Goal: Task Accomplishment & Management: Manage account settings

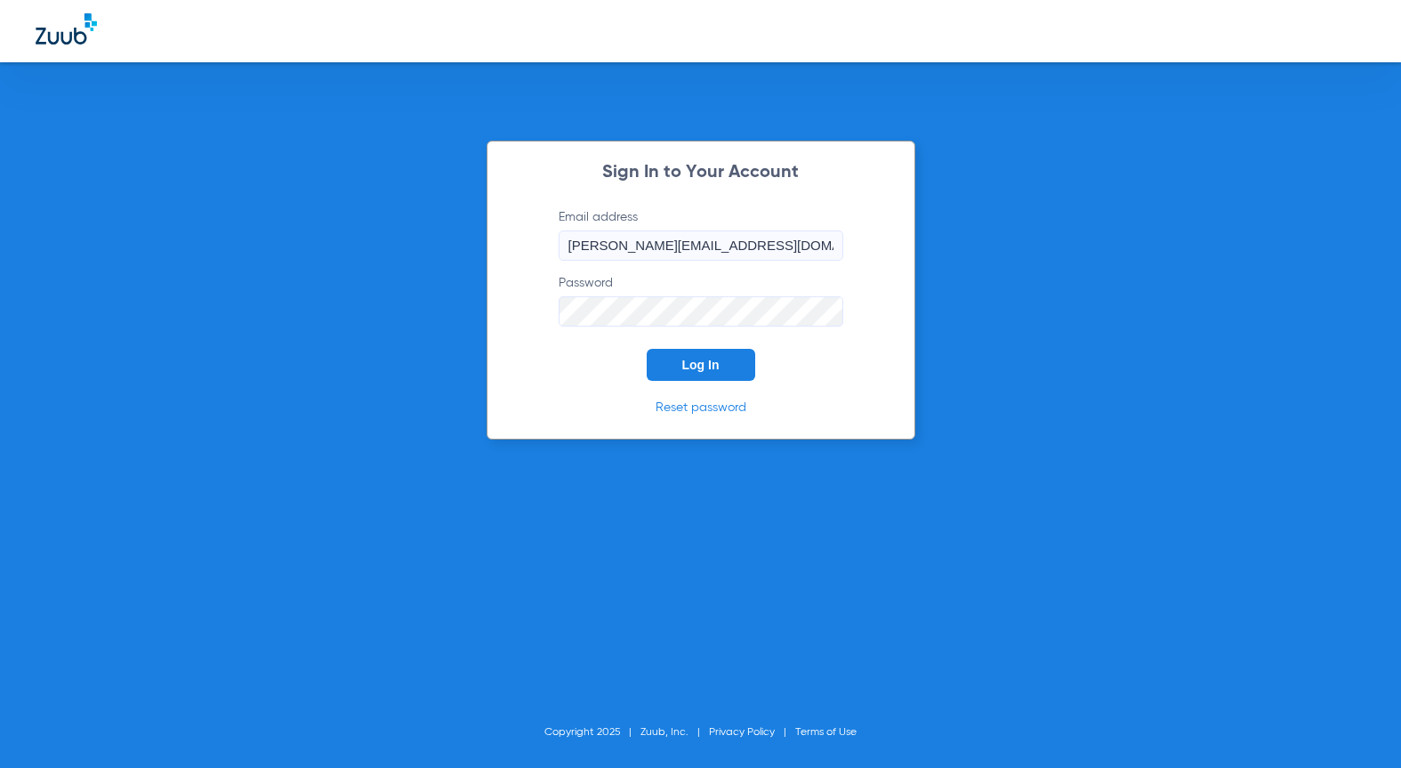
click at [662, 359] on button "Log In" at bounding box center [701, 365] width 109 height 32
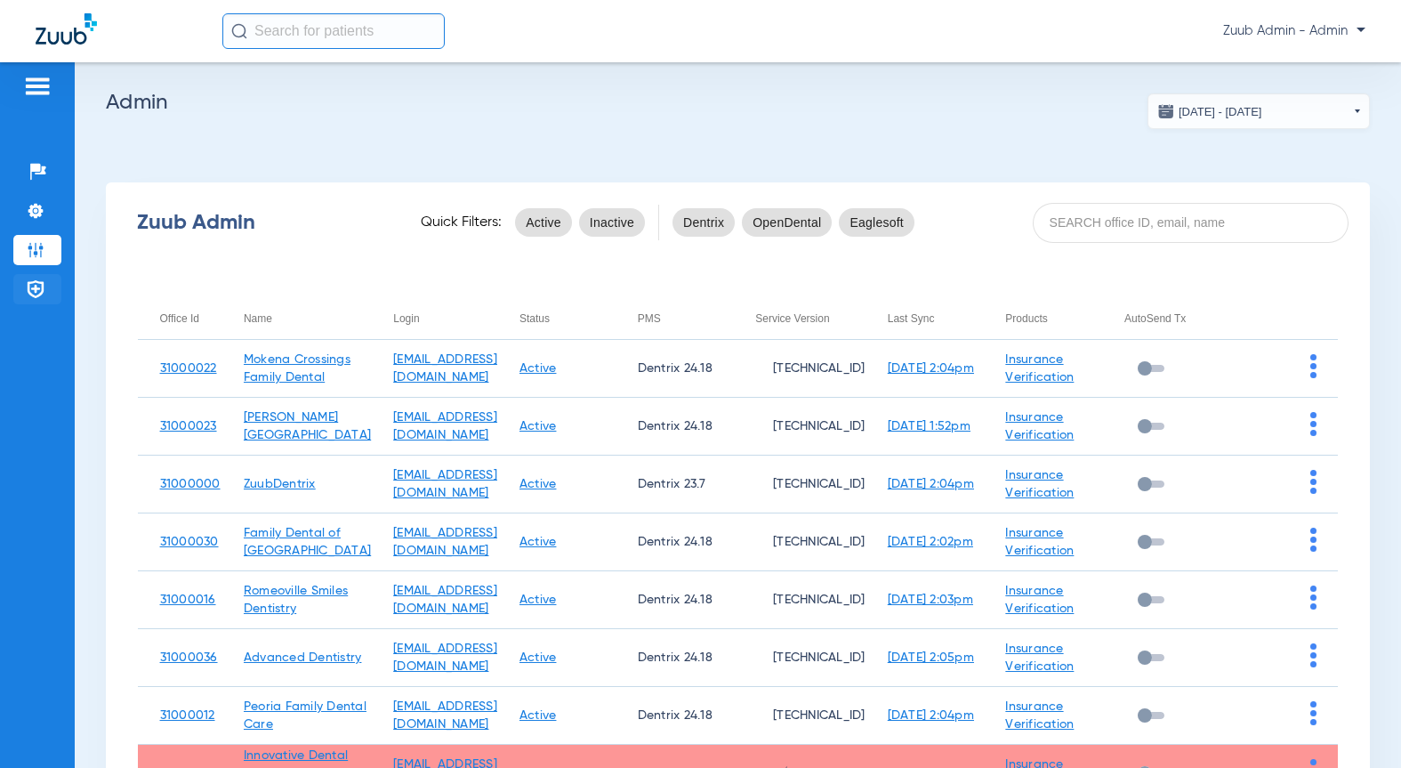
click at [28, 292] on img at bounding box center [36, 289] width 18 height 18
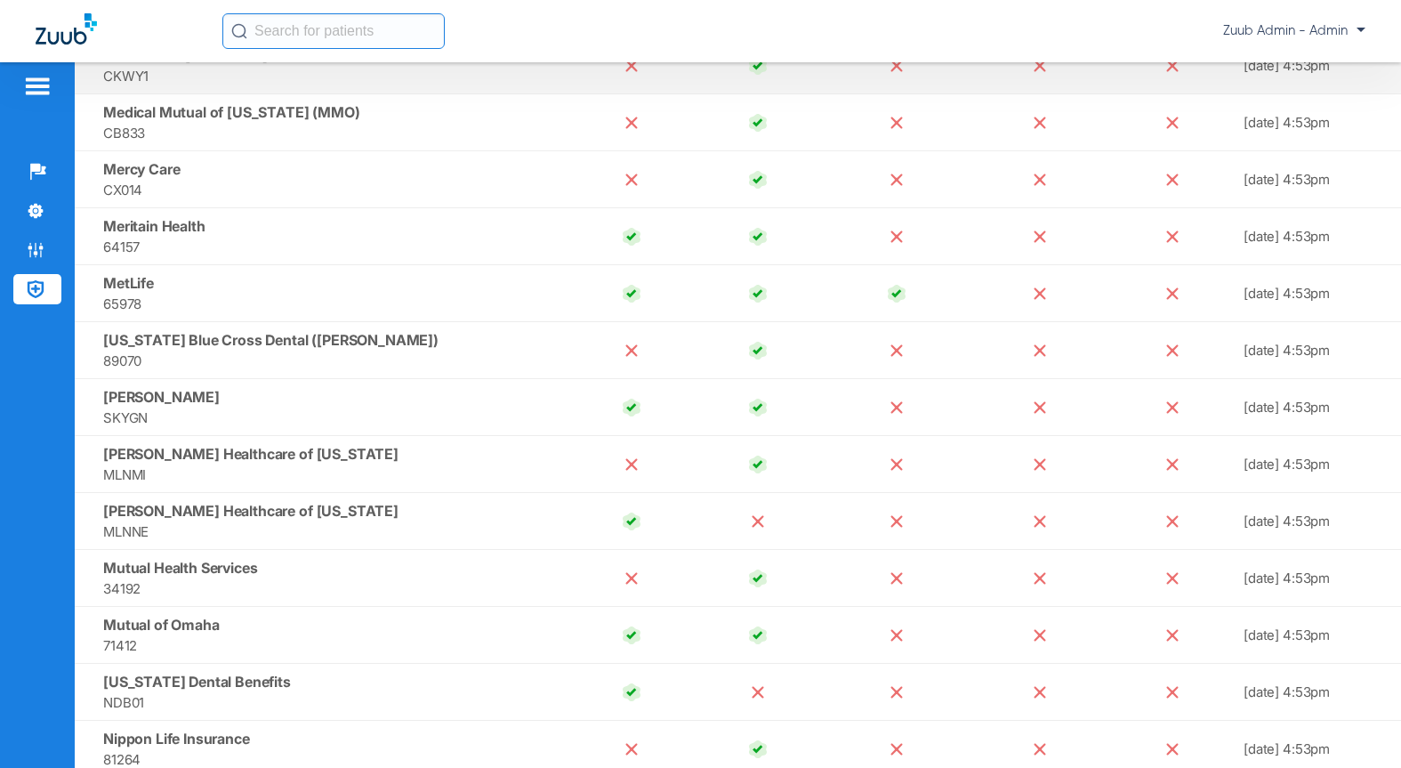
scroll to position [12321, 0]
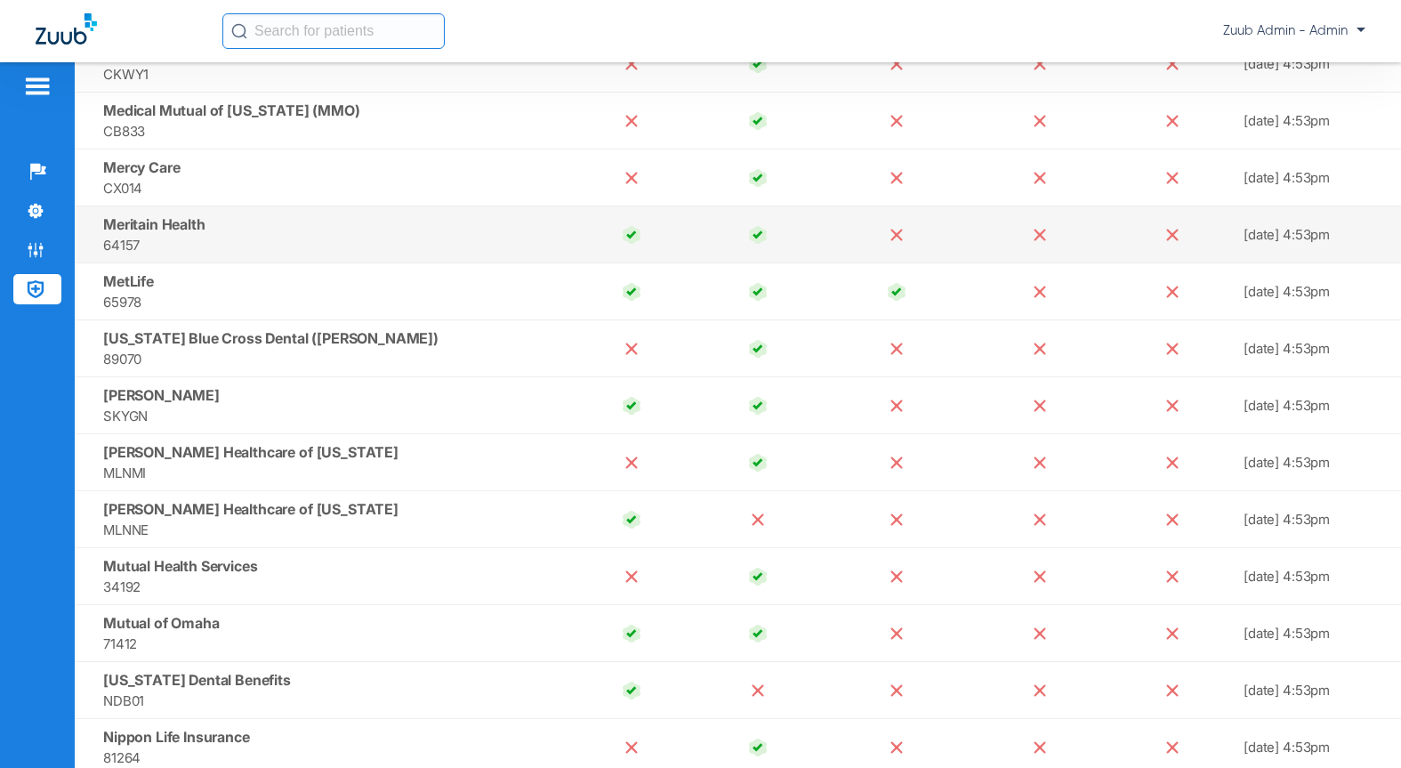
click at [248, 236] on span "64157" at bounding box center [332, 245] width 458 height 20
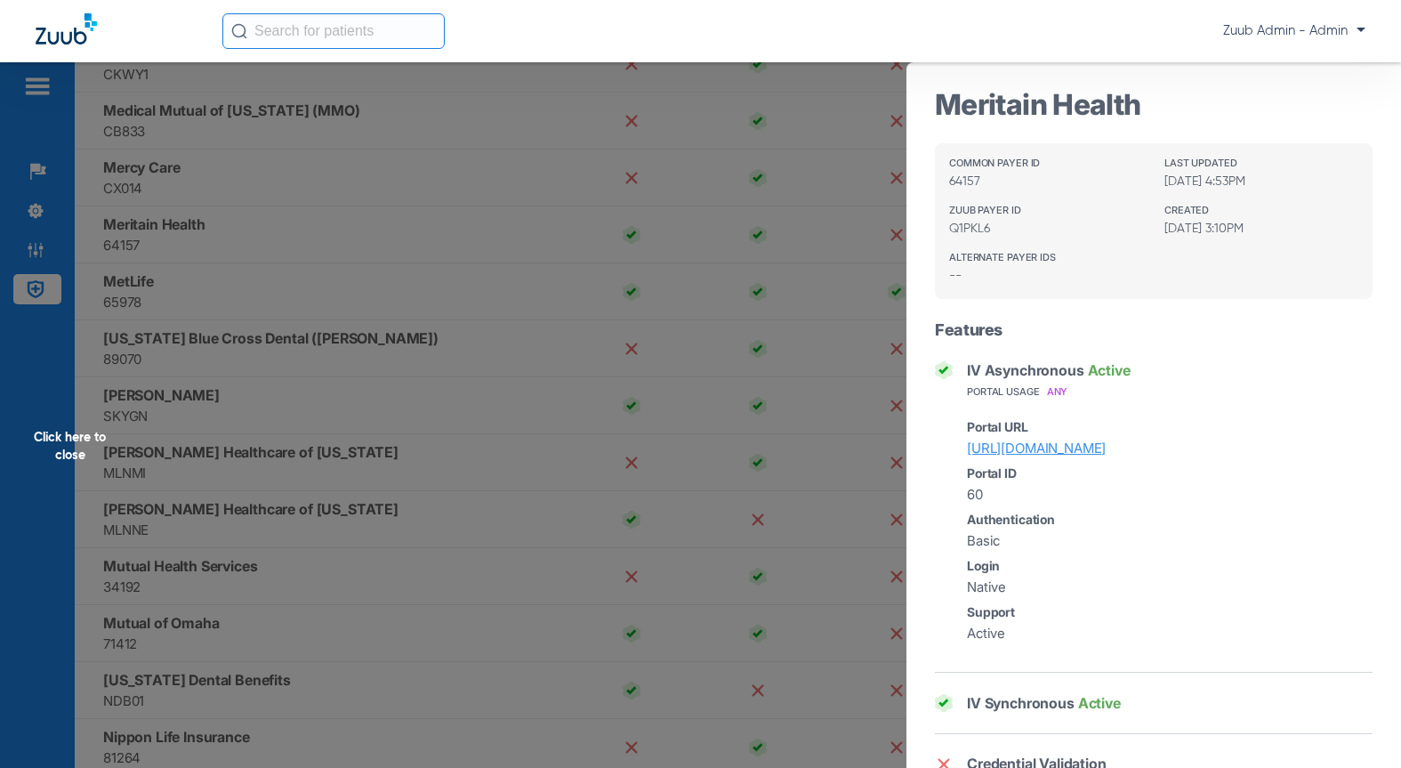
scroll to position [7, 0]
click at [441, 457] on div "Click here to close" at bounding box center [700, 446] width 1401 height 768
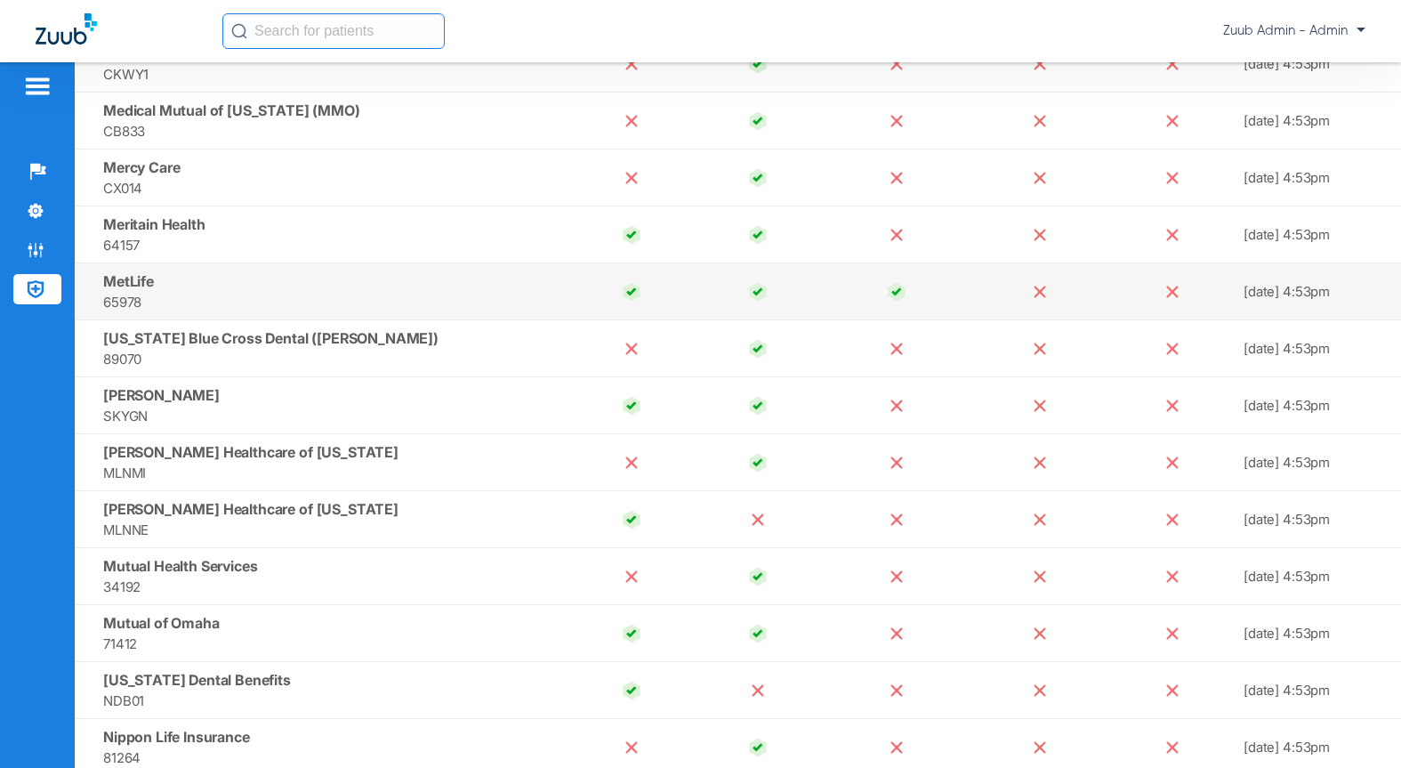
click at [165, 285] on td "MetLife 65978" at bounding box center [322, 291] width 494 height 57
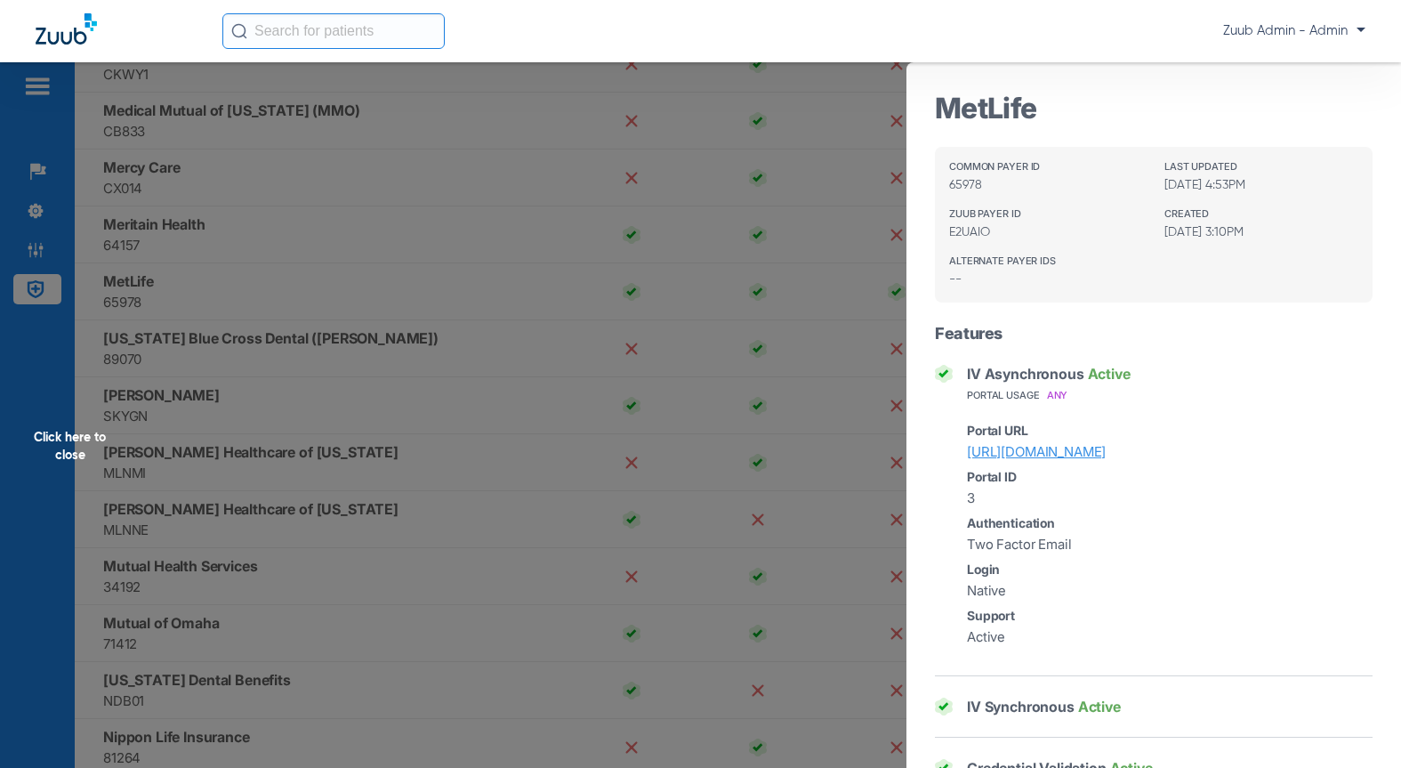
click at [1006, 454] on link "https://metdental.com" at bounding box center [1170, 451] width 406 height 20
click at [219, 388] on div "Click here to close" at bounding box center [700, 446] width 1401 height 768
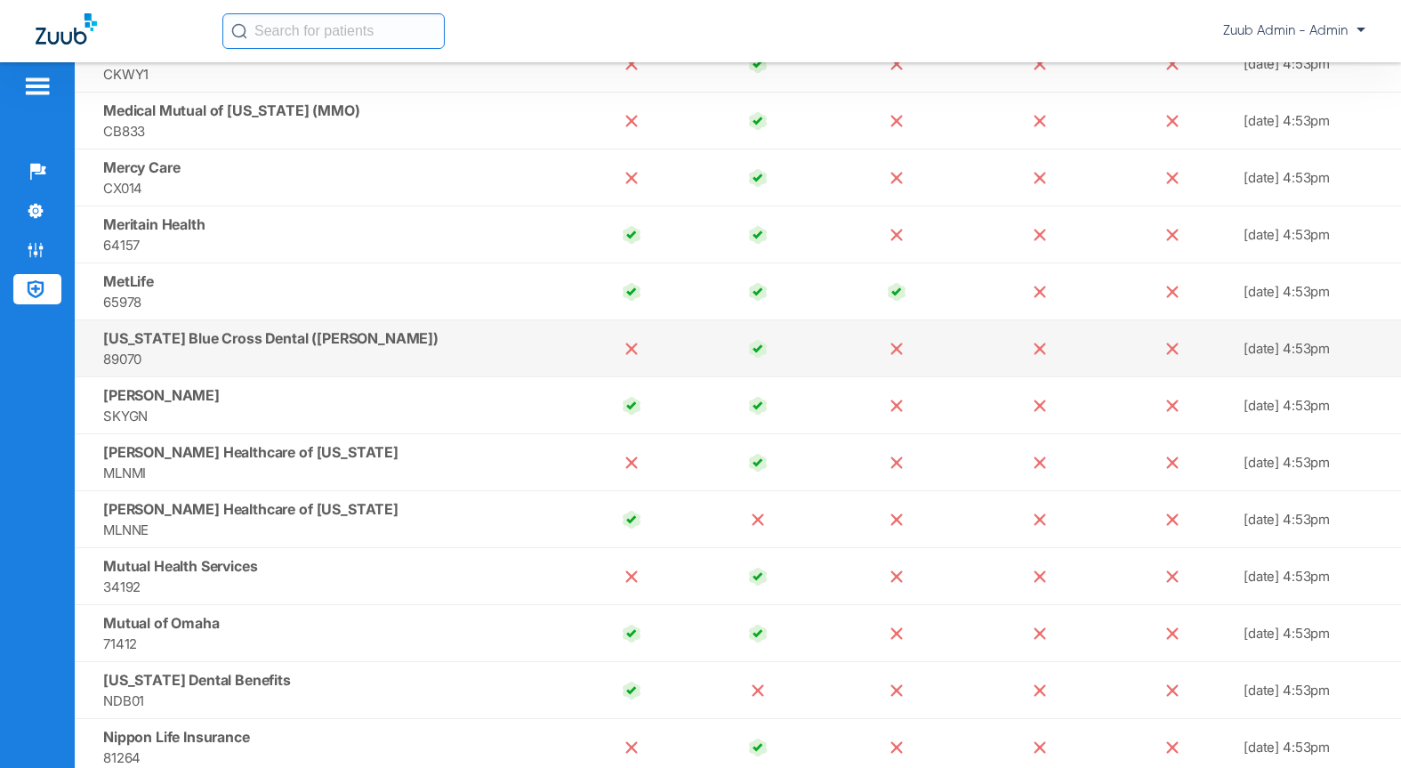
click at [422, 358] on span "89070" at bounding box center [332, 359] width 458 height 20
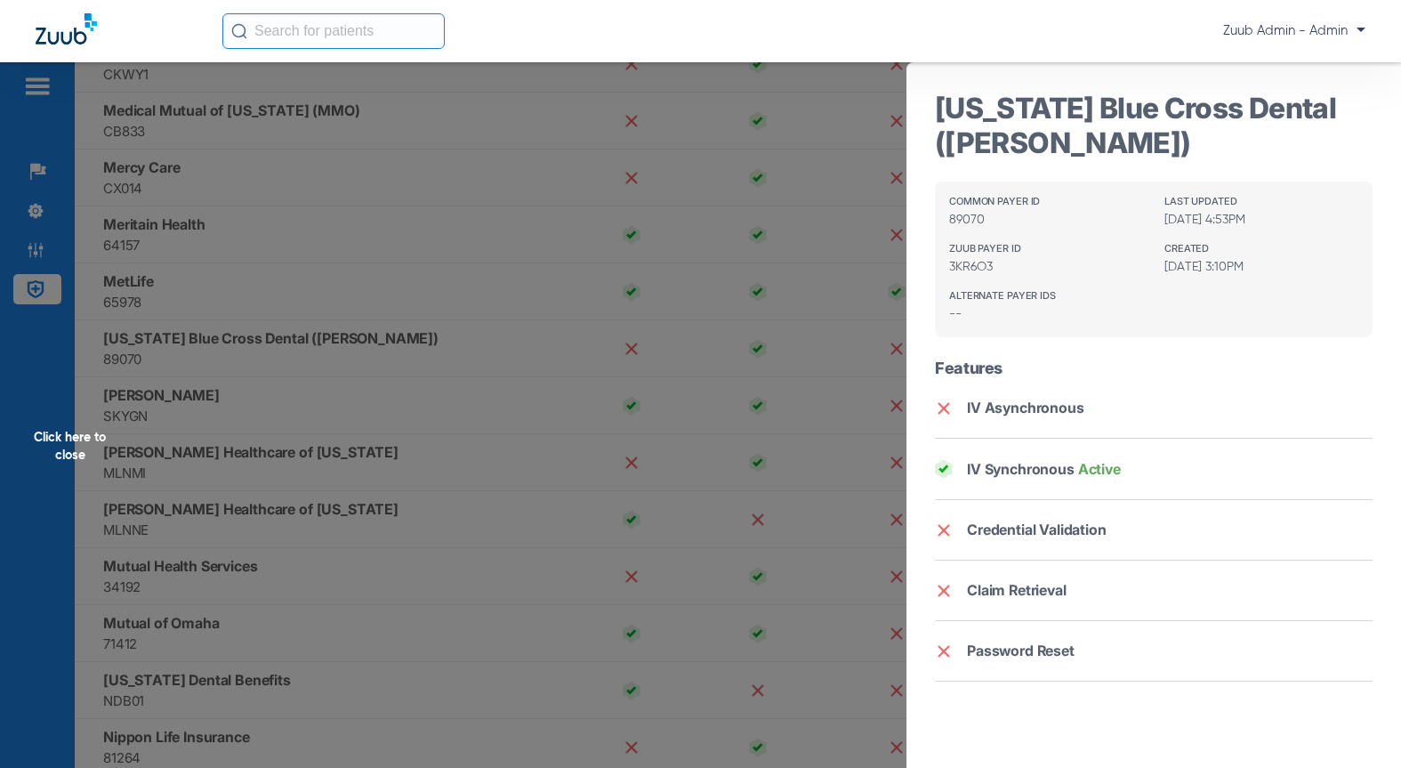
click at [352, 350] on div "Click here to close" at bounding box center [700, 446] width 1401 height 768
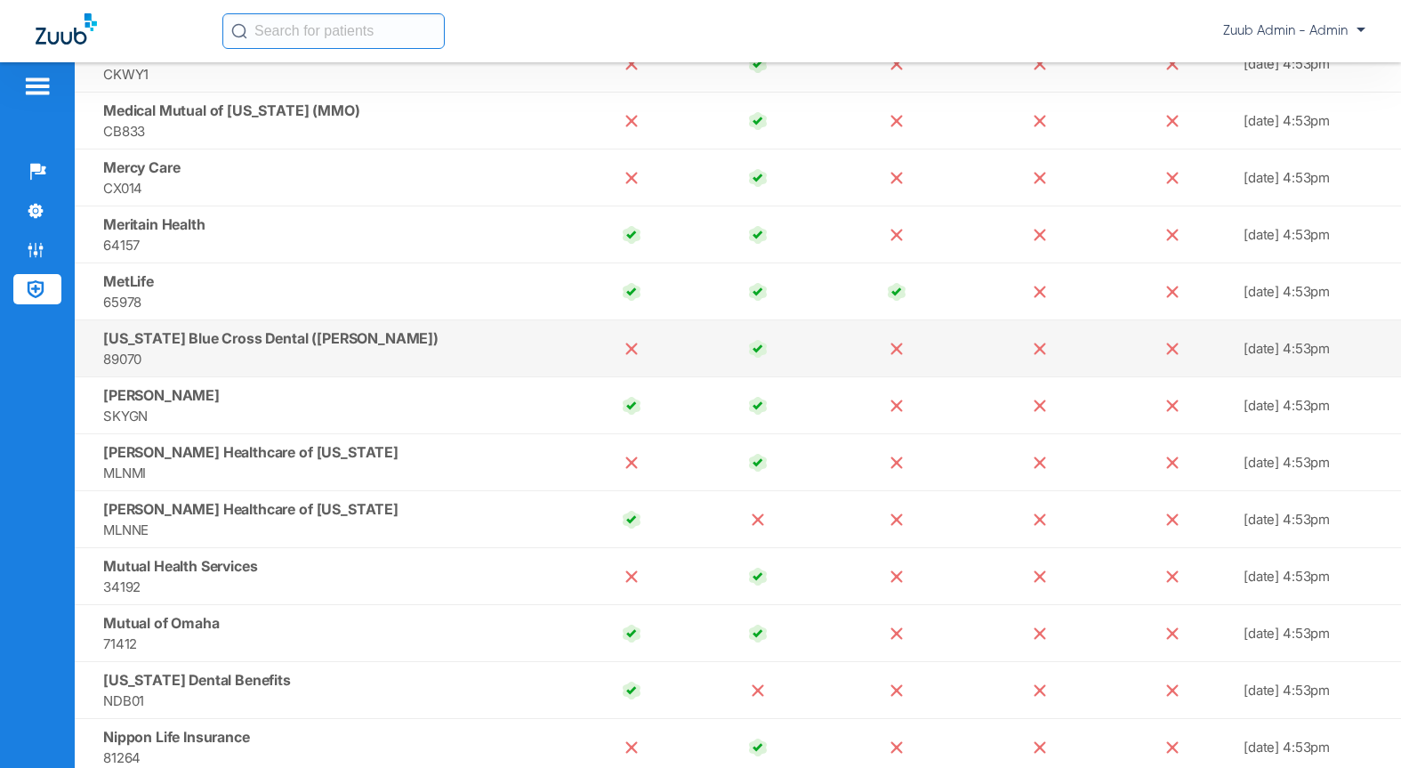
click at [125, 339] on span "[US_STATE] Blue Cross Dental ([PERSON_NAME])" at bounding box center [270, 338] width 335 height 18
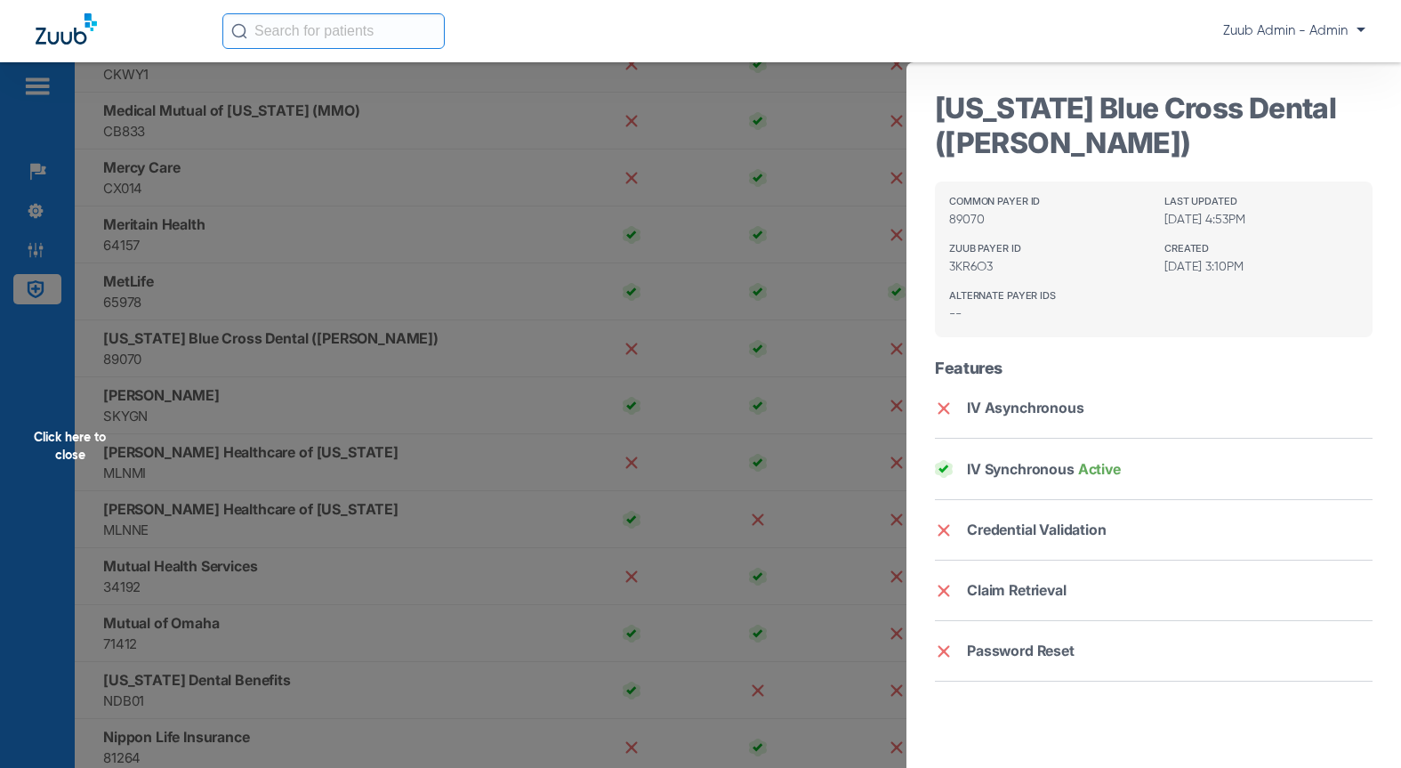
drag, startPoint x: 936, startPoint y: 111, endPoint x: 1330, endPoint y: 103, distance: 394.1
click at [1330, 103] on h3 "[US_STATE] Blue Cross Dental ([PERSON_NAME])" at bounding box center [1154, 125] width 438 height 69
copy h3 "Minnesota Blue Cross Dental"
click at [1081, 157] on h3 "[US_STATE] Blue Cross Dental ([PERSON_NAME])" at bounding box center [1154, 125] width 438 height 69
drag, startPoint x: 1041, startPoint y: 147, endPoint x: 924, endPoint y: 114, distance: 121.1
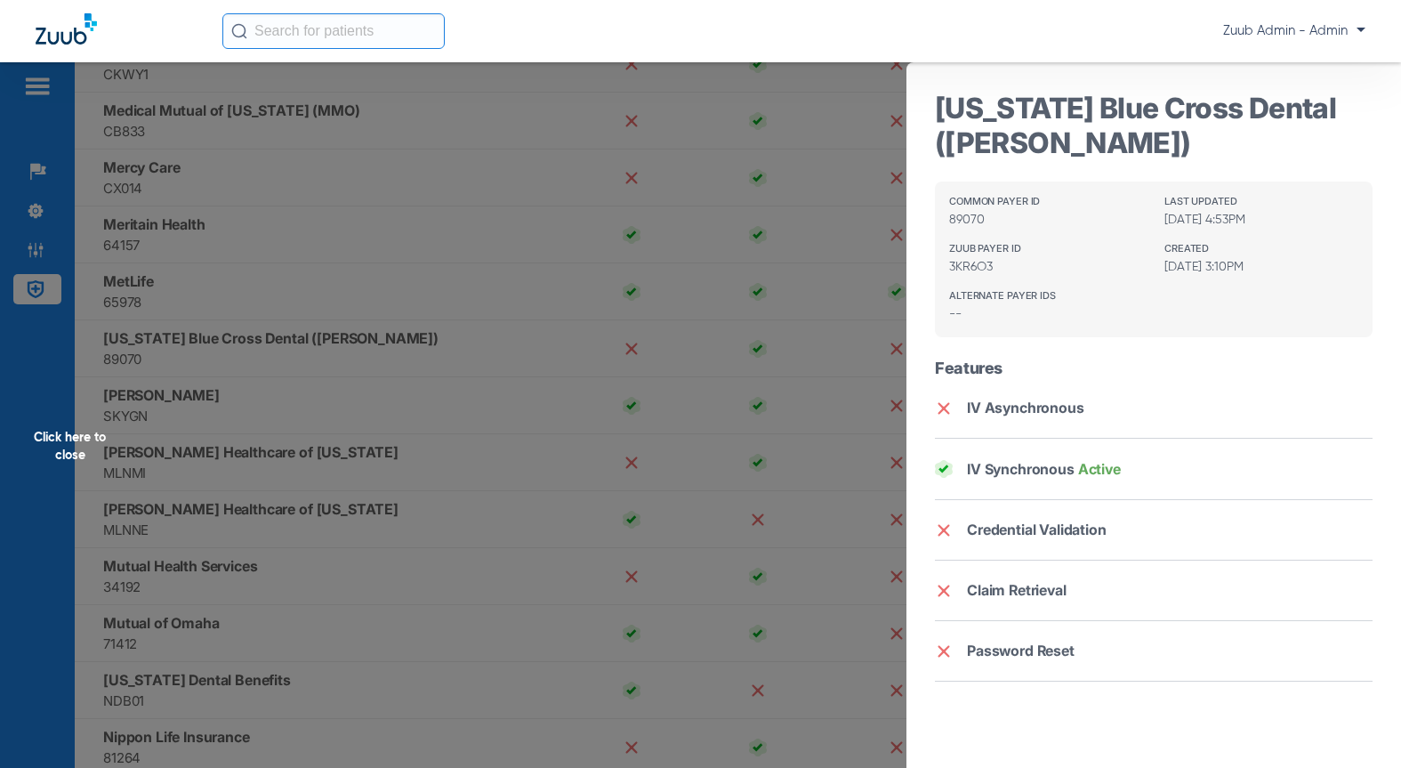
click at [924, 114] on div "Minnesota Blue Cross Dental (UCCI) Common Payer ID 89070 Last Updated 10/02/25,…" at bounding box center [1153, 416] width 494 height 708
copy h3 "[US_STATE] Blue Cross Dental ([PERSON_NAME])"
click at [768, 509] on div "Click here to close" at bounding box center [700, 446] width 1401 height 768
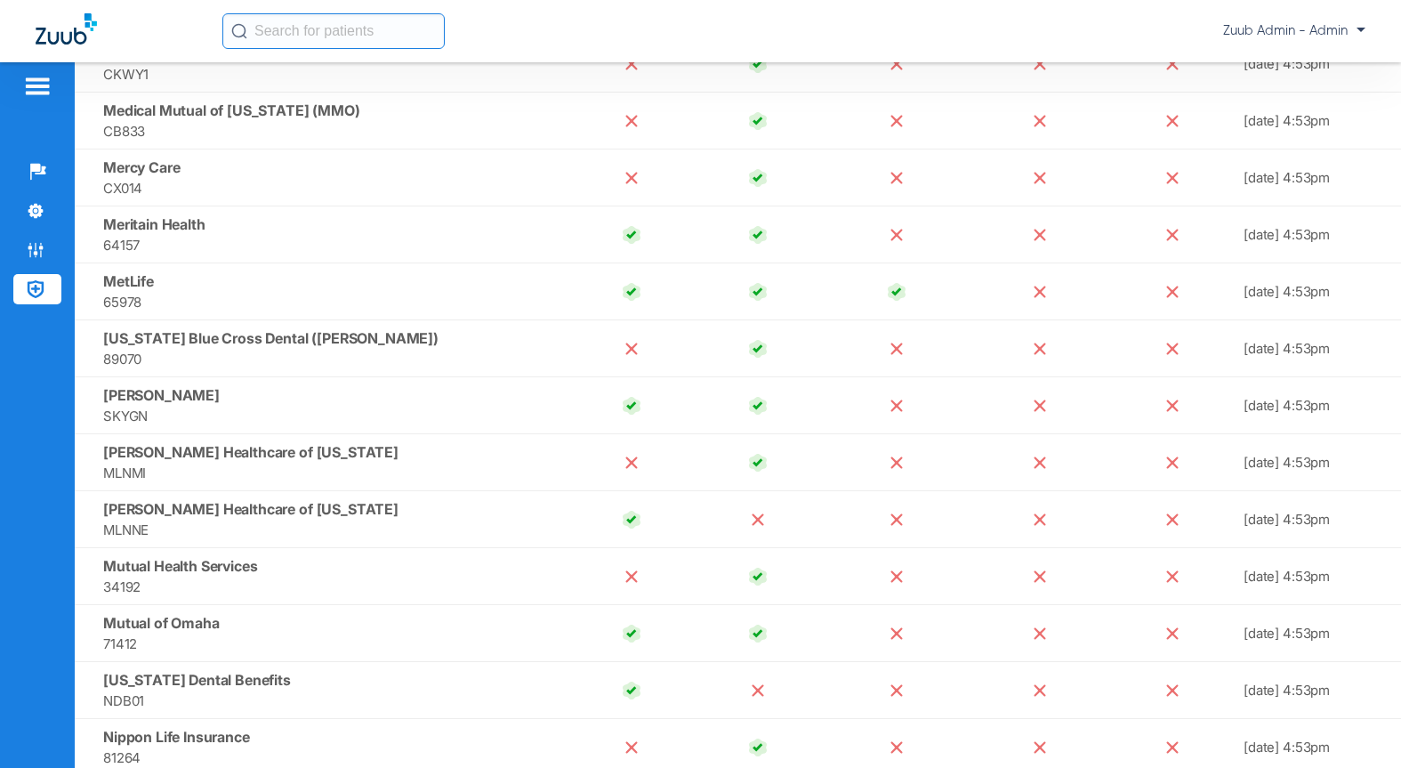
click at [260, 412] on span "SKYGN" at bounding box center [332, 416] width 458 height 20
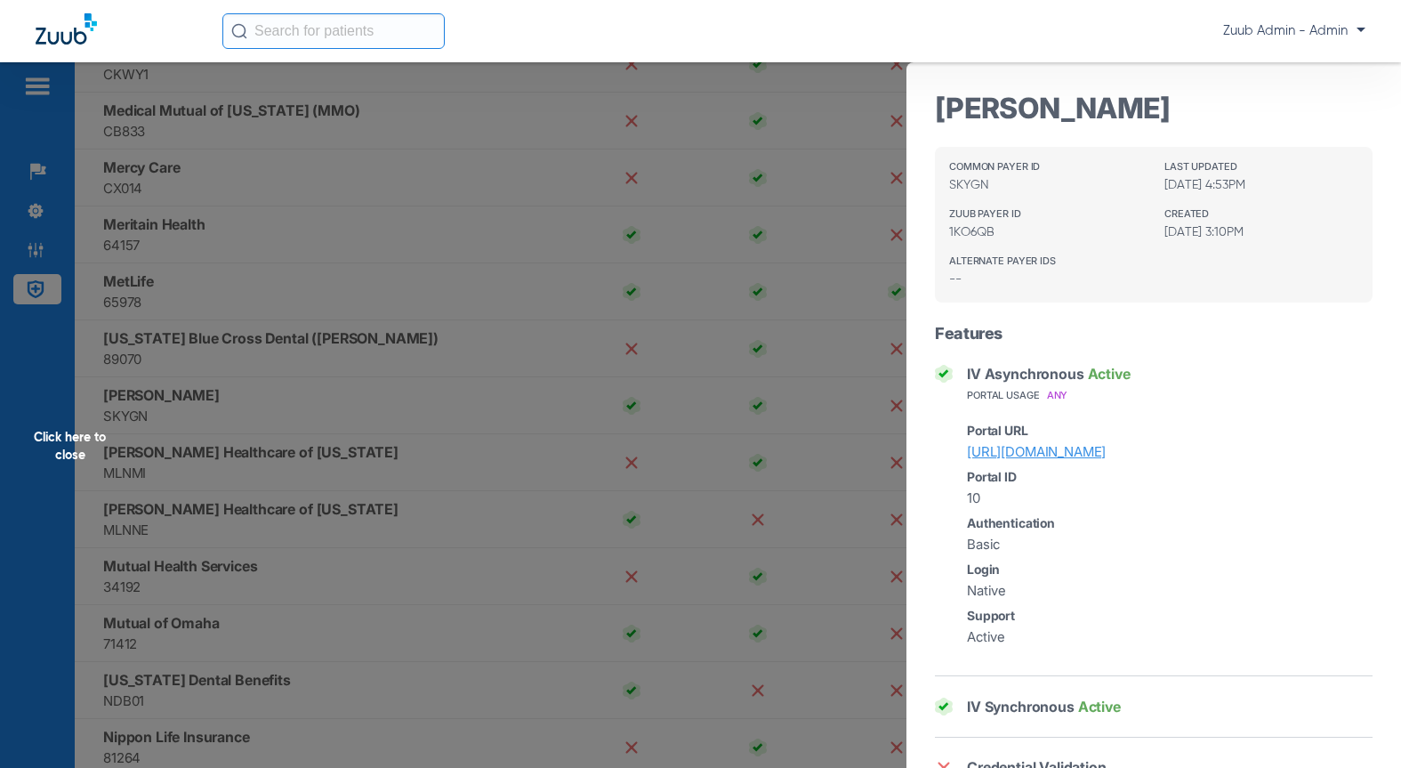
click at [307, 463] on div "Click here to close" at bounding box center [700, 446] width 1401 height 768
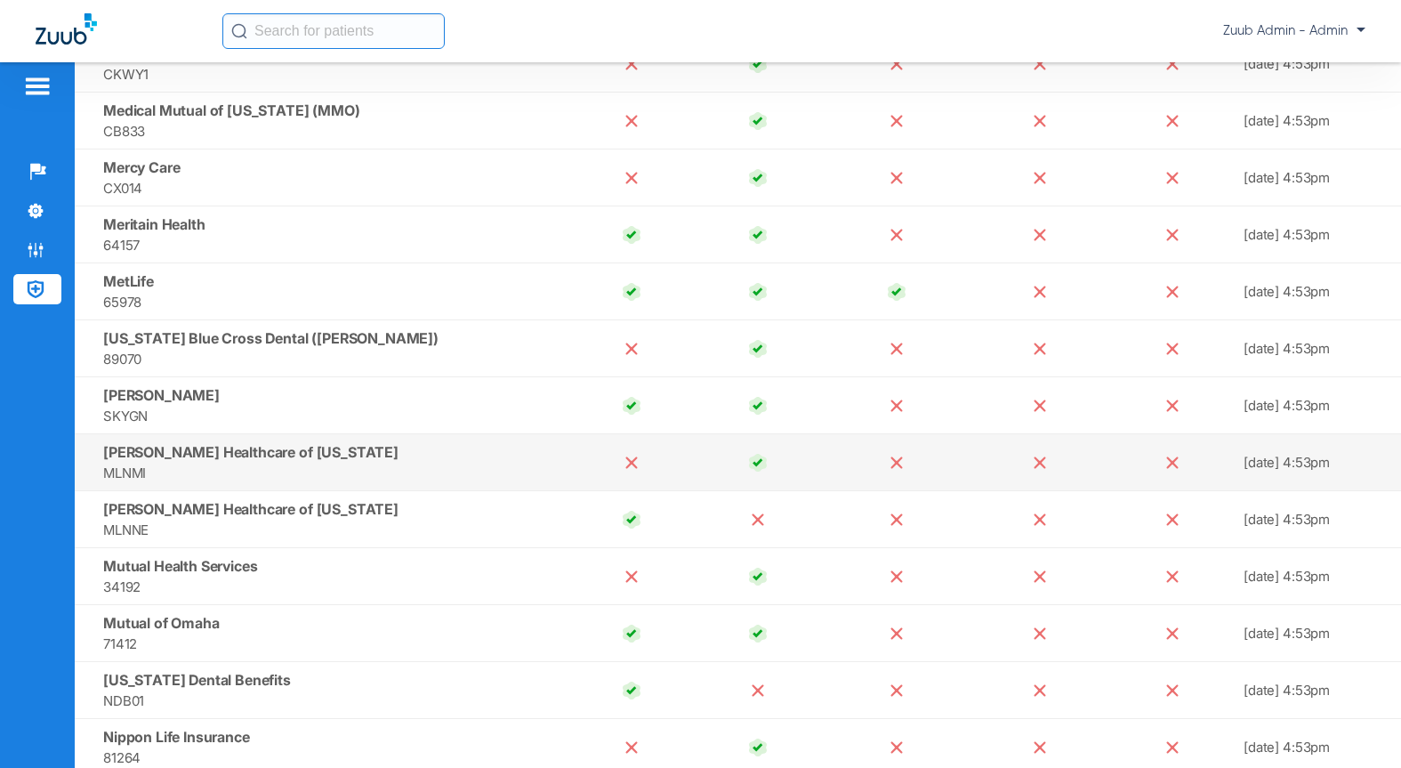
click at [268, 459] on span "Molina Healthcare of Michigan" at bounding box center [250, 452] width 295 height 18
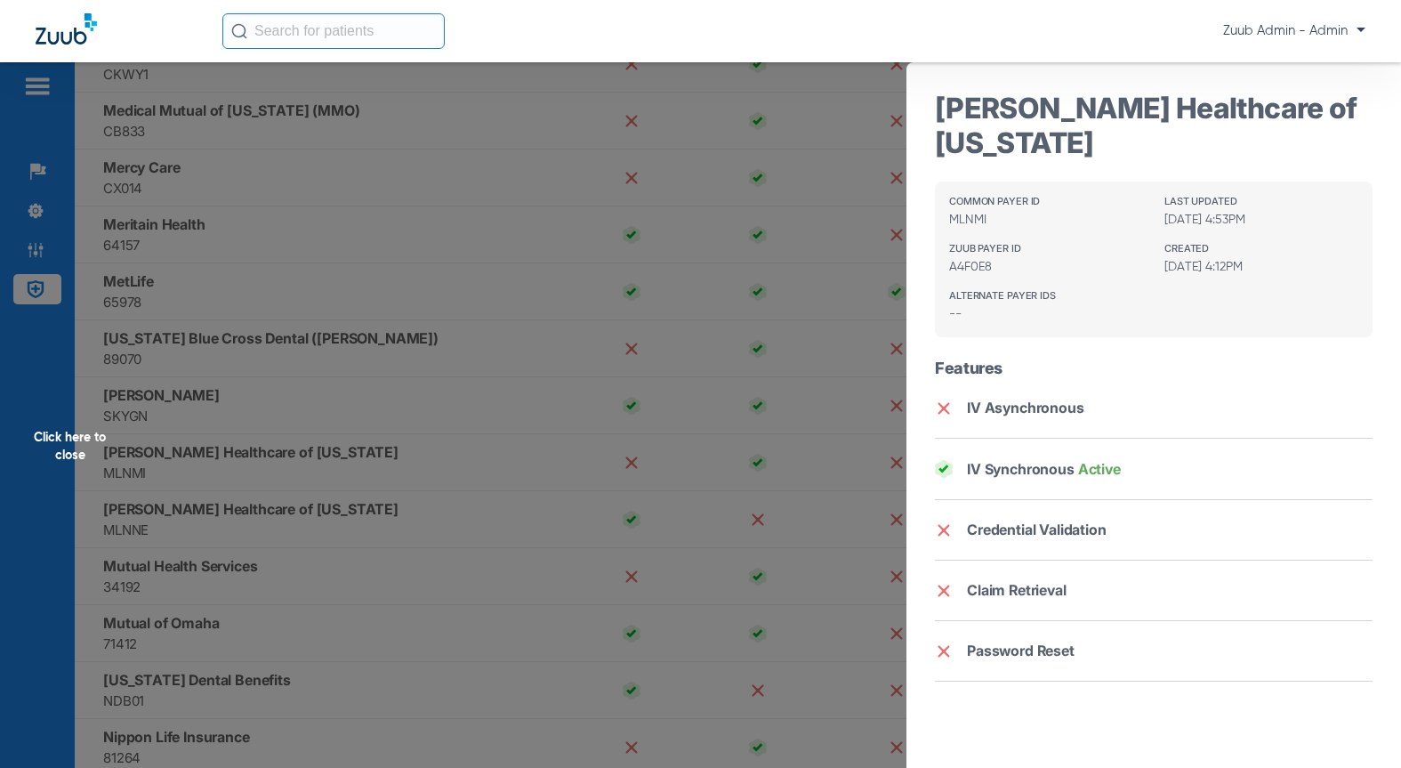
click at [361, 532] on div "Click here to close" at bounding box center [700, 446] width 1401 height 768
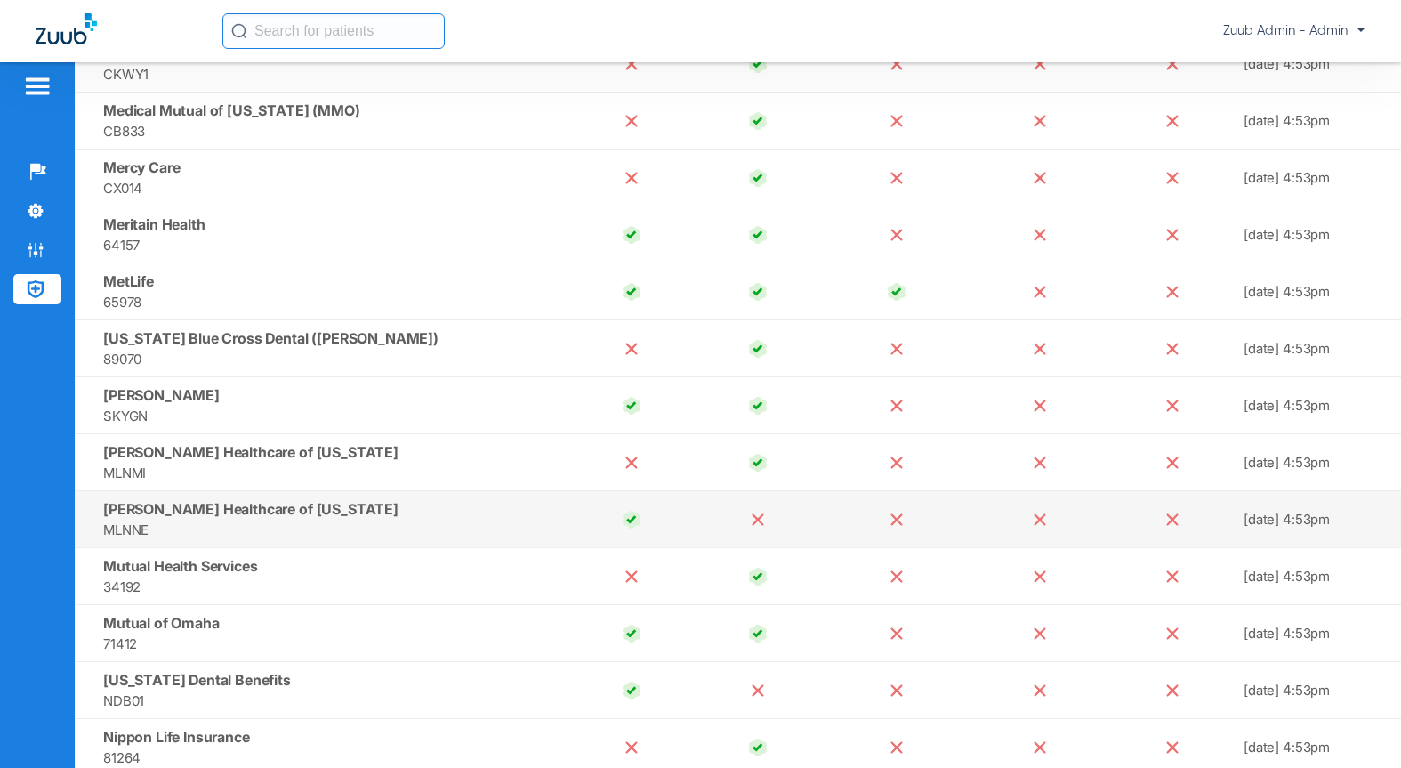
click at [271, 503] on span "Molina Healthcare of Nebraska" at bounding box center [250, 509] width 295 height 18
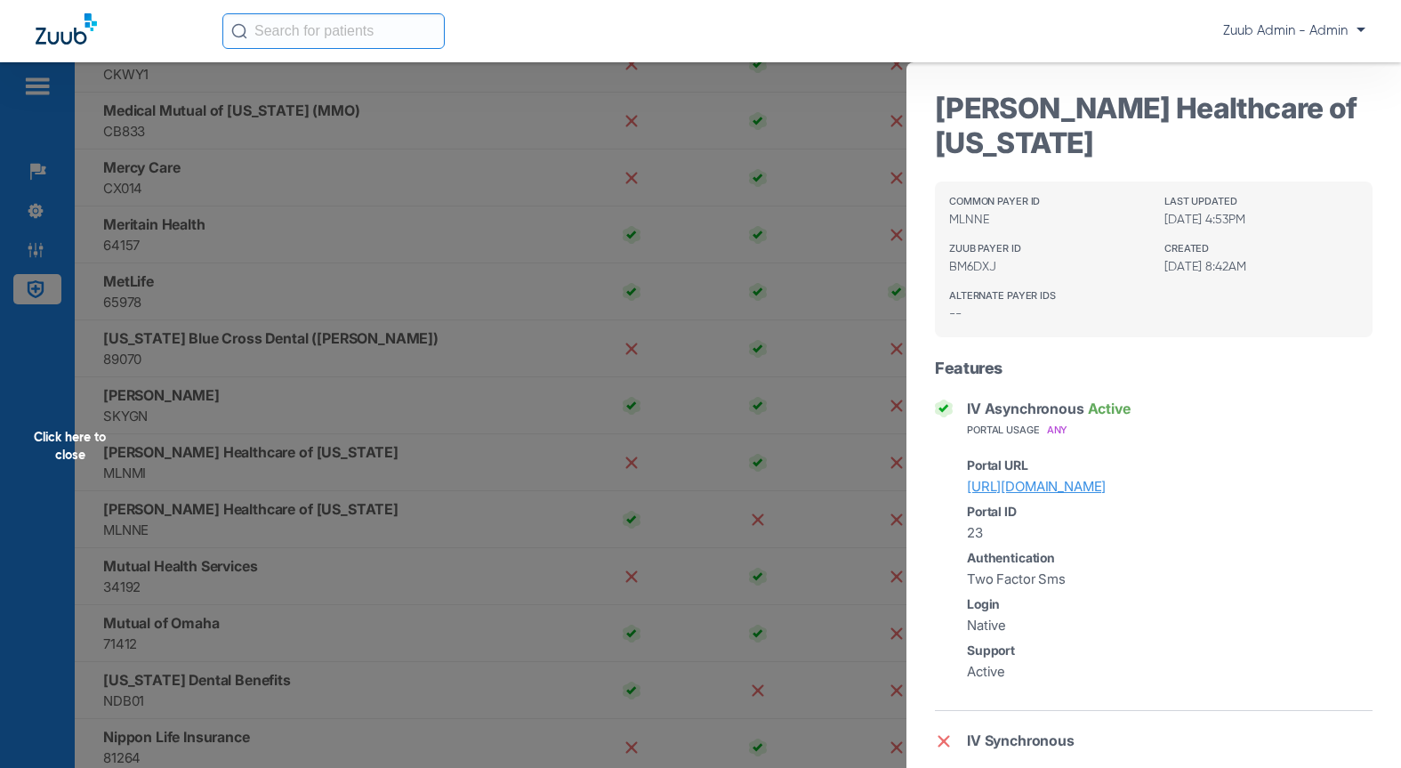
click at [286, 454] on div "Click here to close" at bounding box center [700, 446] width 1401 height 768
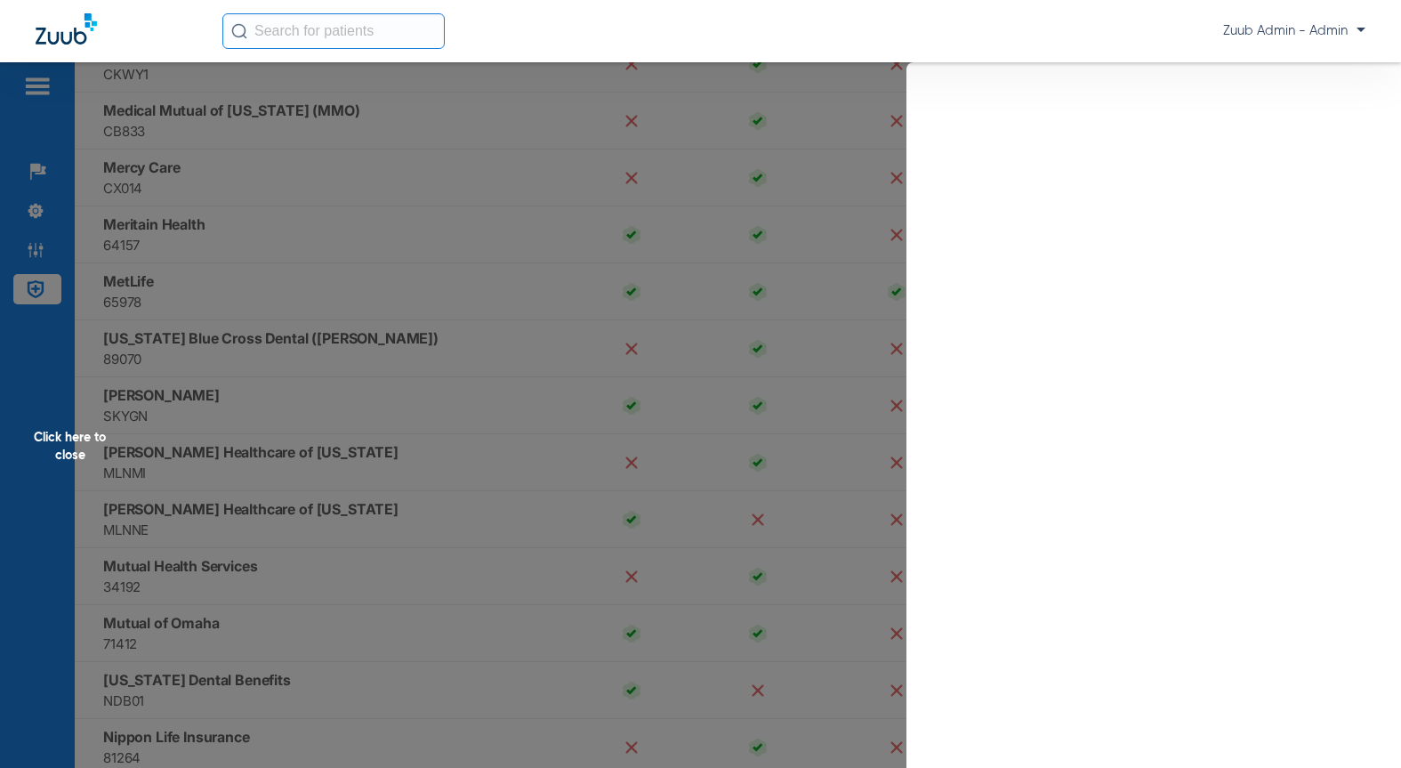
click at [263, 408] on div "Click here to close" at bounding box center [700, 446] width 1401 height 768
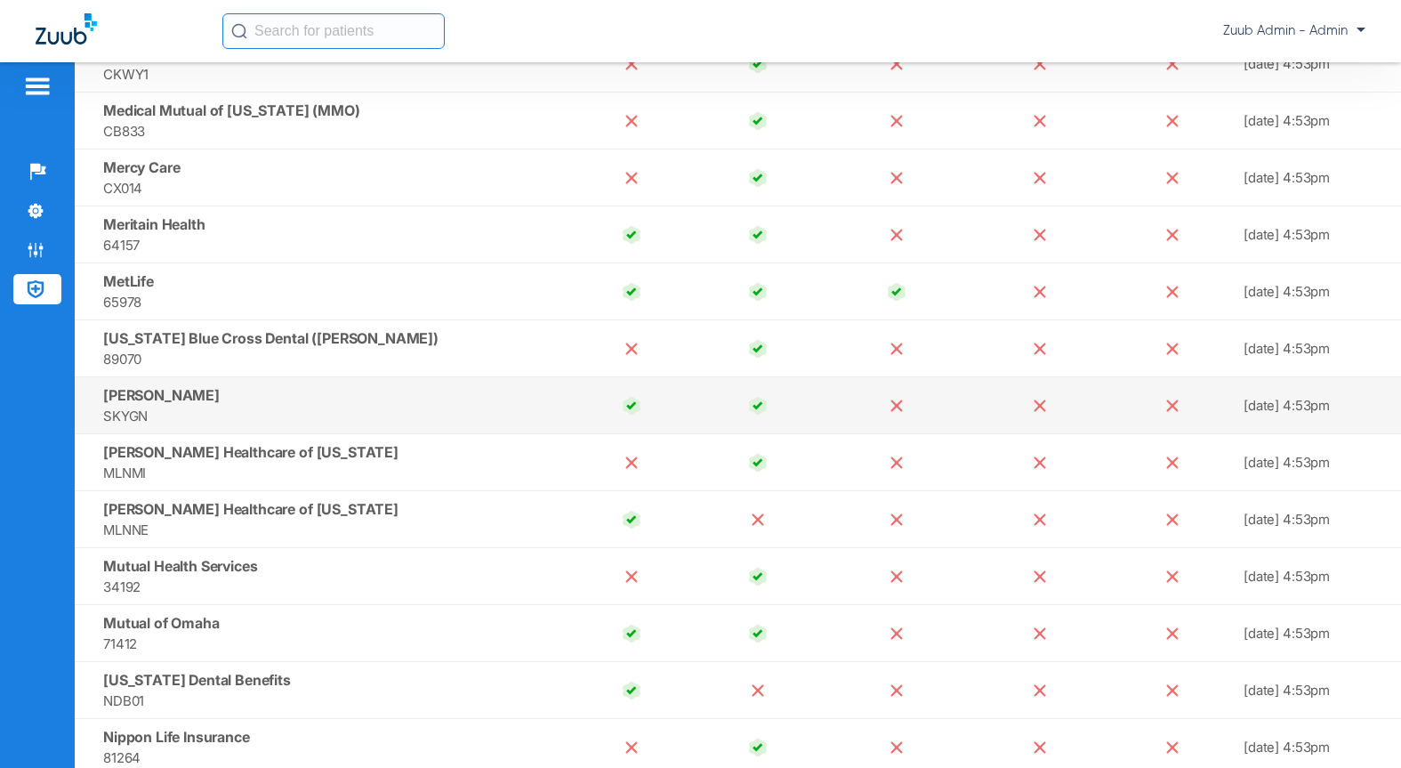
click at [233, 408] on span "SKYGN" at bounding box center [332, 416] width 458 height 20
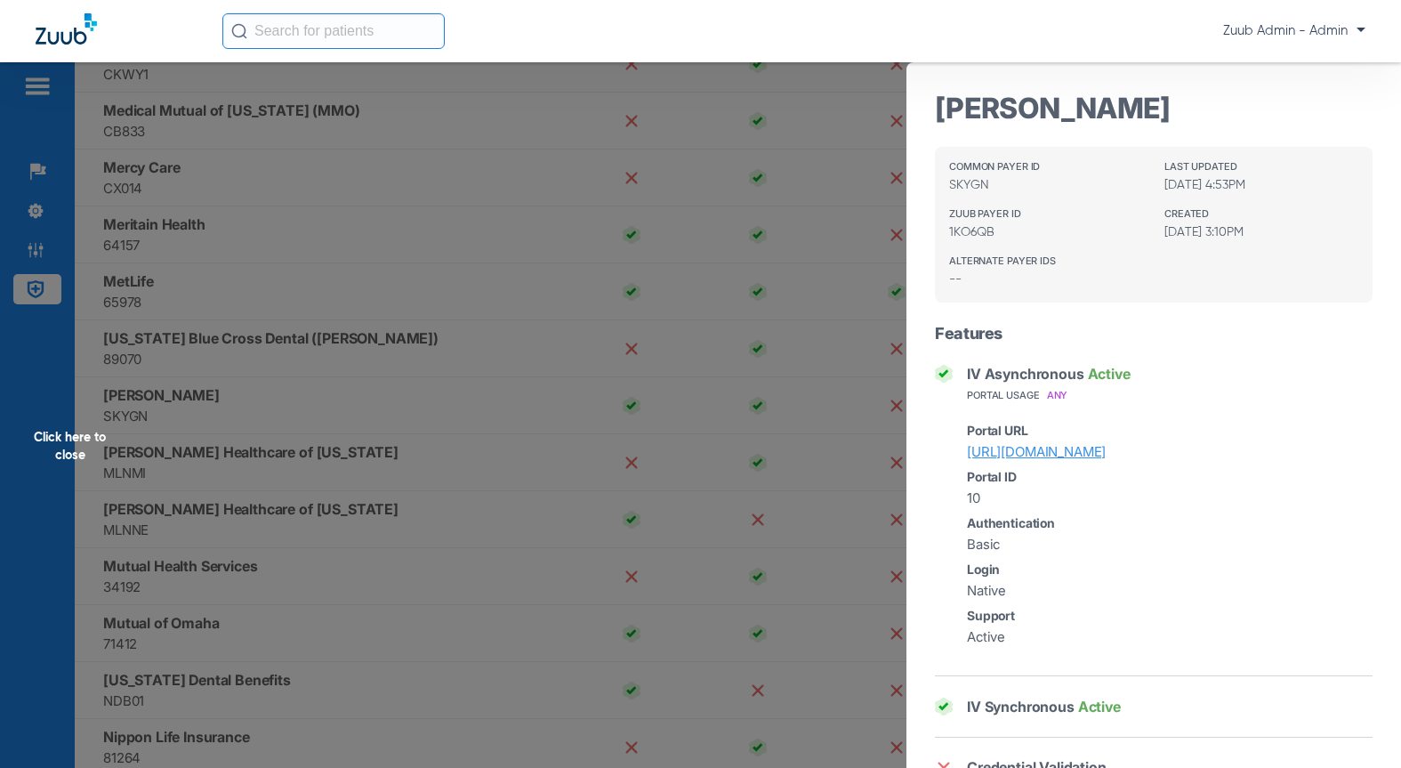
click at [324, 518] on div "Click here to close" at bounding box center [700, 446] width 1401 height 768
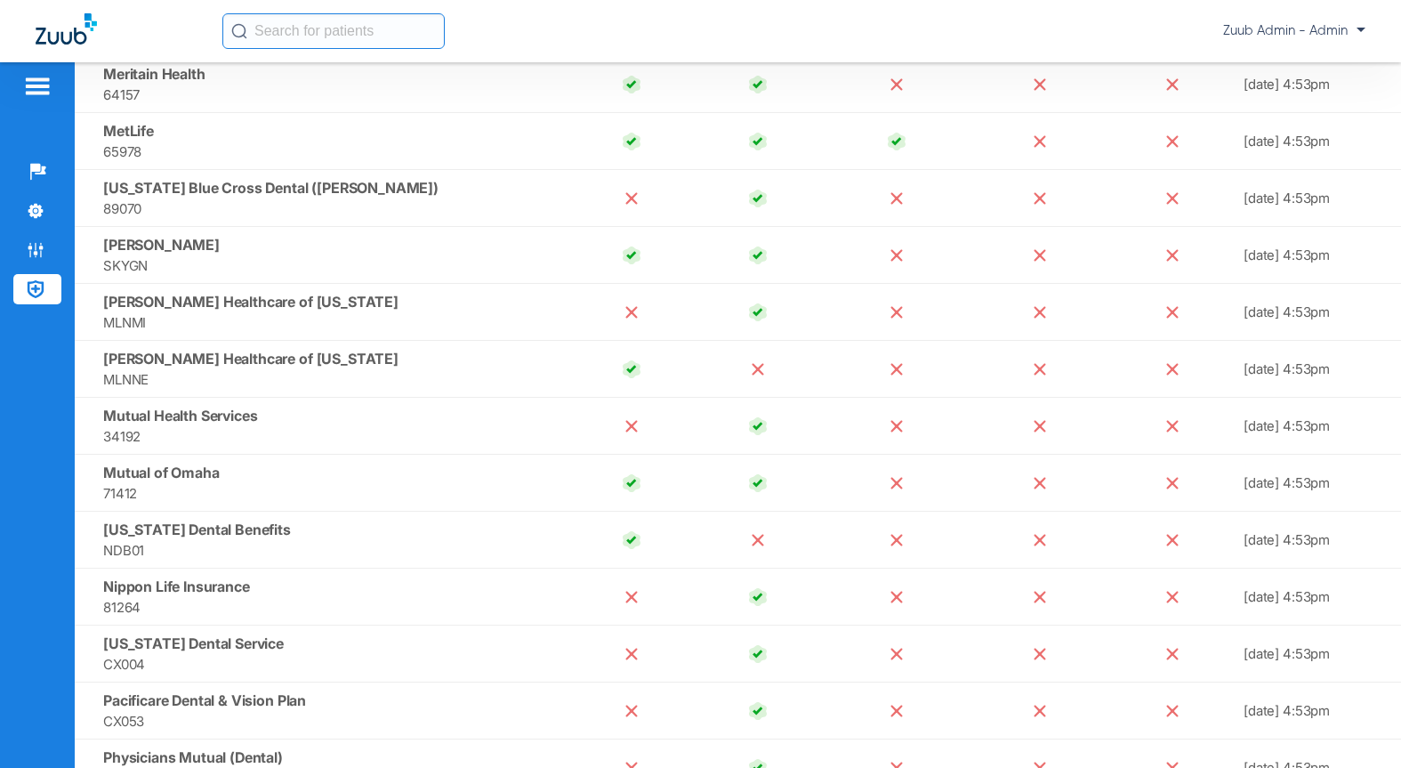
scroll to position [12481, 0]
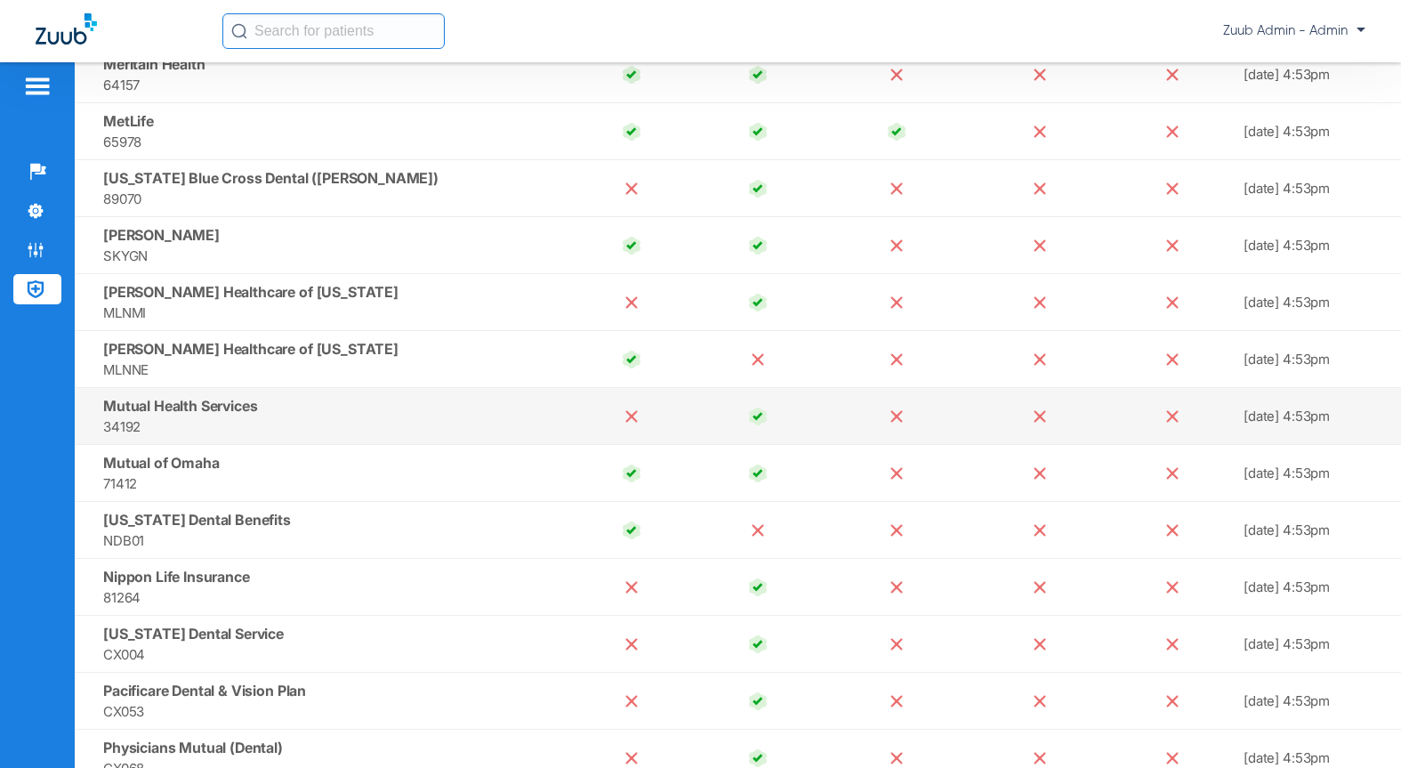
click at [294, 417] on span "34192" at bounding box center [332, 426] width 458 height 20
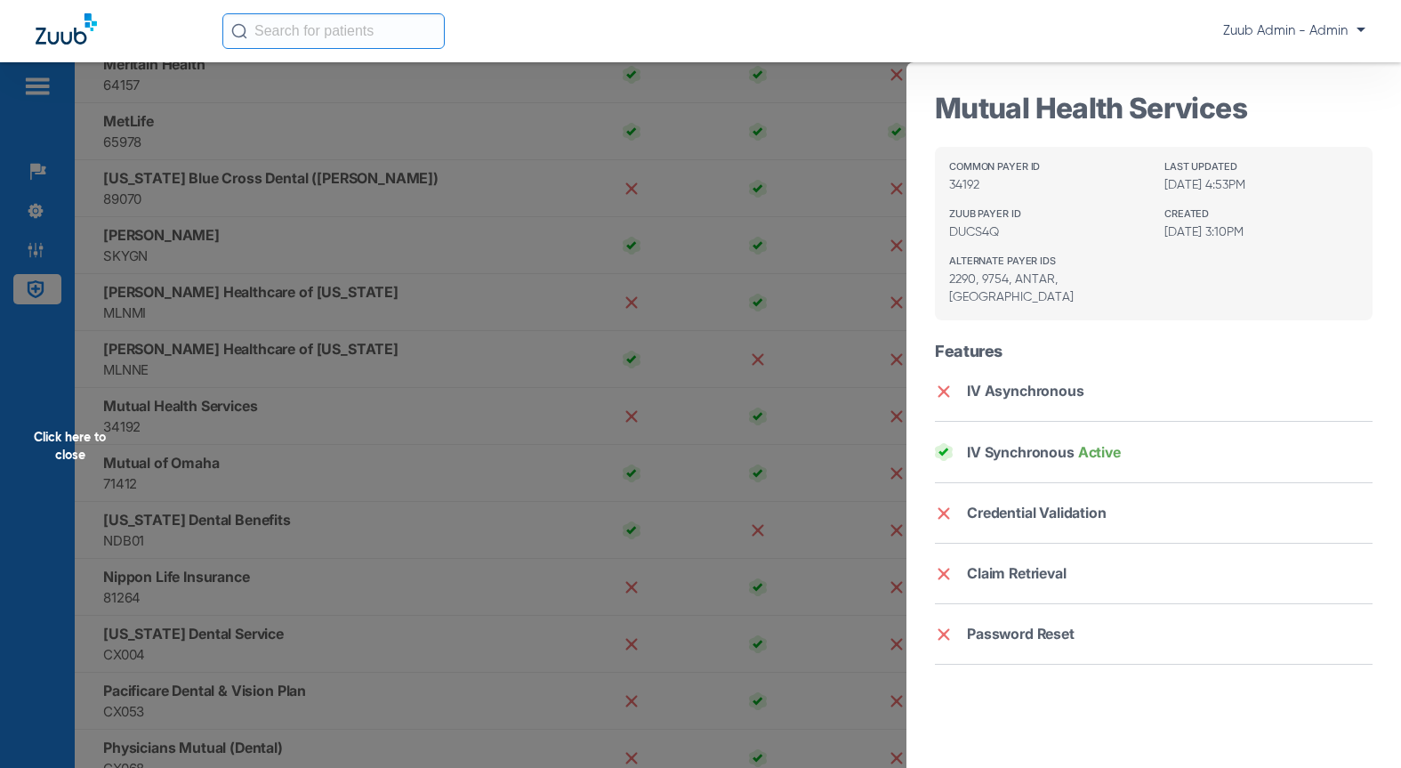
click at [284, 463] on div "Click here to close" at bounding box center [700, 446] width 1401 height 768
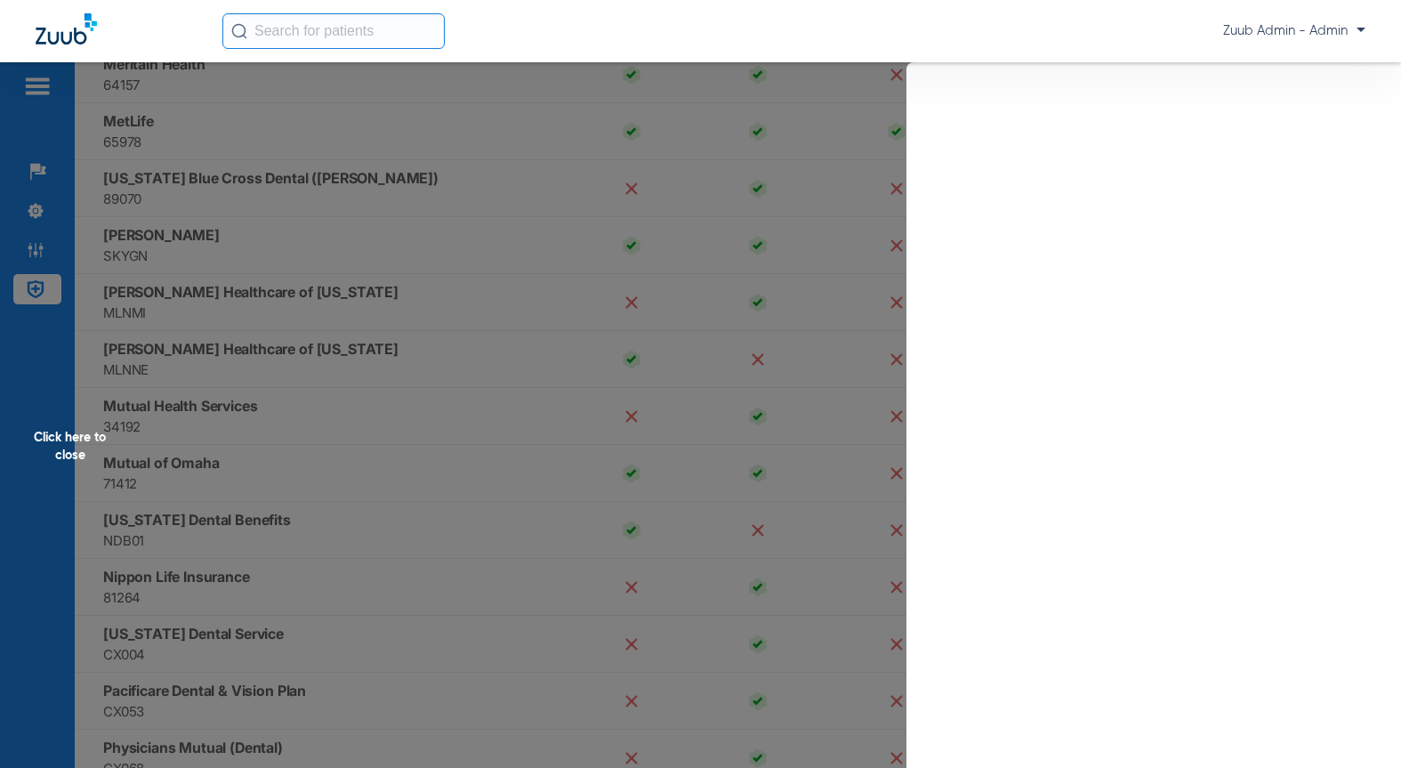
click at [249, 478] on div "Click here to close" at bounding box center [700, 446] width 1401 height 768
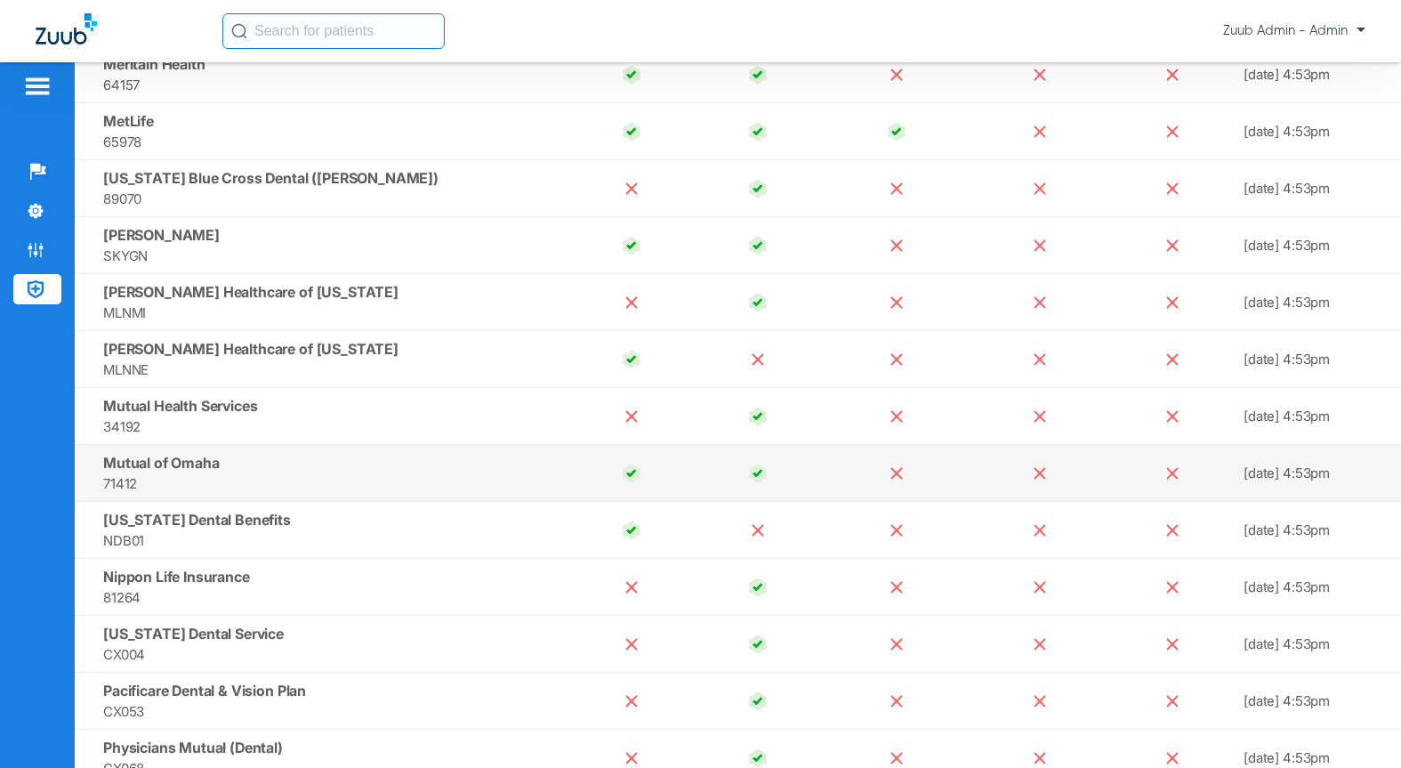
click at [162, 474] on span "71412" at bounding box center [332, 483] width 458 height 20
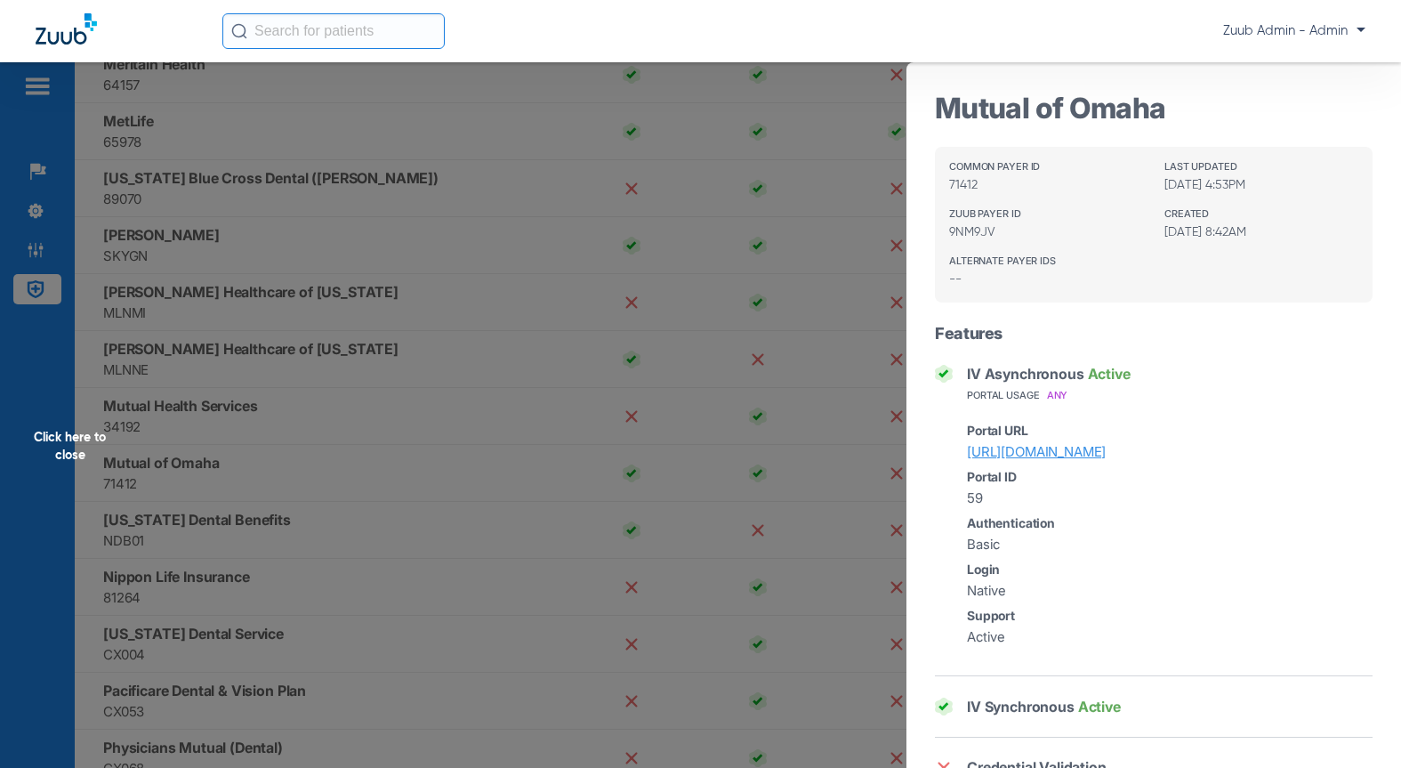
click at [359, 409] on div "Click here to close" at bounding box center [700, 446] width 1401 height 768
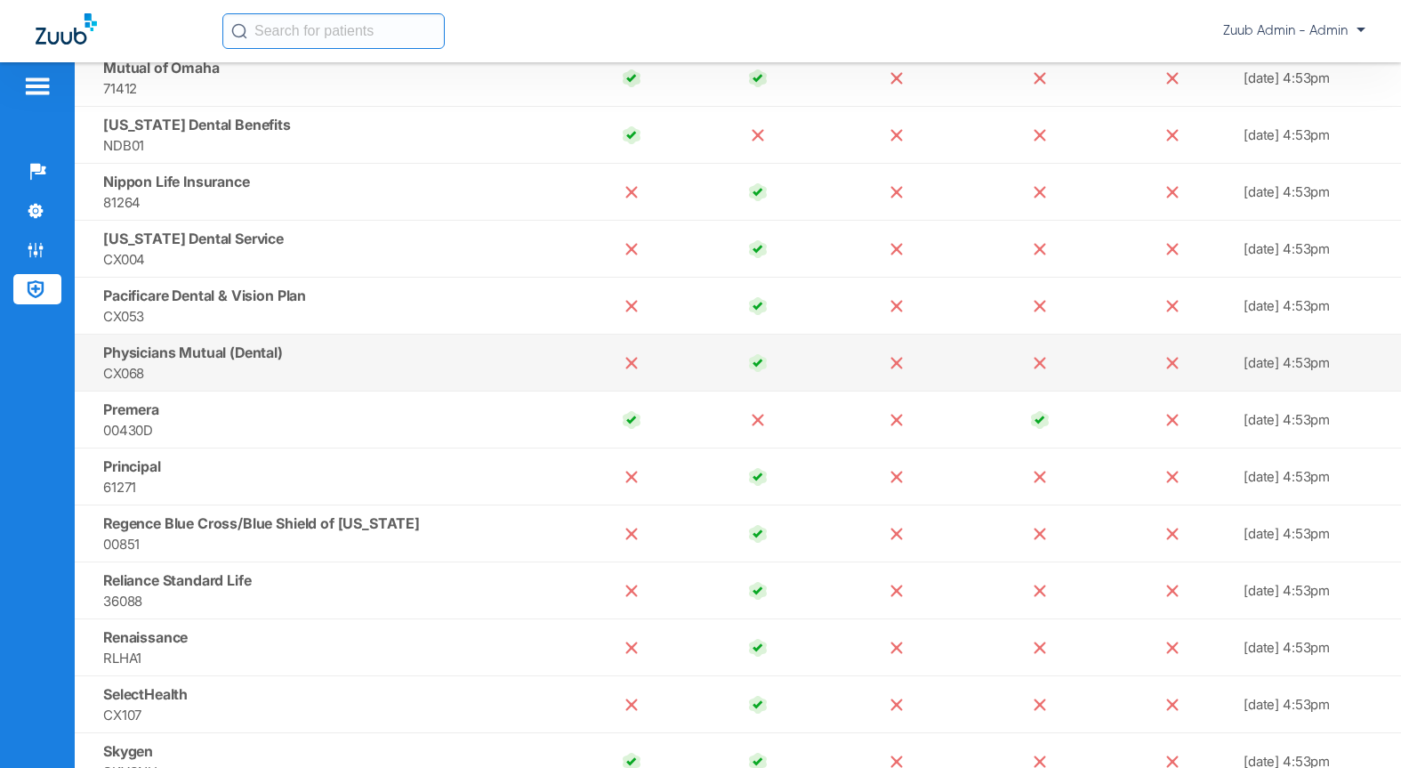
scroll to position [12892, 0]
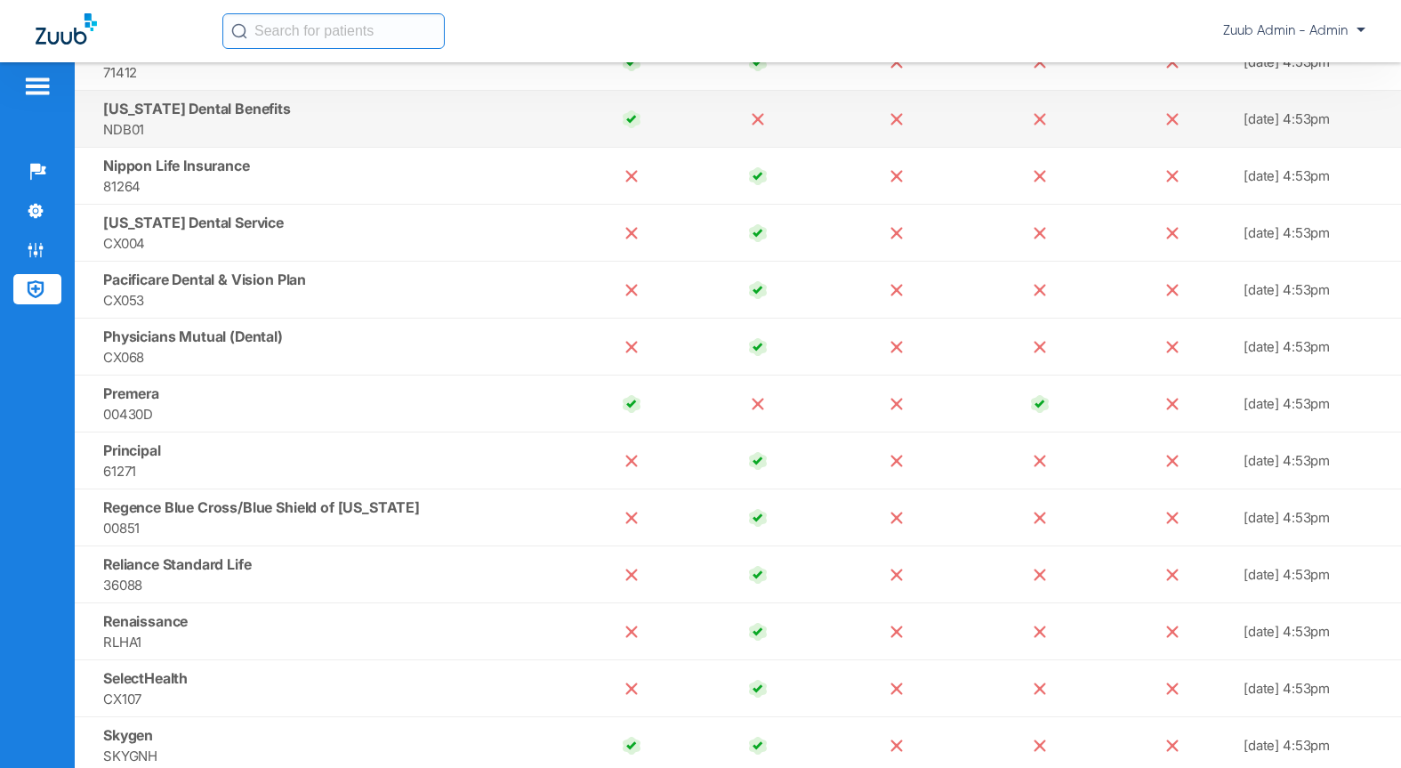
click at [185, 117] on td "Nevada Dental Benefits NDB01" at bounding box center [322, 119] width 494 height 57
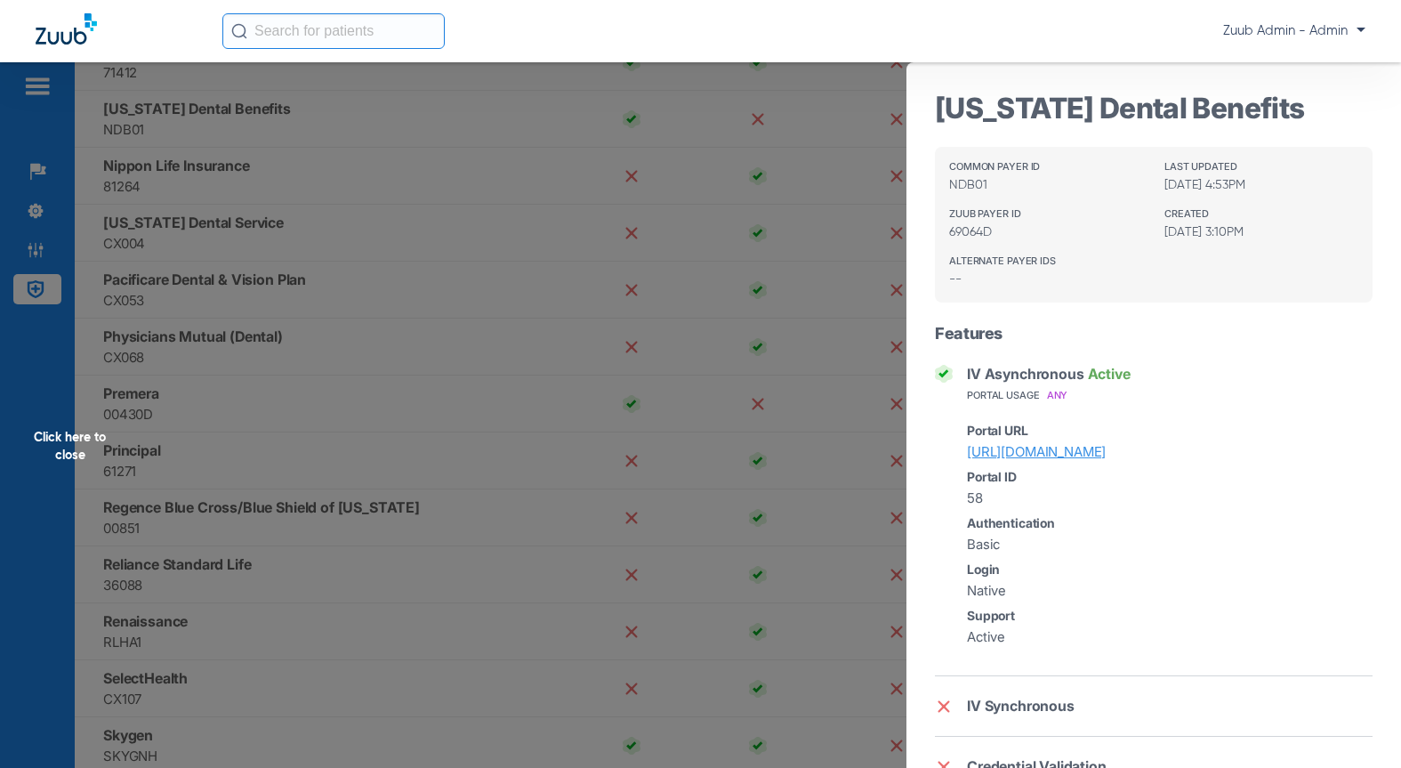
drag, startPoint x: 214, startPoint y: 197, endPoint x: 559, endPoint y: 332, distance: 370.3
click at [559, 332] on div "Click here to close" at bounding box center [700, 446] width 1401 height 768
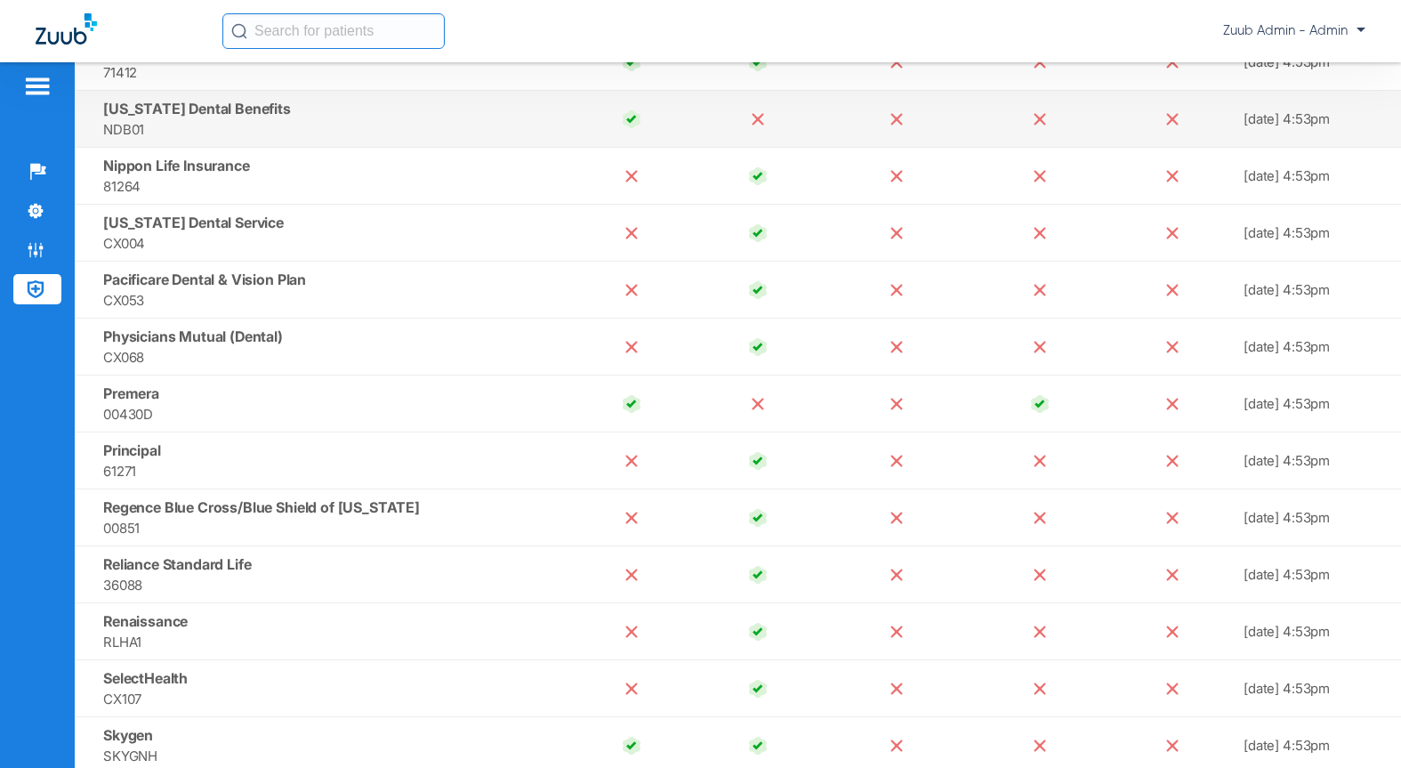
click at [375, 114] on td "Nevada Dental Benefits NDB01" at bounding box center [322, 119] width 494 height 57
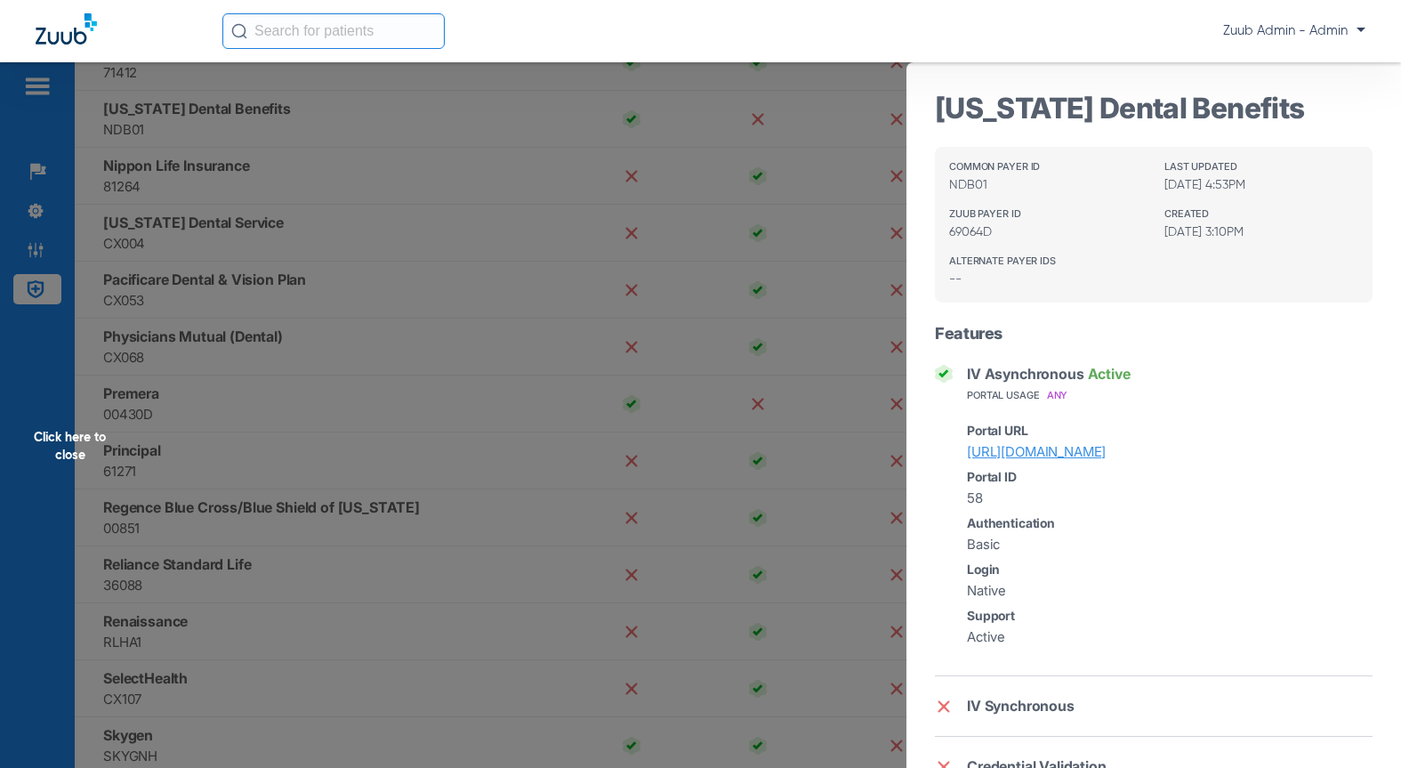
click at [251, 177] on div "Click here to close" at bounding box center [700, 446] width 1401 height 768
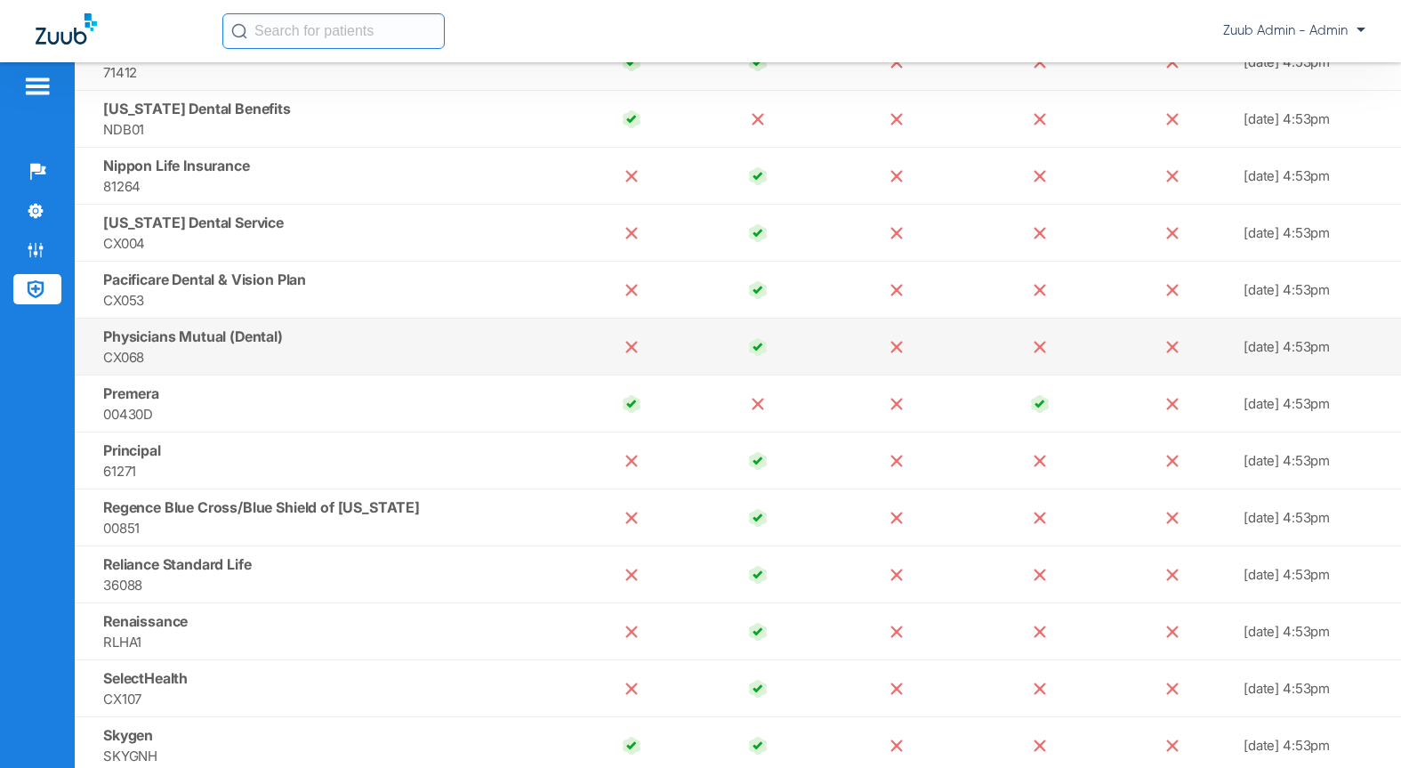
click at [301, 357] on span "CX068" at bounding box center [332, 357] width 458 height 20
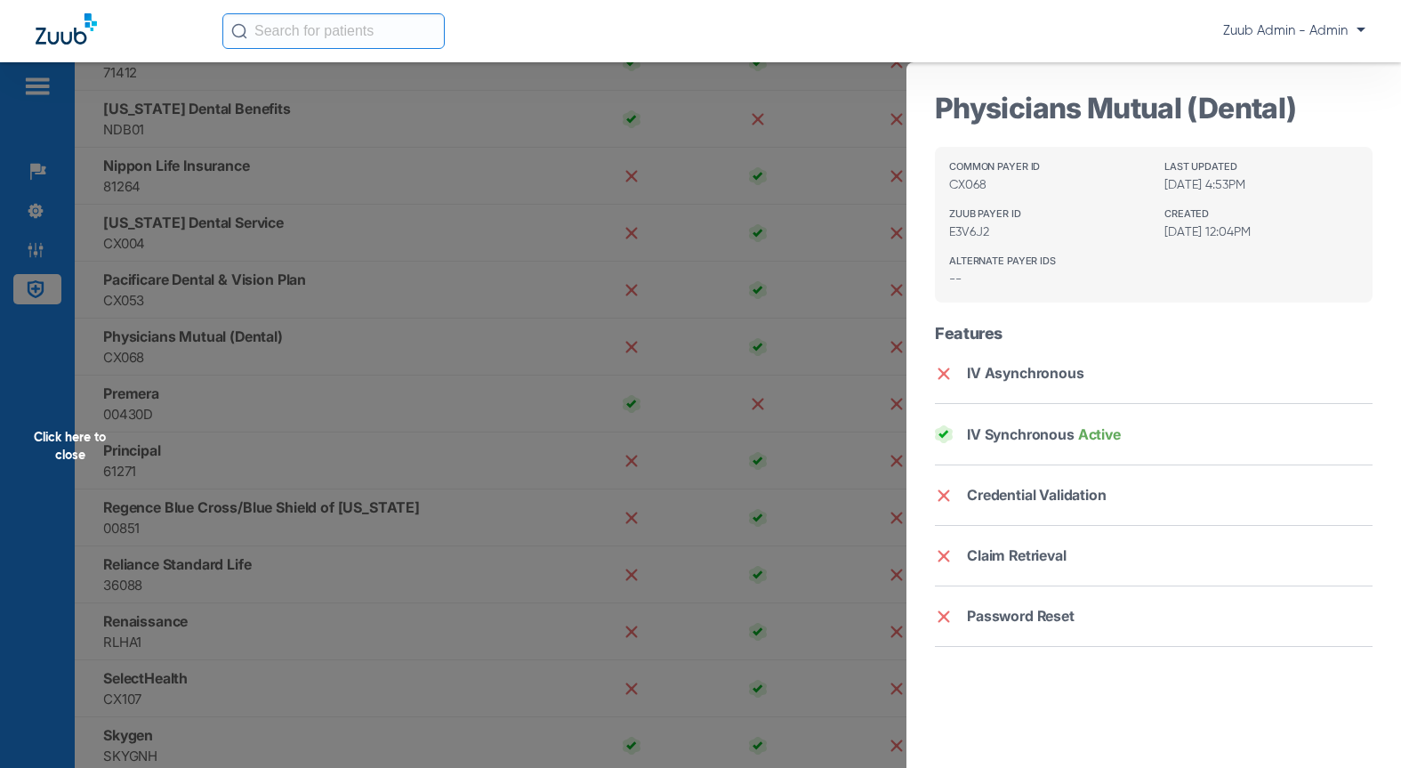
click at [436, 444] on div "Click here to close" at bounding box center [700, 446] width 1401 height 768
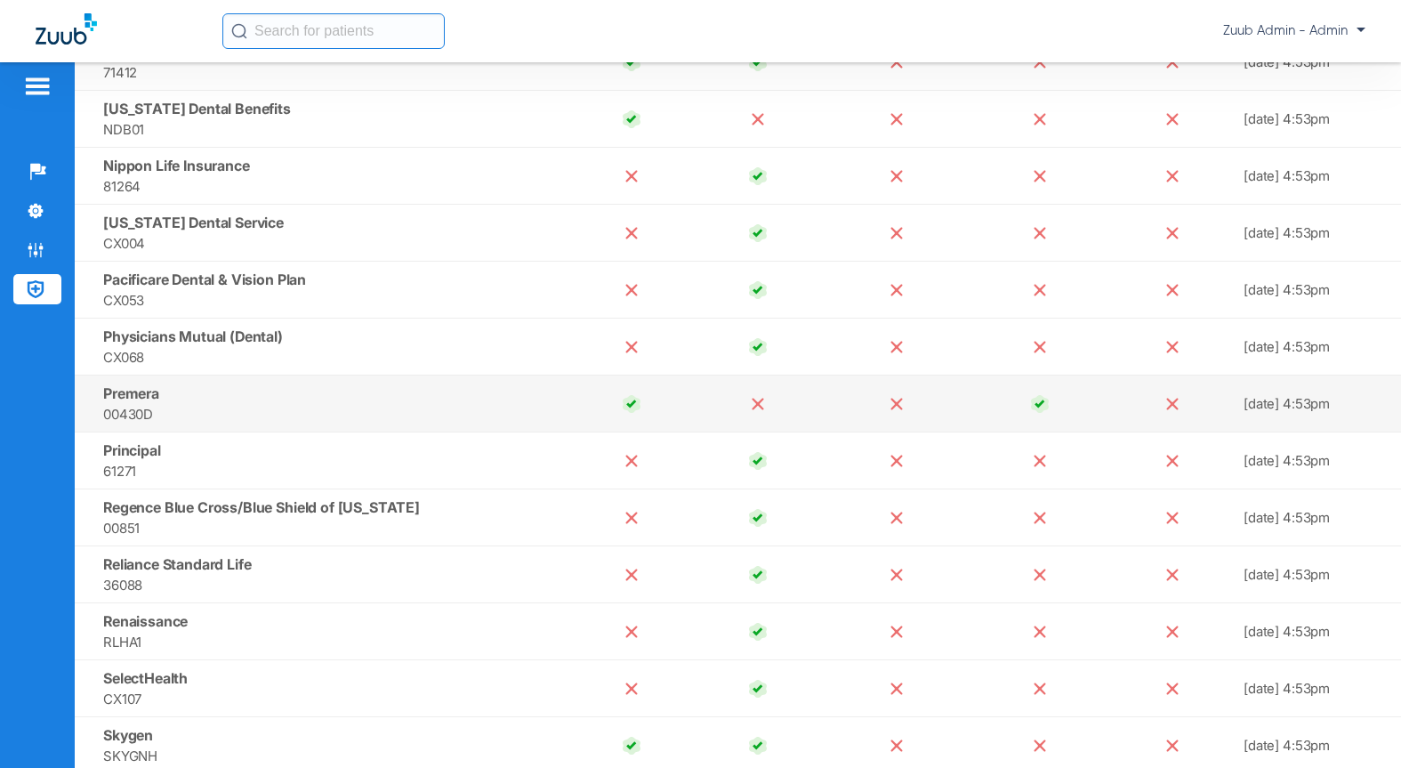
click at [221, 398] on td "Premera 00430D" at bounding box center [322, 403] width 494 height 57
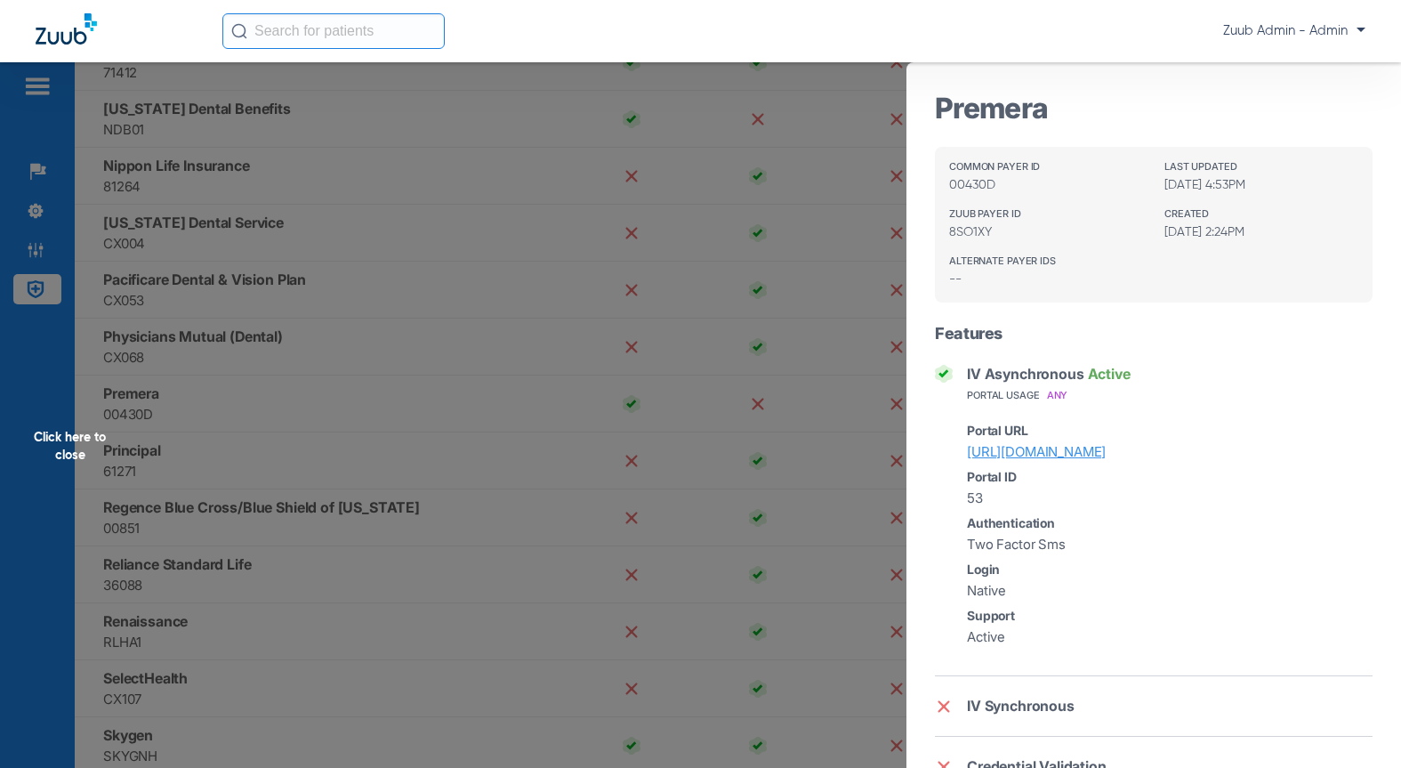
click at [195, 457] on div "Click here to close" at bounding box center [700, 446] width 1401 height 768
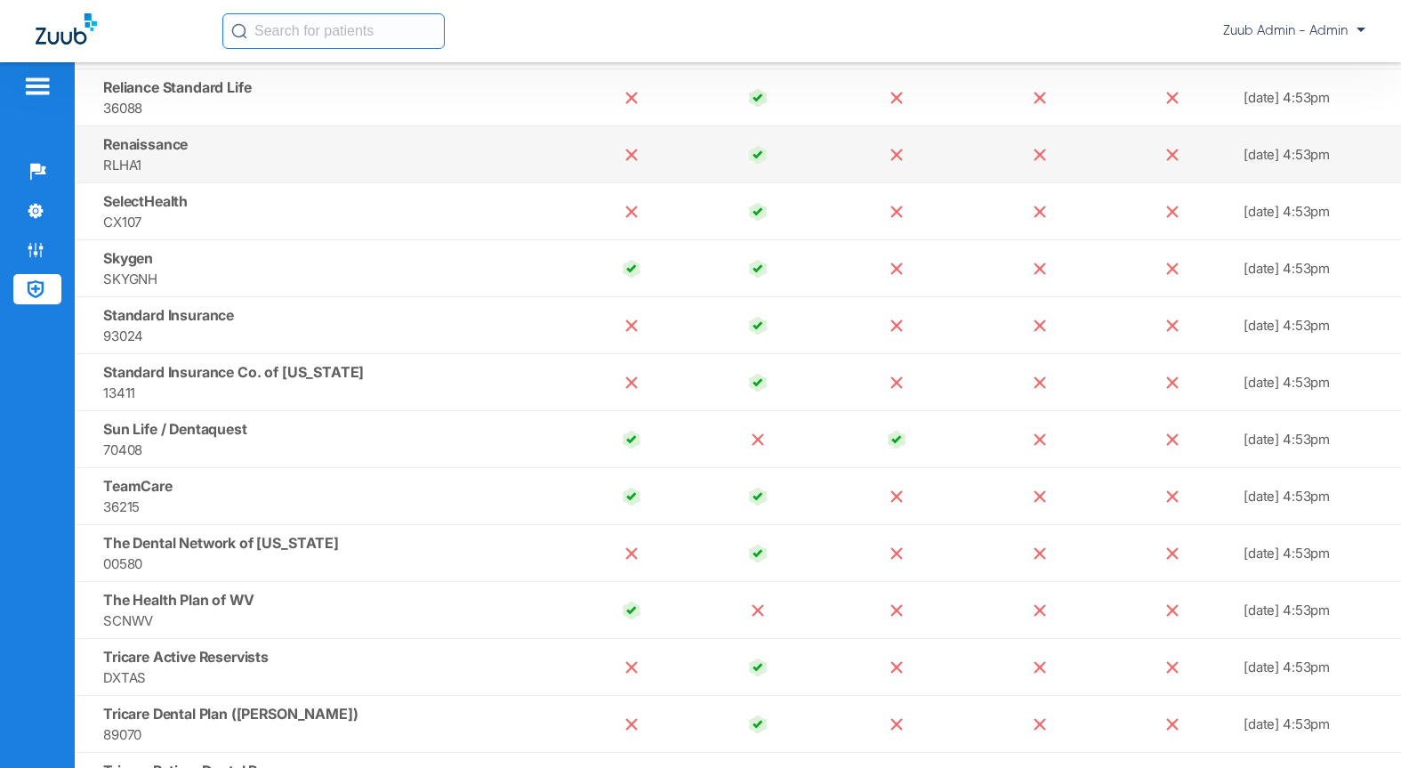
scroll to position [13368, 0]
click at [284, 210] on td "SelectHealth CX107" at bounding box center [322, 212] width 494 height 57
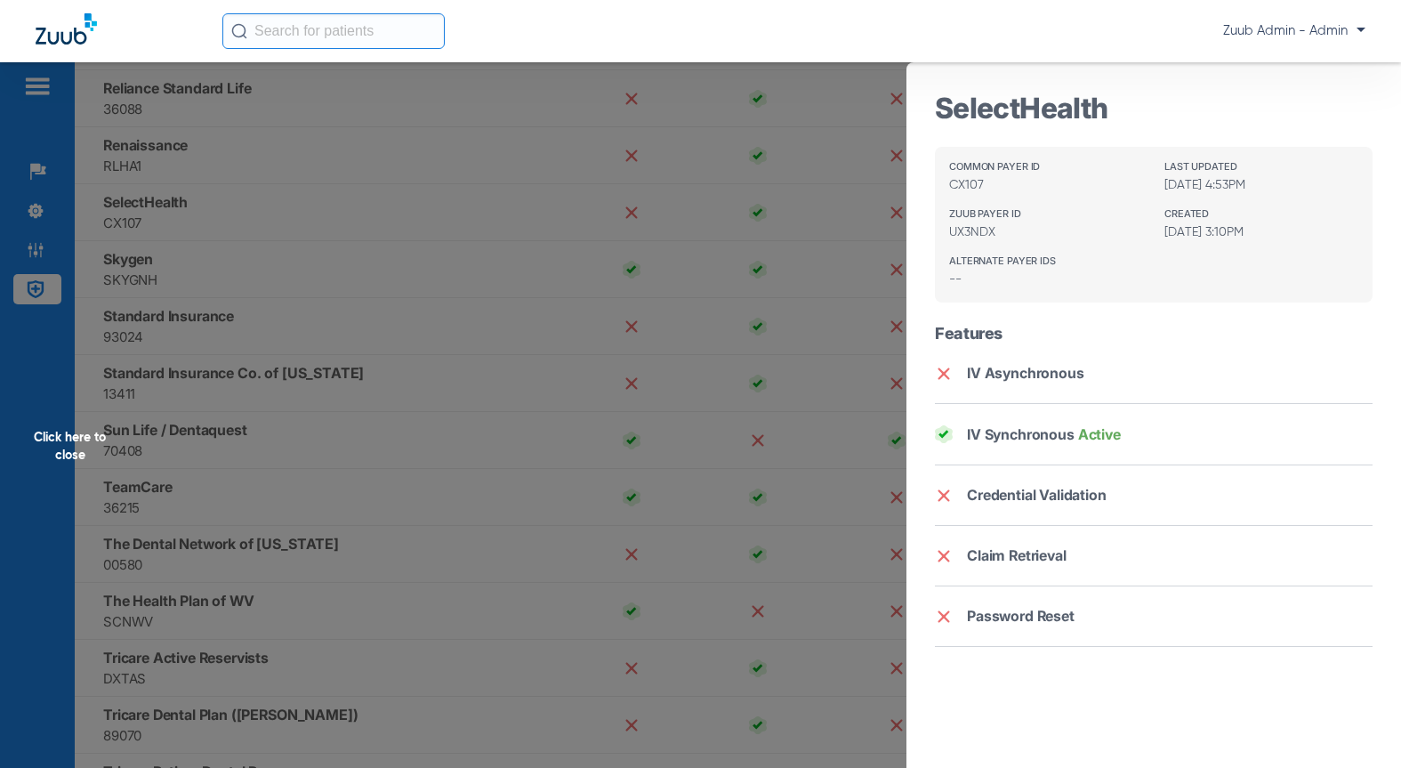
click at [380, 302] on div "Click here to close" at bounding box center [700, 446] width 1401 height 768
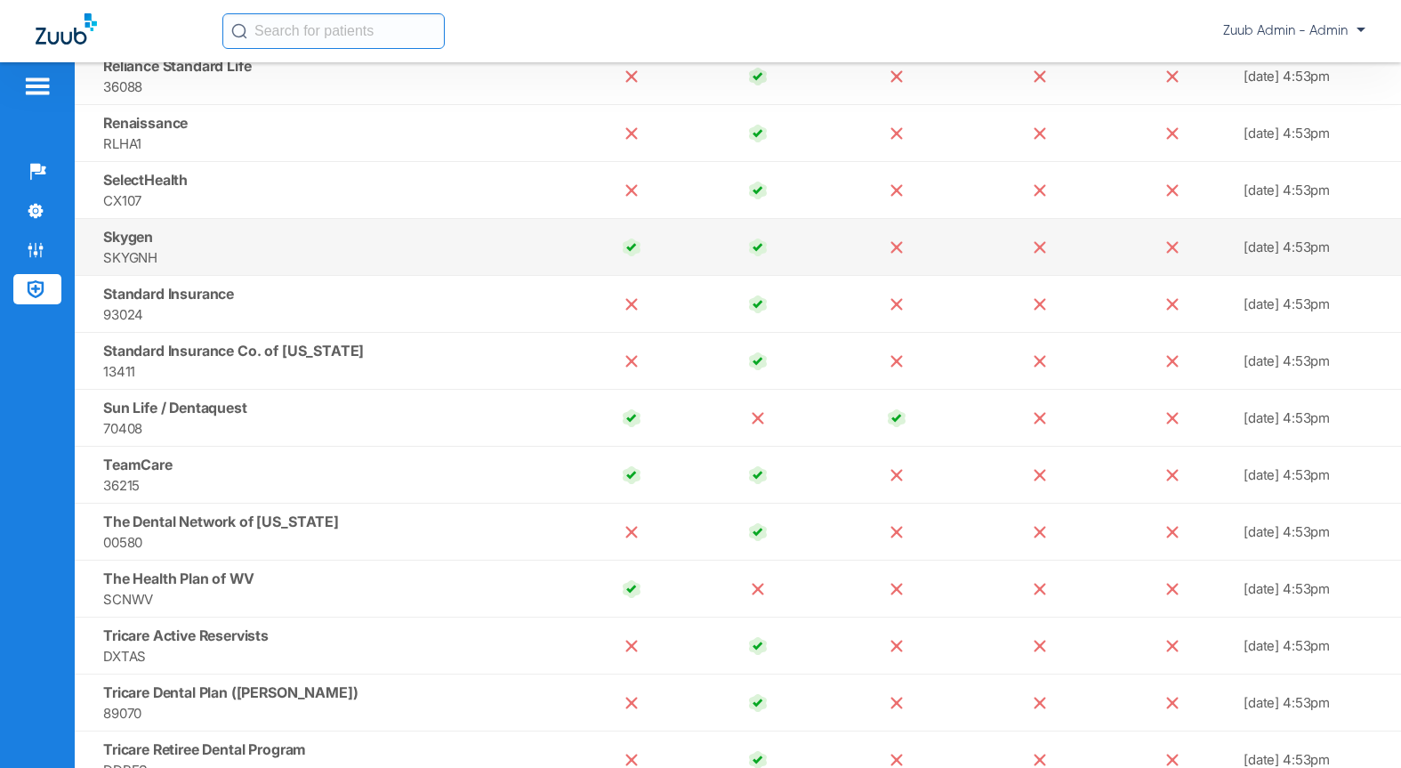
scroll to position [13414, 0]
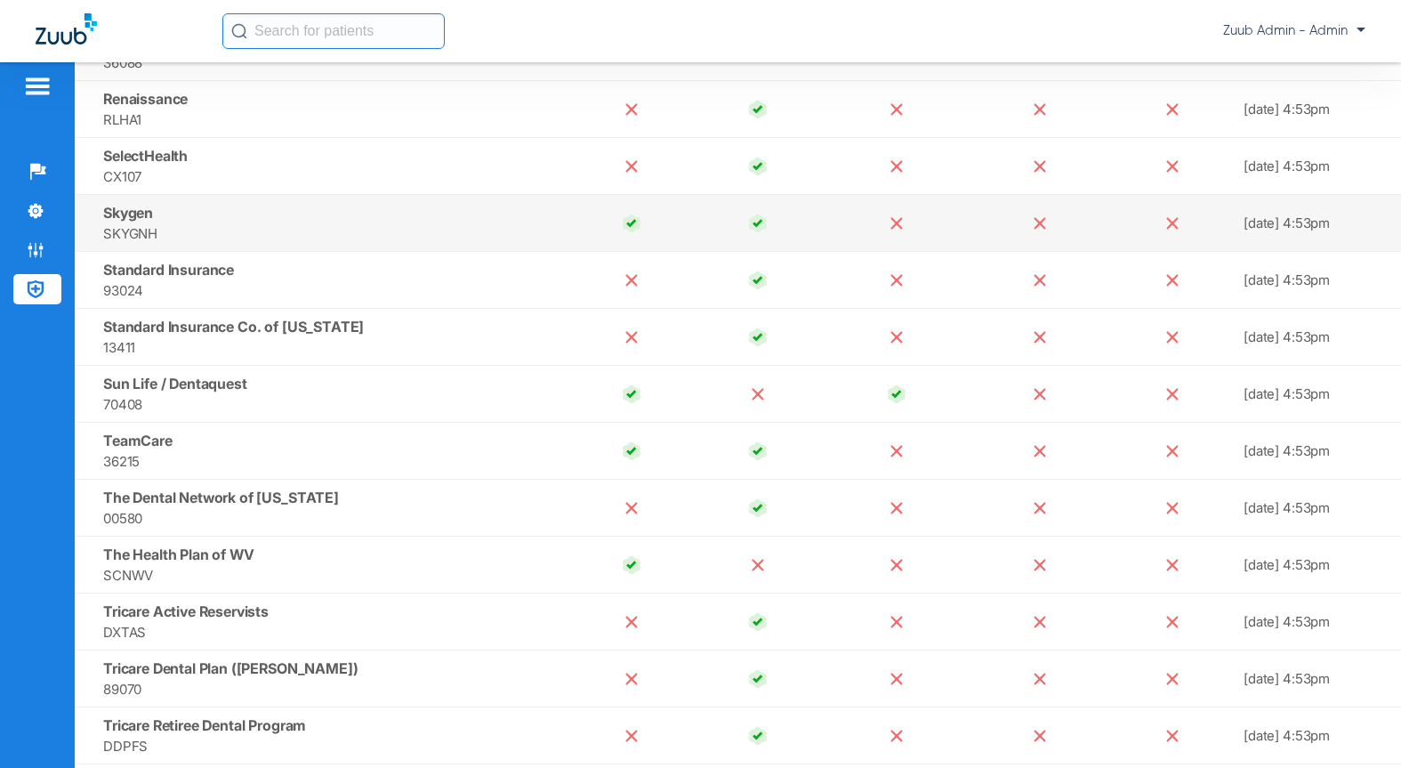
click at [208, 245] on td "Skygen SKYGNH" at bounding box center [322, 223] width 494 height 57
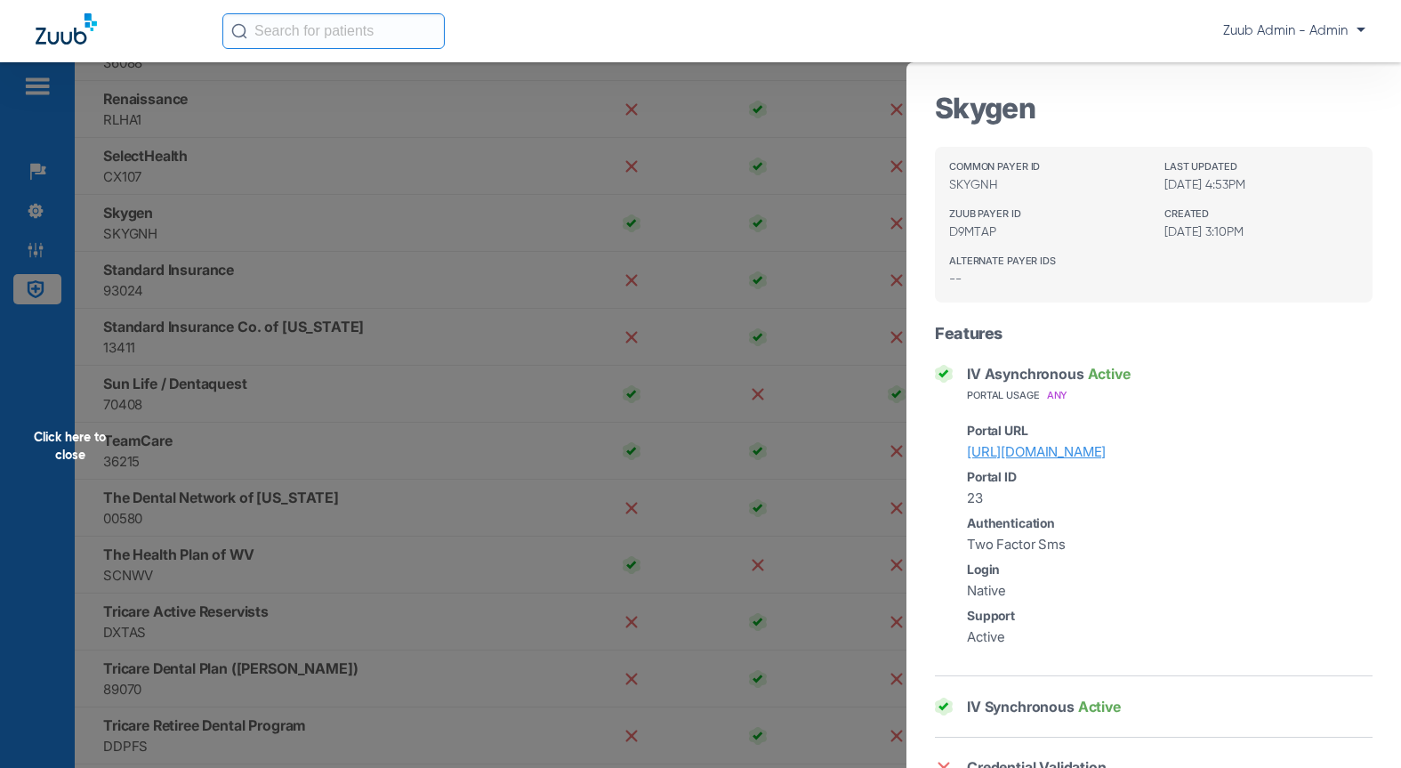
click at [191, 298] on div "Click here to close" at bounding box center [700, 446] width 1401 height 768
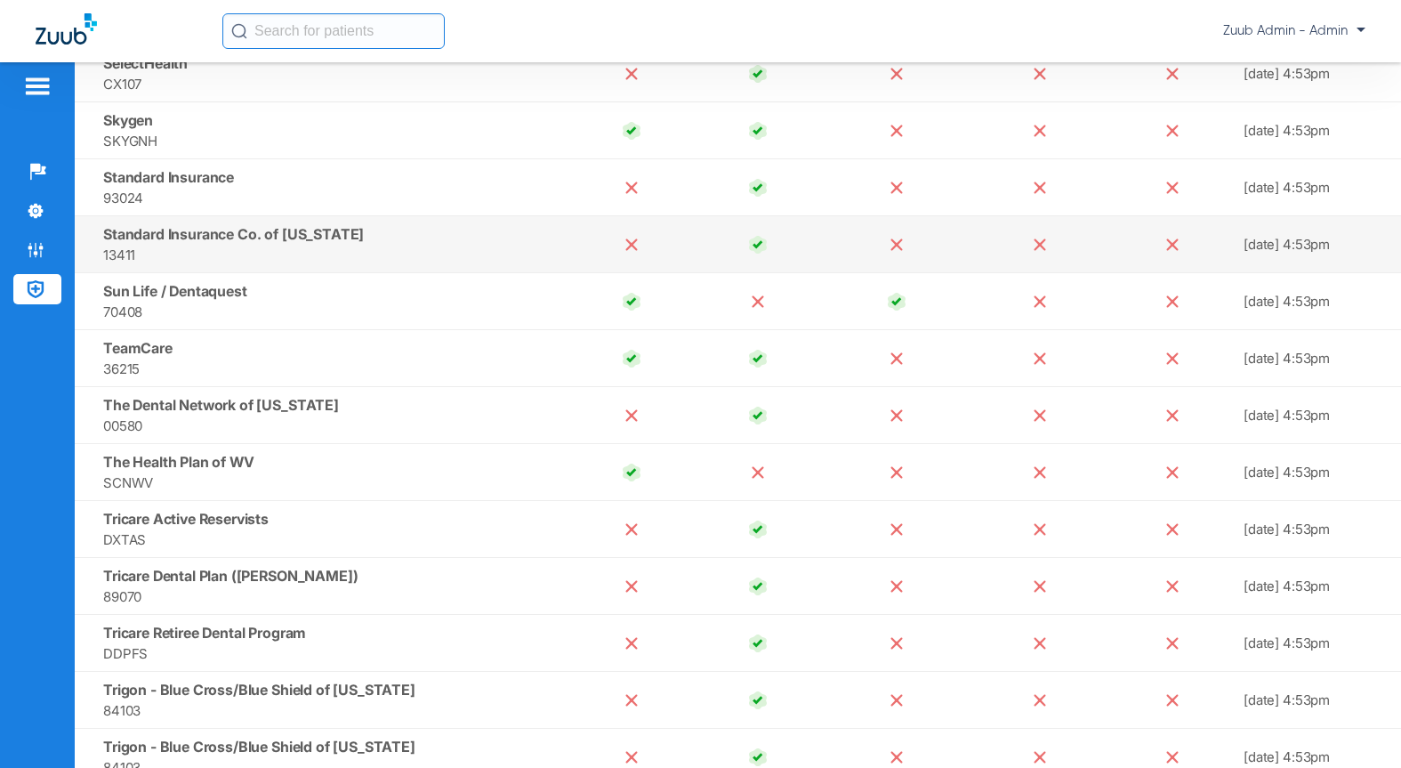
scroll to position [13536, 0]
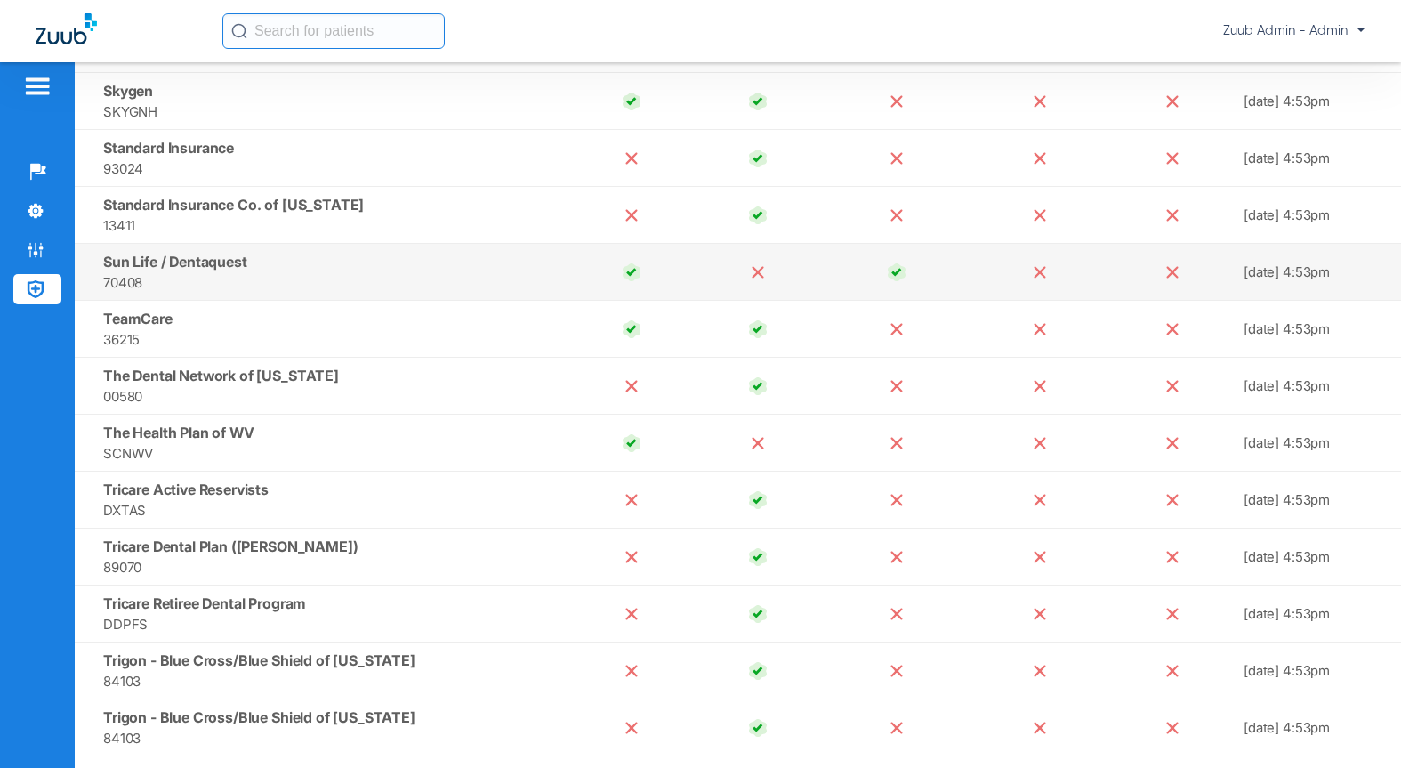
click at [204, 265] on span "Sun Life / Dentaquest" at bounding box center [175, 262] width 144 height 18
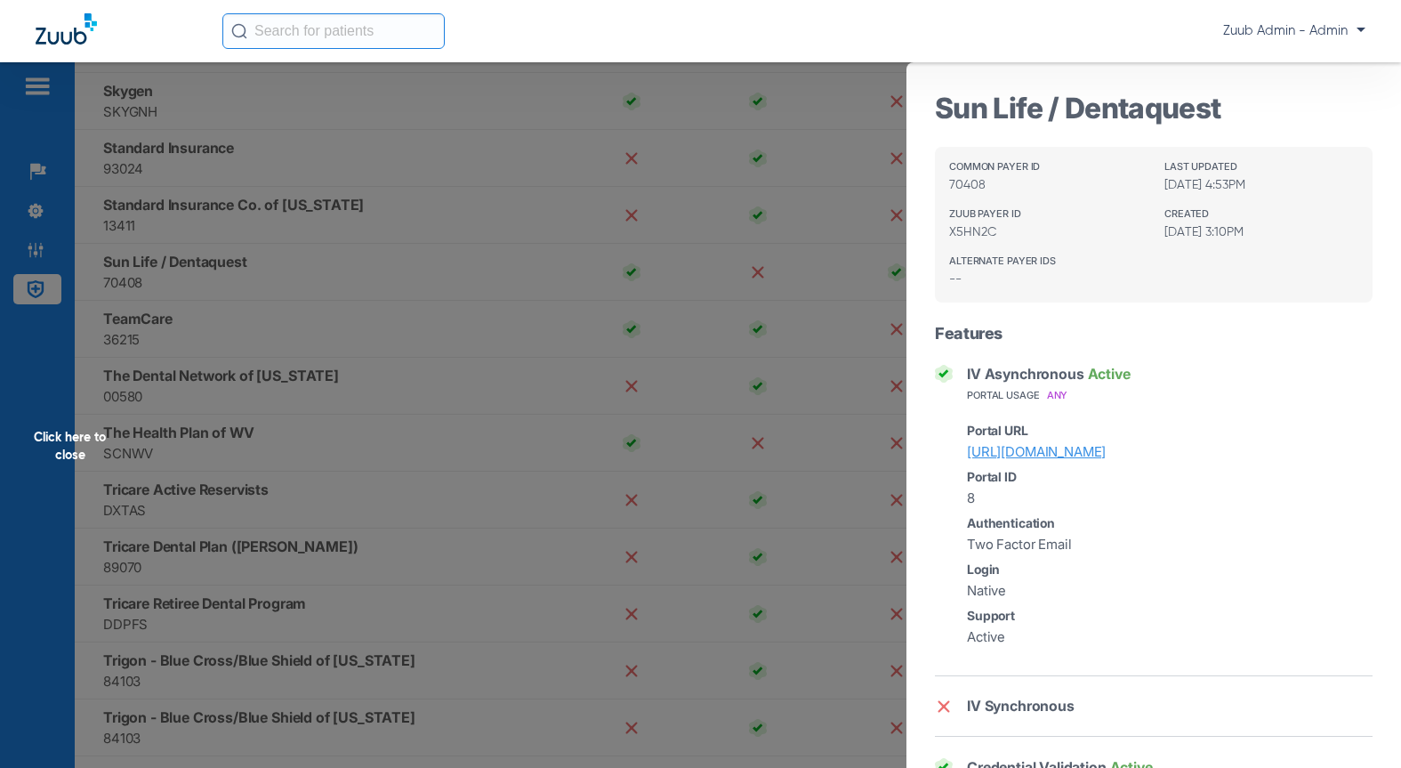
click at [221, 339] on div "Click here to close" at bounding box center [700, 446] width 1401 height 768
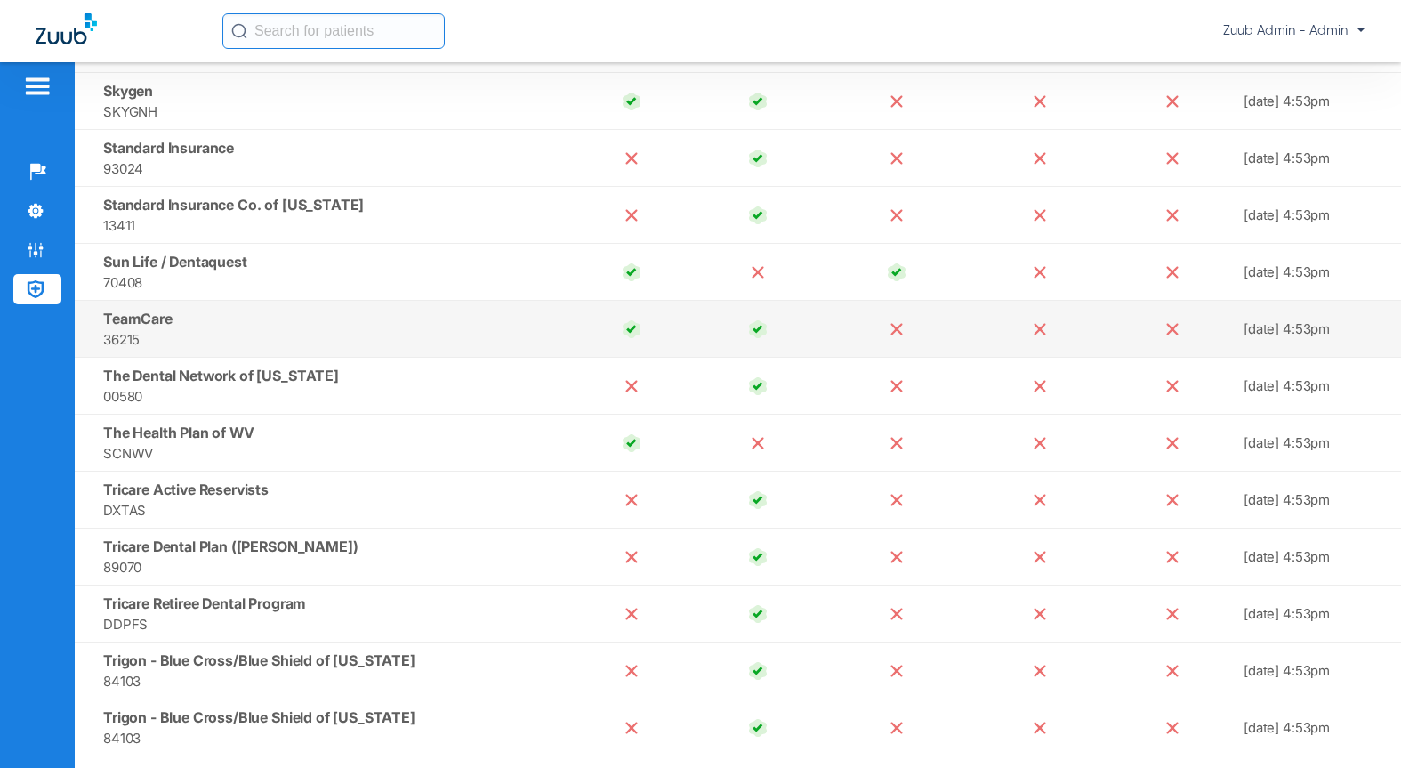
click at [181, 317] on td "TeamCare 36215" at bounding box center [322, 329] width 494 height 57
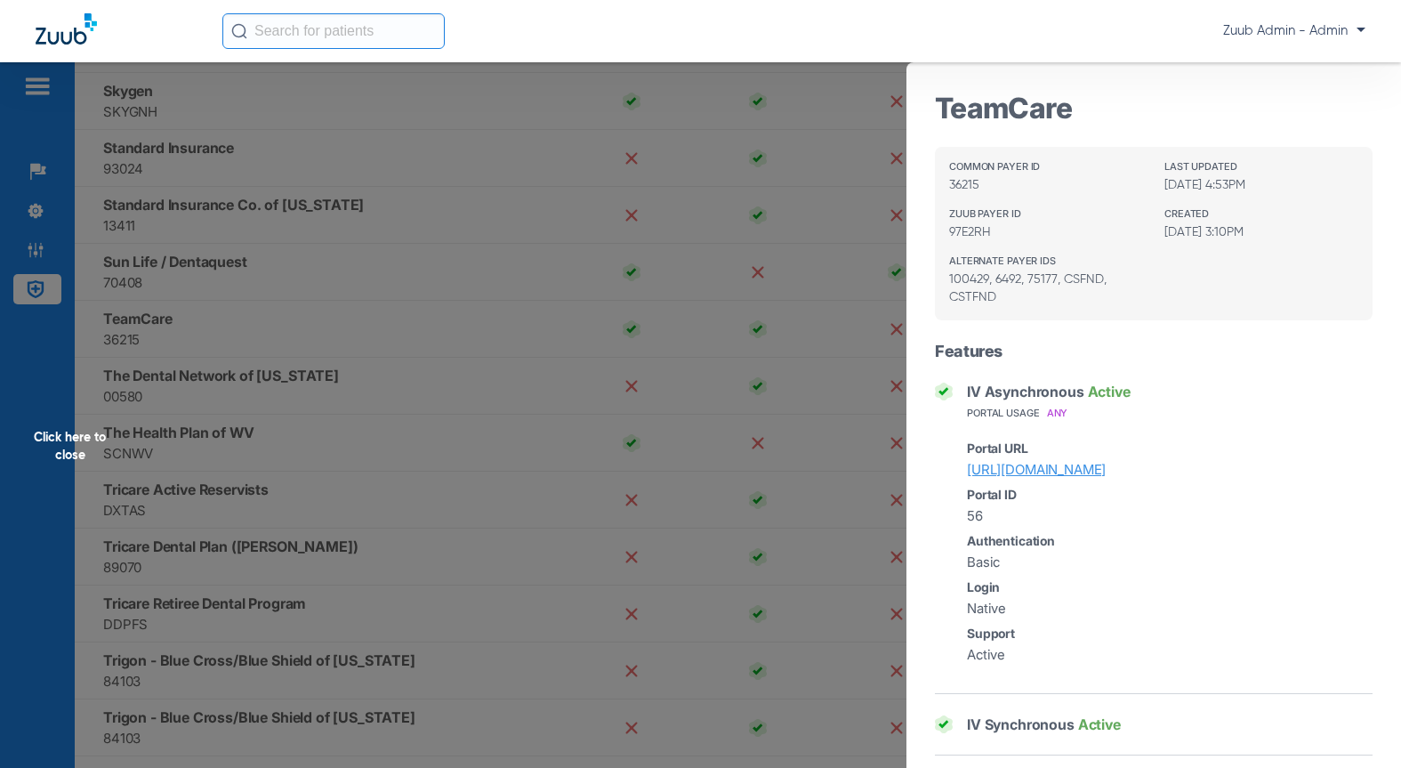
click at [271, 417] on div "Click here to close" at bounding box center [700, 446] width 1401 height 768
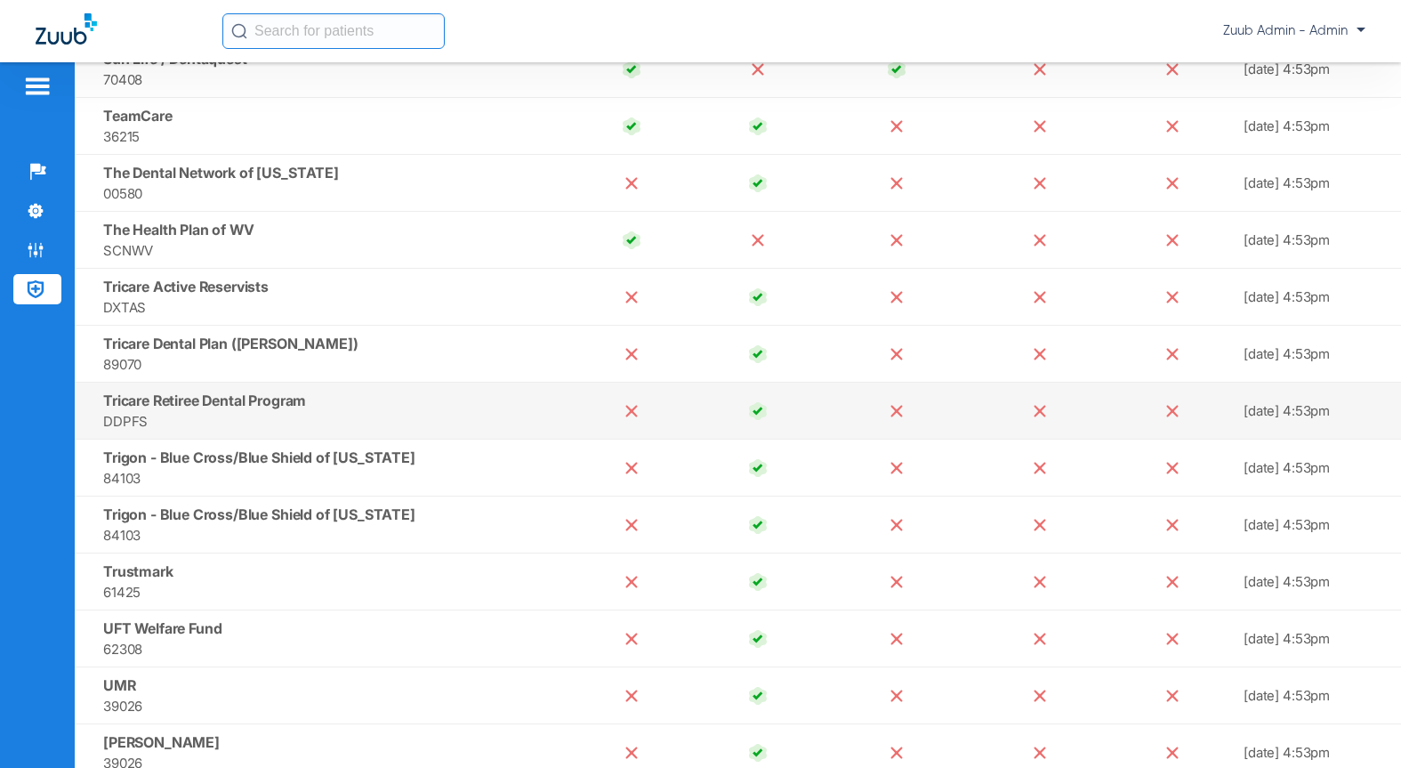
scroll to position [13716, 0]
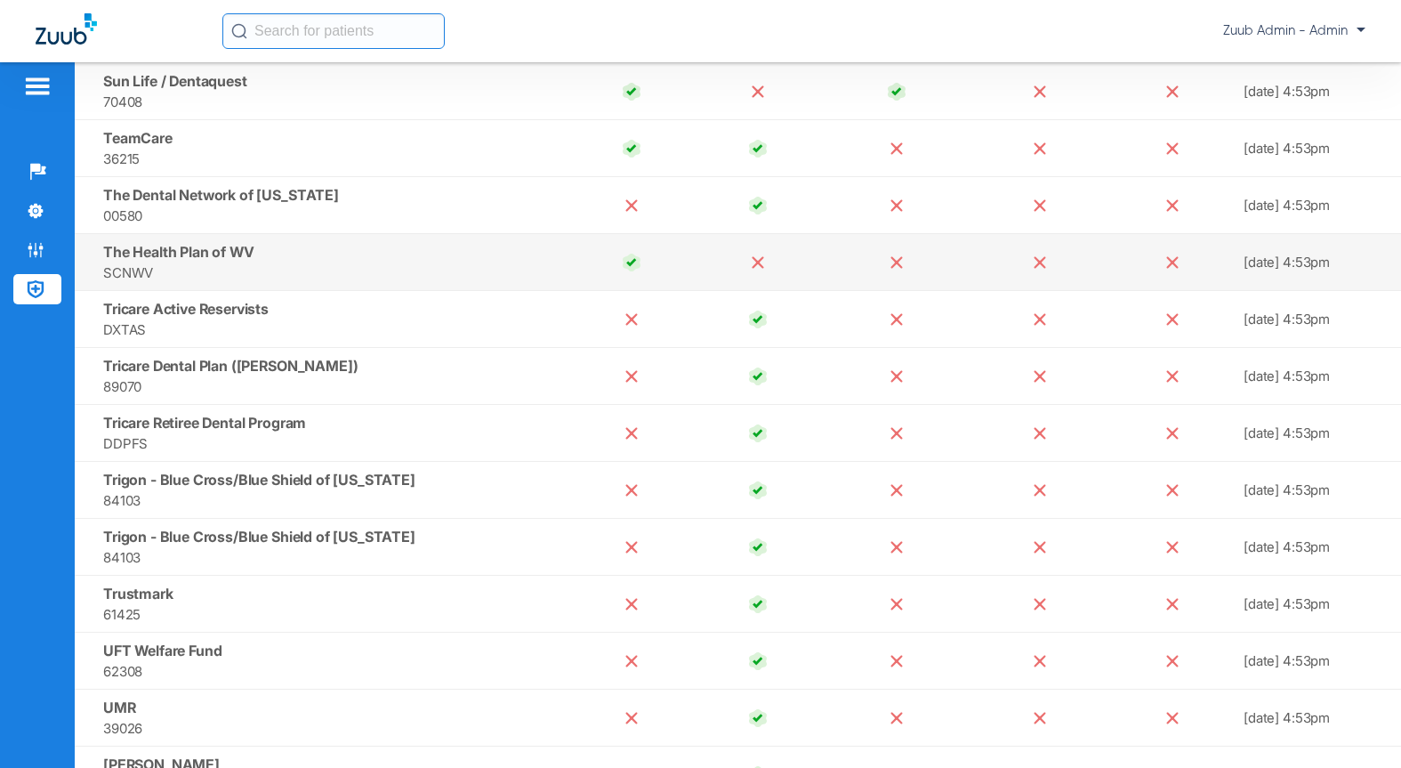
click at [299, 274] on span "SCNWV" at bounding box center [332, 272] width 458 height 20
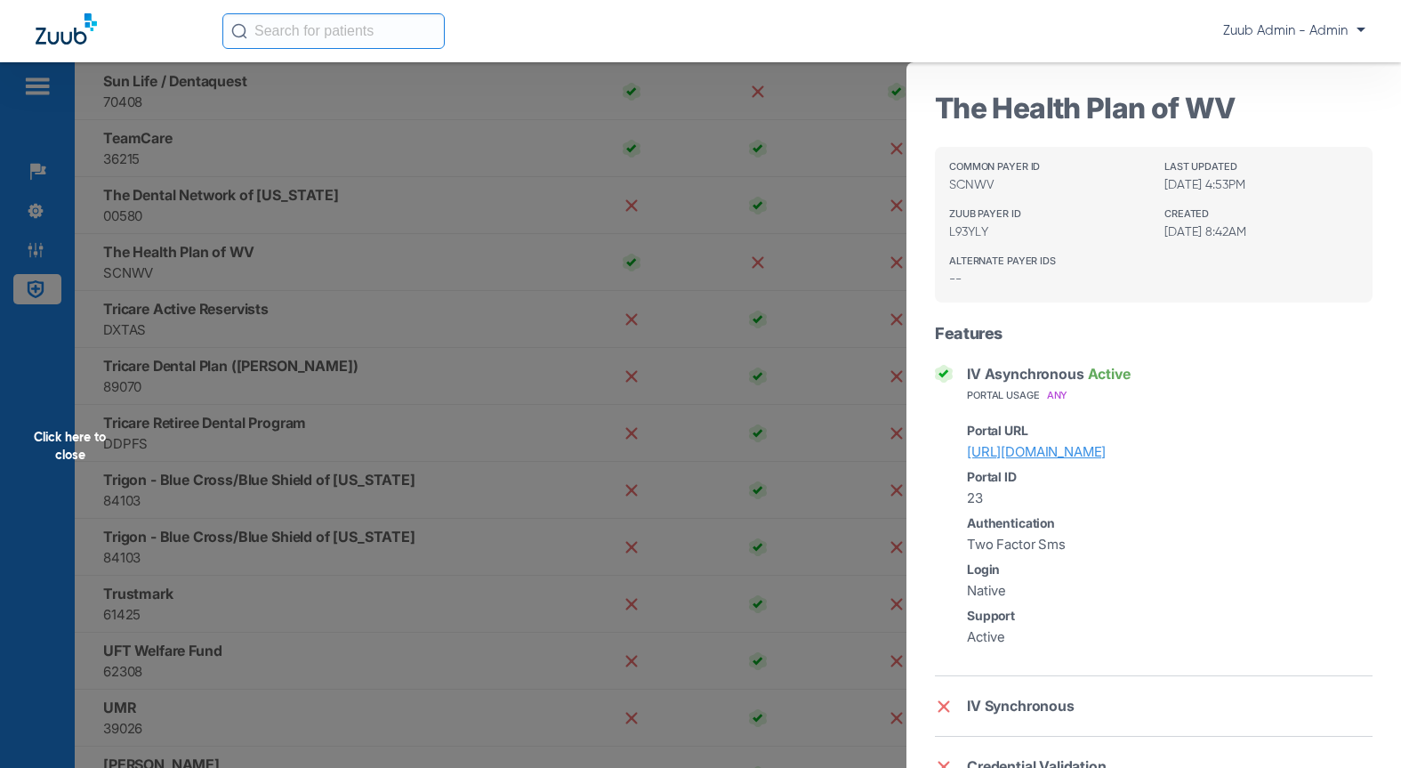
click at [306, 326] on div "Click here to close" at bounding box center [700, 446] width 1401 height 768
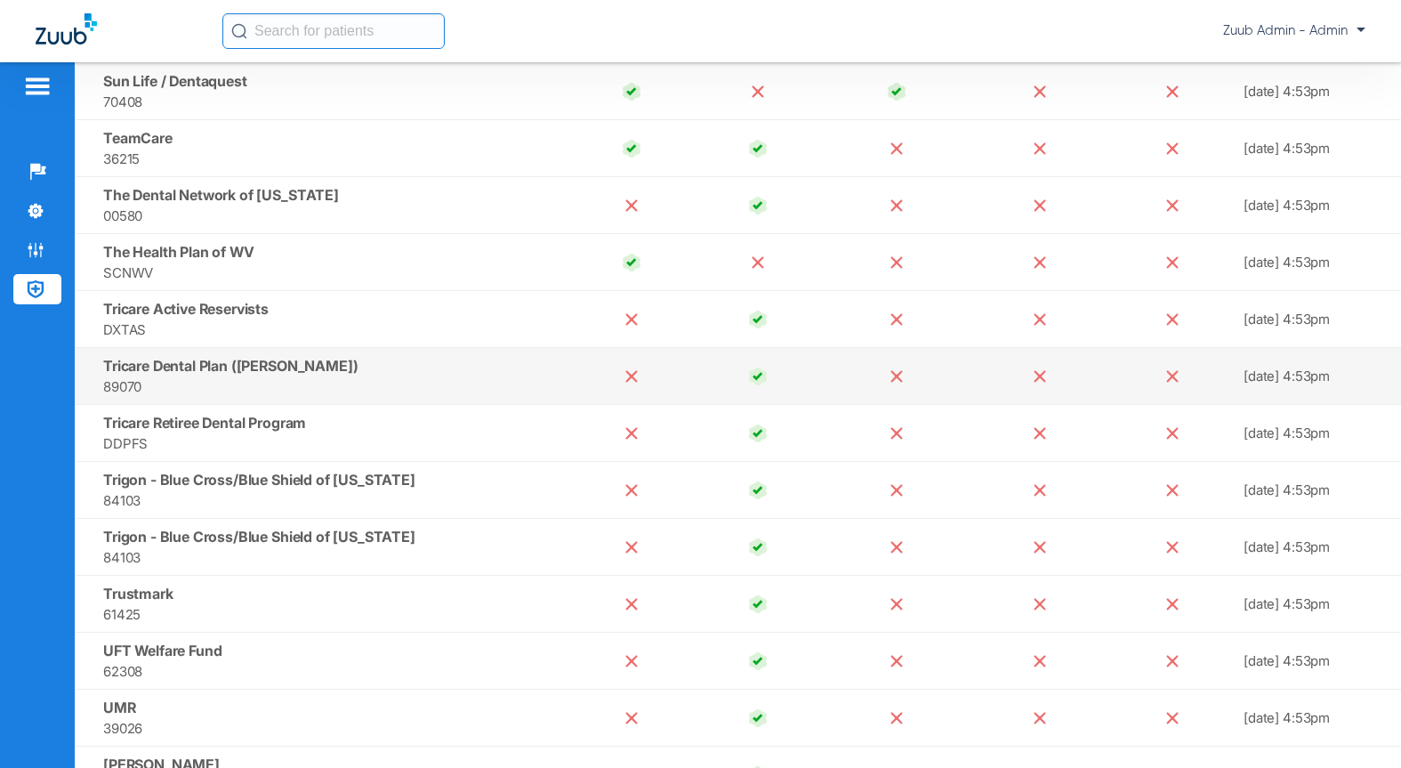
click at [398, 390] on span "89070" at bounding box center [332, 386] width 458 height 20
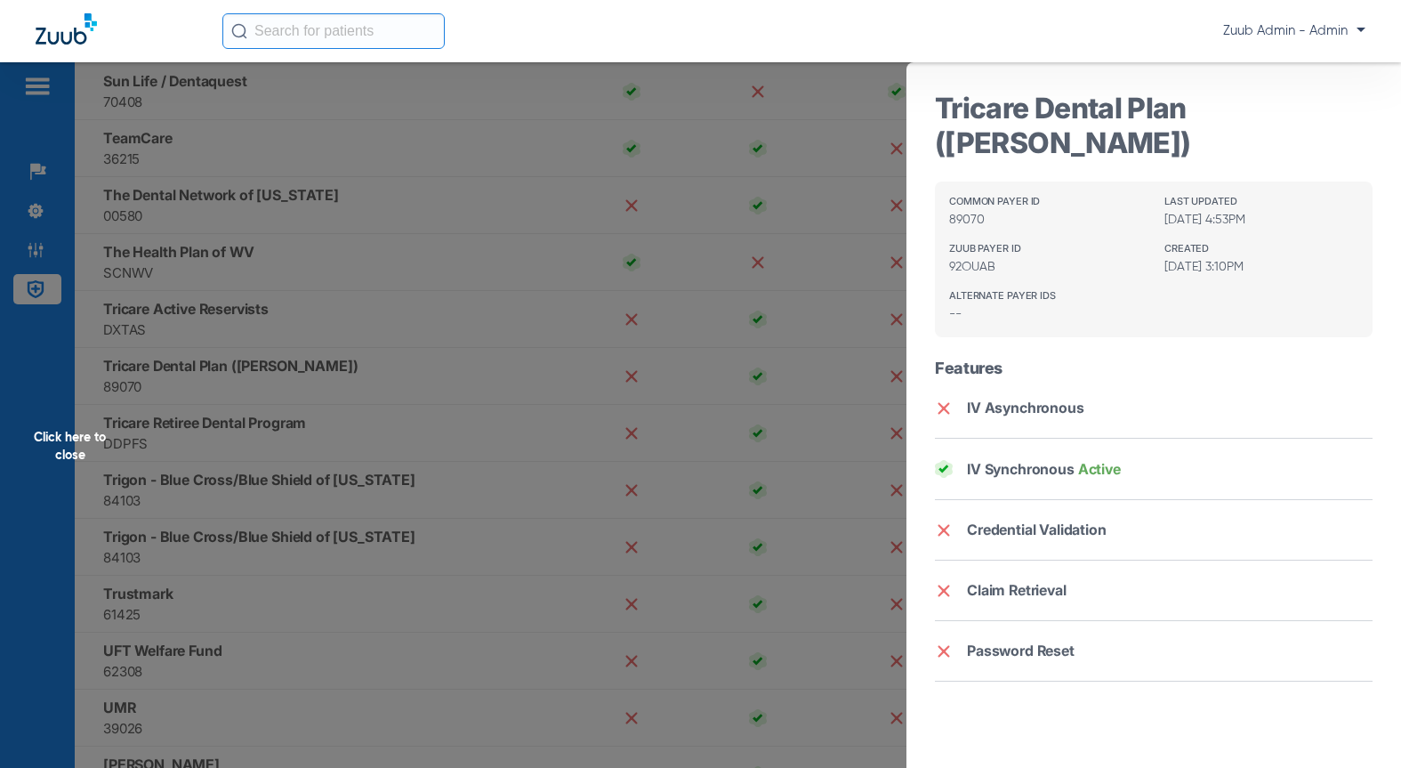
drag, startPoint x: 1291, startPoint y: 117, endPoint x: 916, endPoint y: 101, distance: 375.6
click at [916, 101] on div "Tricare Dental Plan (UCCI) Common Payer ID 89070 Last Updated 10/02/25, 4:53PM …" at bounding box center [1153, 416] width 494 height 708
copy h3 "Tricare Dental Plan ([PERSON_NAME])"
click at [382, 390] on div "Click here to close" at bounding box center [700, 446] width 1401 height 768
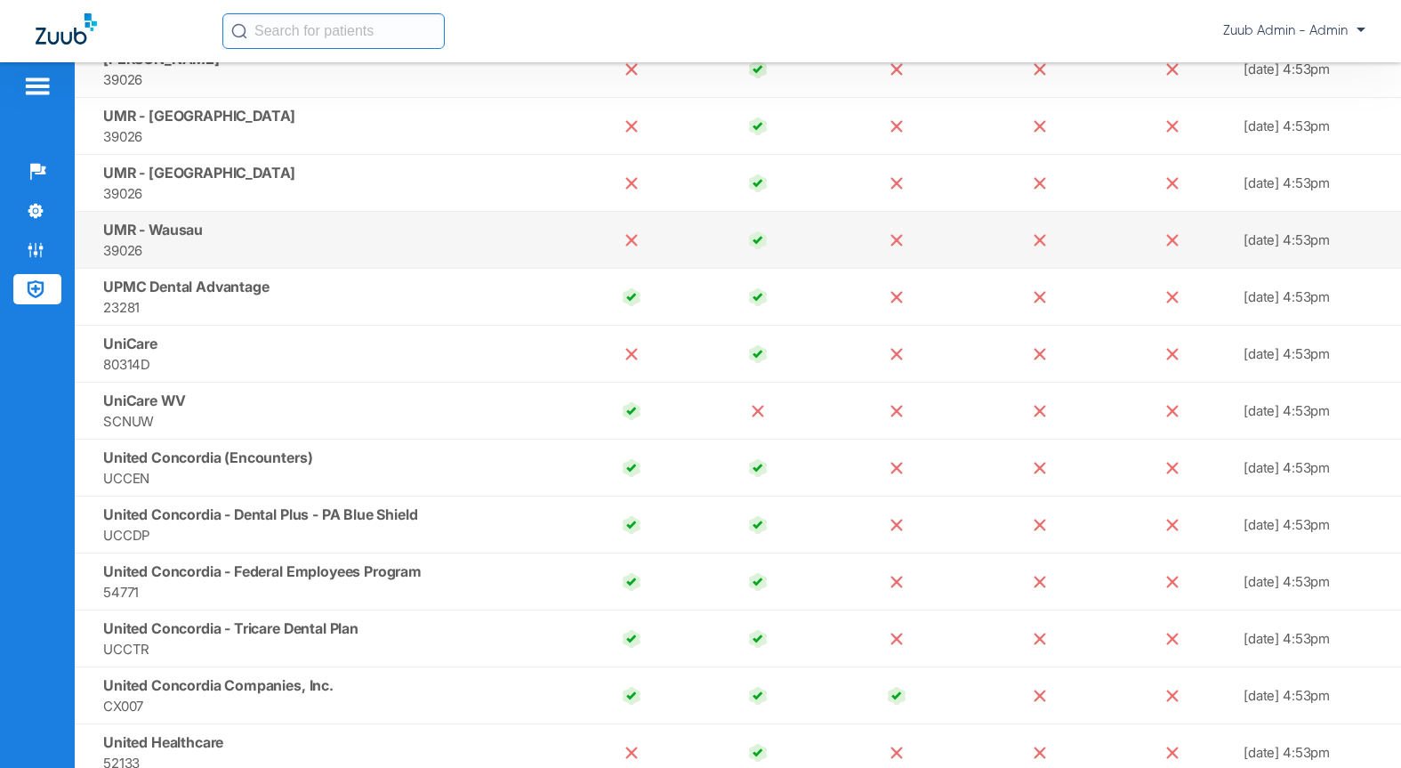
scroll to position [14514, 0]
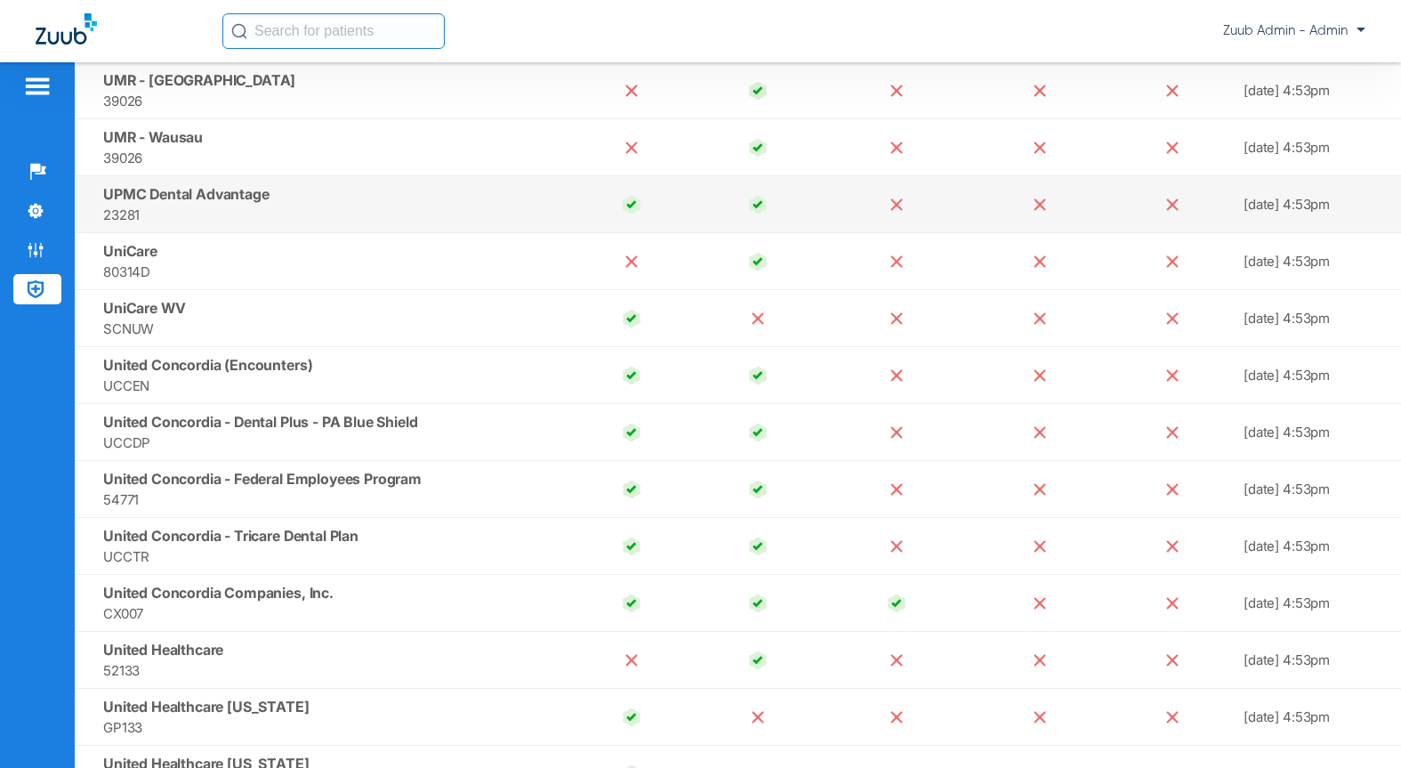
click at [245, 211] on span "23281" at bounding box center [332, 215] width 458 height 20
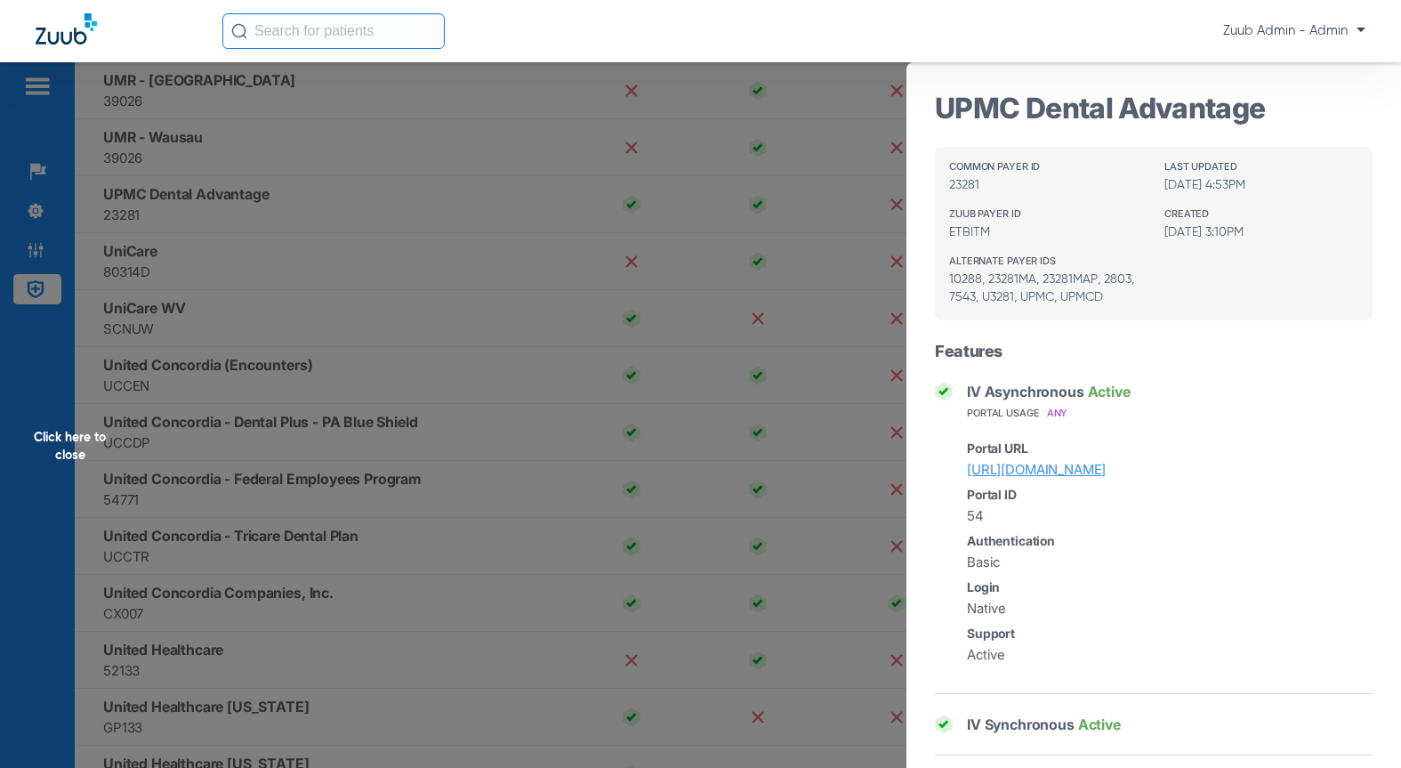
click at [334, 269] on div "Click here to close" at bounding box center [700, 446] width 1401 height 768
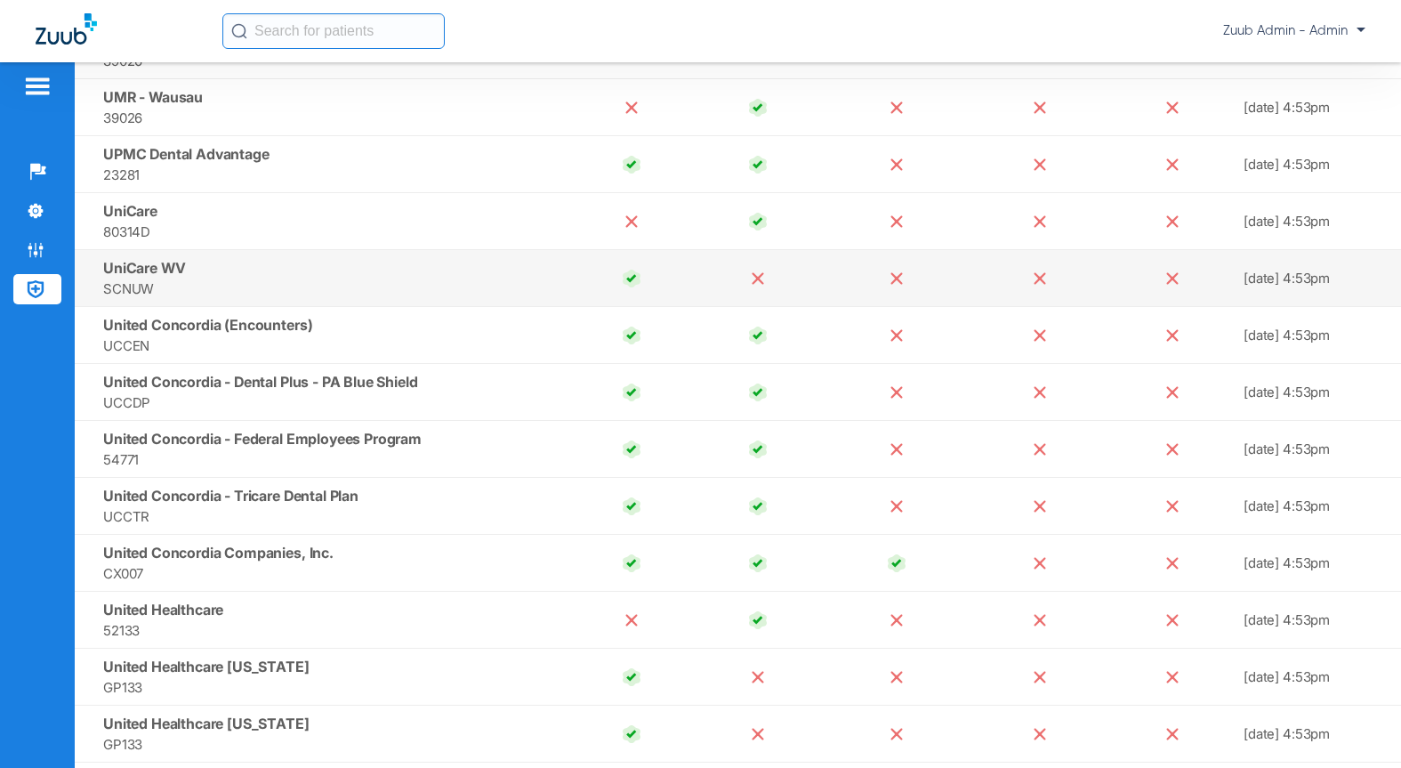
scroll to position [14573, 0]
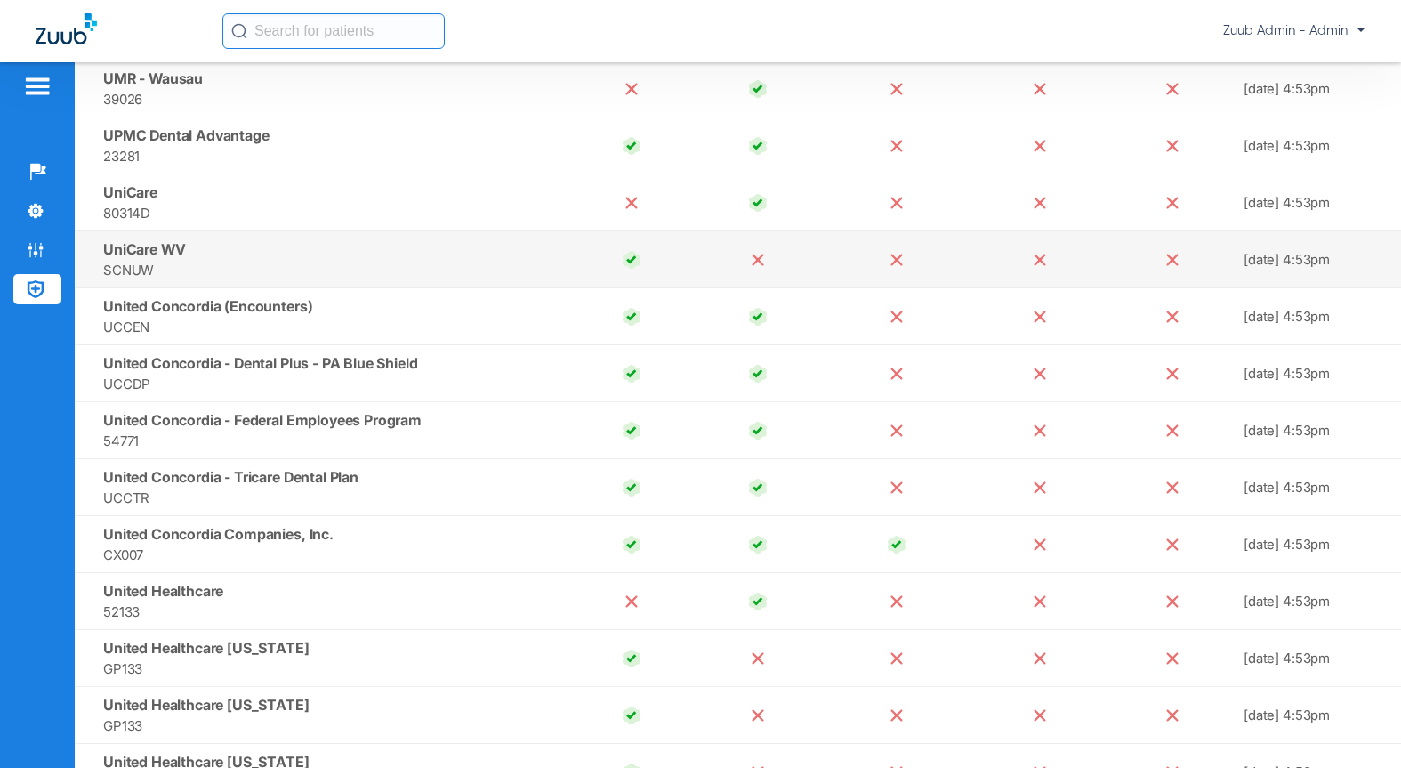
click at [336, 279] on span "SCNUW" at bounding box center [332, 270] width 458 height 20
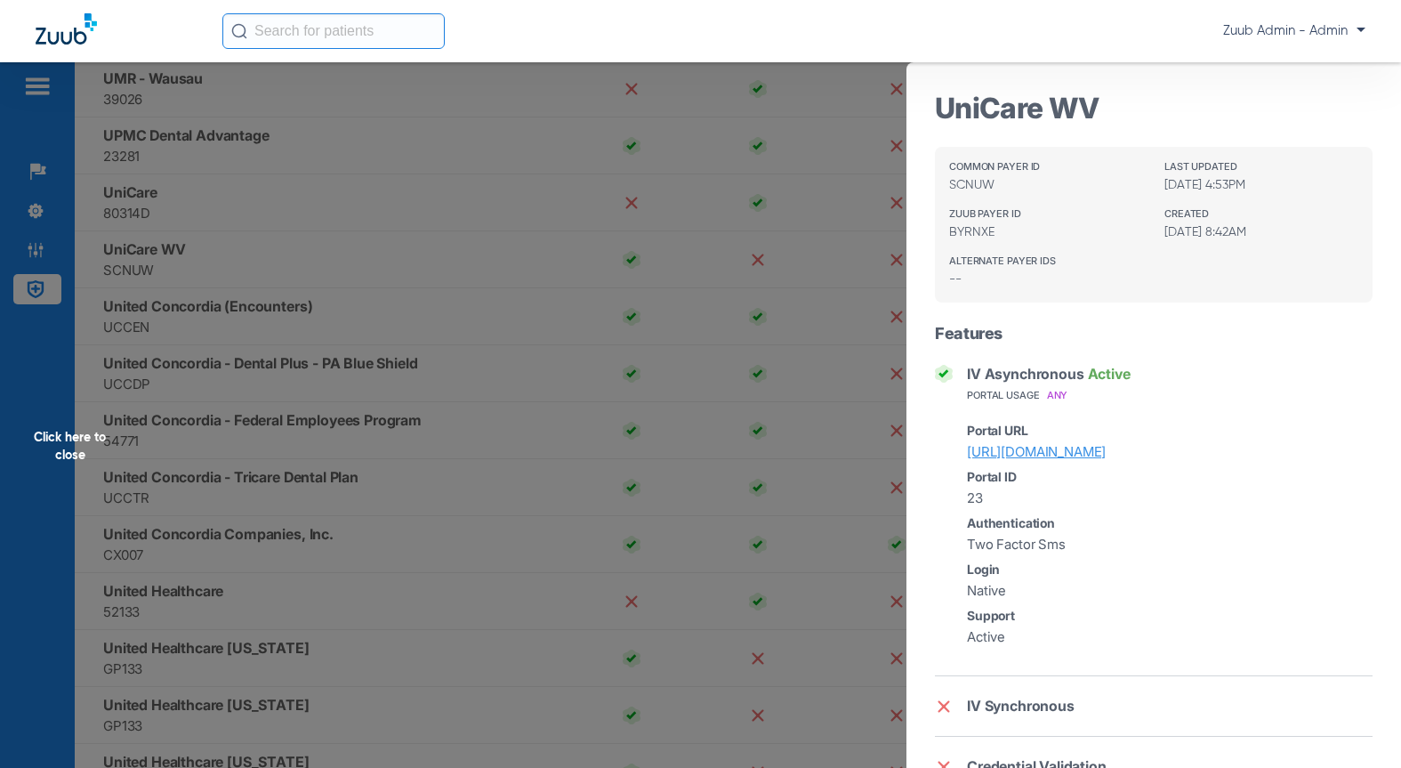
click at [387, 324] on div "Click here to close" at bounding box center [700, 446] width 1401 height 768
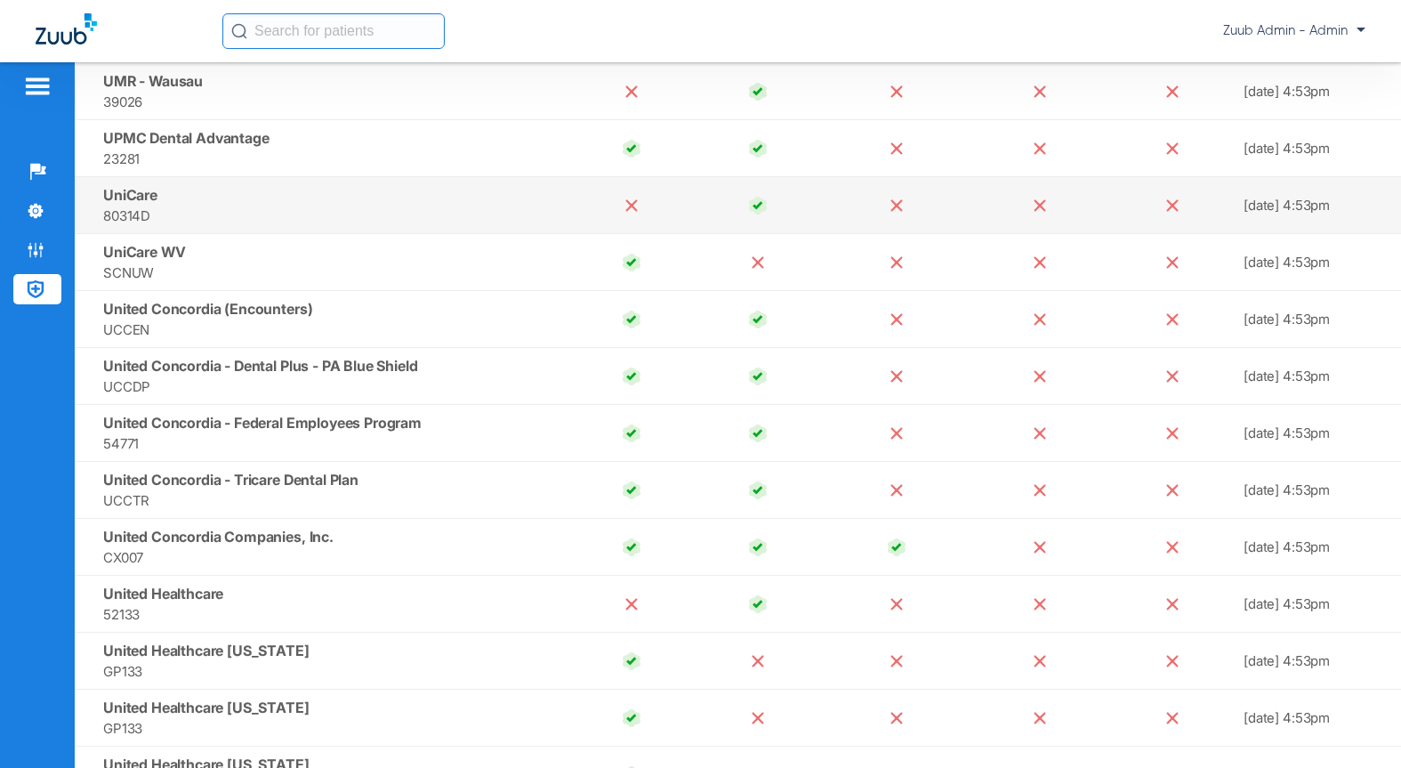
scroll to position [14581, 0]
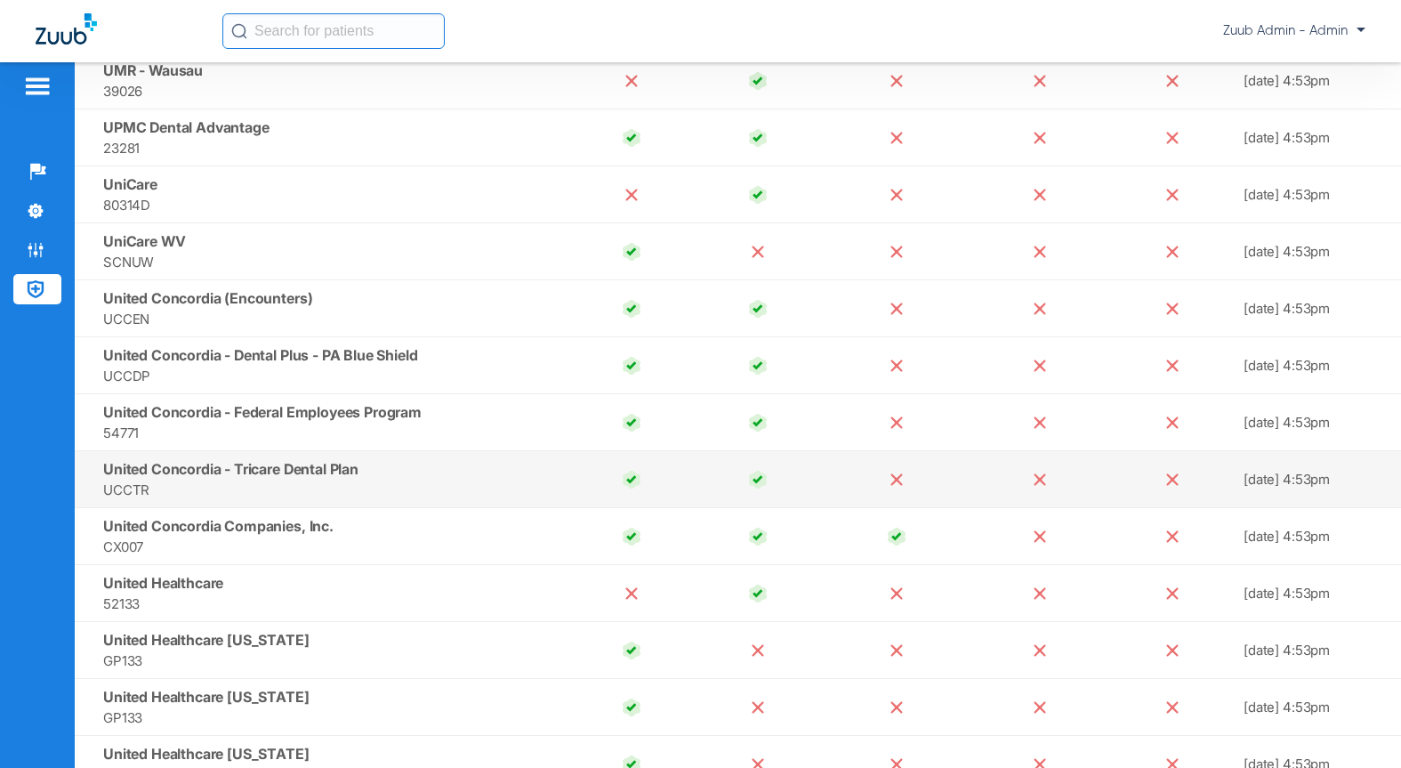
click at [179, 482] on span "UCCTR" at bounding box center [332, 489] width 458 height 20
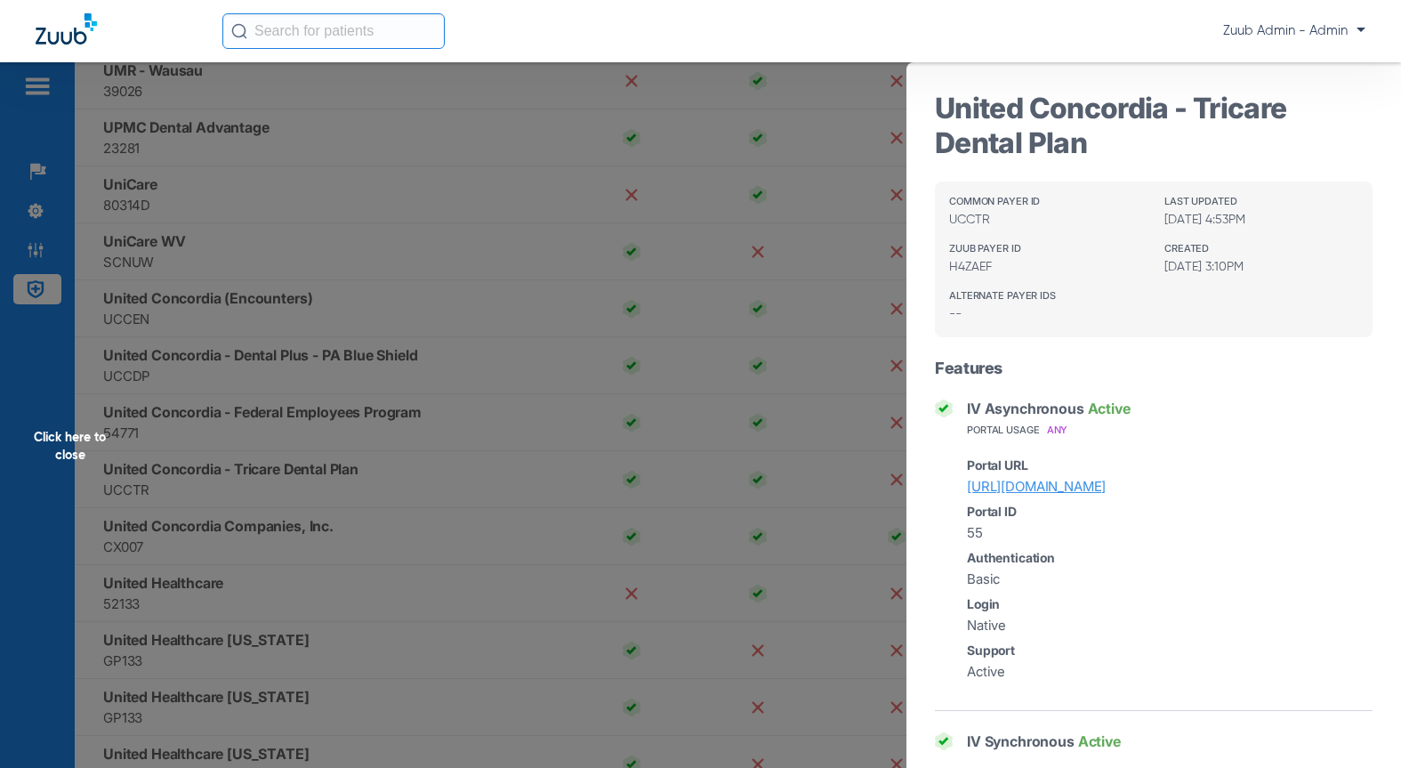
click at [334, 489] on div "Click here to close" at bounding box center [700, 446] width 1401 height 768
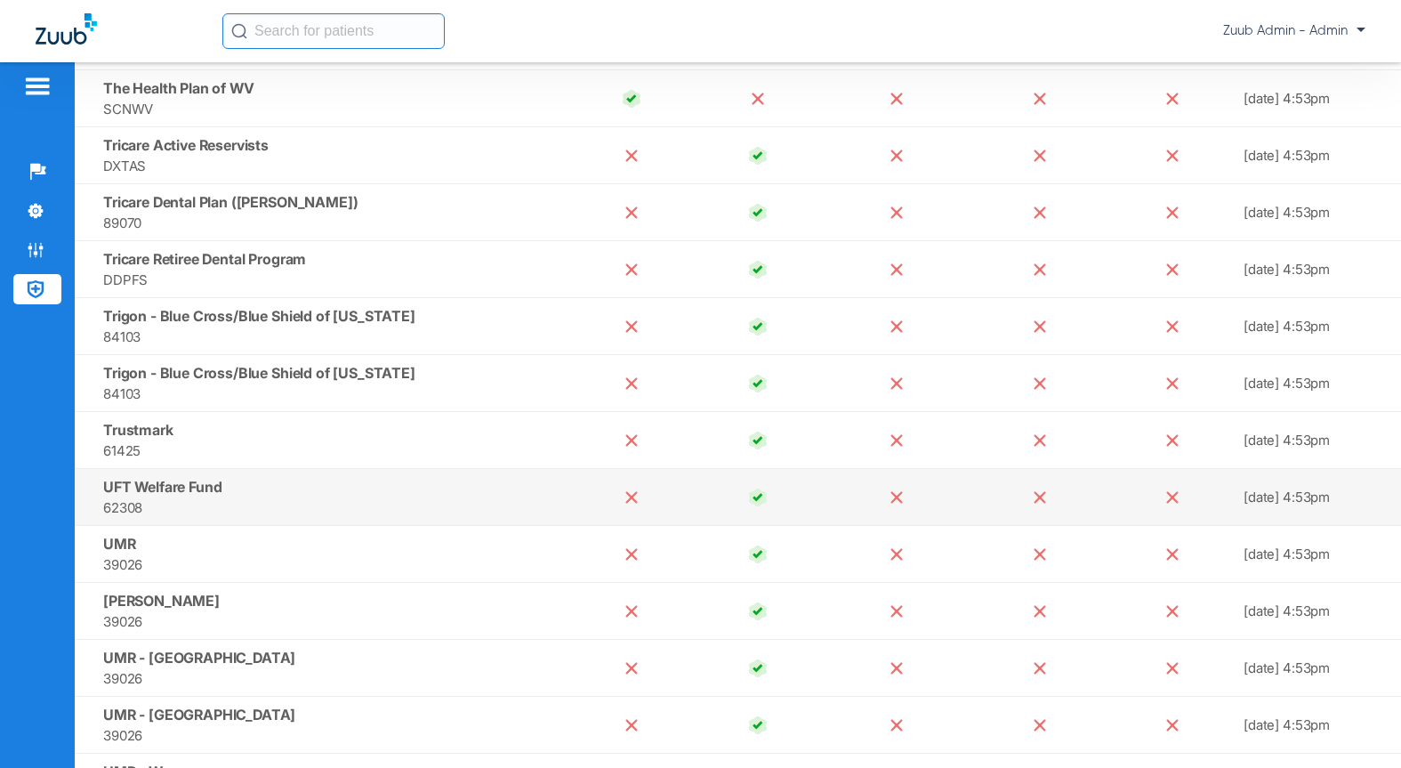
scroll to position [13874, 0]
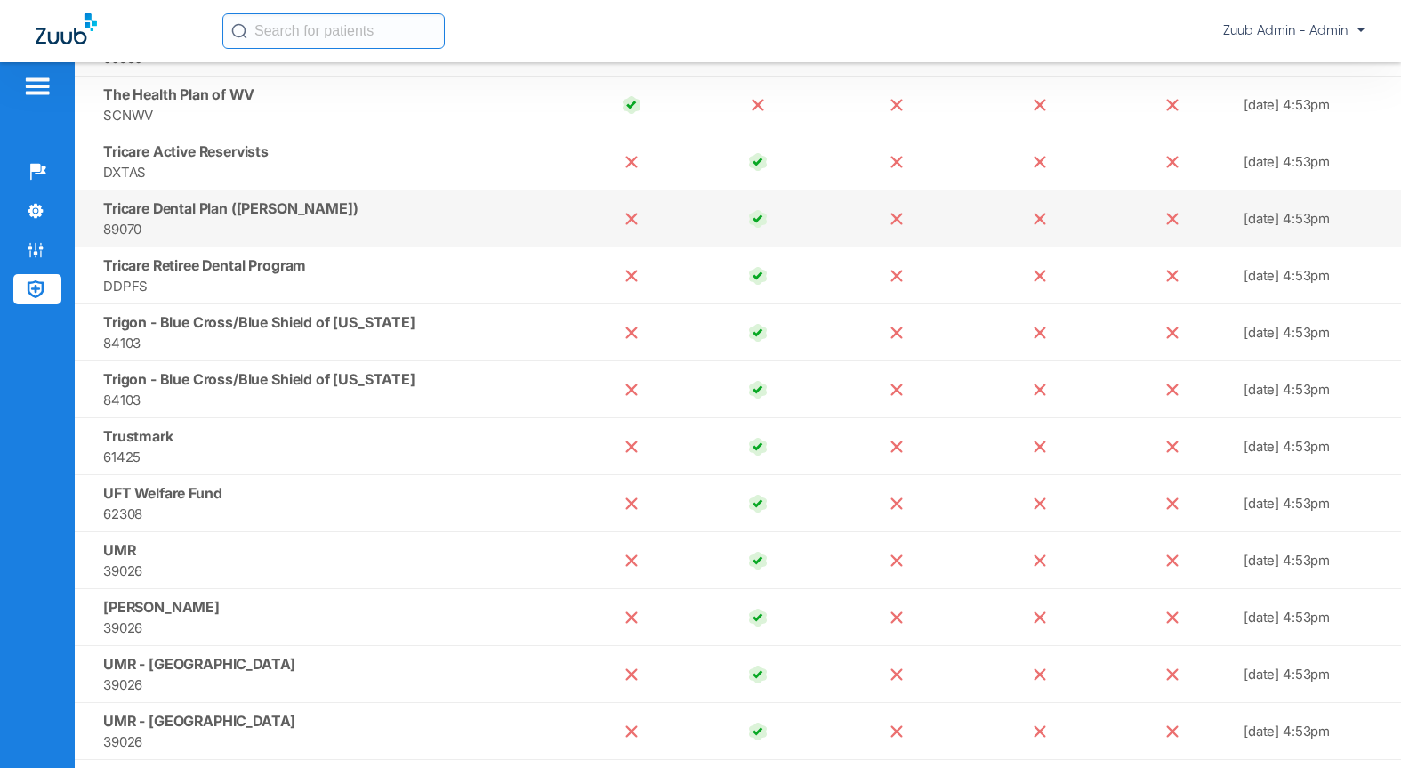
click at [277, 204] on span "Tricare Dental Plan ([PERSON_NAME])" at bounding box center [230, 208] width 254 height 18
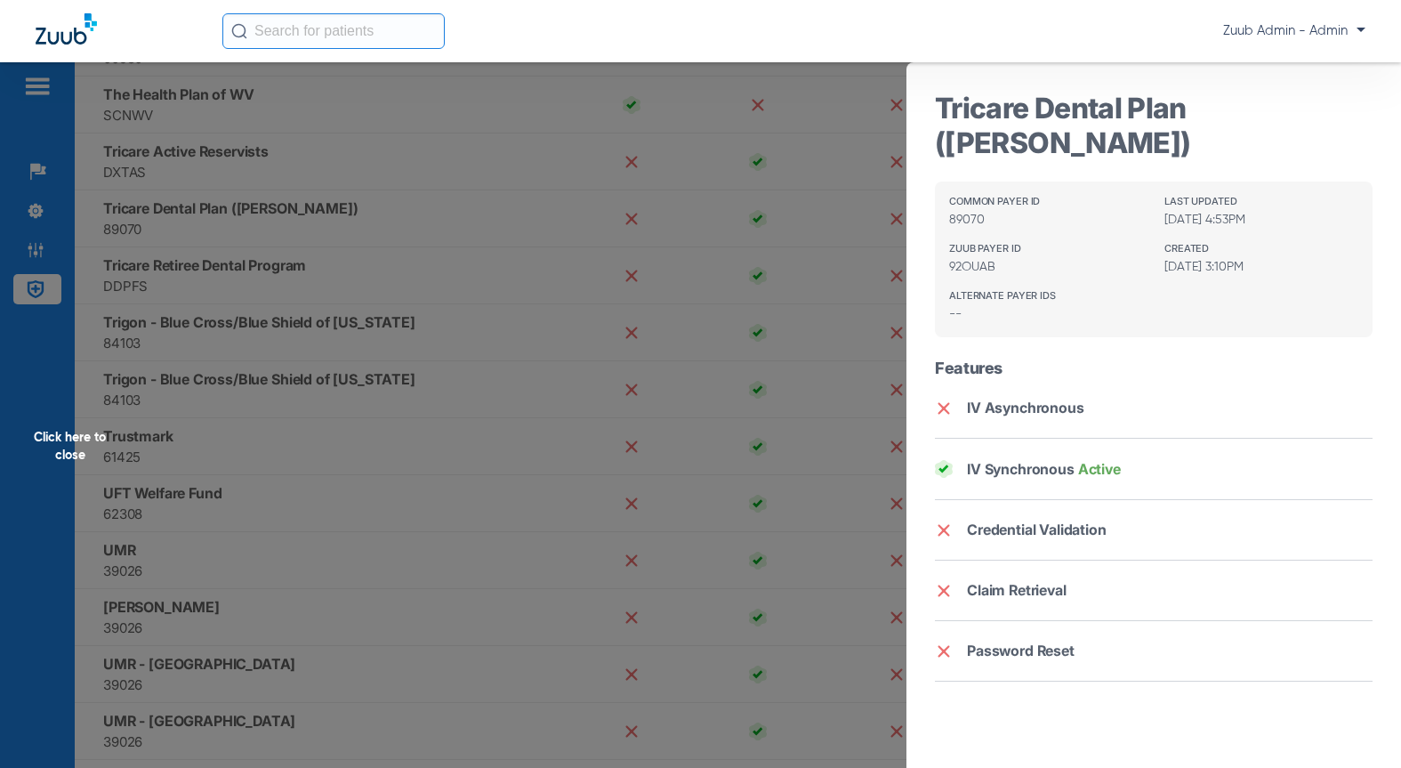
drag, startPoint x: 1290, startPoint y: 111, endPoint x: 939, endPoint y: 100, distance: 351.5
click at [939, 100] on h3 "Tricare Dental Plan ([PERSON_NAME])" at bounding box center [1154, 125] width 438 height 69
copy h3 "Tricare Dental Plan ([PERSON_NAME])"
click at [304, 452] on div "Click here to close" at bounding box center [700, 446] width 1401 height 768
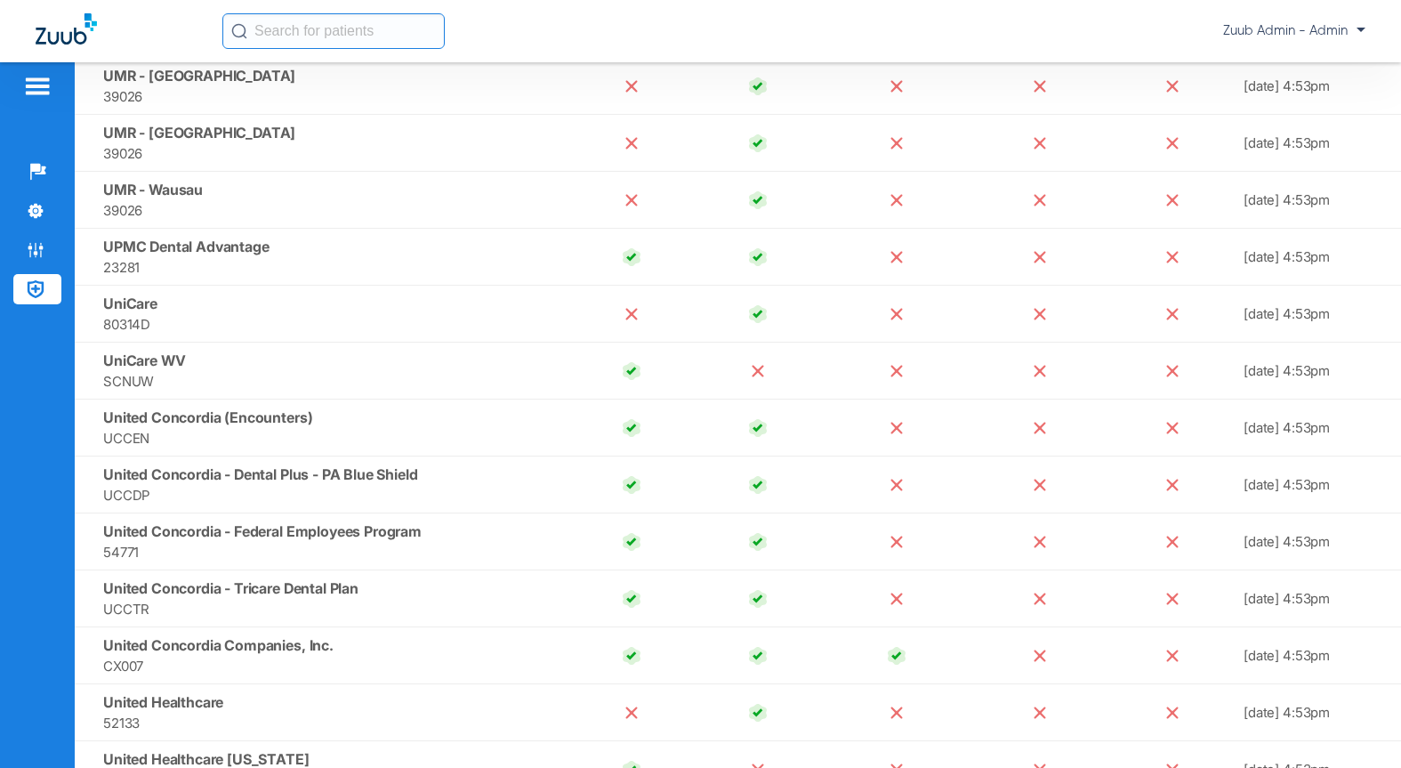
scroll to position [14664, 0]
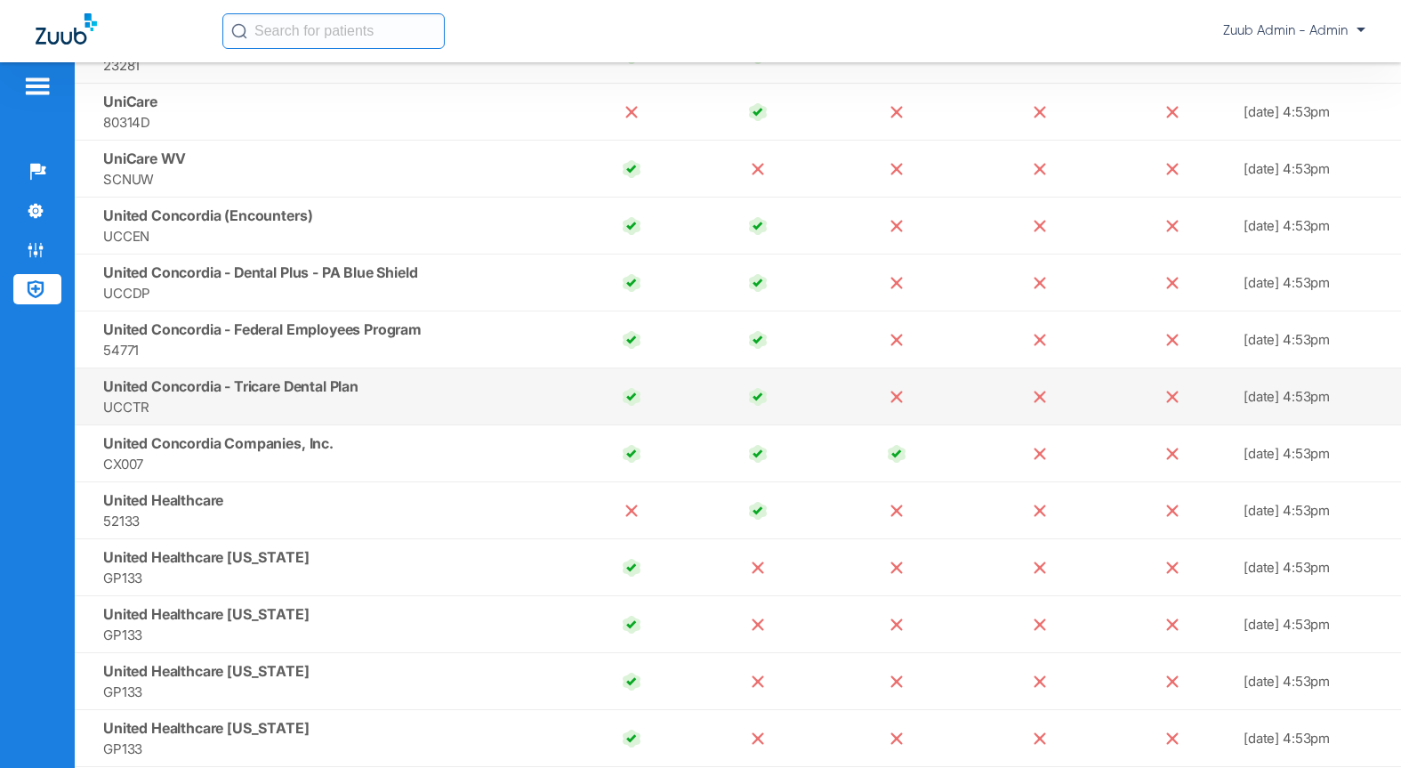
click at [296, 390] on span "United Concordia - Tricare Dental Plan" at bounding box center [230, 386] width 255 height 18
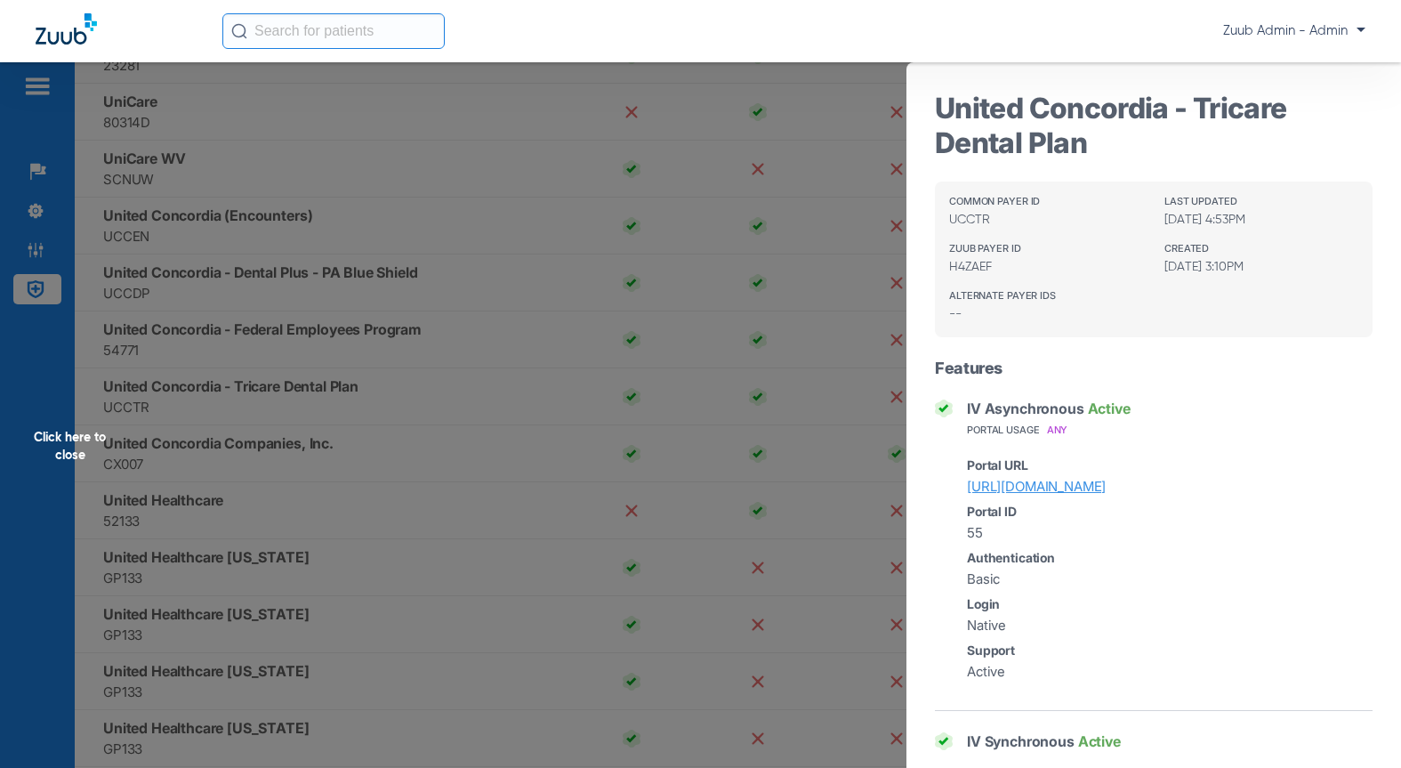
drag, startPoint x: 1090, startPoint y: 148, endPoint x: 935, endPoint y: 109, distance: 160.3
click at [935, 109] on h3 "United Concordia - Tricare Dental Plan" at bounding box center [1154, 125] width 438 height 69
copy h3 "United Concordia - Tricare Dental Plan"
click at [345, 475] on div "Click here to close" at bounding box center [700, 446] width 1401 height 768
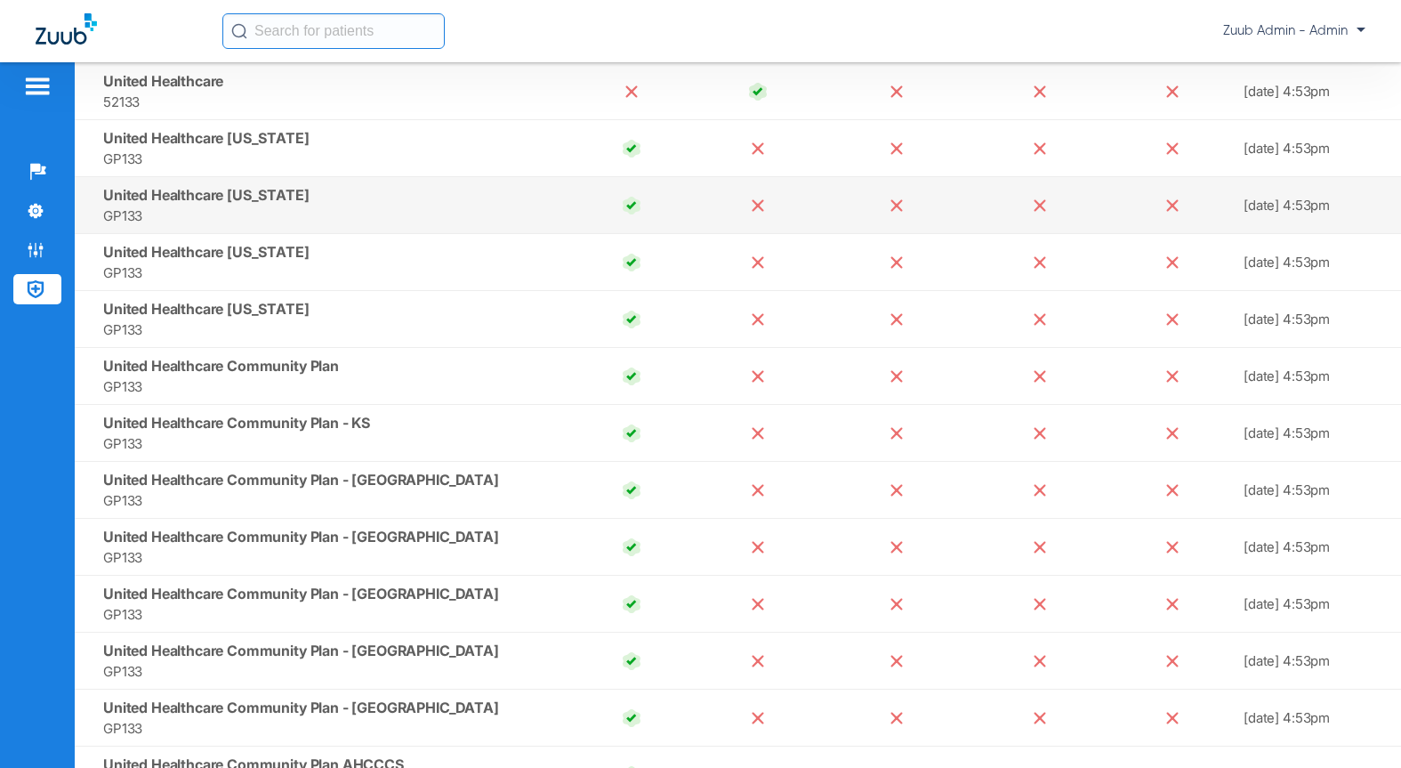
scroll to position [15085, 0]
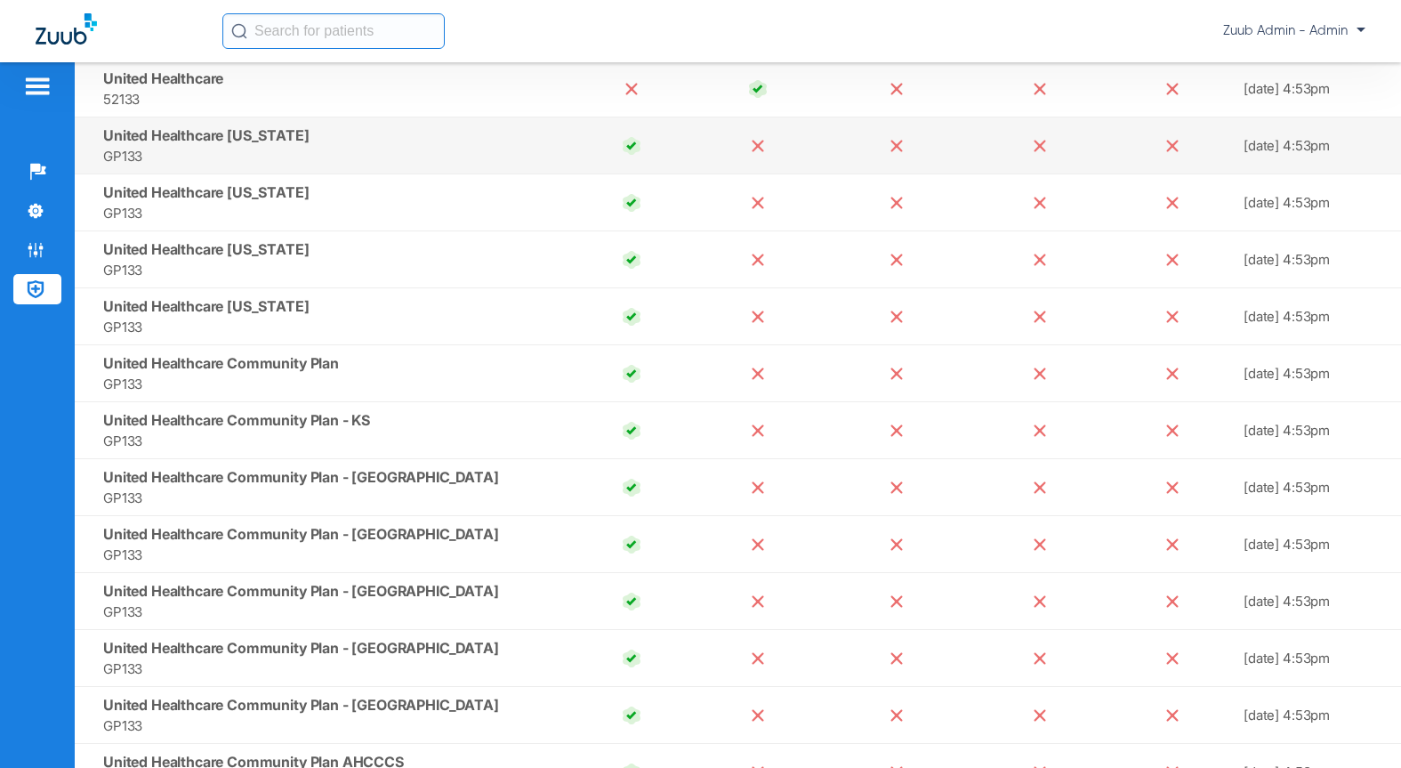
click at [374, 146] on span "GP133" at bounding box center [332, 156] width 458 height 20
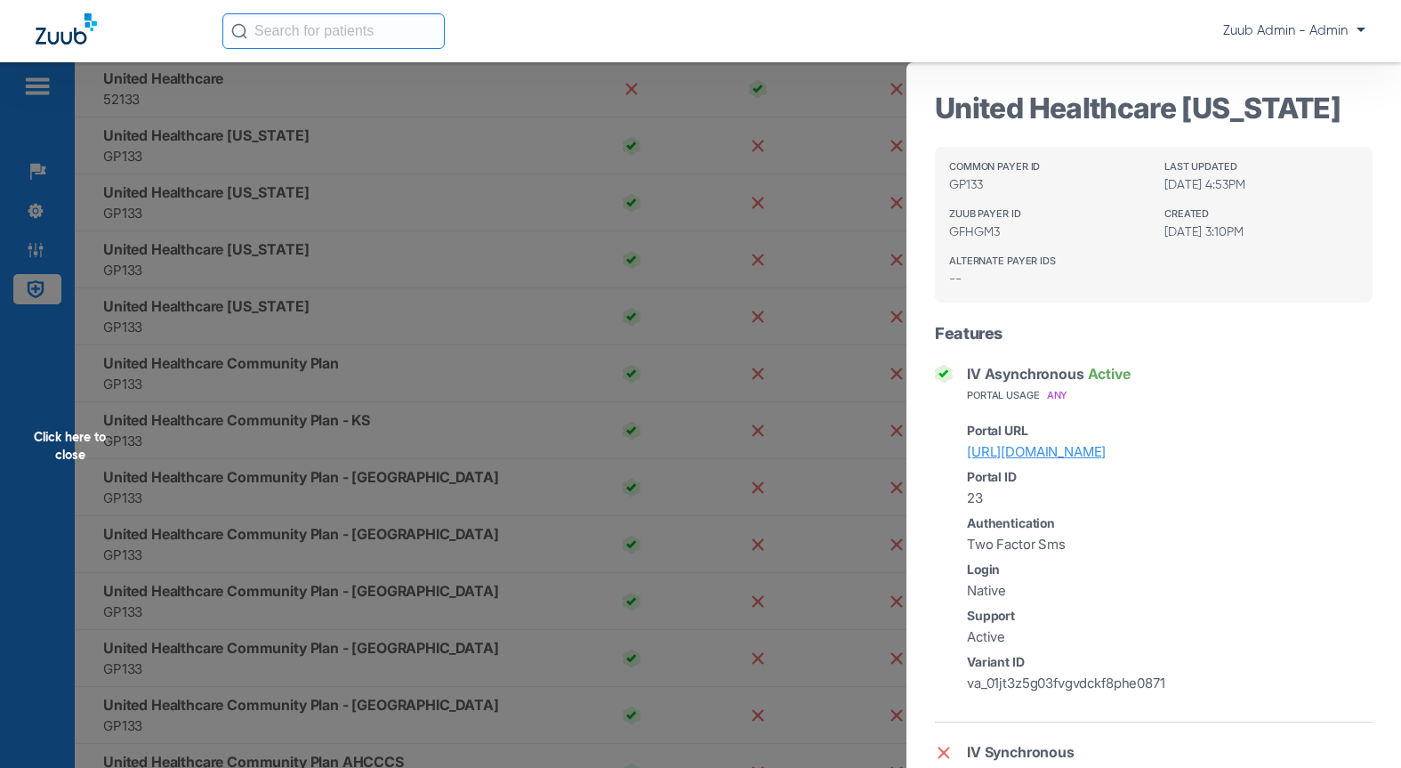
click at [301, 198] on div "Click here to close" at bounding box center [700, 446] width 1401 height 768
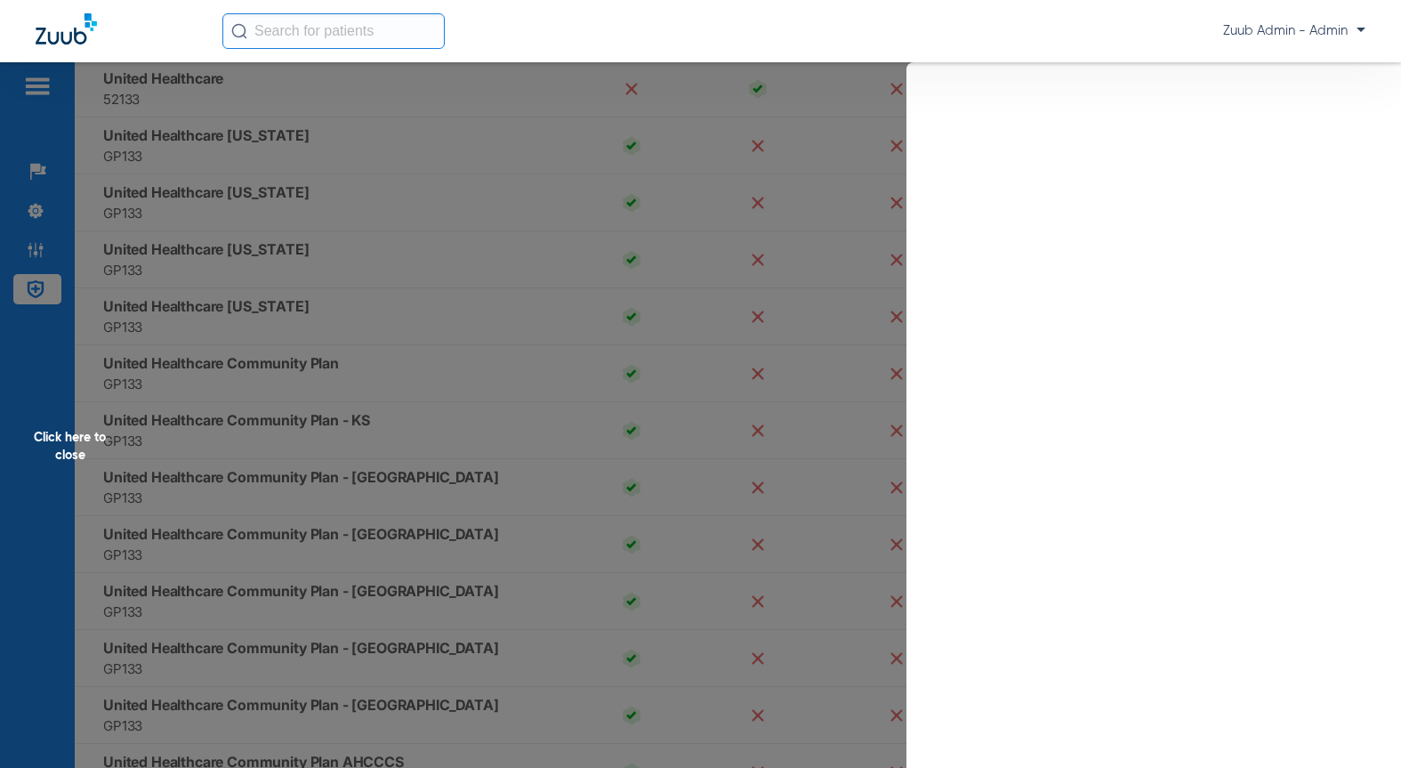
click at [266, 202] on div "Click here to close" at bounding box center [700, 446] width 1401 height 768
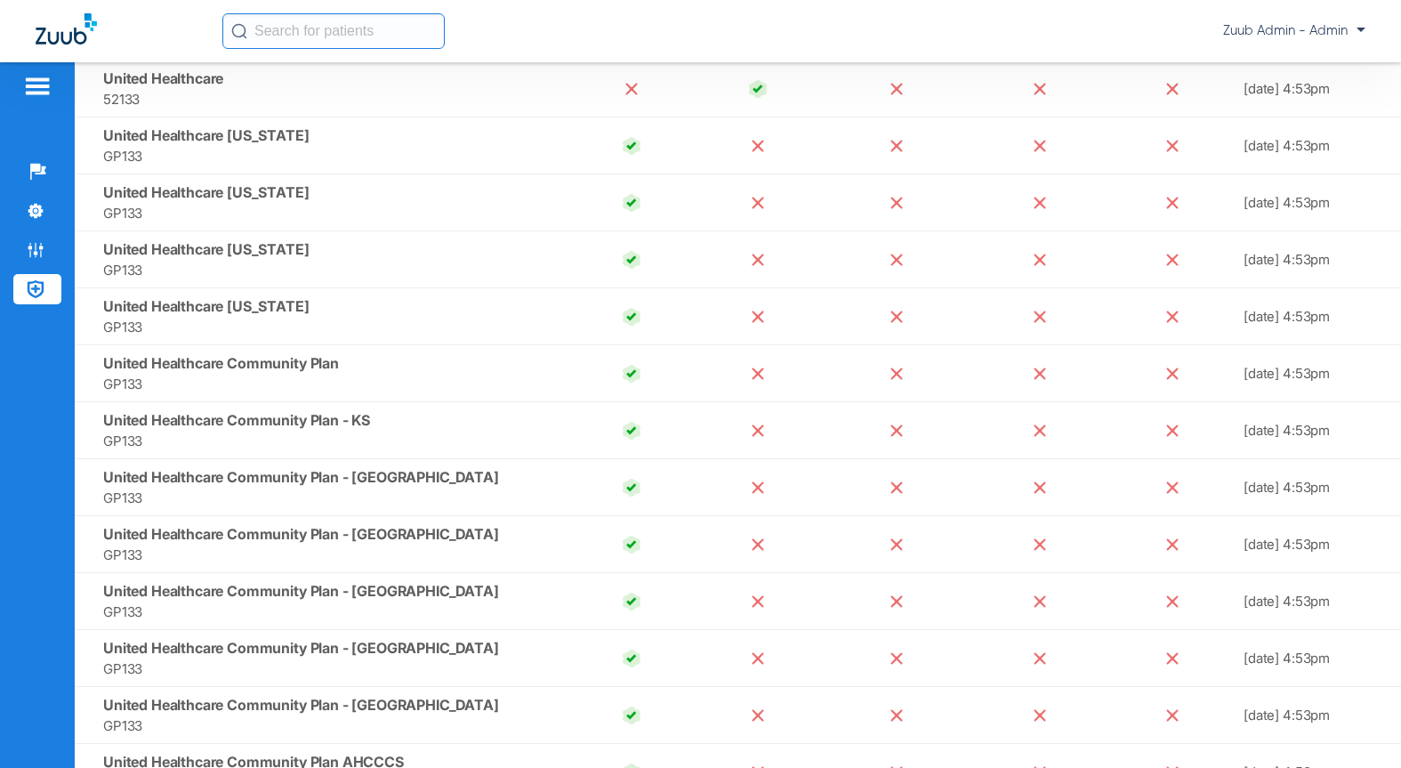
click at [266, 203] on span "GP133" at bounding box center [332, 213] width 458 height 20
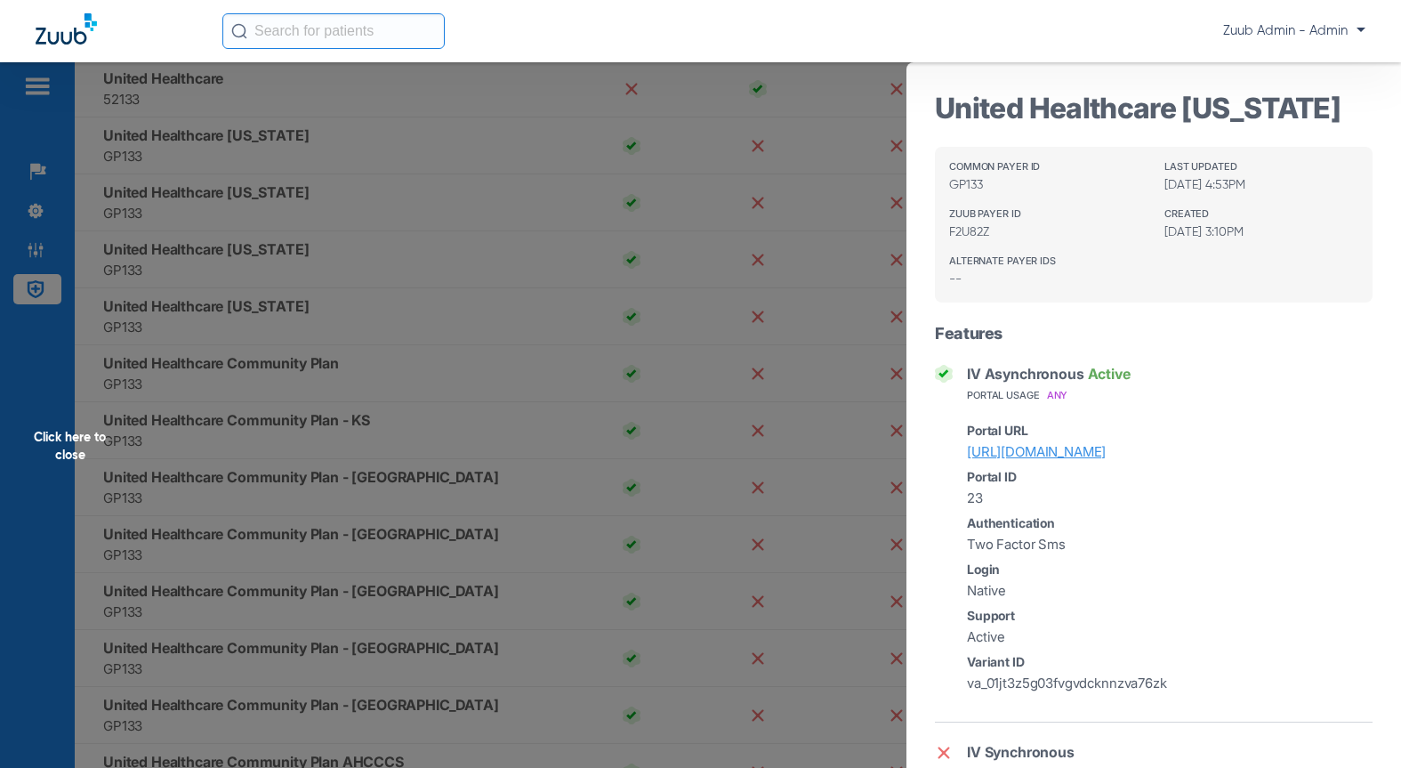
click at [272, 267] on div "Click here to close" at bounding box center [700, 446] width 1401 height 768
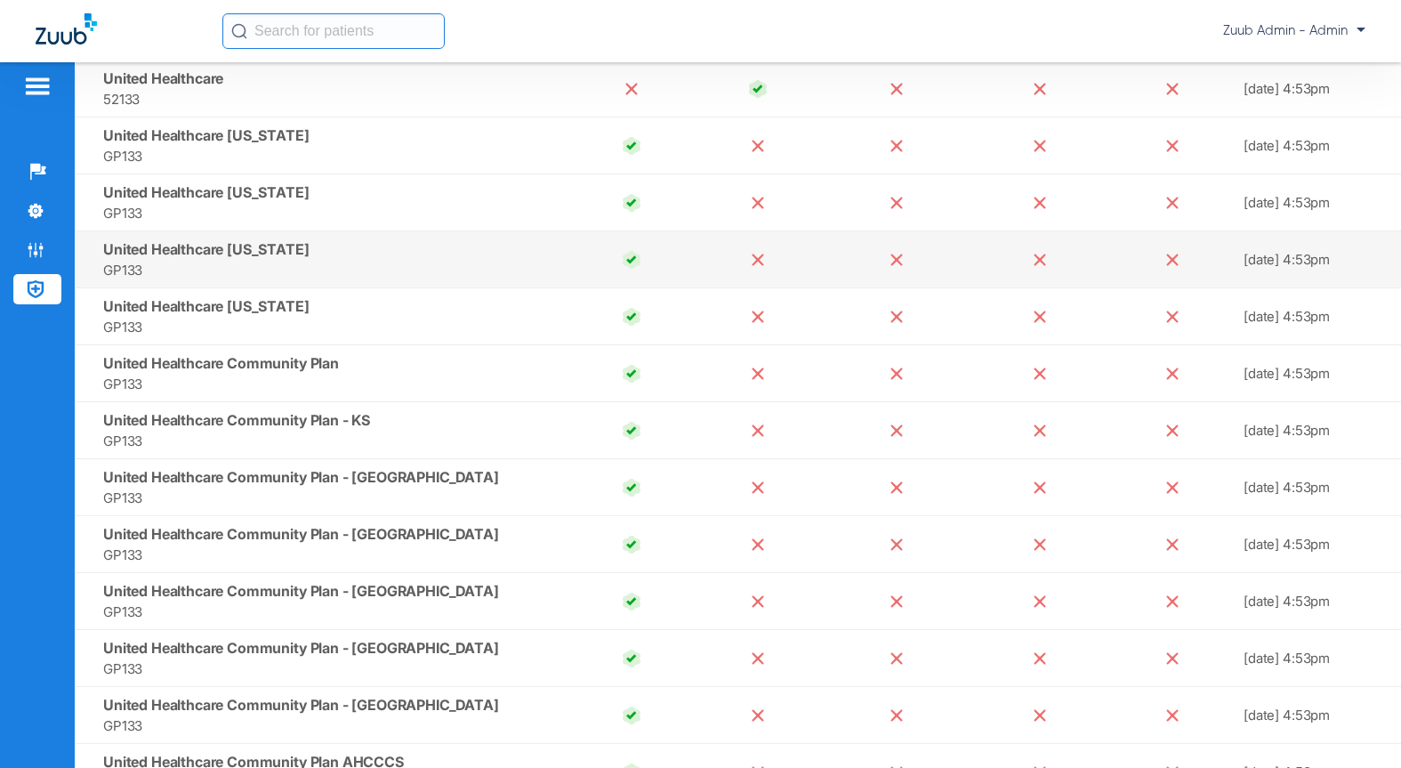
click at [232, 250] on span "United Healthcare California" at bounding box center [206, 249] width 206 height 18
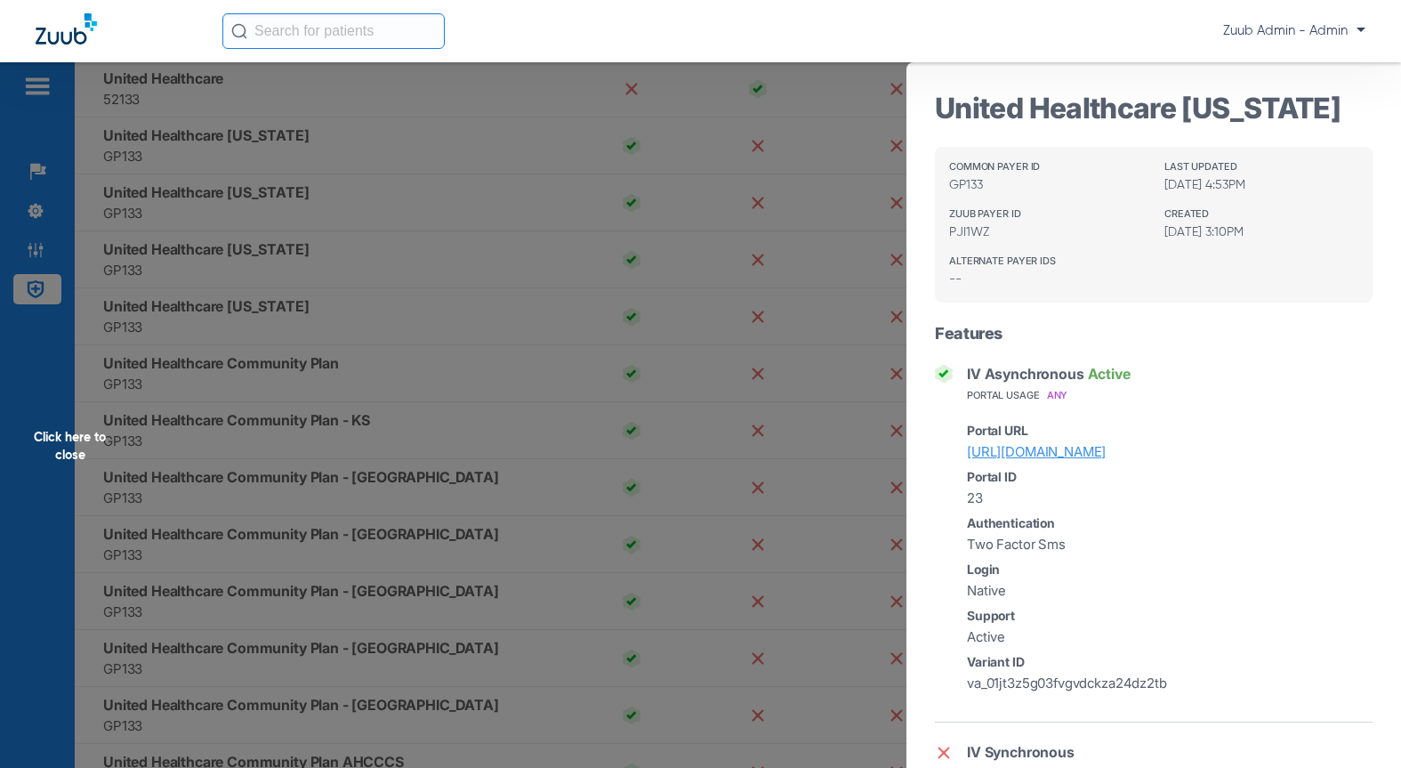
click at [272, 313] on div "Click here to close" at bounding box center [700, 446] width 1401 height 768
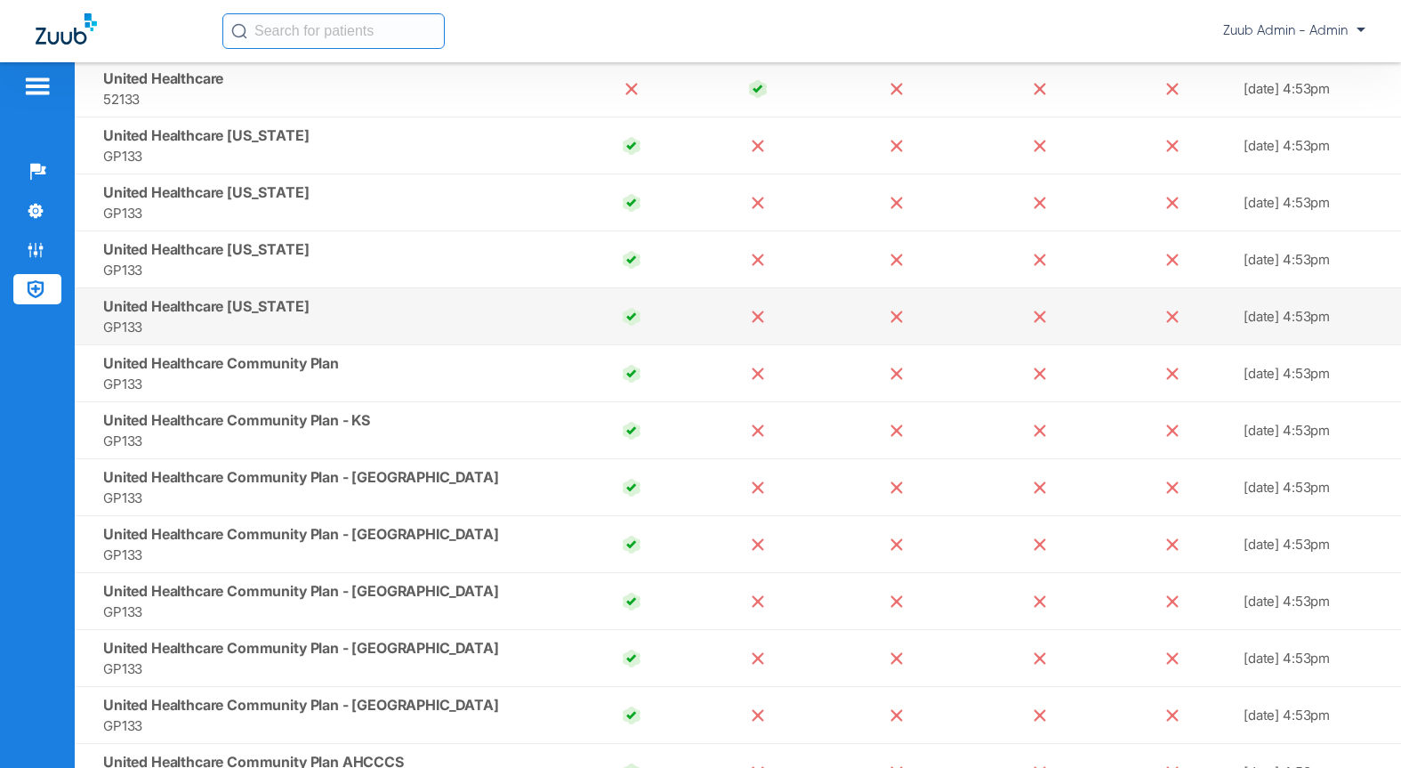
click at [215, 301] on span "United Healthcare Colorado" at bounding box center [206, 306] width 206 height 18
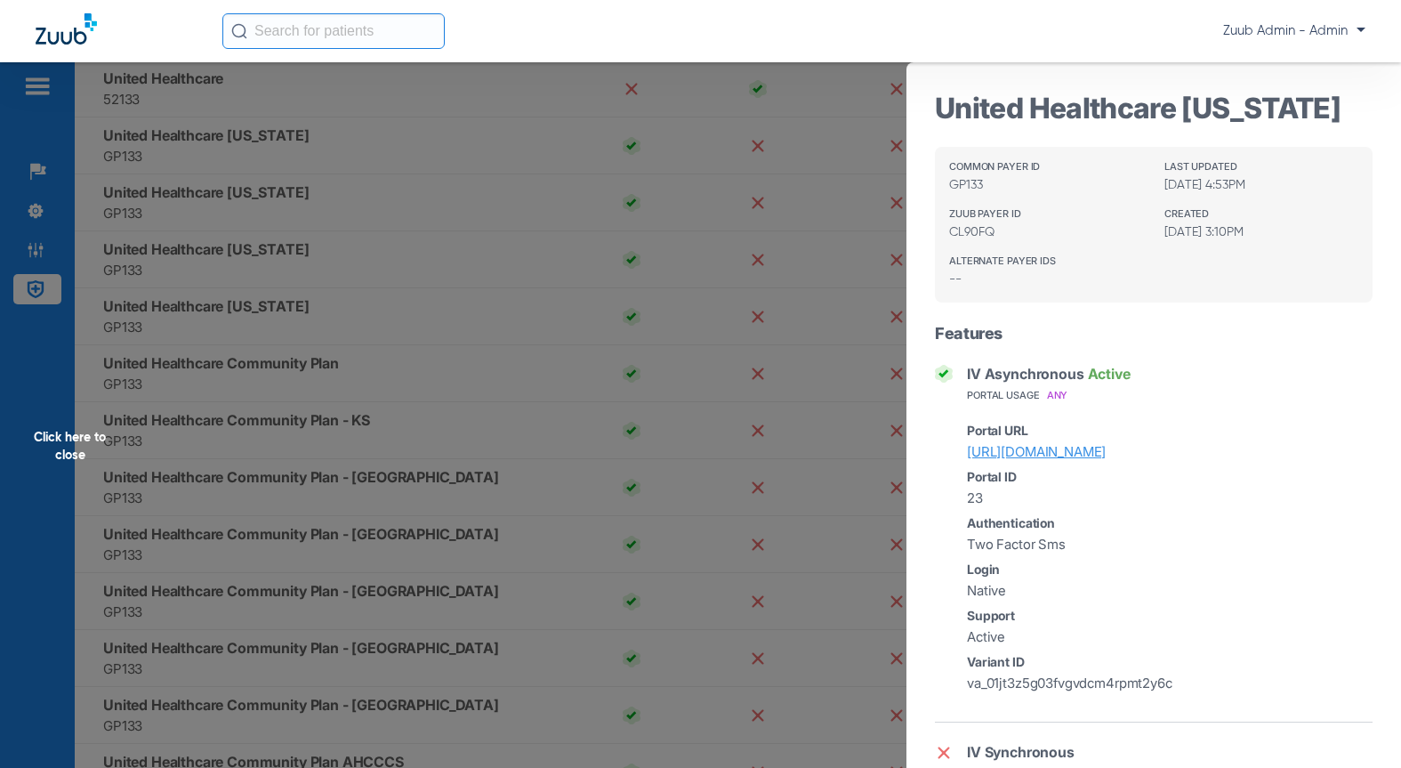
click at [306, 366] on div "Click here to close" at bounding box center [700, 446] width 1401 height 768
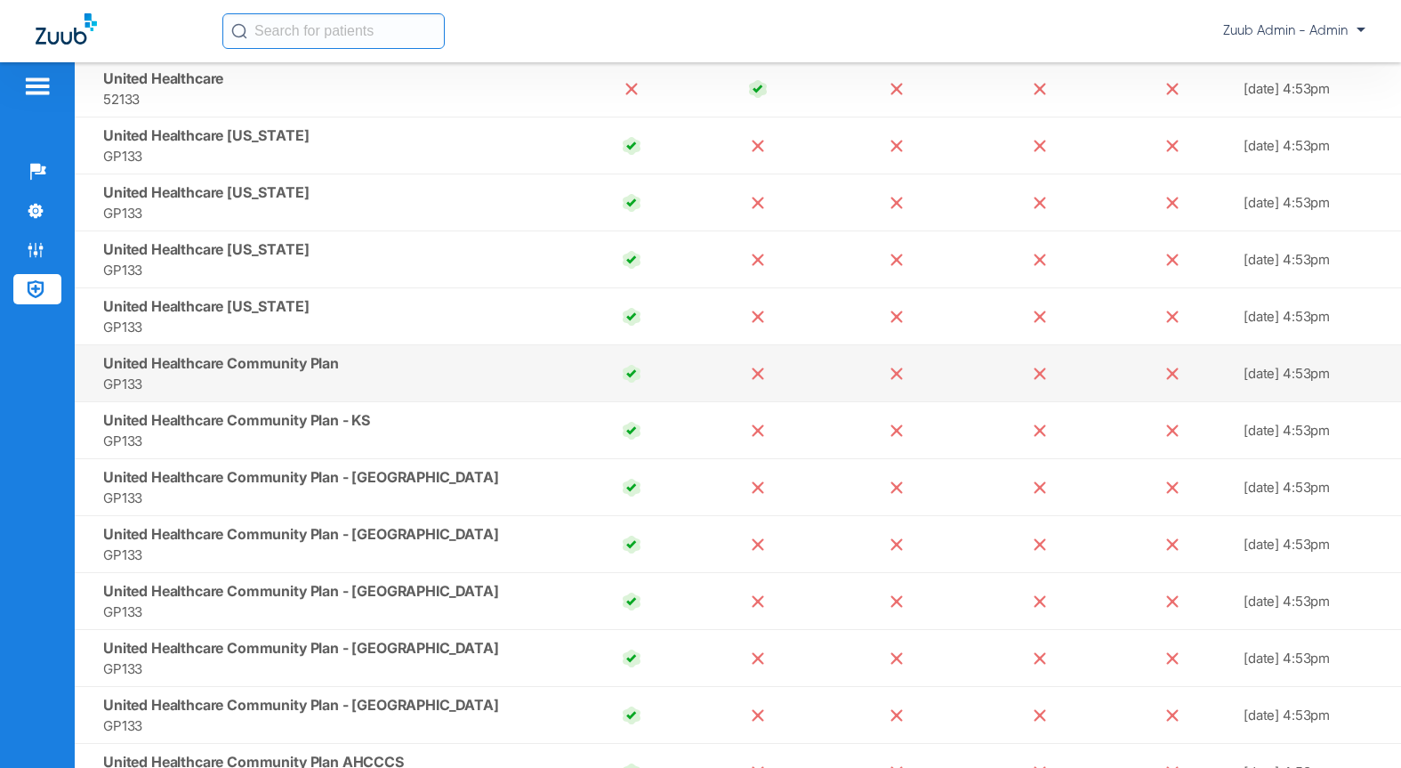
drag, startPoint x: 230, startPoint y: 358, endPoint x: 375, endPoint y: 361, distance: 145.0
click at [375, 361] on td "United Healthcare Community Plan GP133" at bounding box center [322, 373] width 494 height 57
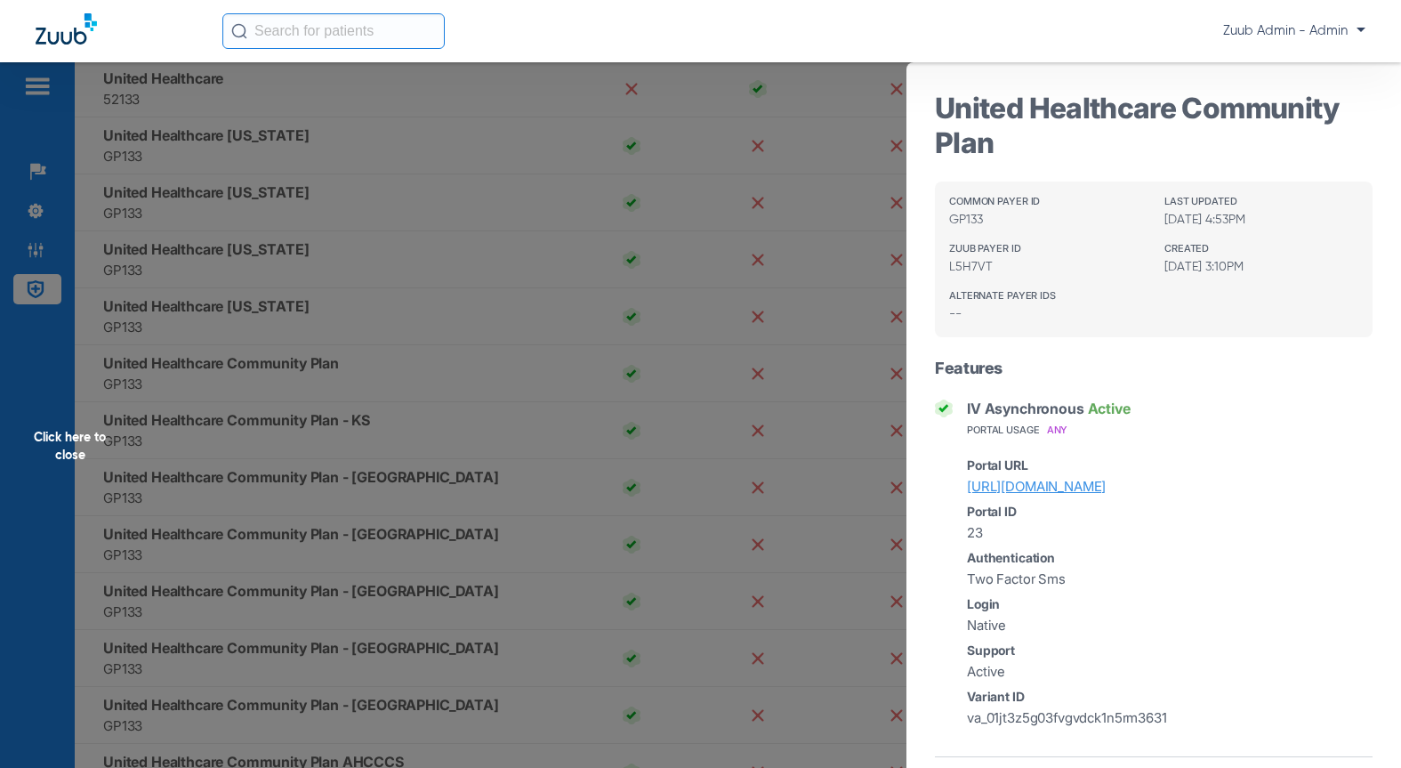
click at [382, 372] on div "Click here to close" at bounding box center [700, 446] width 1401 height 768
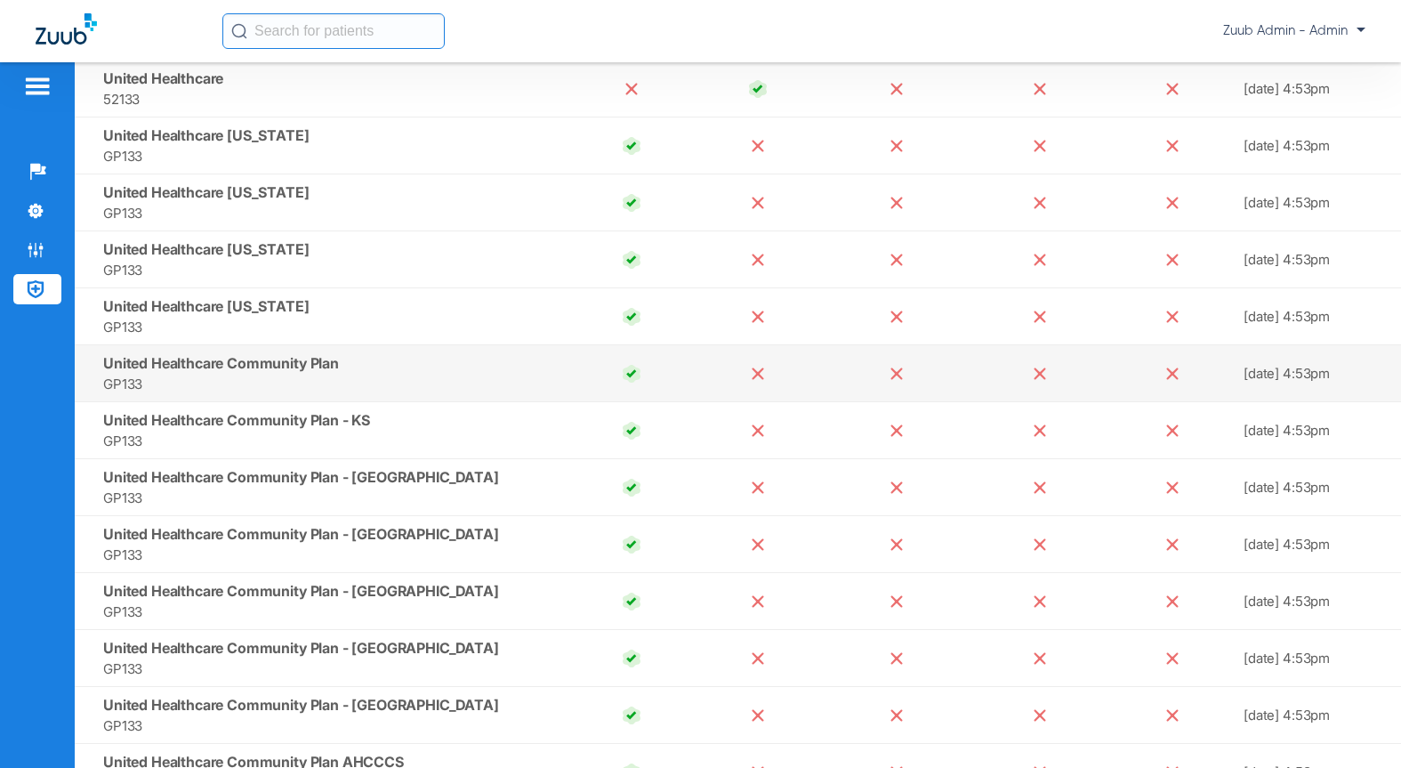
drag, startPoint x: 348, startPoint y: 365, endPoint x: 106, endPoint y: 364, distance: 241.9
click at [106, 364] on td "United Healthcare Community Plan GP133" at bounding box center [322, 373] width 494 height 57
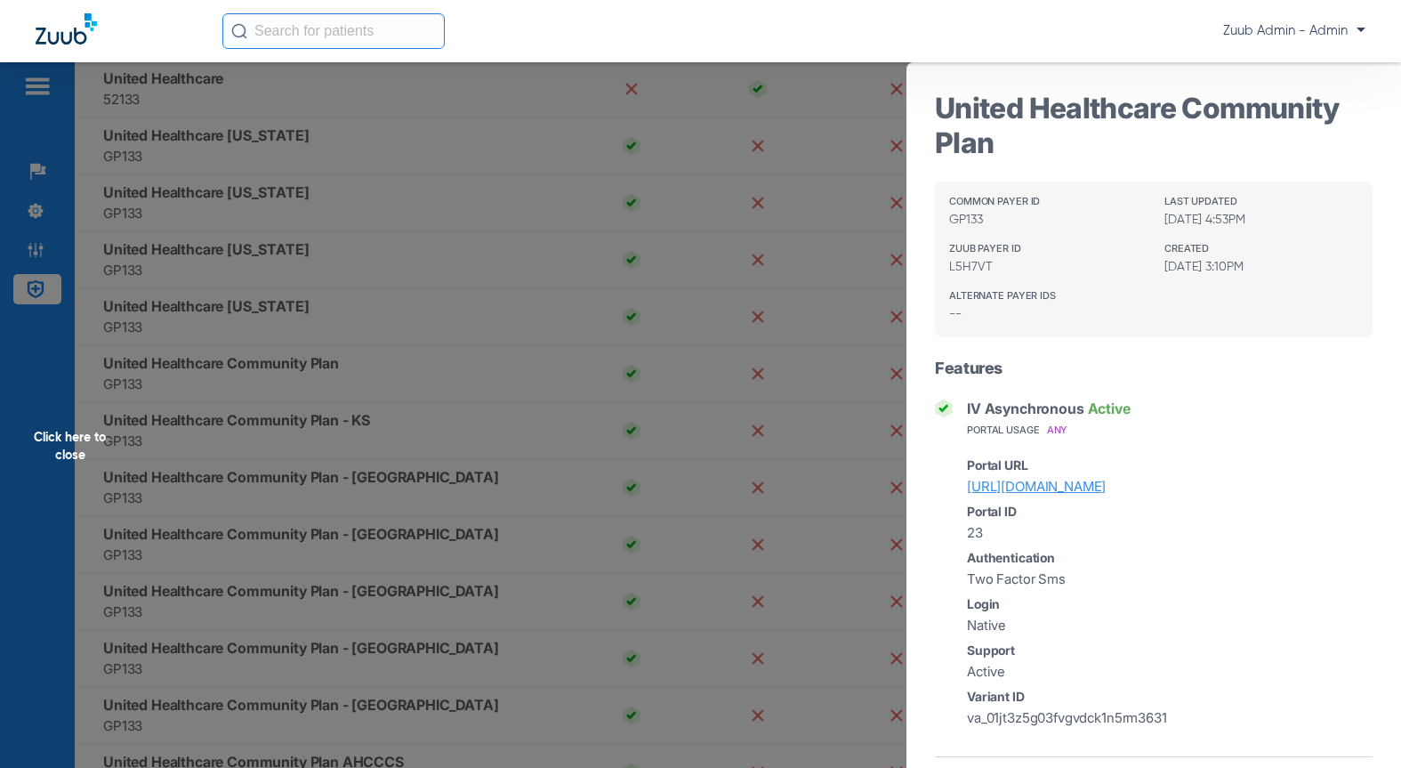
drag, startPoint x: 977, startPoint y: 143, endPoint x: 924, endPoint y: 84, distance: 80.0
click at [924, 84] on div "United Healthcare Community Plan Common Payer ID GP133 Last Updated 10/02/25, 4…" at bounding box center [1153, 574] width 494 height 1025
click at [992, 148] on h3 "United Healthcare Community Plan" at bounding box center [1154, 125] width 438 height 69
drag, startPoint x: 998, startPoint y: 153, endPoint x: 922, endPoint y: 99, distance: 93.0
click at [922, 99] on div "United Healthcare Community Plan Common Payer ID GP133 Last Updated 10/02/25, 4…" at bounding box center [1153, 574] width 494 height 1025
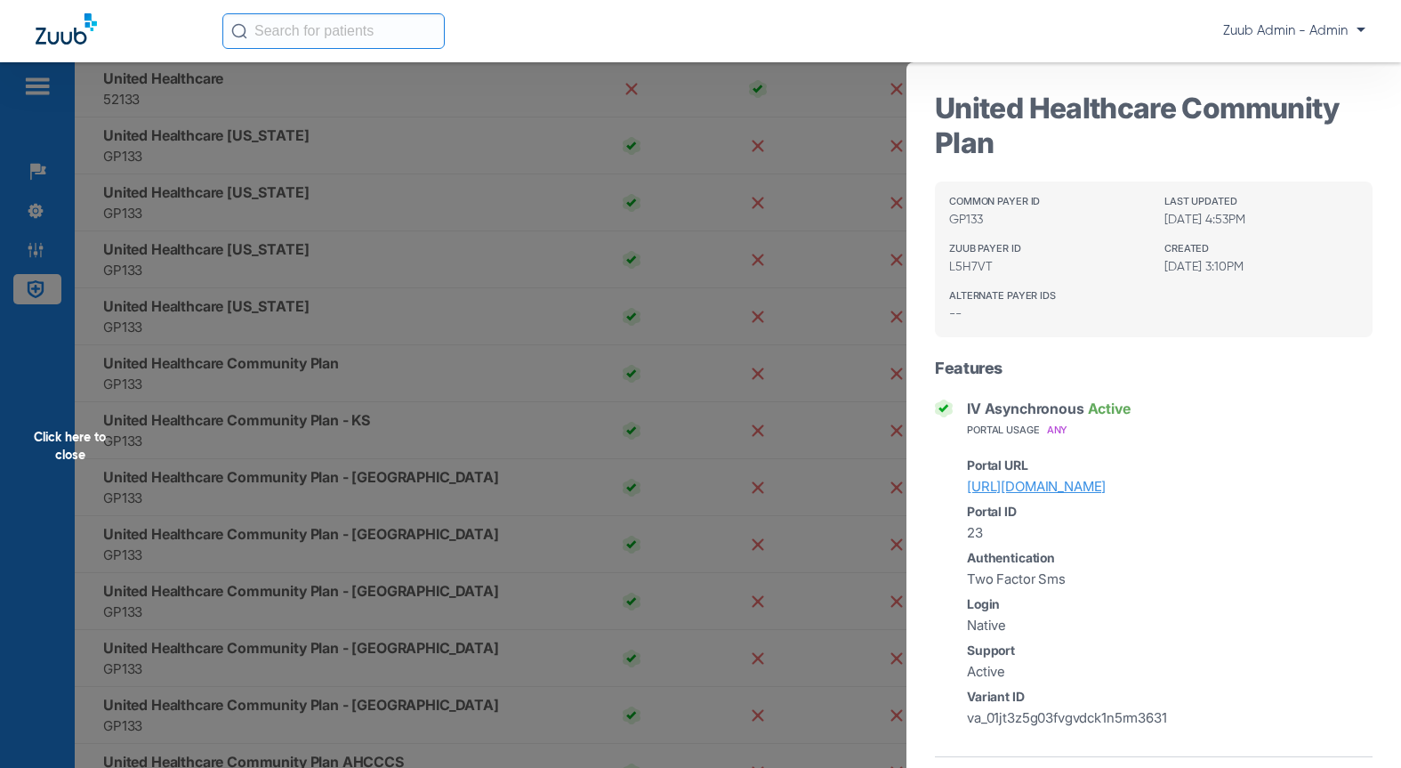
copy h3 "United Healthcare Community Plan"
click at [594, 281] on div "Click here to close" at bounding box center [700, 446] width 1401 height 768
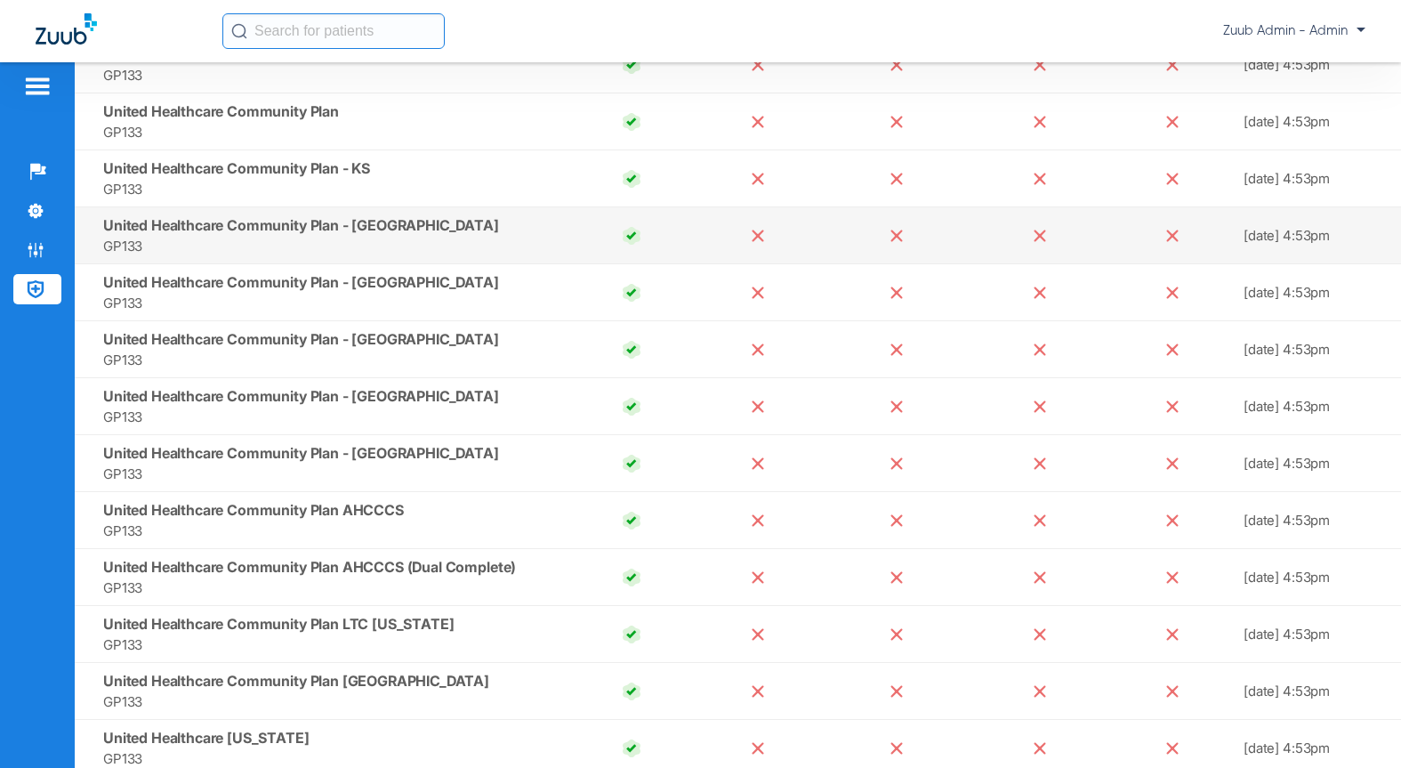
scroll to position [15341, 0]
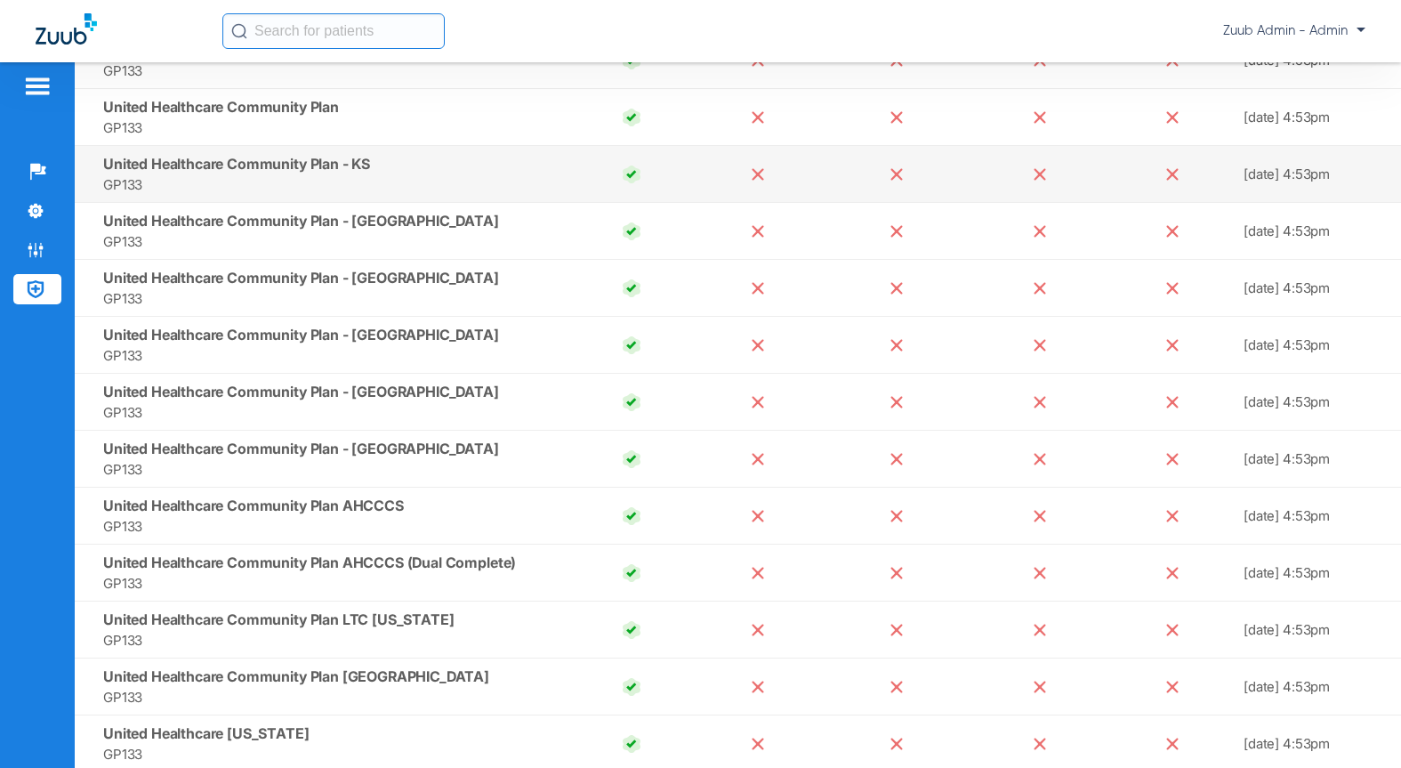
click at [311, 177] on span "GP133" at bounding box center [332, 184] width 458 height 20
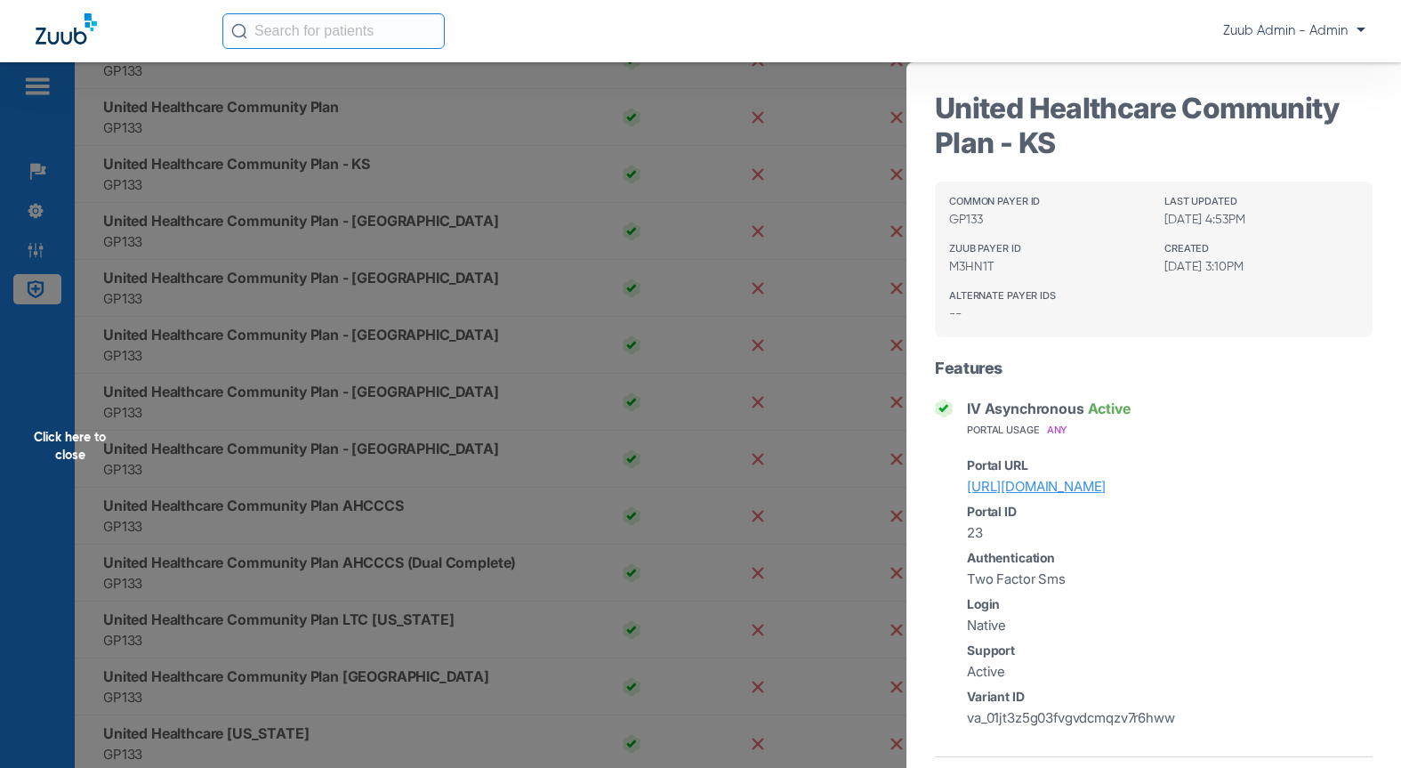
click at [240, 239] on div "Click here to close" at bounding box center [700, 446] width 1401 height 768
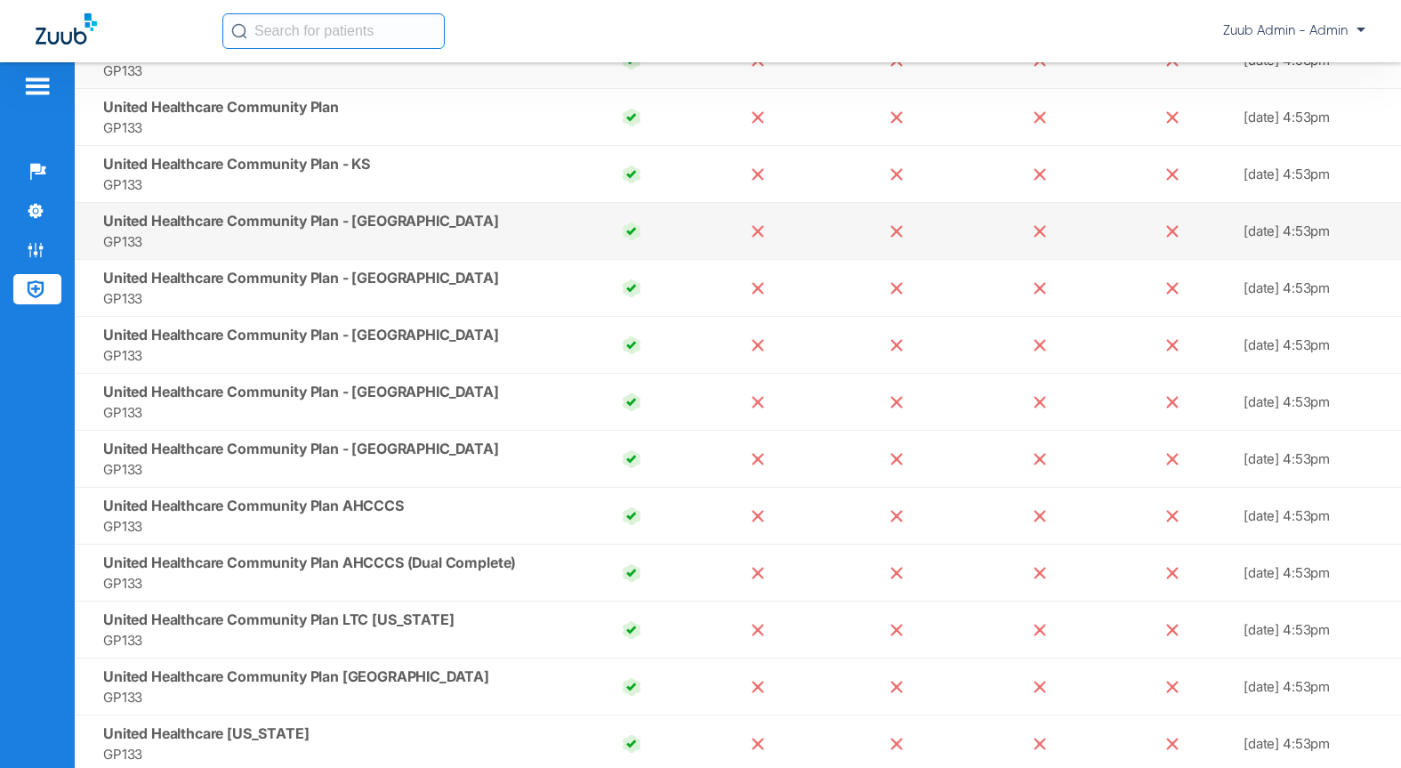
click at [268, 220] on span "United Healthcare Community Plan - NJ" at bounding box center [301, 221] width 396 height 18
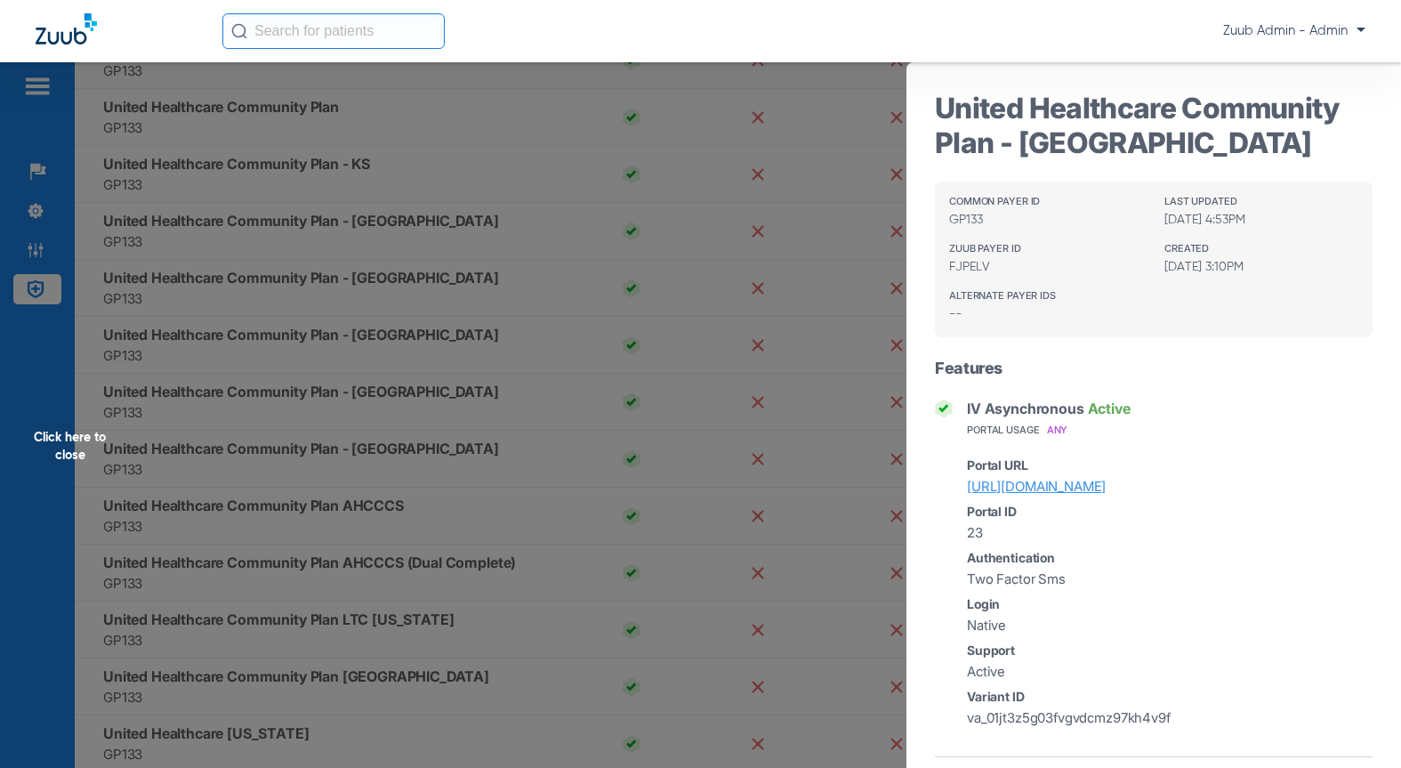
click at [287, 284] on div "Click here to close" at bounding box center [700, 446] width 1401 height 768
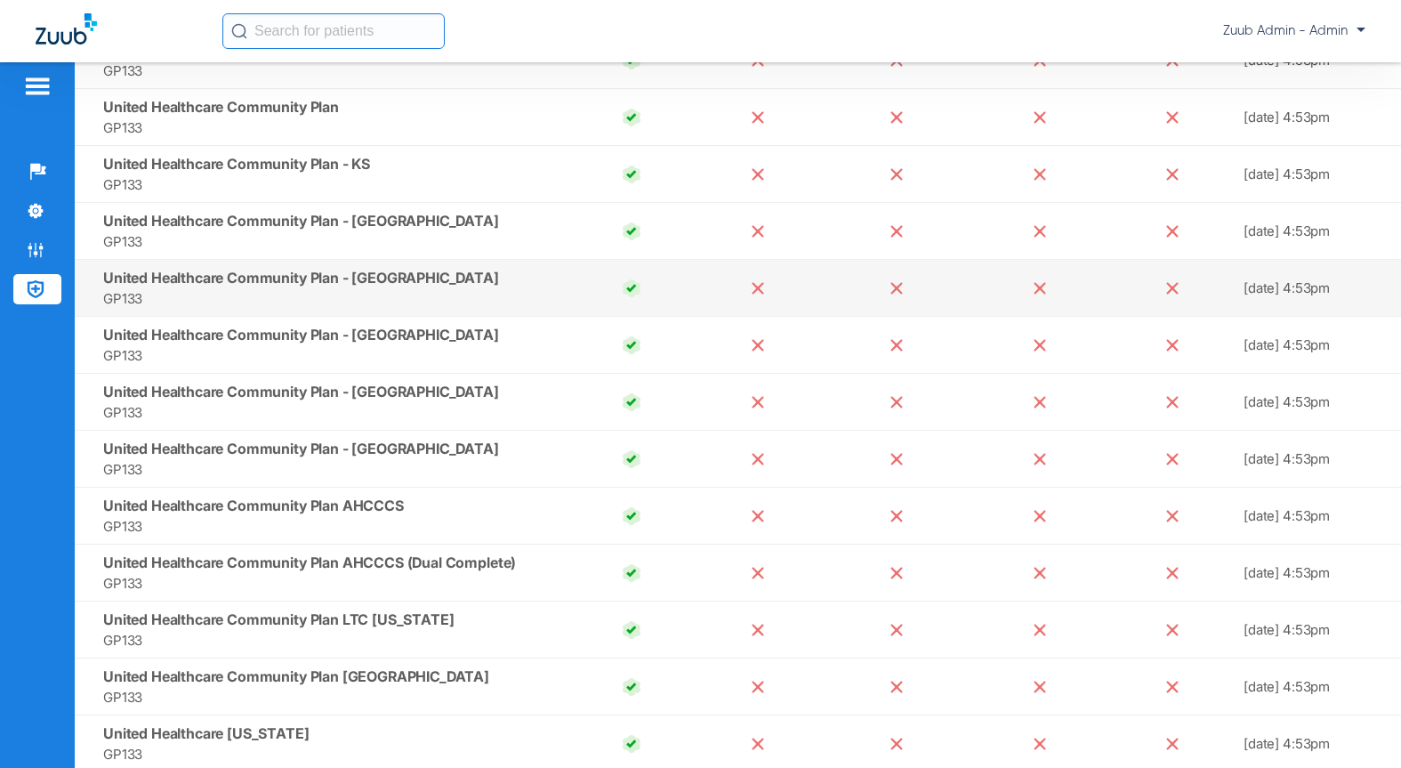
click at [313, 289] on span "GP133" at bounding box center [332, 298] width 458 height 20
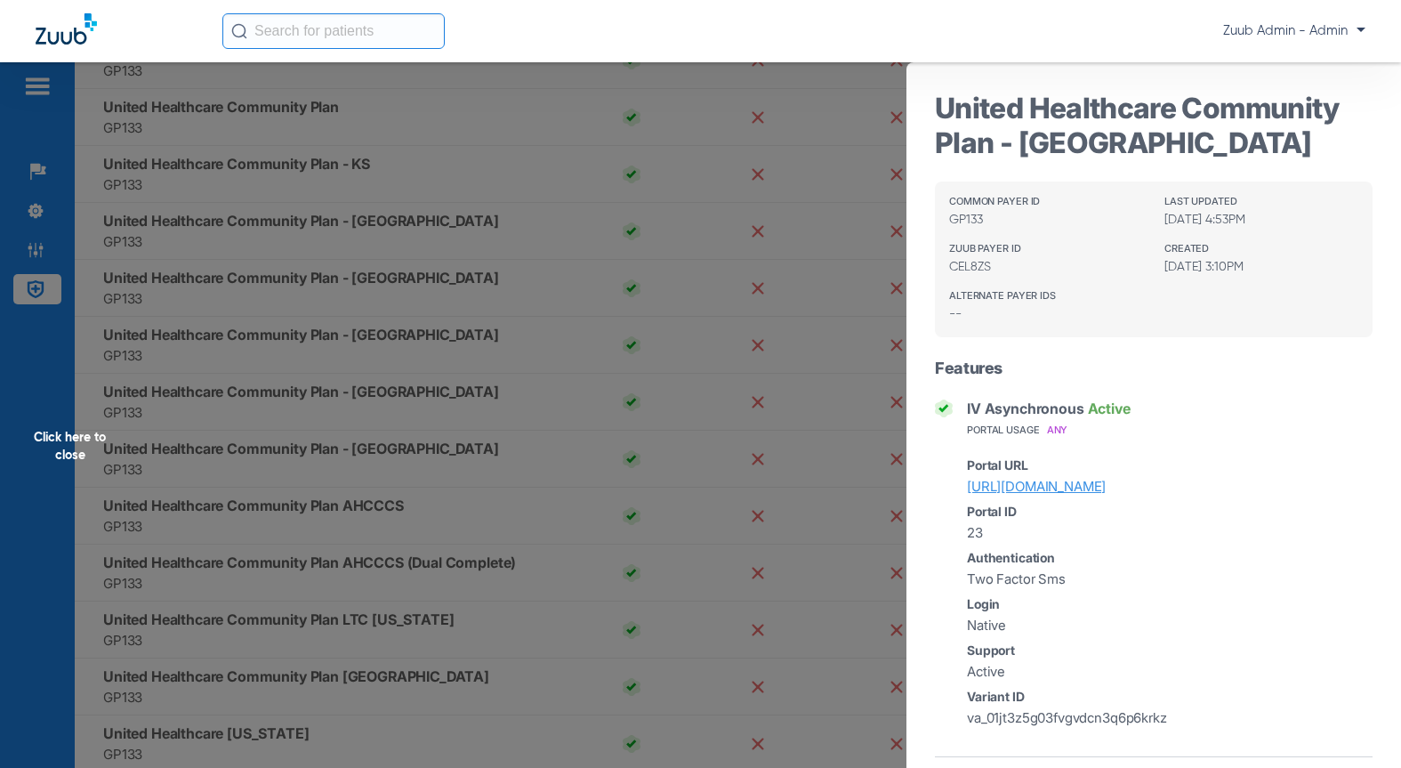
click at [332, 362] on div "Click here to close" at bounding box center [700, 446] width 1401 height 768
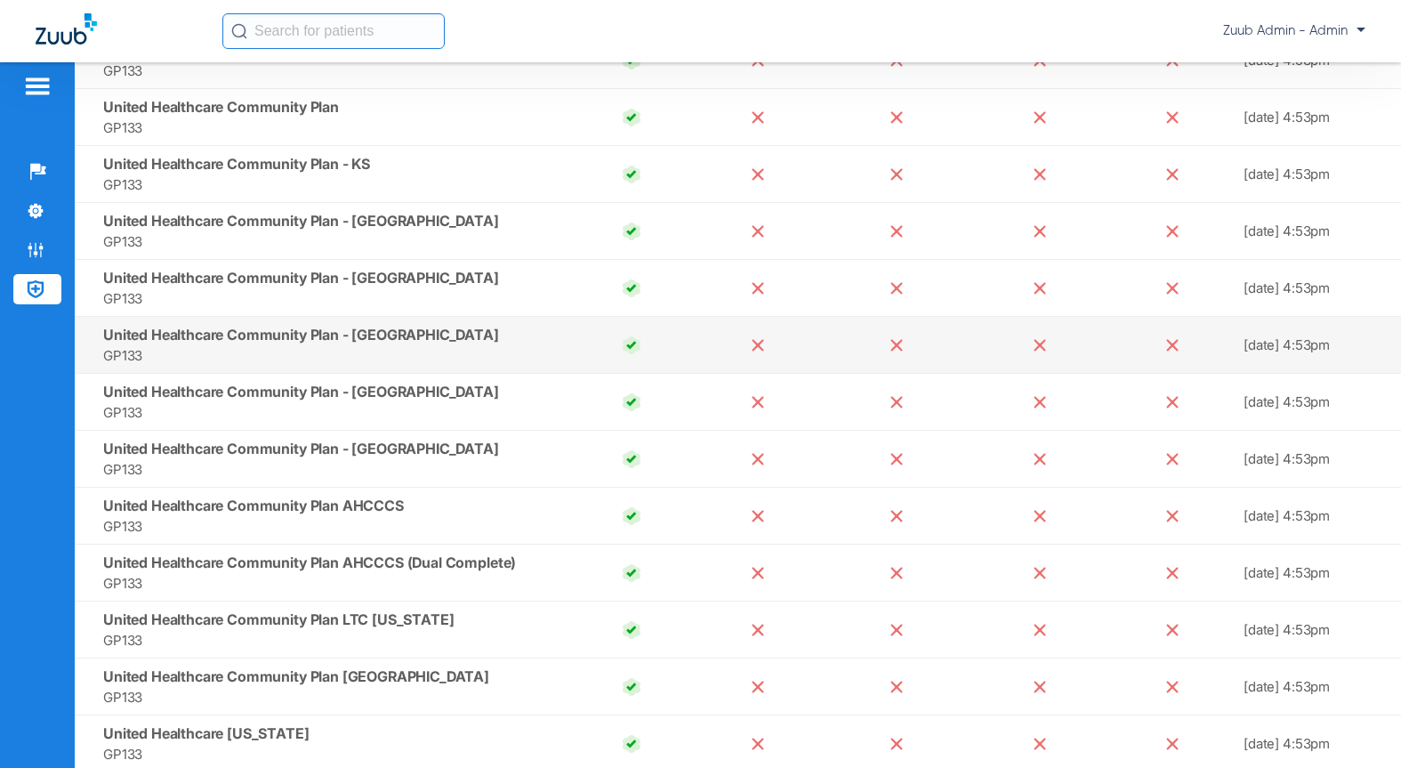
click at [302, 337] on span "United Healthcare Community Plan - PA" at bounding box center [301, 335] width 396 height 18
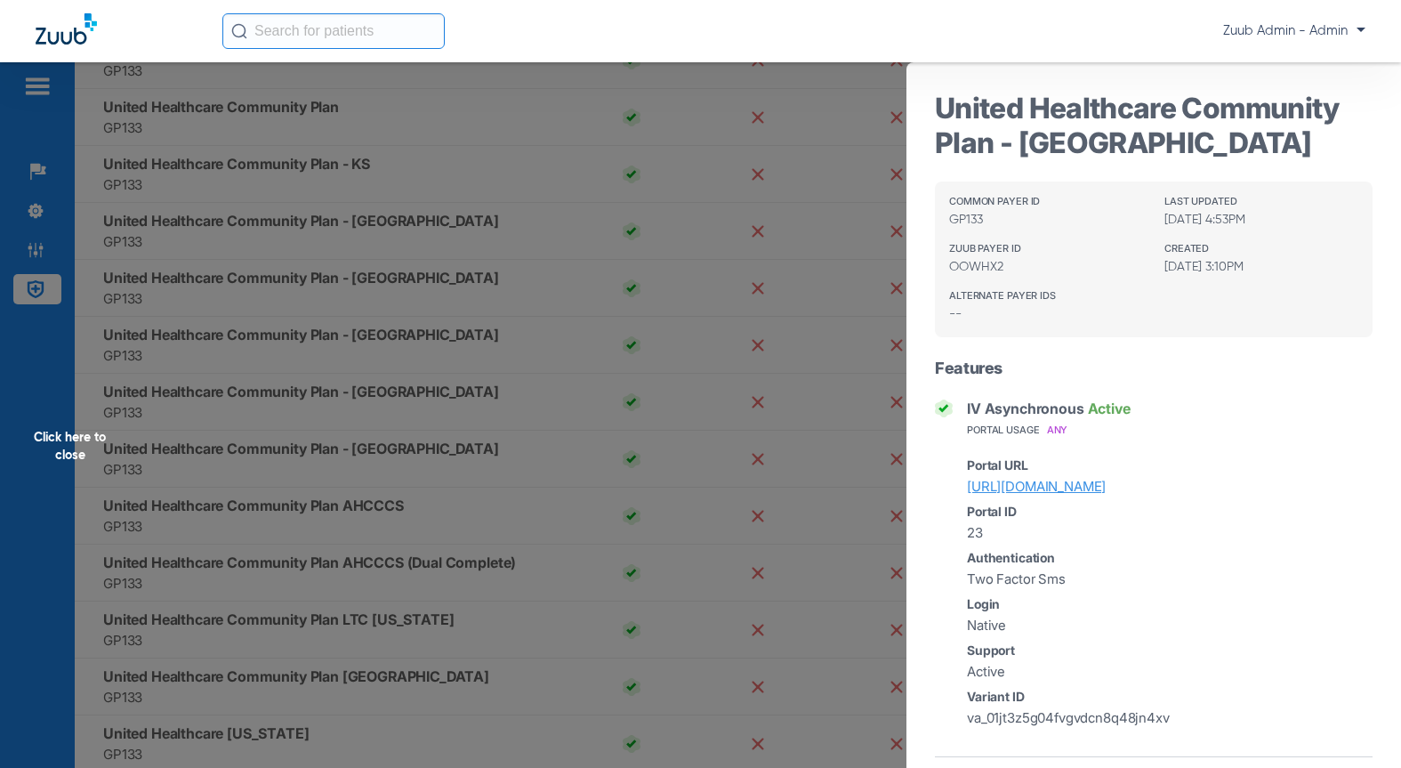
click at [385, 418] on div "Click here to close" at bounding box center [700, 446] width 1401 height 768
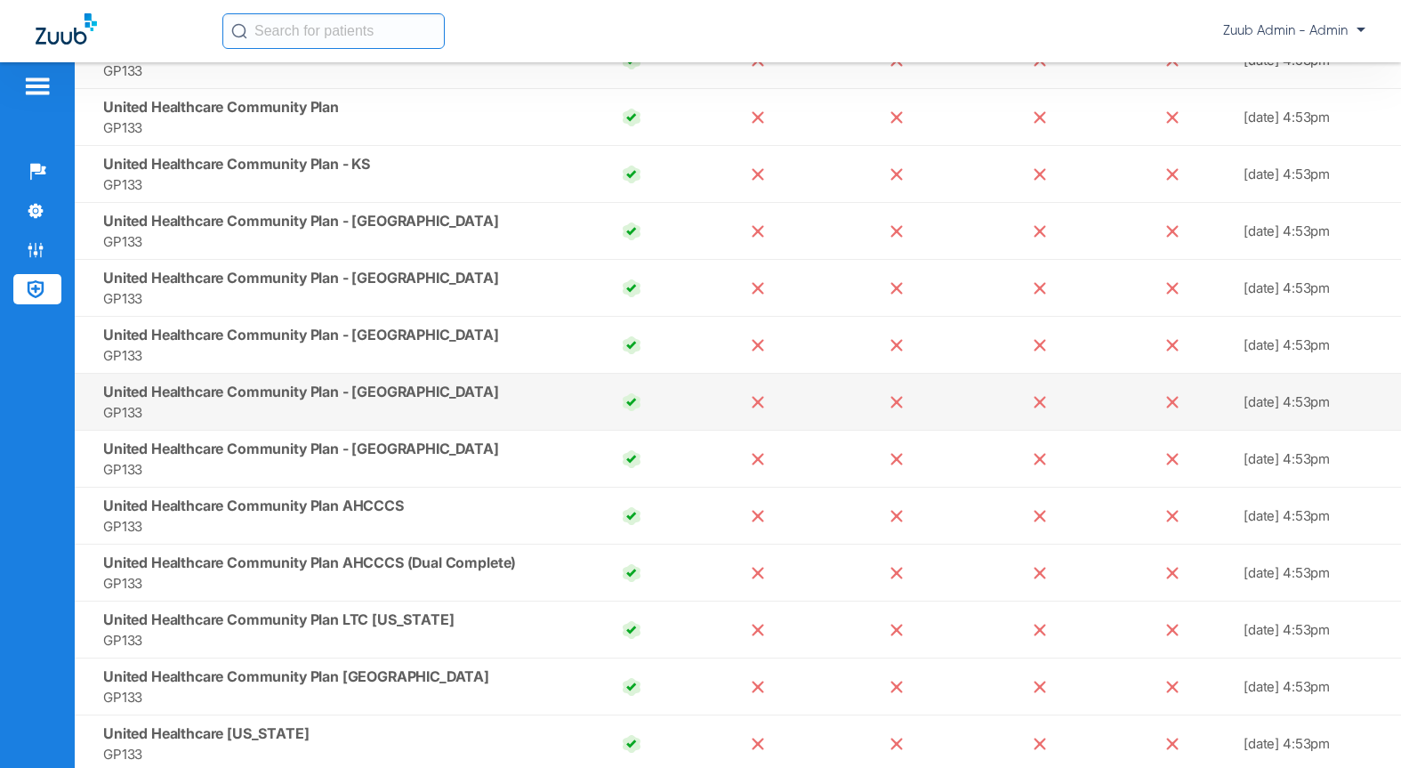
click at [310, 400] on td "United Healthcare Community Plan - TN GP133" at bounding box center [322, 402] width 494 height 57
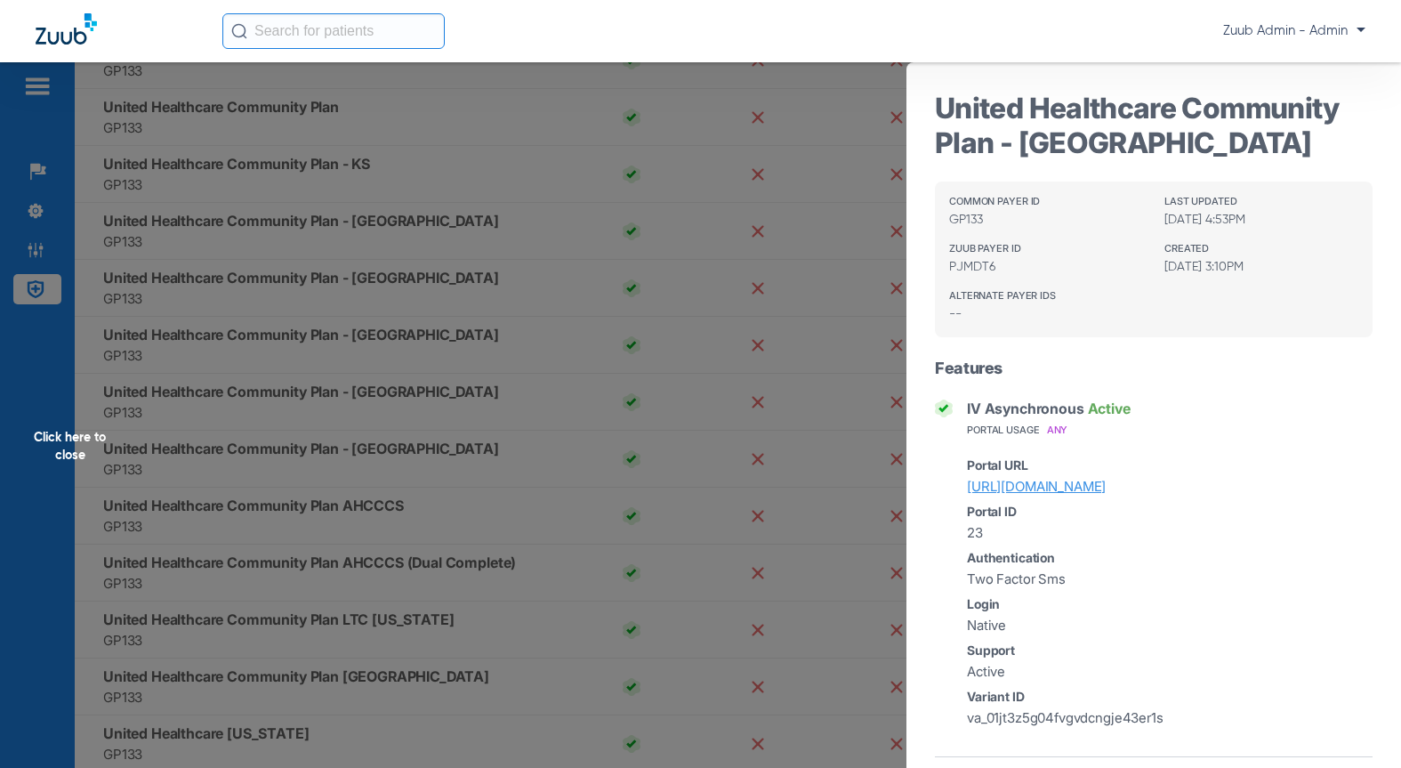
click at [598, 399] on div "Click here to close" at bounding box center [700, 446] width 1401 height 768
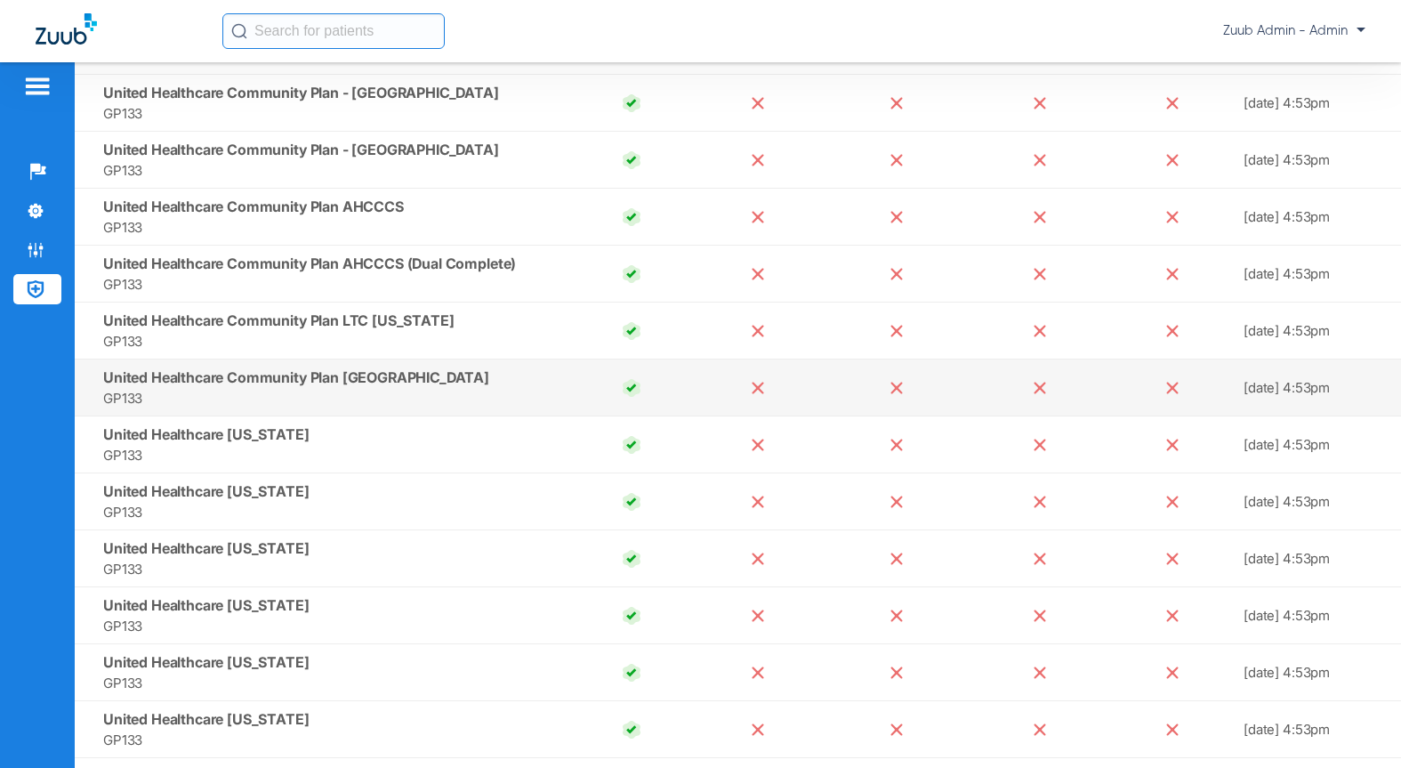
scroll to position [15641, 0]
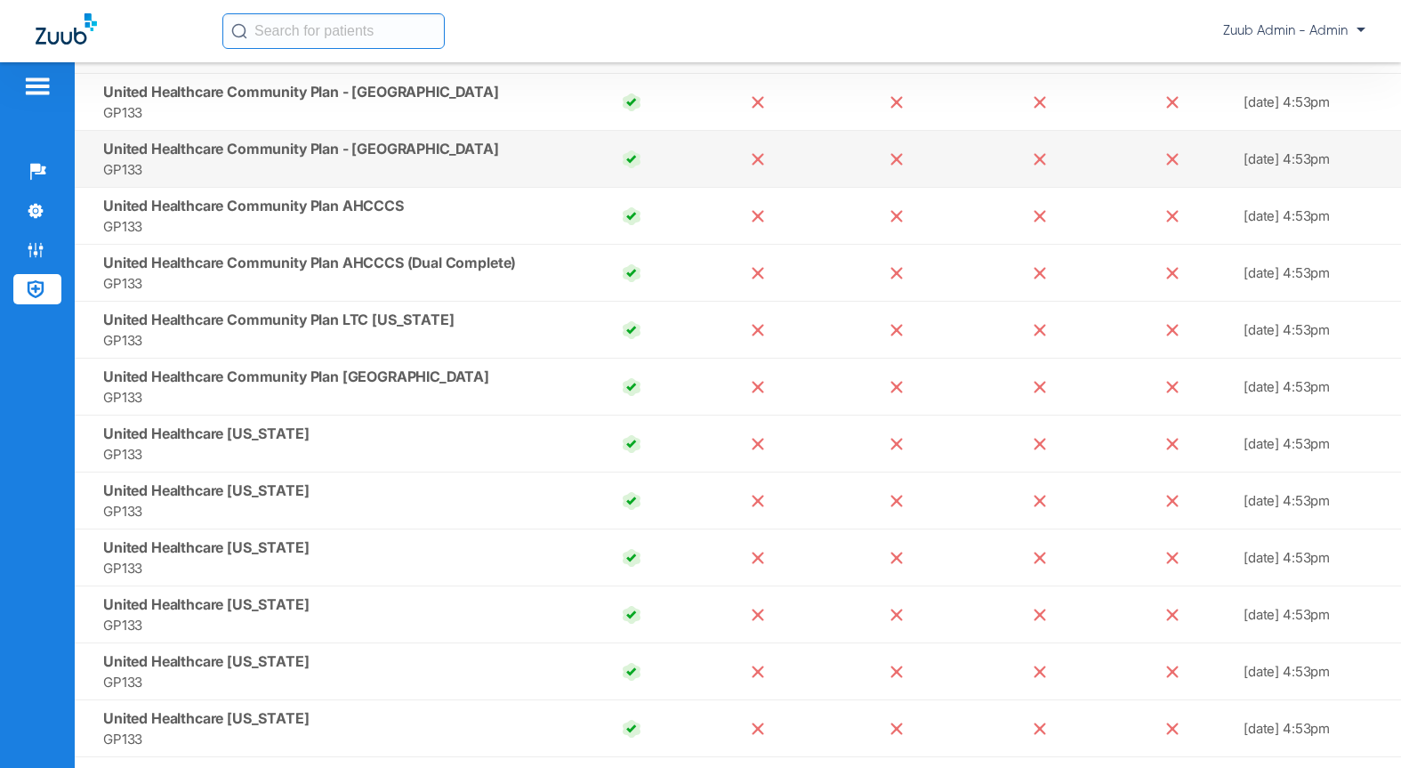
click at [316, 151] on span "United Healthcare Community Plan - WI" at bounding box center [301, 149] width 396 height 18
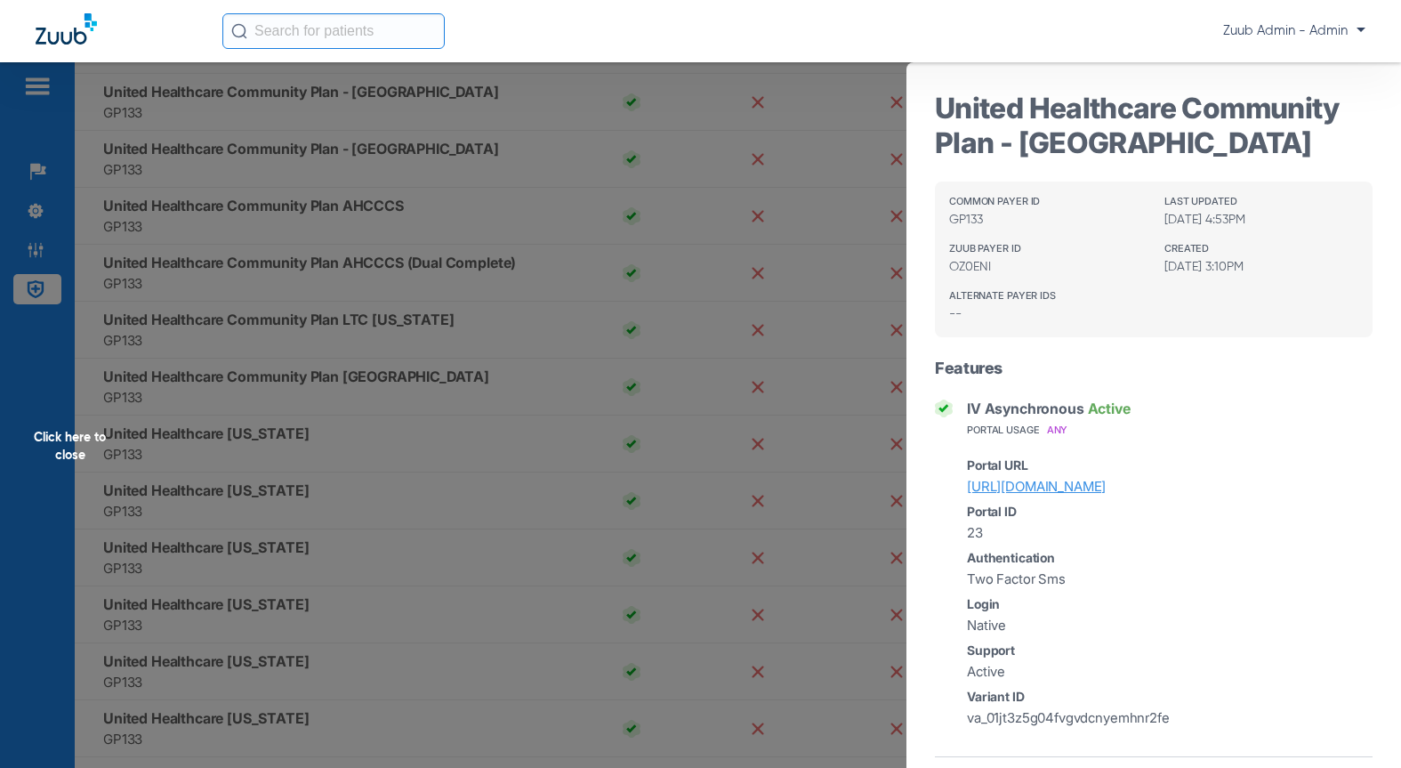
click at [306, 374] on div "Click here to close" at bounding box center [700, 446] width 1401 height 768
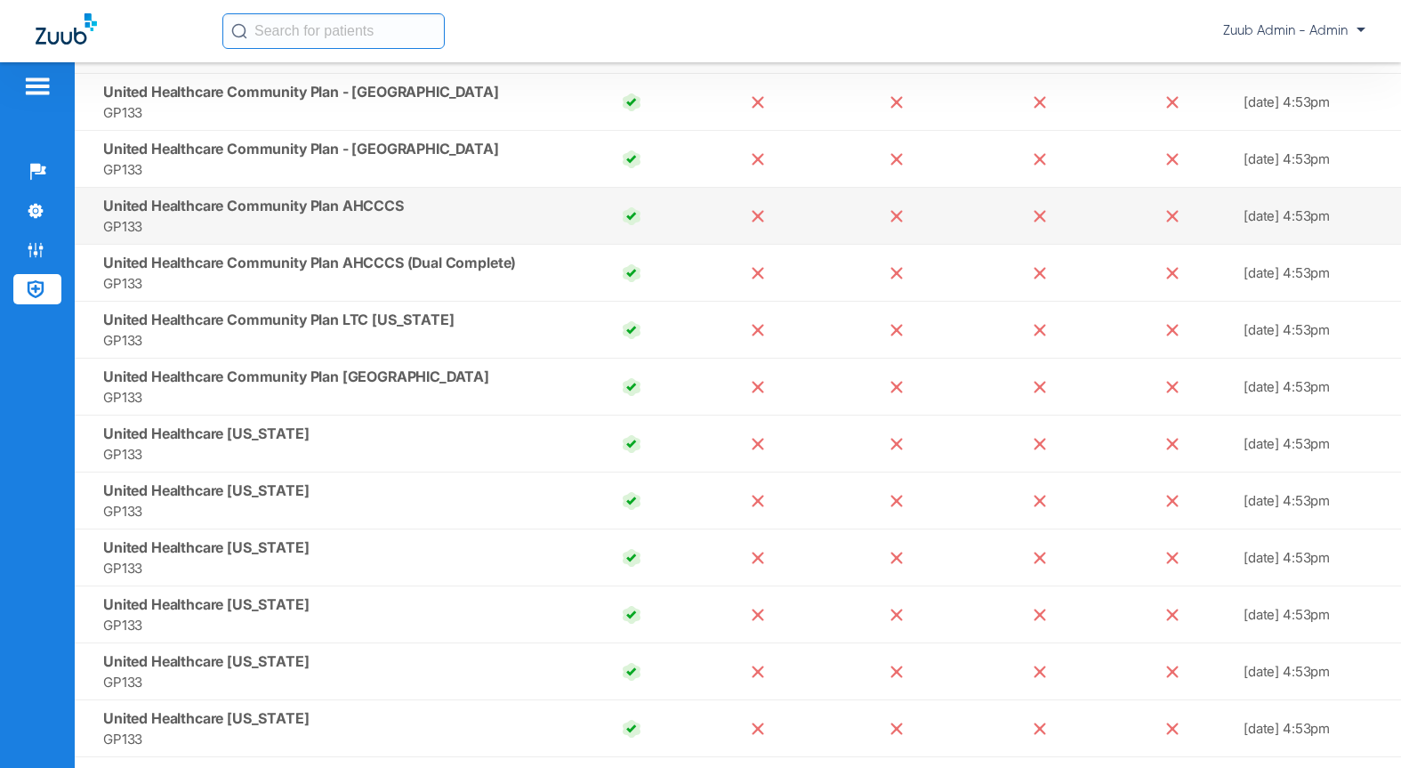
click at [345, 206] on span "United Healthcare Community Plan AHCCCS" at bounding box center [253, 206] width 301 height 18
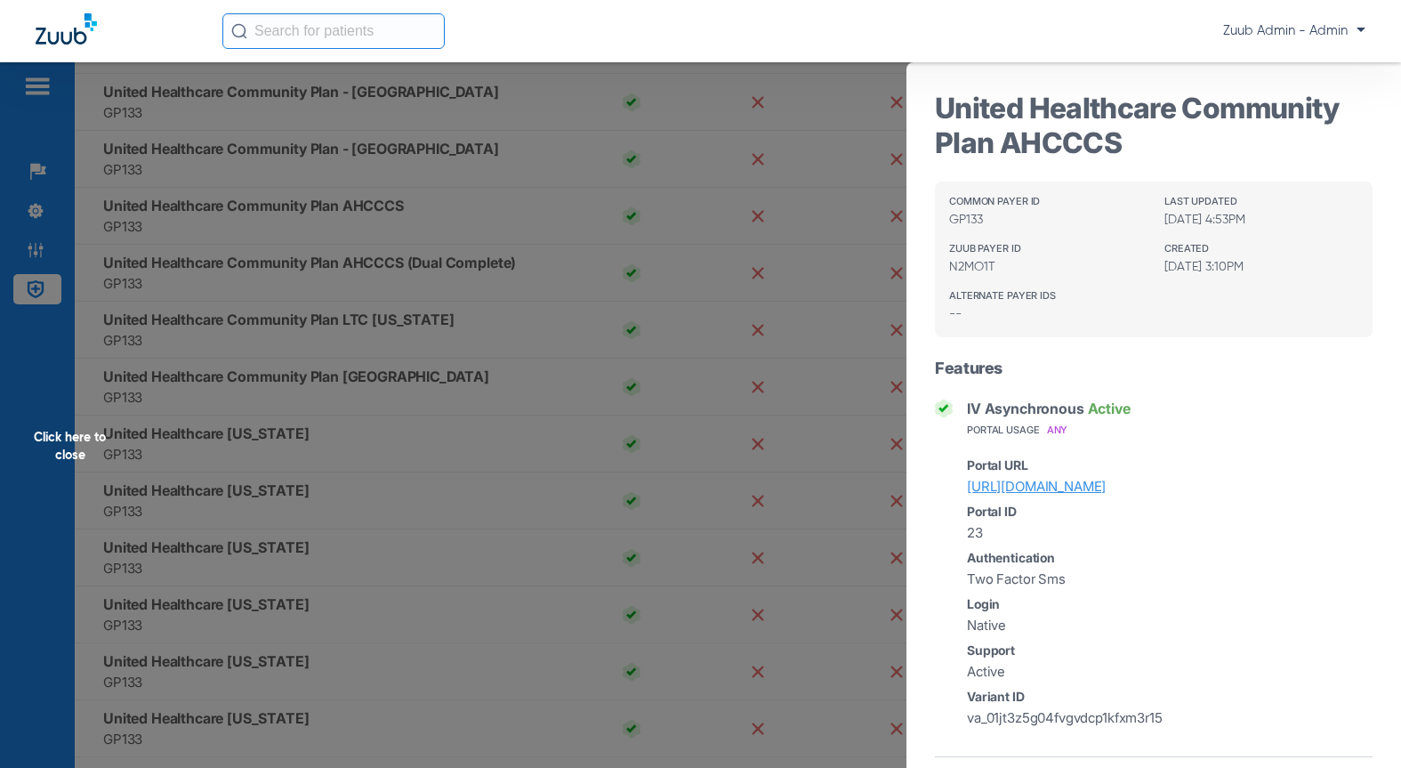
click at [354, 277] on div "Click here to close" at bounding box center [700, 446] width 1401 height 768
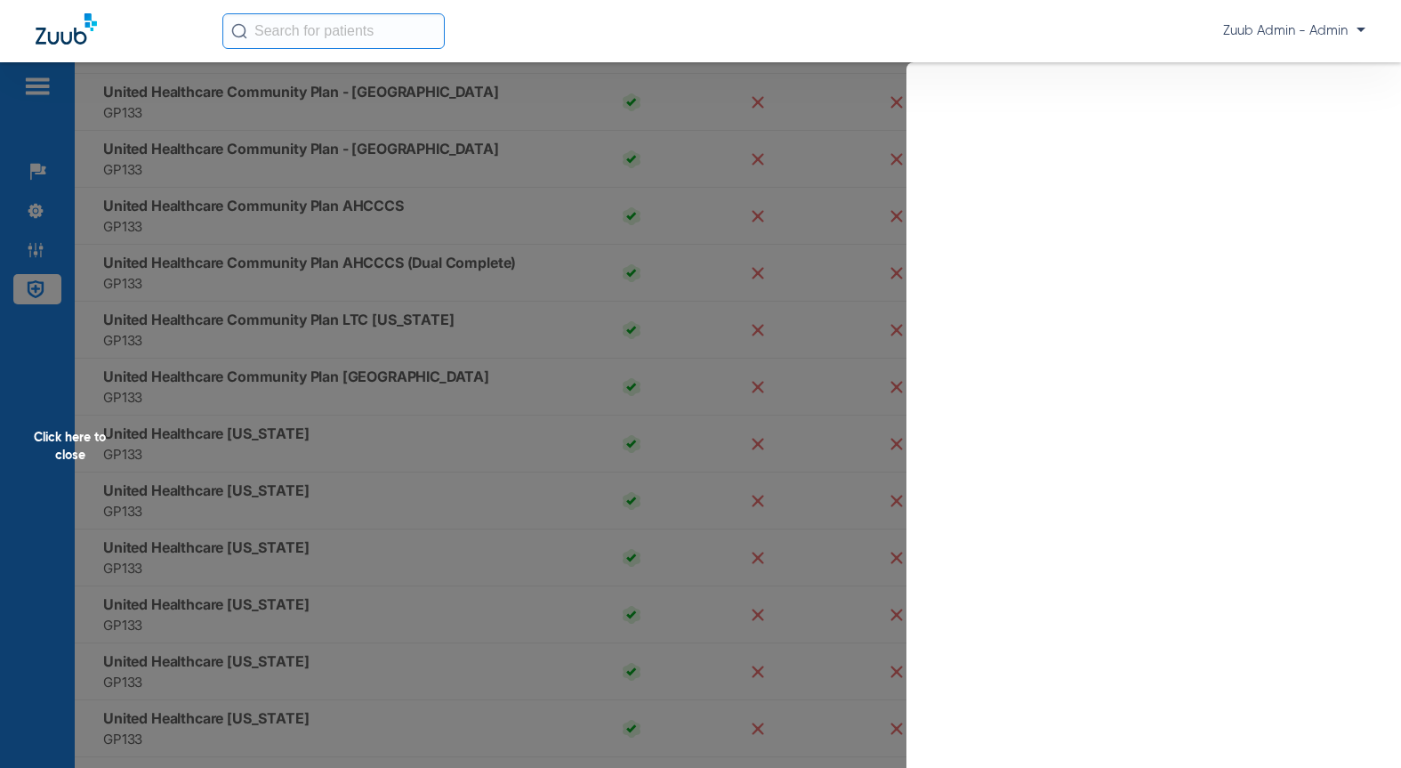
click at [332, 269] on span "United Healthcare Community Plan AHCCCS (Dual Complete)" at bounding box center [309, 262] width 413 height 18
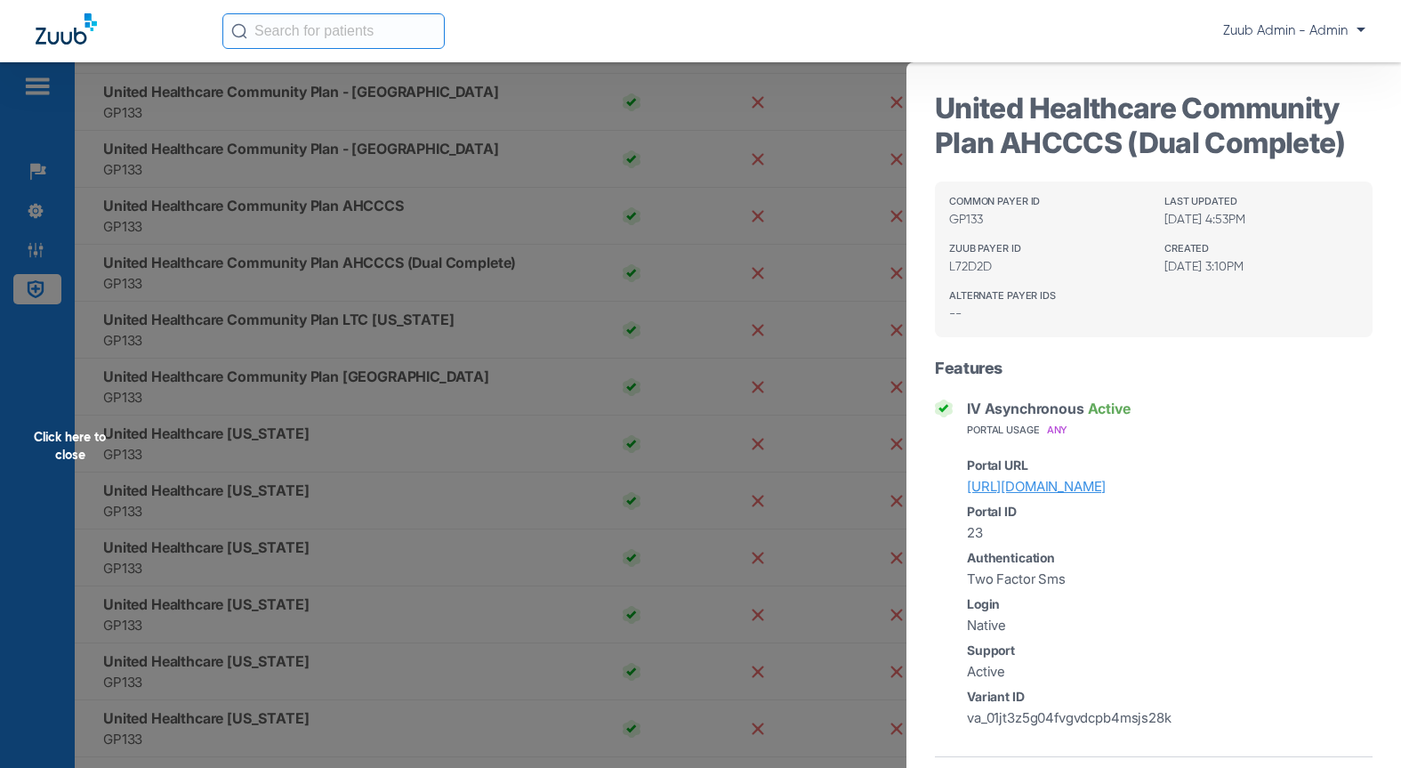
click at [436, 364] on div "Click here to close" at bounding box center [700, 446] width 1401 height 768
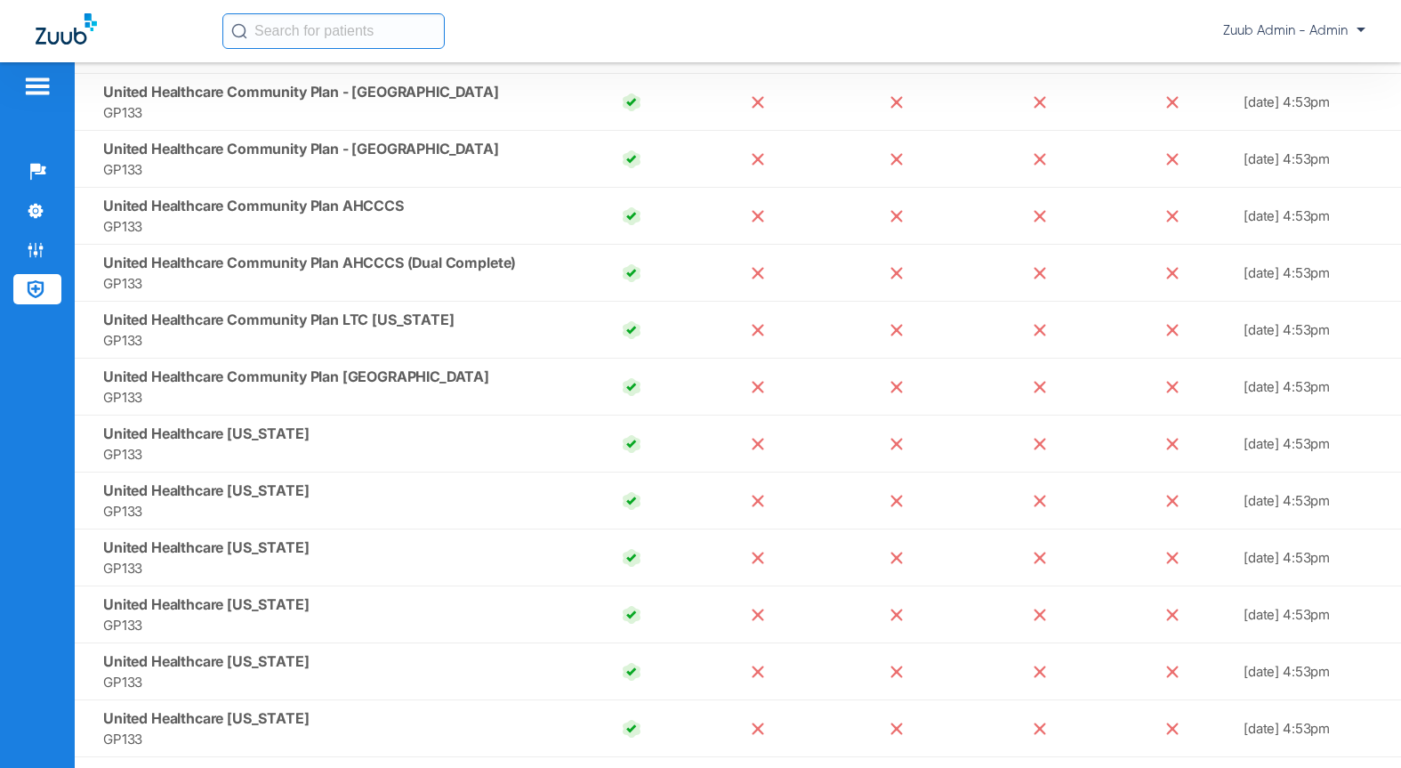
click at [341, 319] on span "United Healthcare Community Plan LTC Arizona" at bounding box center [278, 319] width 350 height 18
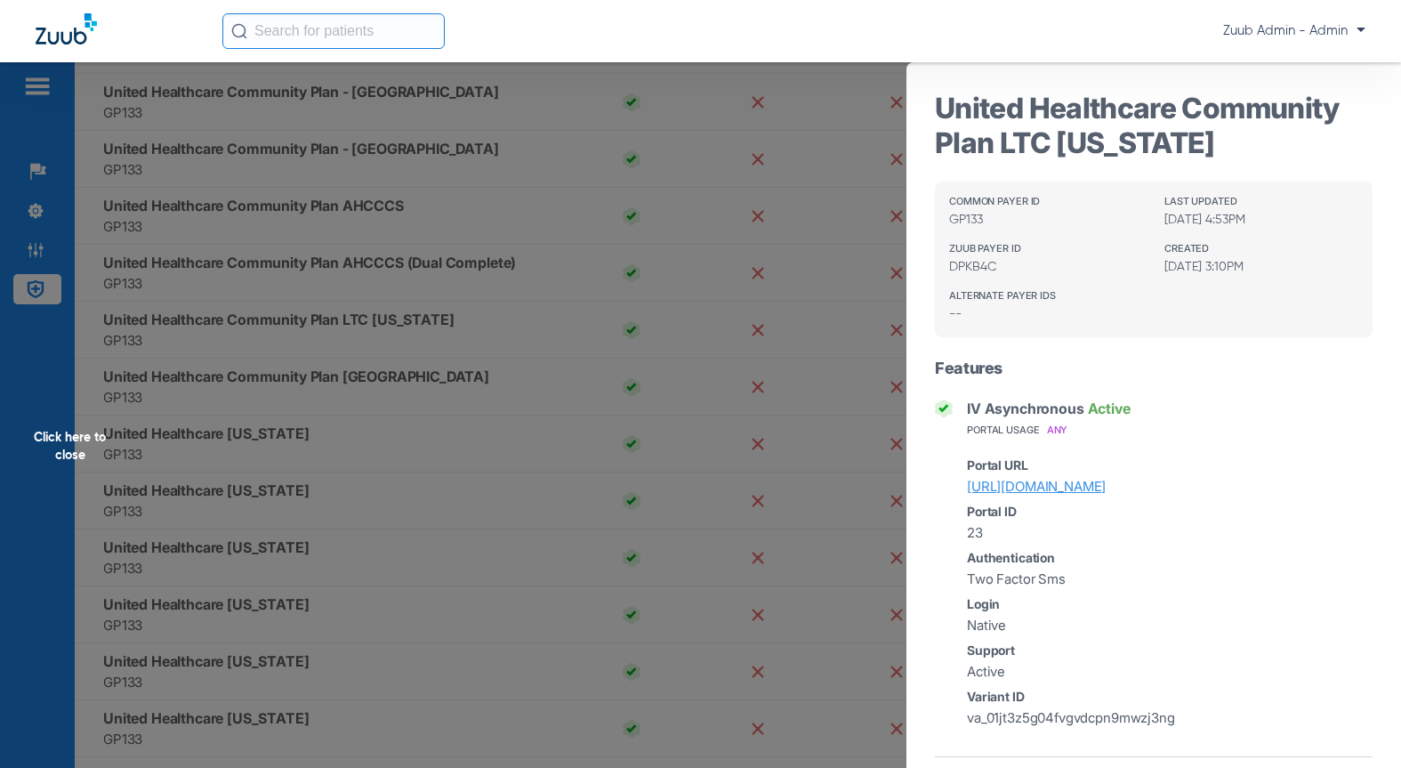
click at [331, 399] on div "Click here to close" at bounding box center [700, 446] width 1401 height 768
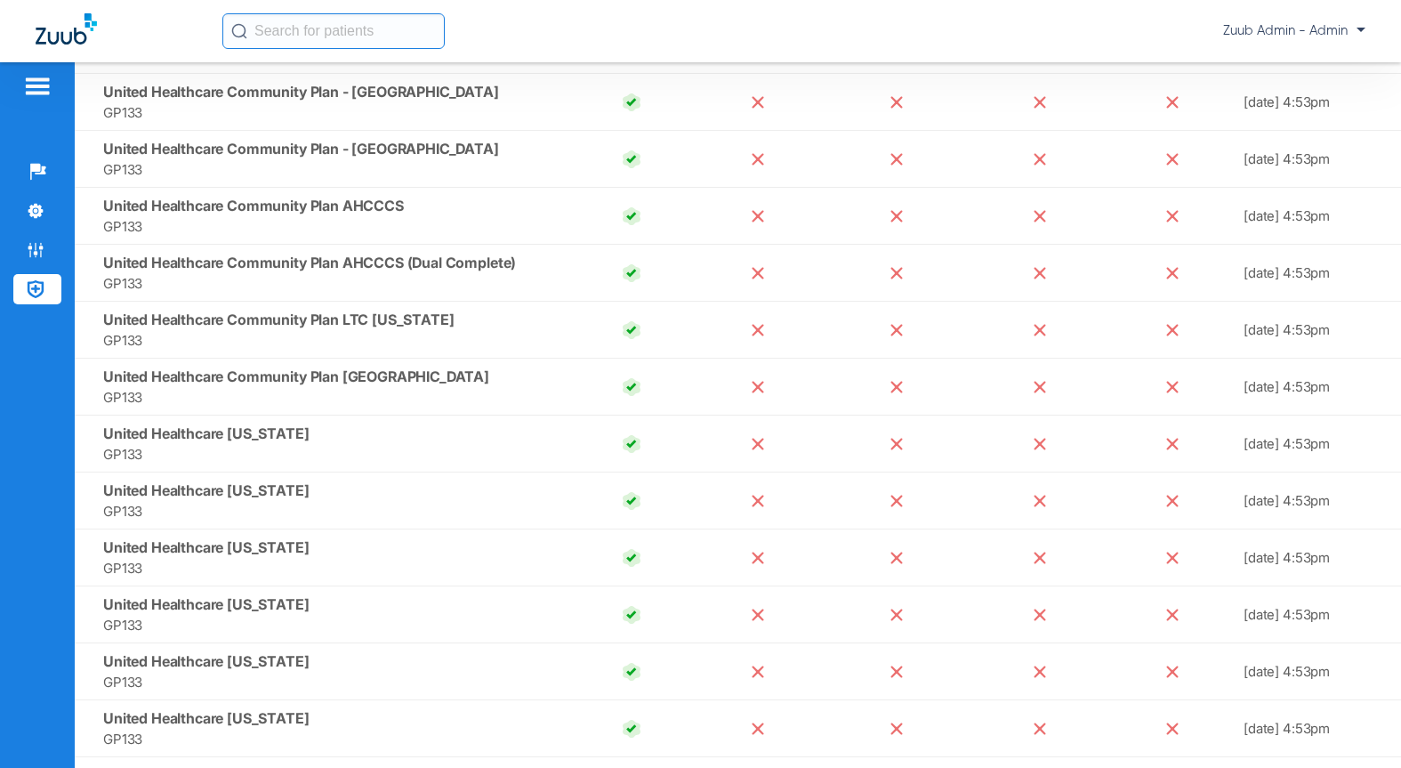
click at [312, 370] on span "United Healthcare Community Plan MN" at bounding box center [296, 376] width 386 height 18
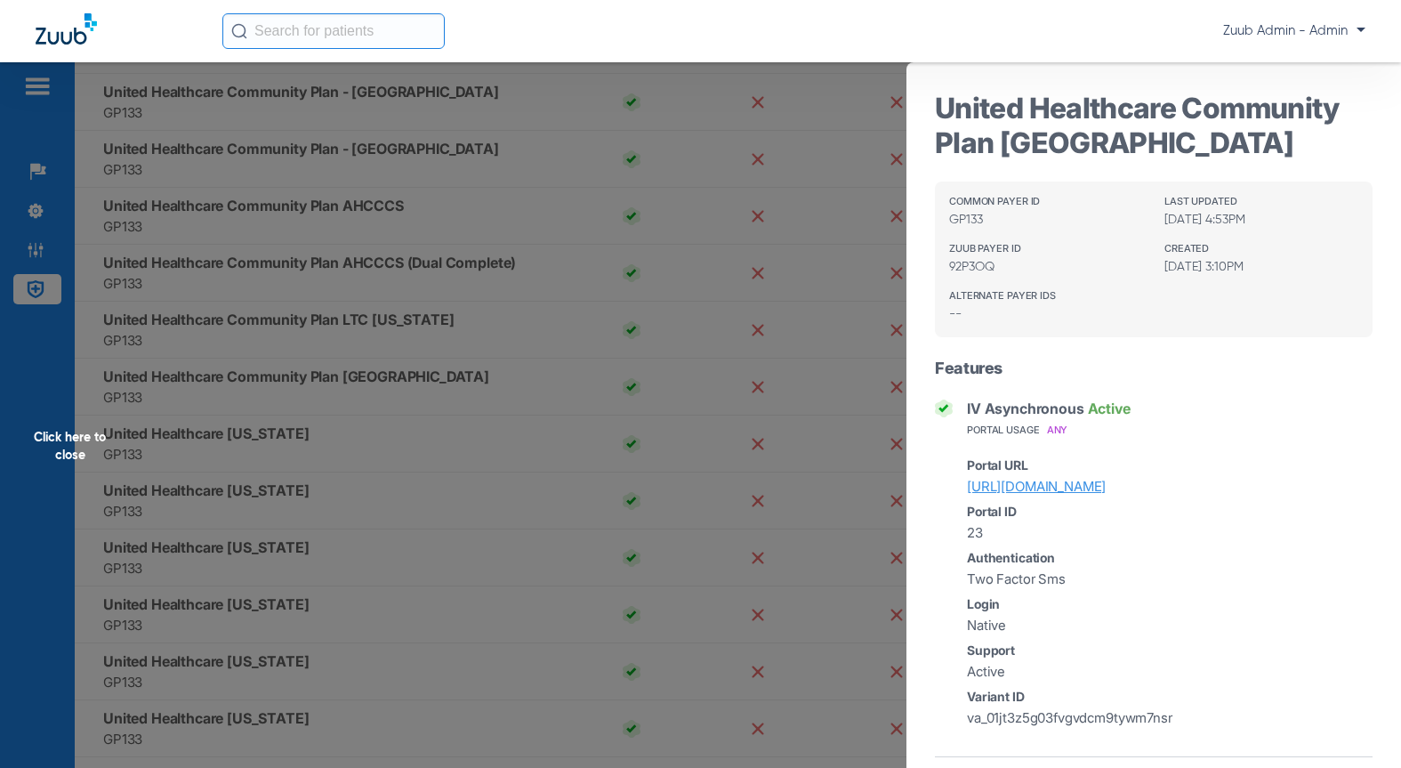
click at [365, 551] on div "Click here to close" at bounding box center [700, 446] width 1401 height 768
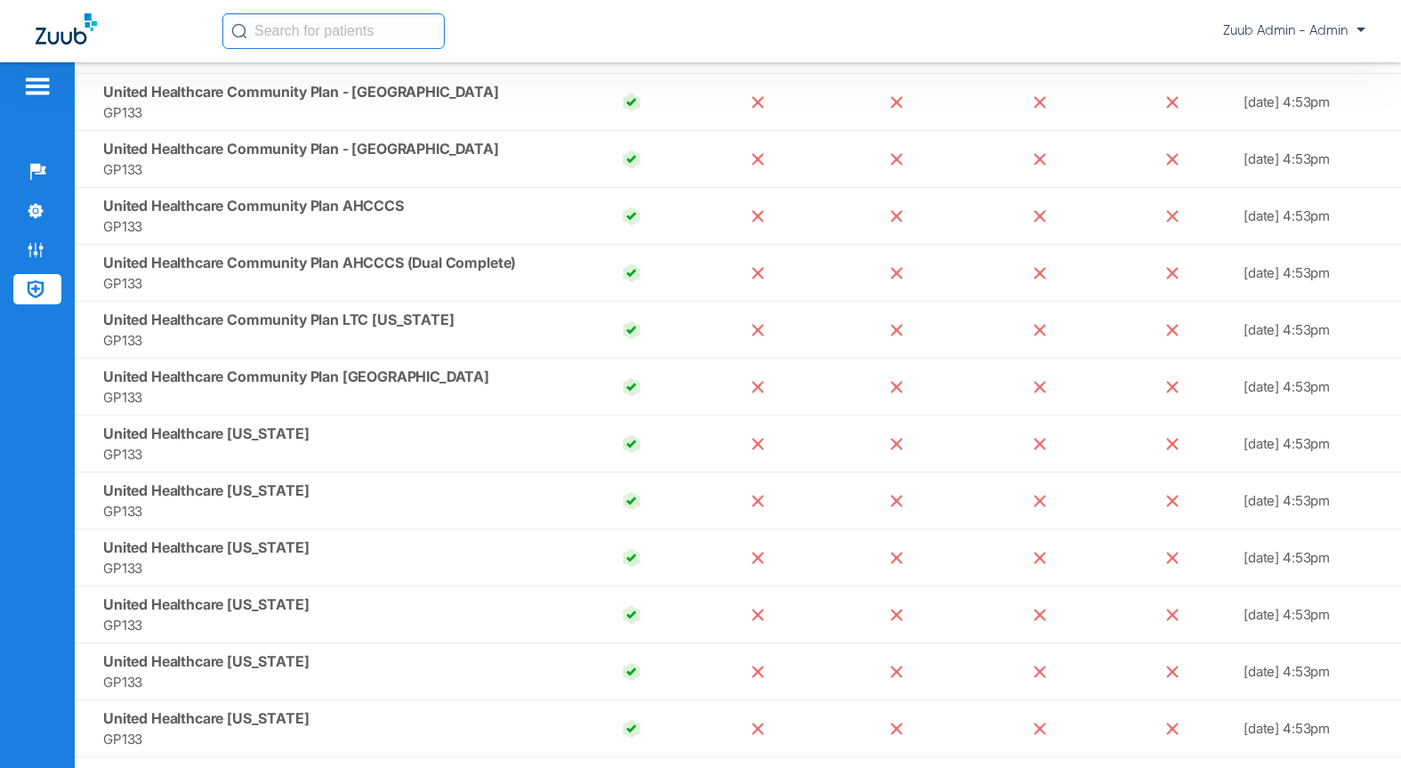
click at [289, 438] on span "United Healthcare Delaware" at bounding box center [206, 433] width 206 height 18
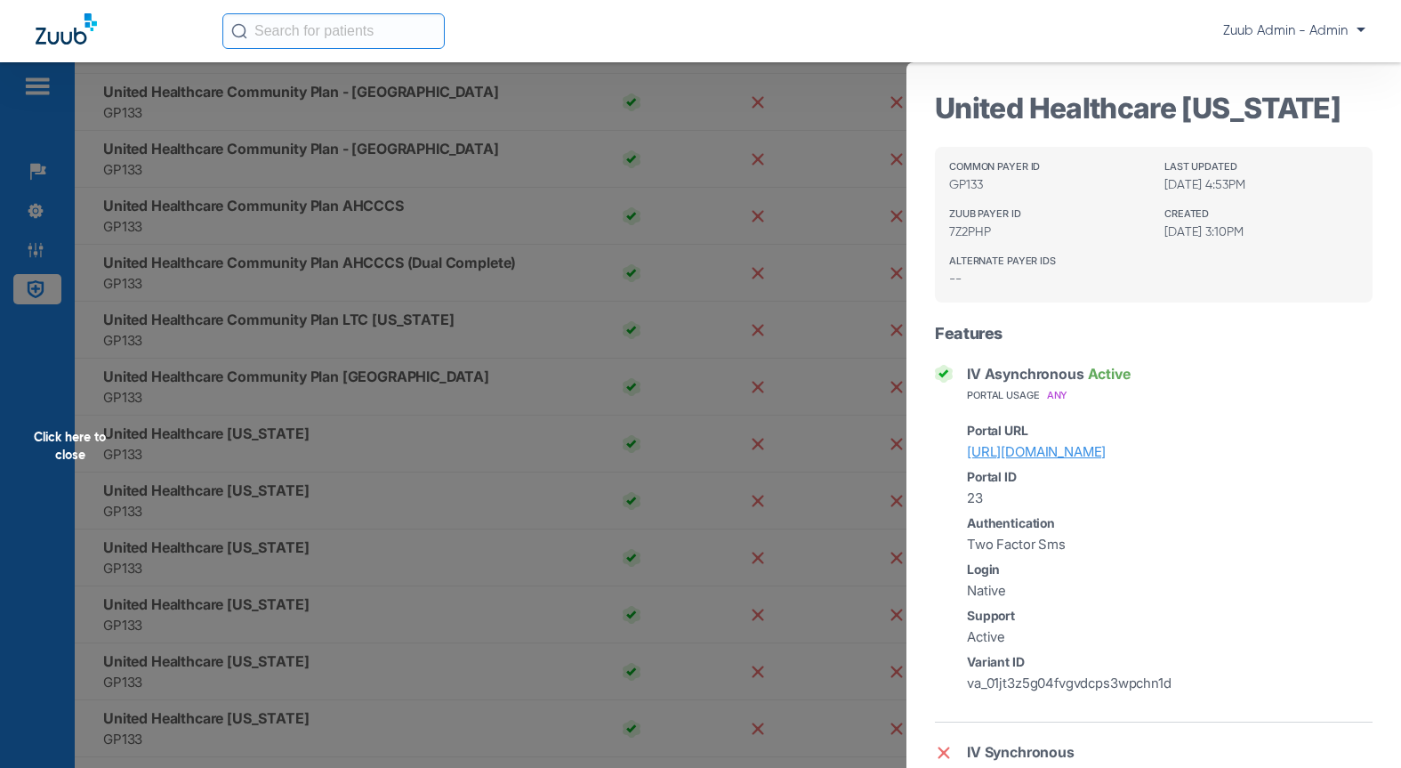
click at [421, 463] on div "Click here to close" at bounding box center [700, 446] width 1401 height 768
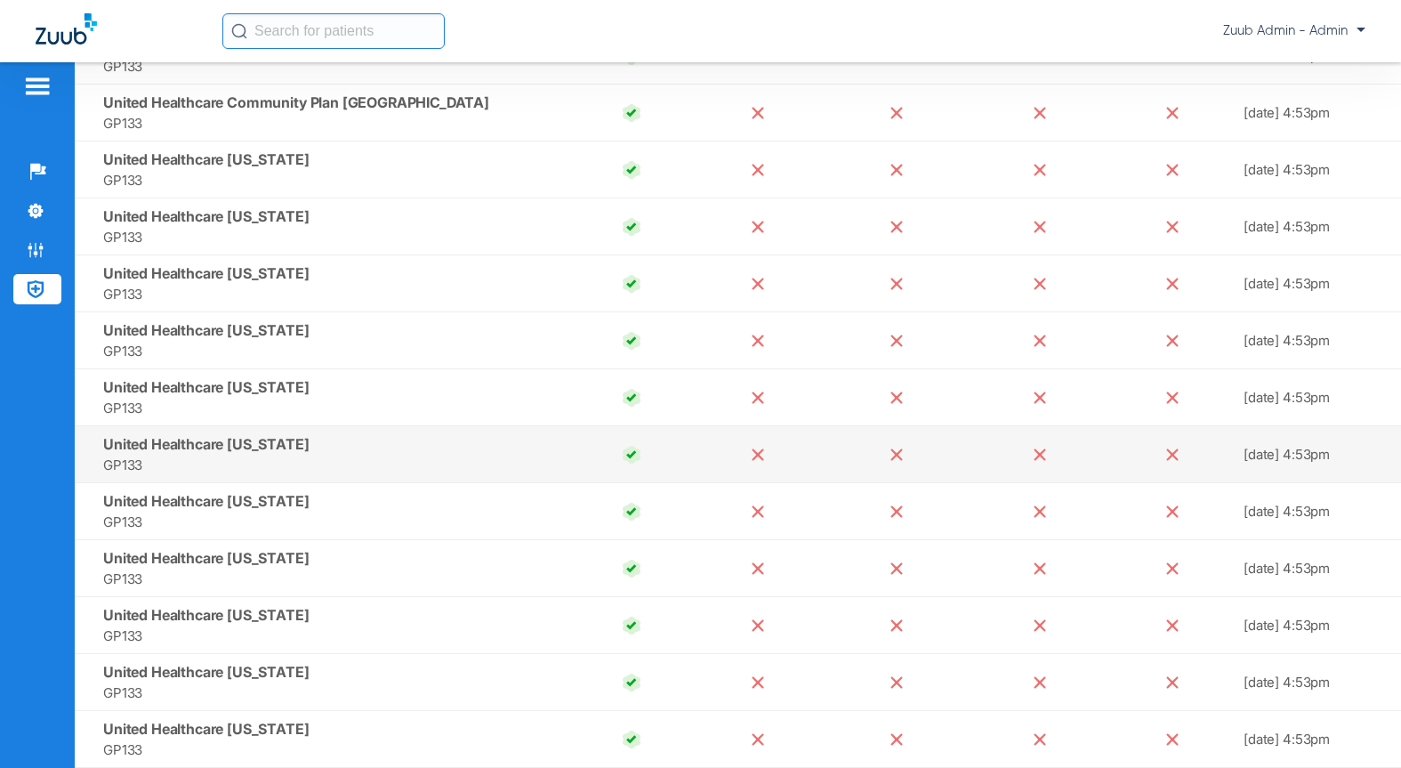
scroll to position [15924, 0]
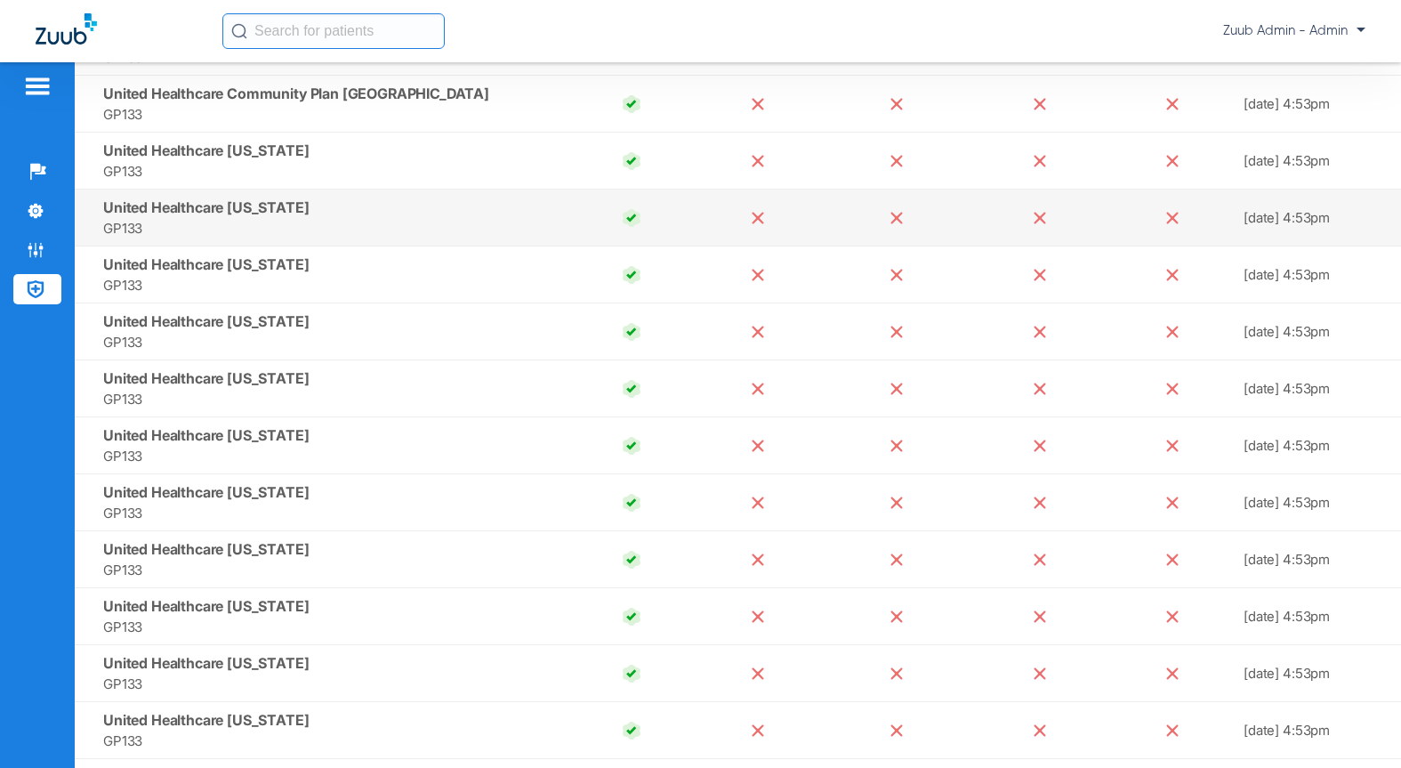
click at [207, 197] on td "United Healthcare Florida GP133" at bounding box center [322, 217] width 494 height 57
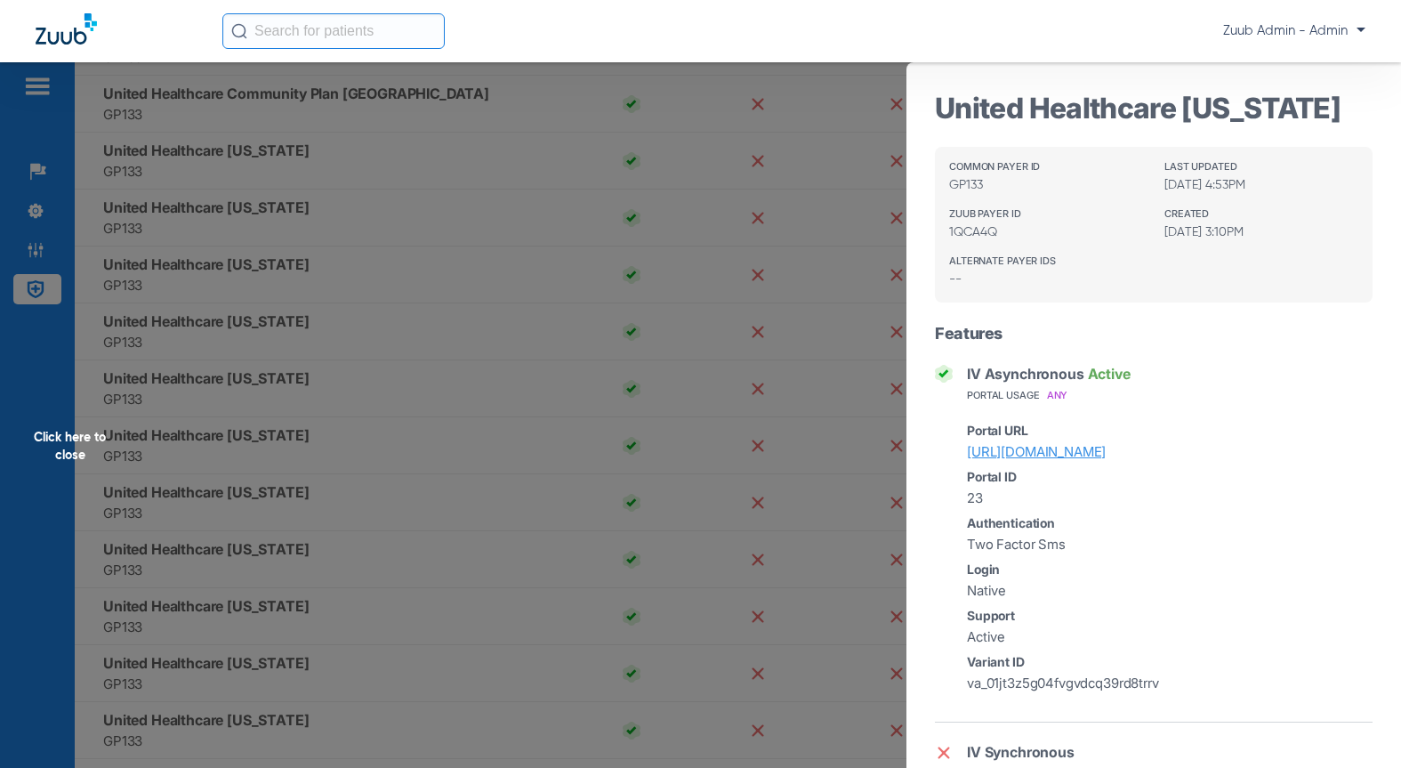
click at [339, 462] on div "Click here to close" at bounding box center [700, 446] width 1401 height 768
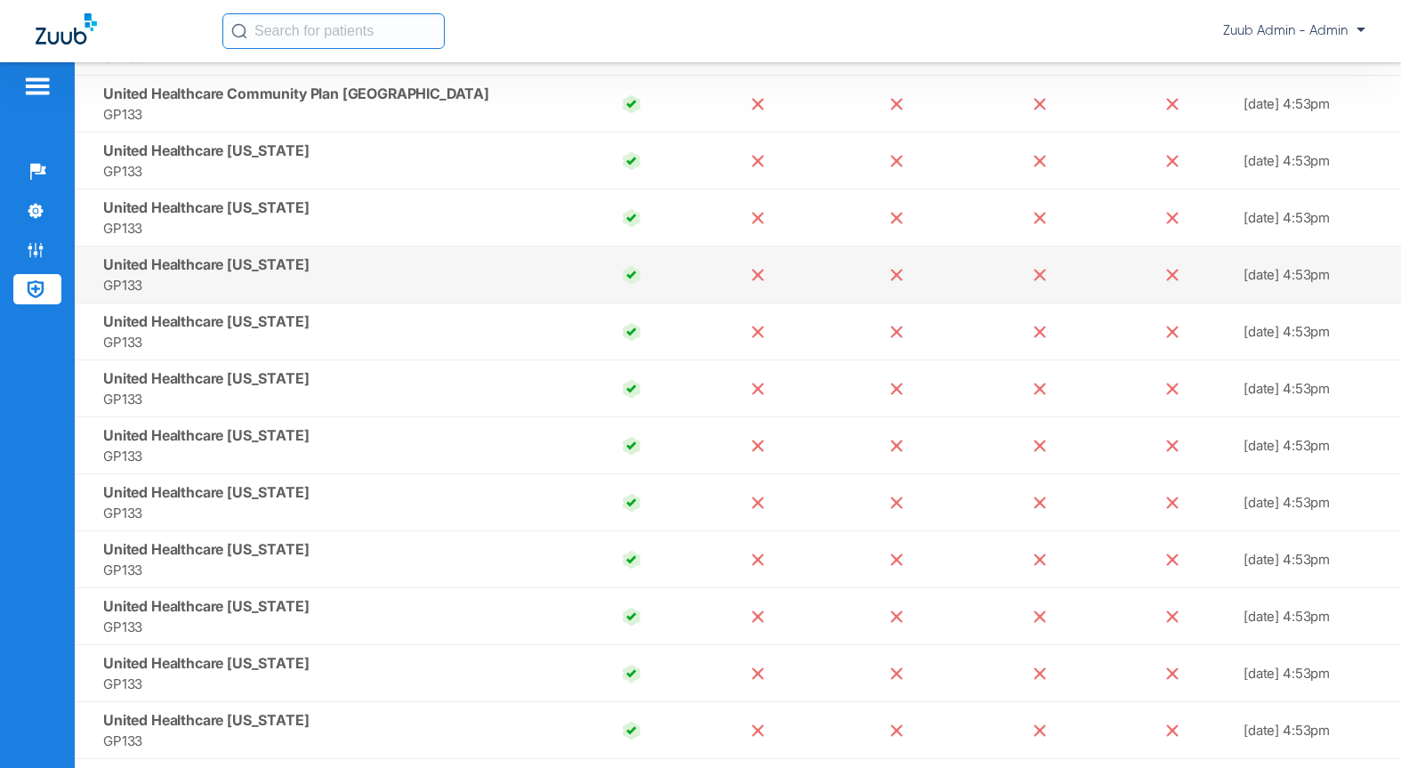
click at [294, 261] on td "United Healthcare Georgia GP133" at bounding box center [322, 274] width 494 height 57
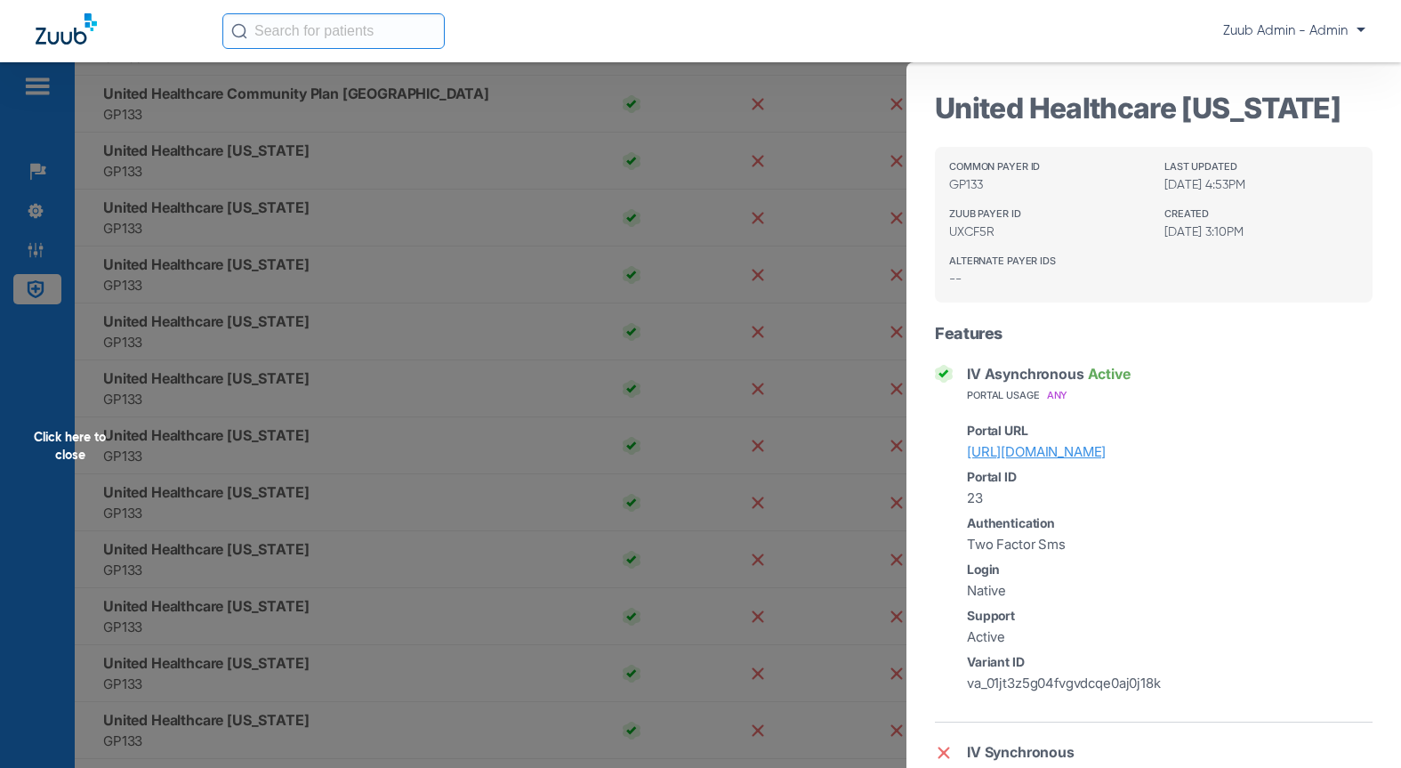
click at [256, 526] on div "Click here to close" at bounding box center [700, 446] width 1401 height 768
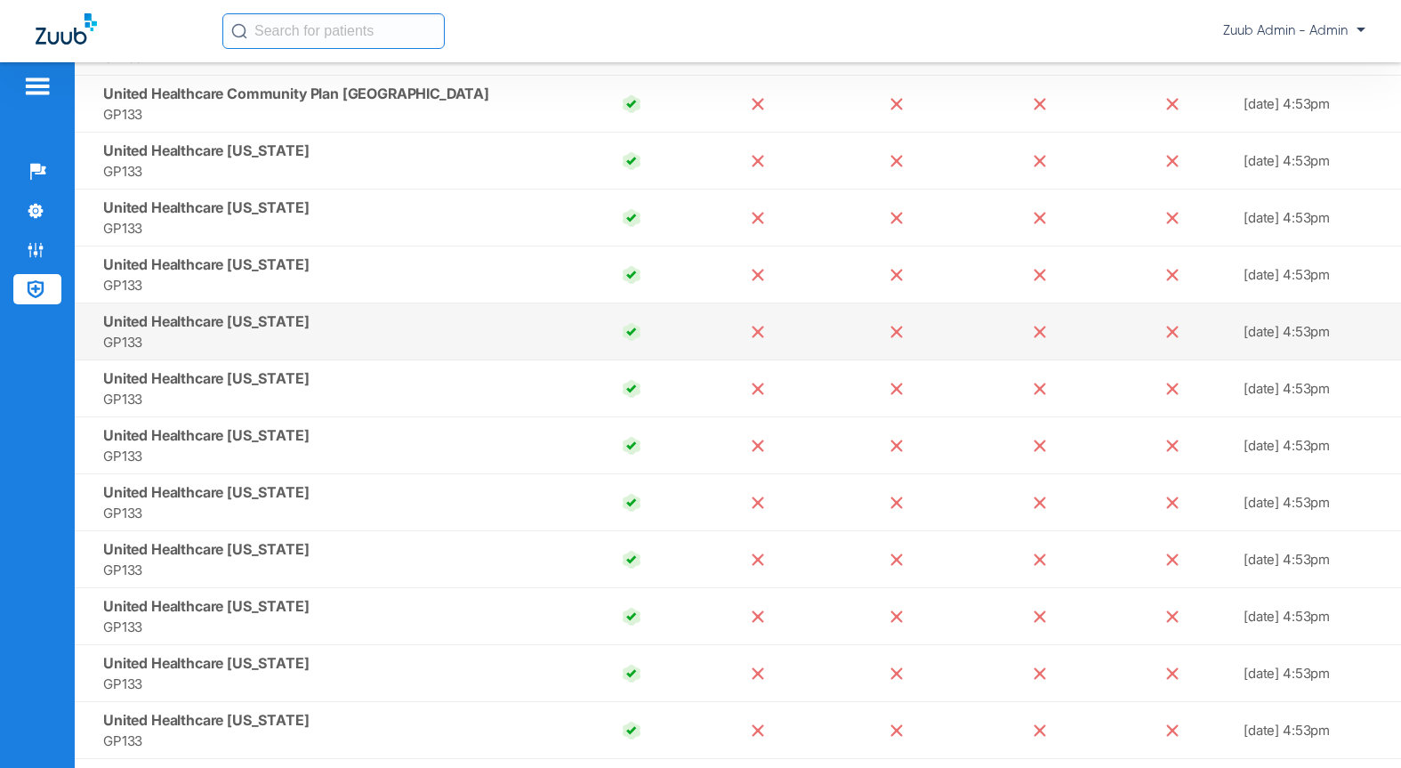
click at [272, 324] on span "United Healthcare Hawaii" at bounding box center [206, 321] width 206 height 18
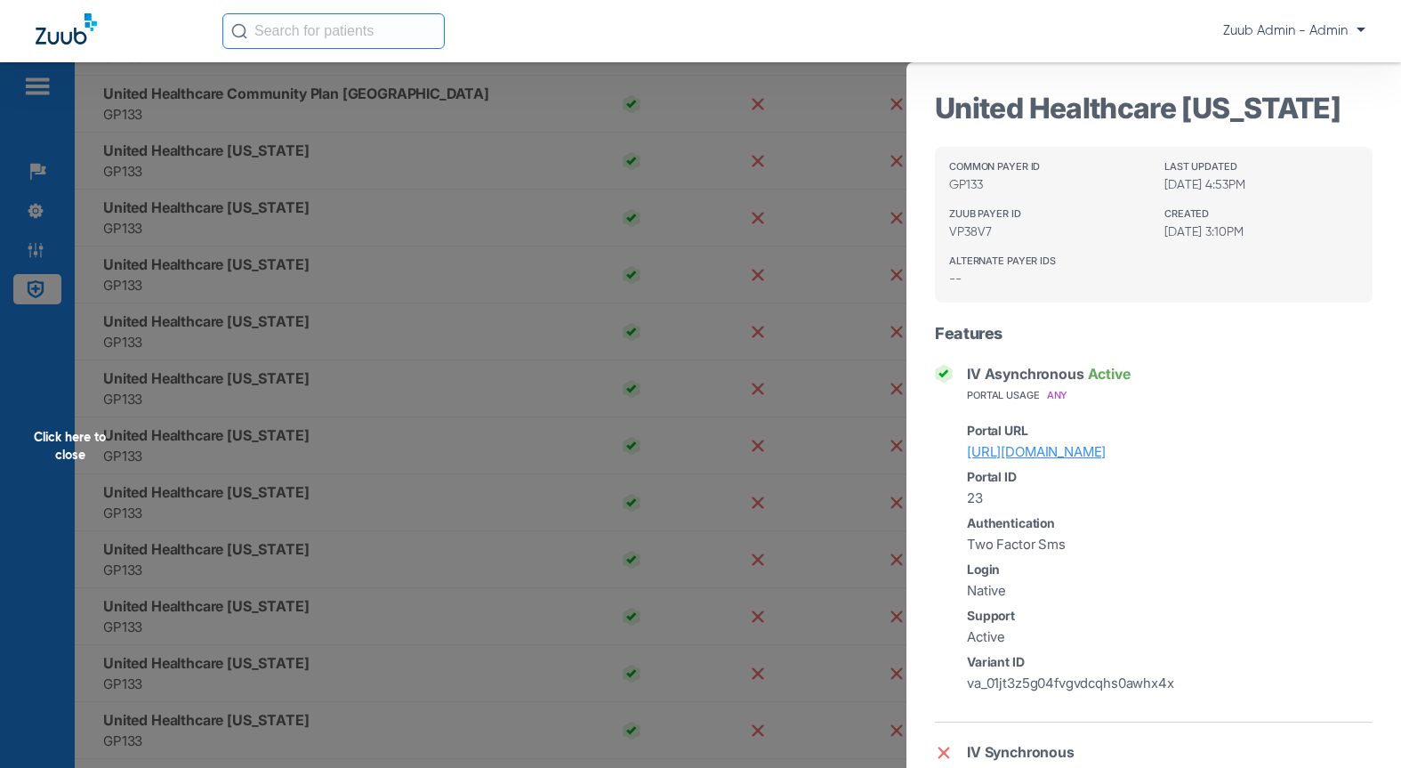
click at [270, 450] on div "Click here to close" at bounding box center [700, 446] width 1401 height 768
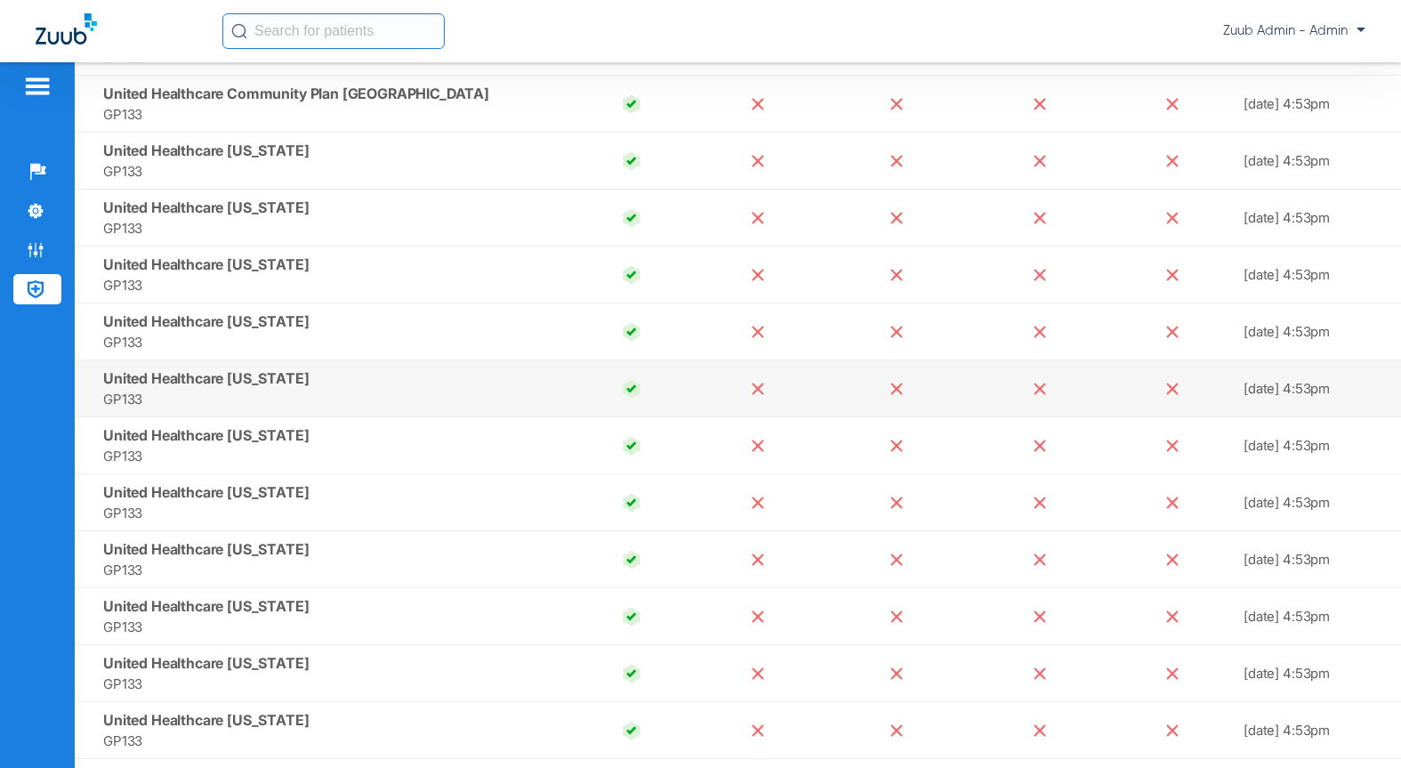
click at [237, 382] on span "United Healthcare Indiana" at bounding box center [206, 378] width 206 height 18
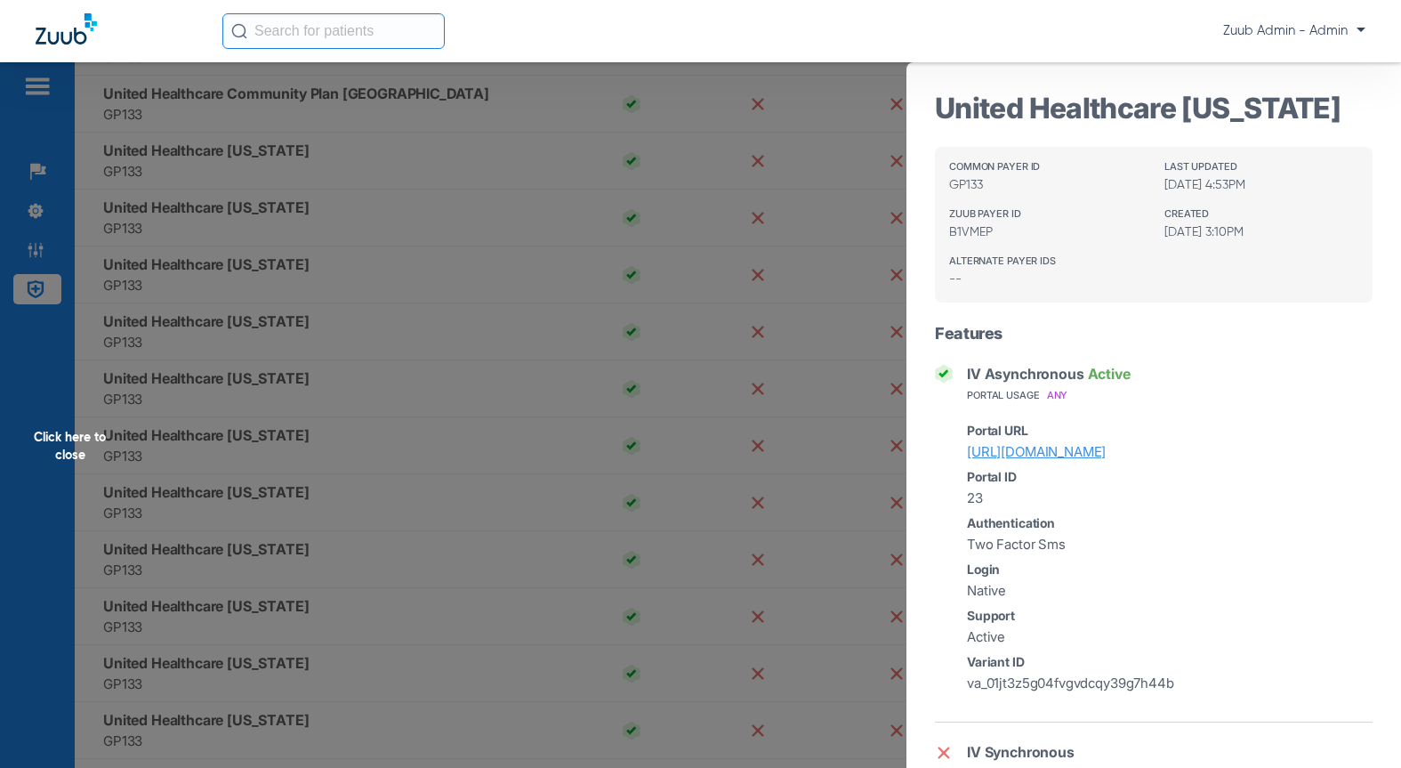
click at [264, 420] on div "Click here to close" at bounding box center [700, 446] width 1401 height 768
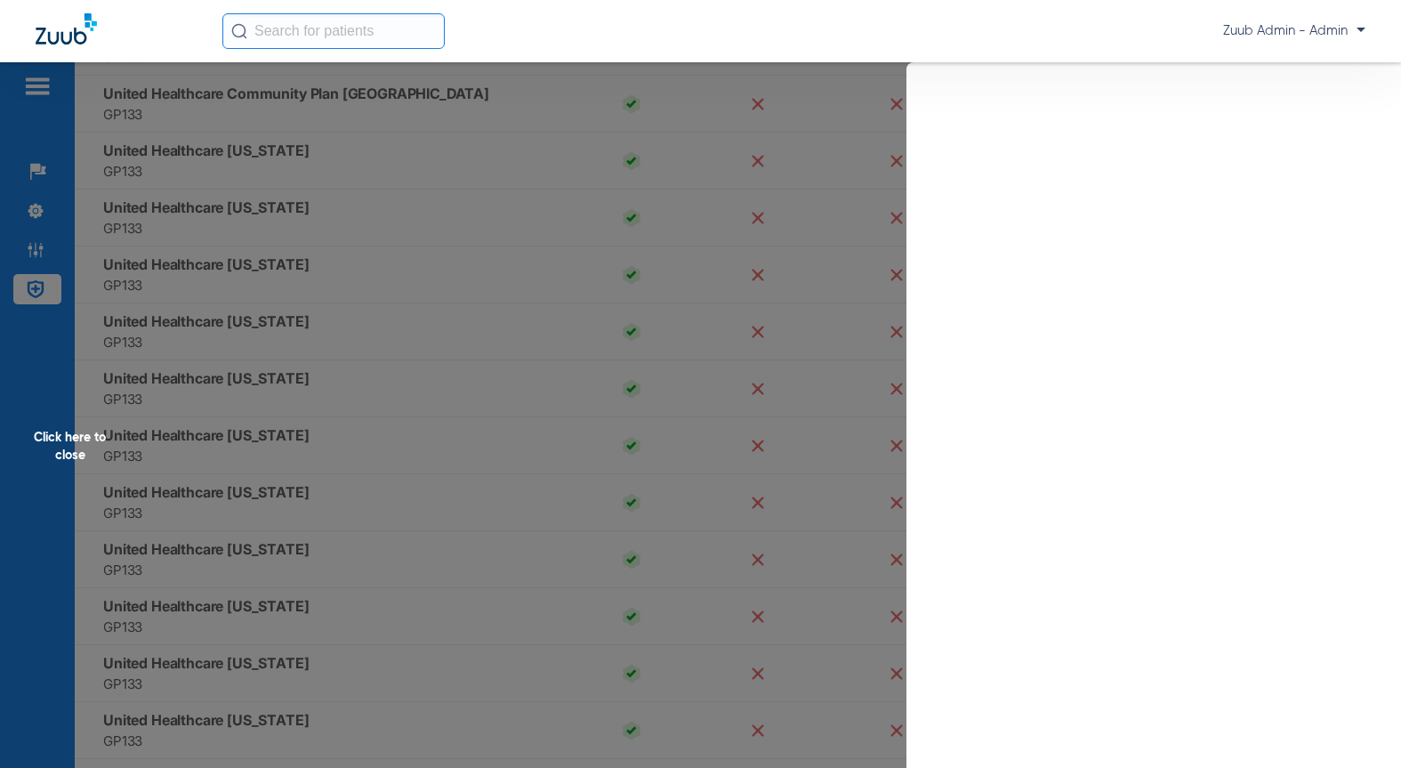
click at [255, 435] on span "United Healthcare Iowa" at bounding box center [206, 435] width 206 height 18
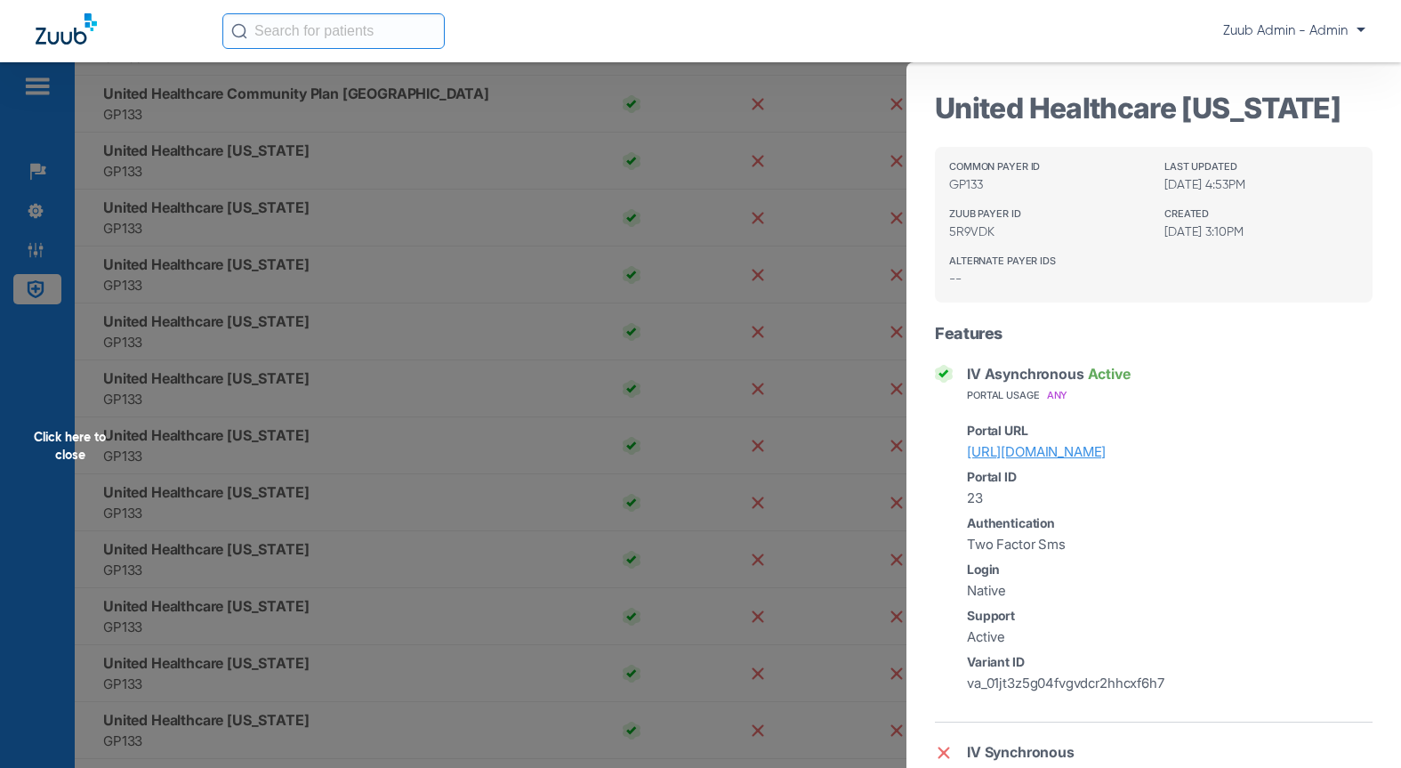
click at [332, 509] on div "Click here to close" at bounding box center [700, 446] width 1401 height 768
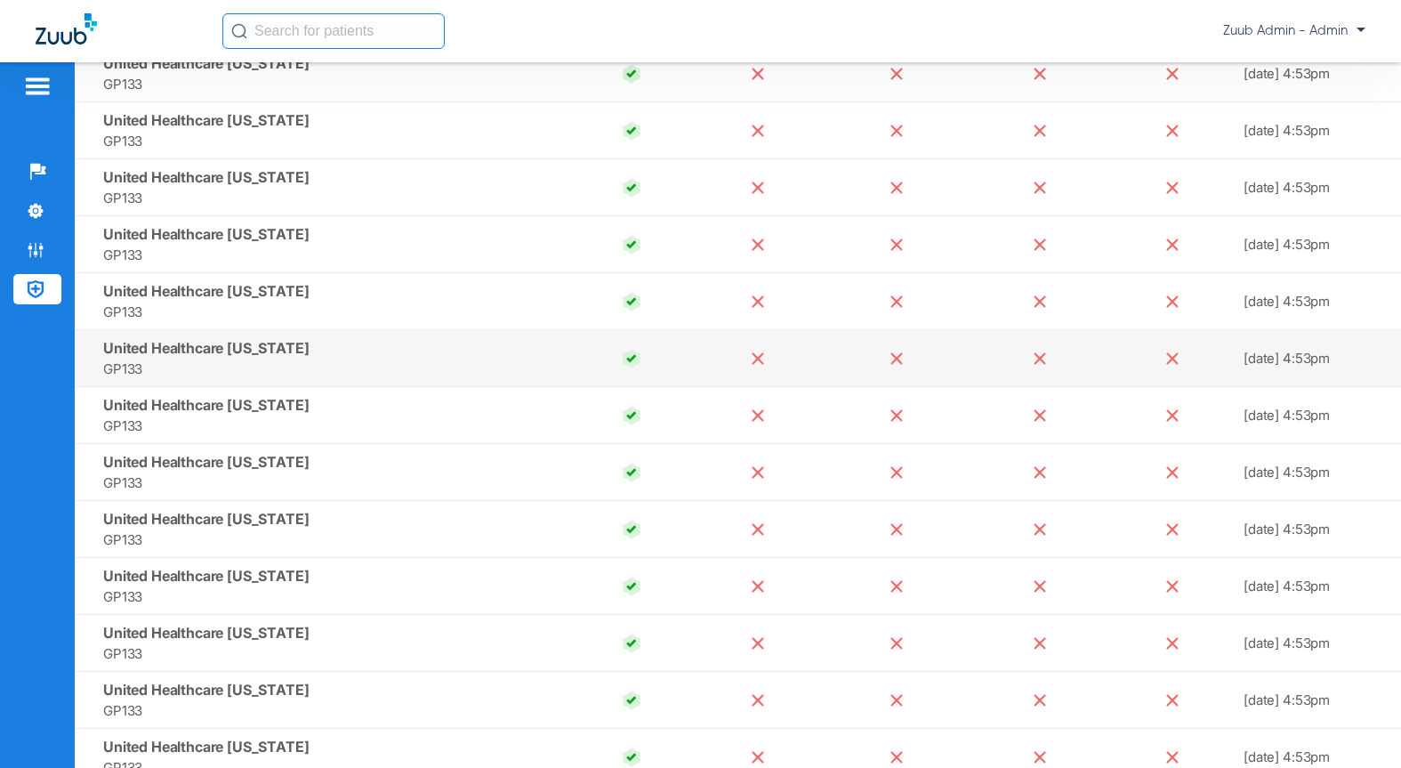
scroll to position [16192, 0]
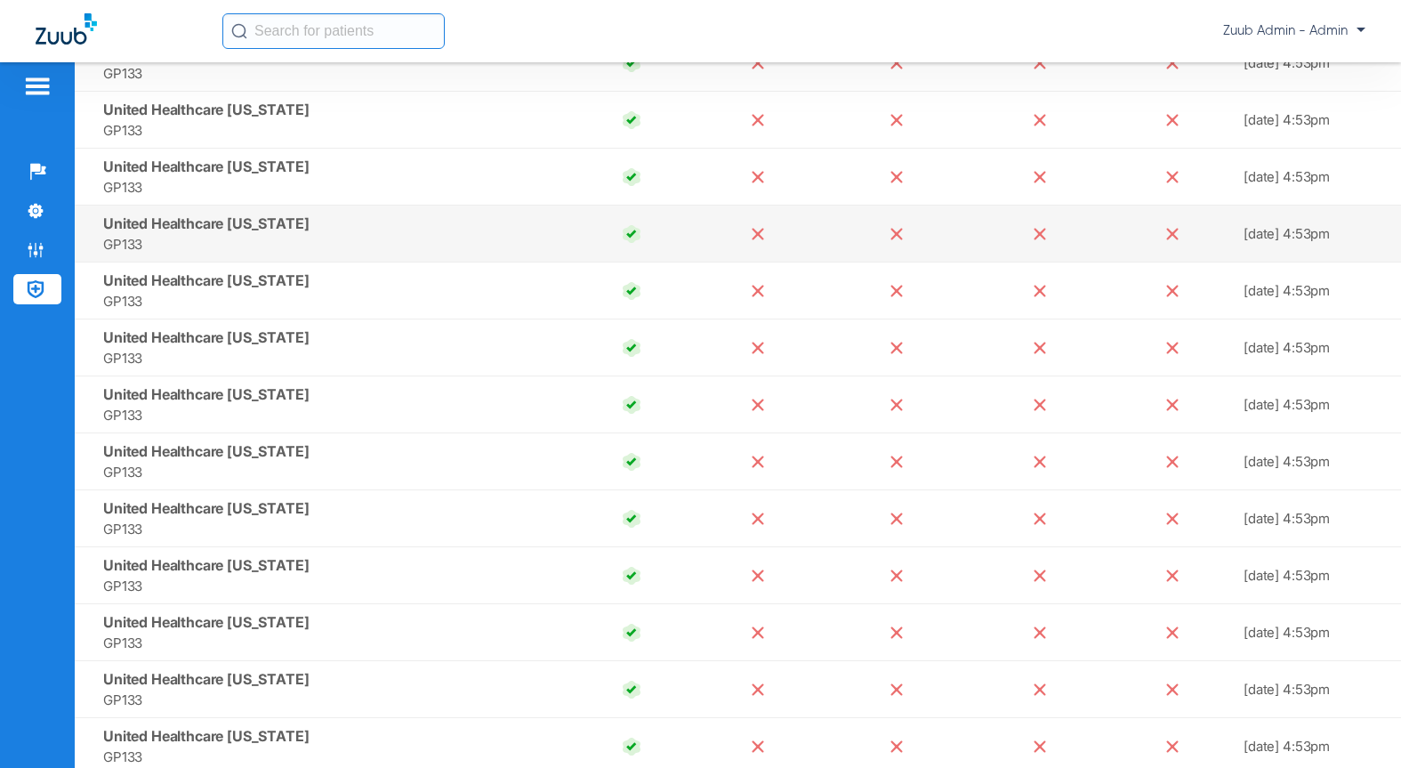
click at [309, 240] on span "GP133" at bounding box center [332, 244] width 458 height 20
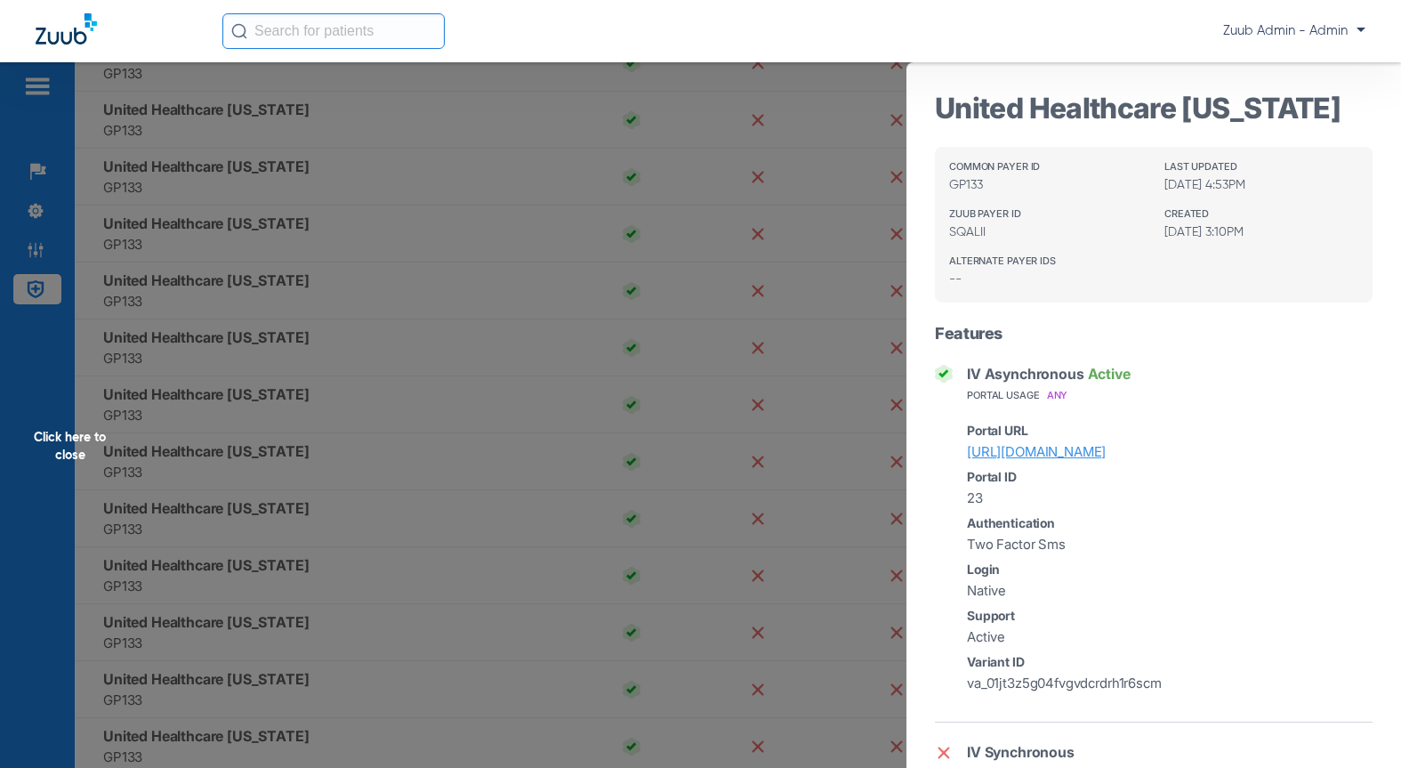
click at [376, 306] on div "Click here to close" at bounding box center [700, 446] width 1401 height 768
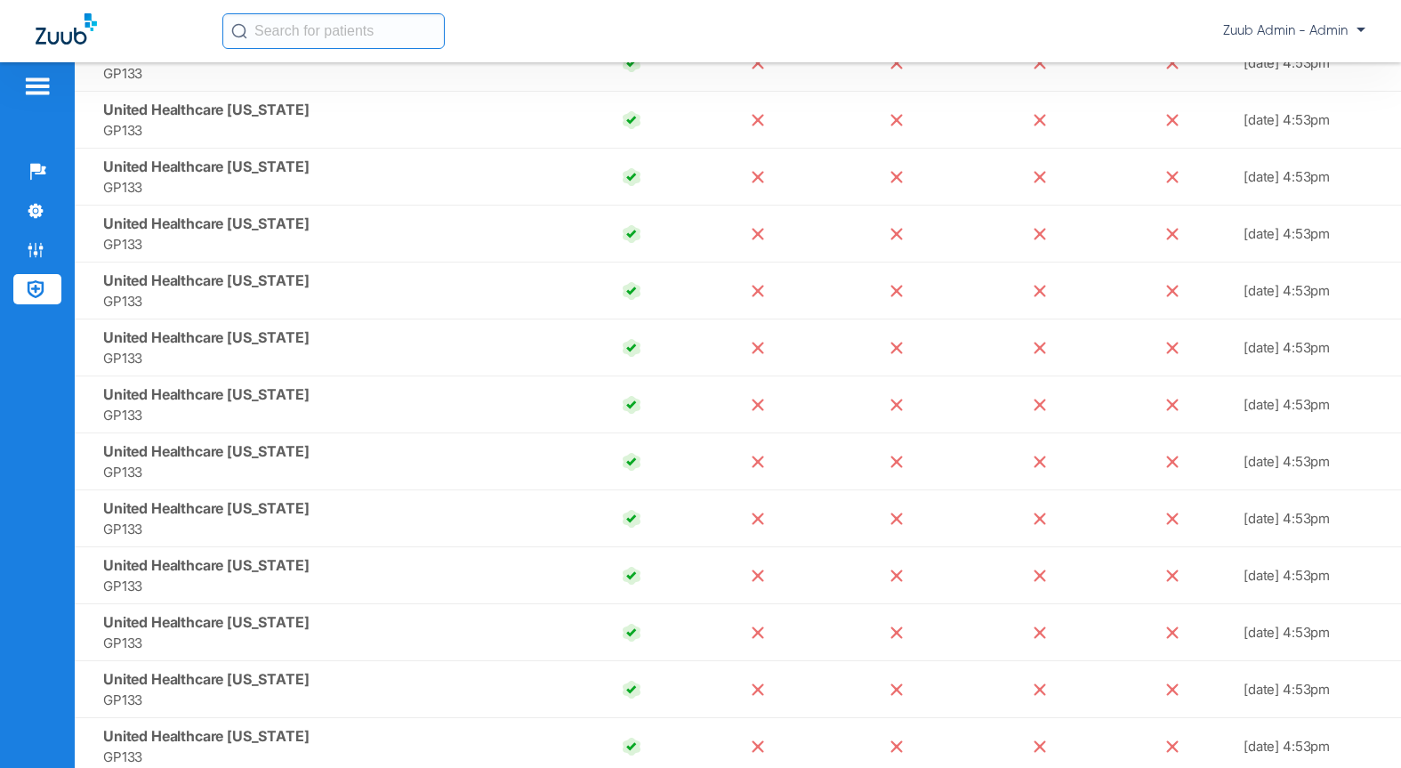
click at [215, 285] on span "United Healthcare Louisiana" at bounding box center [206, 280] width 206 height 18
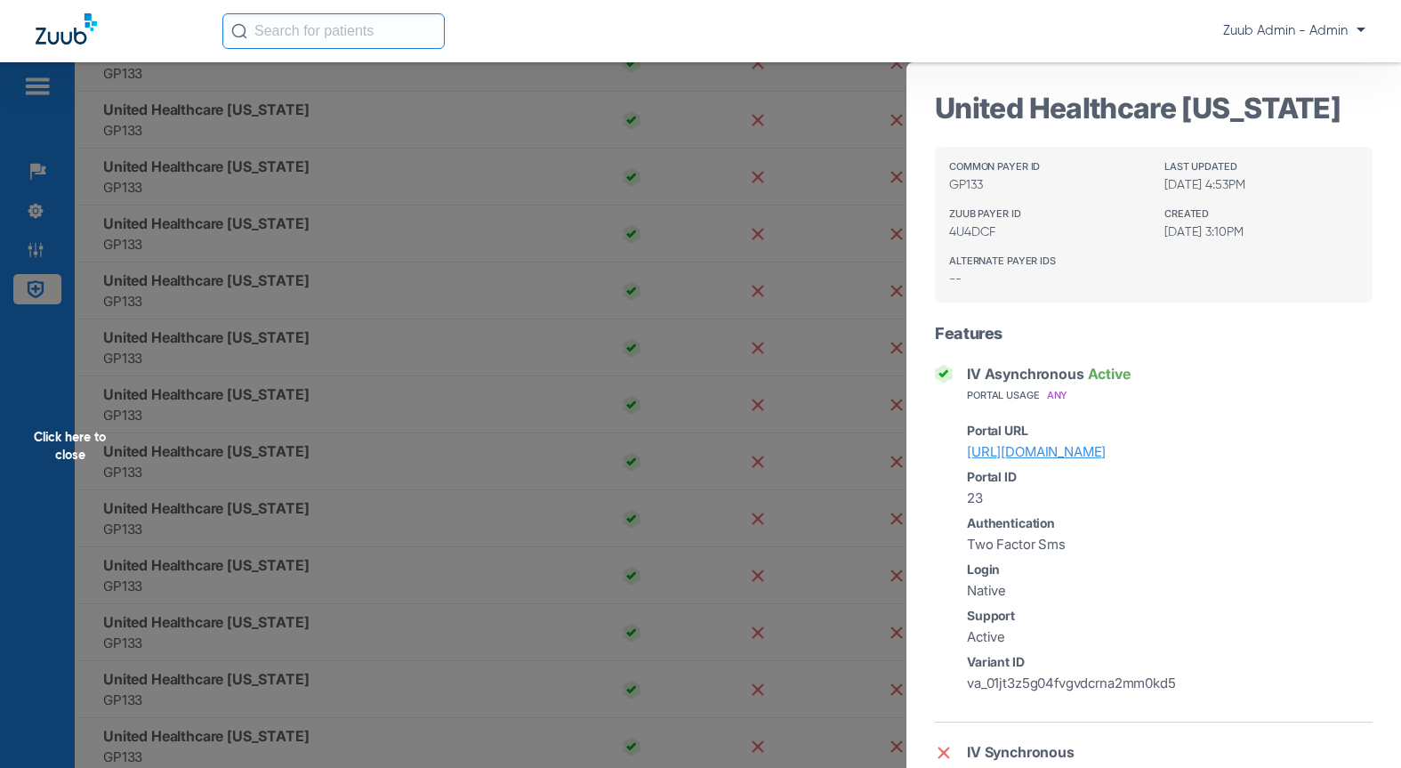
click at [345, 352] on div "Click here to close" at bounding box center [700, 446] width 1401 height 768
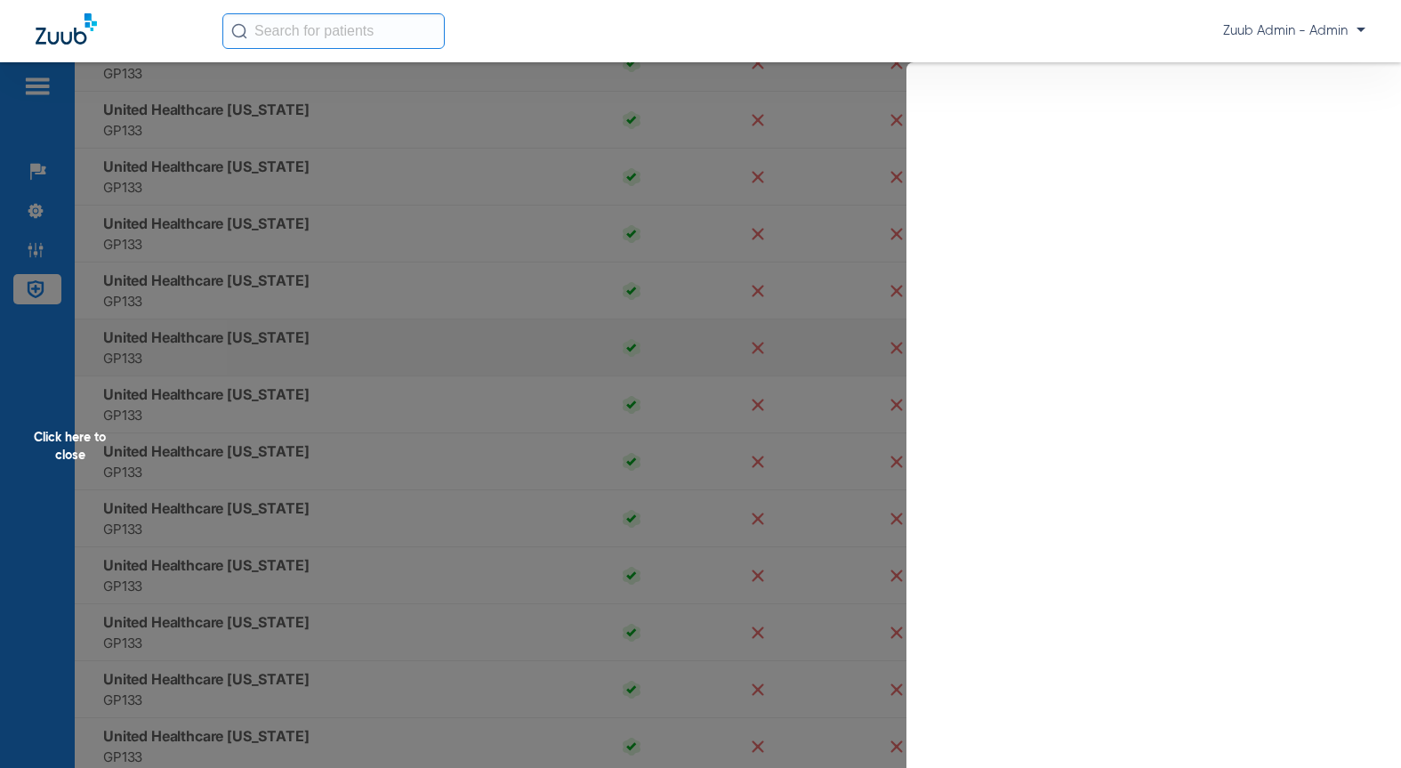
click at [226, 342] on span "United Healthcare Maryland" at bounding box center [206, 337] width 206 height 18
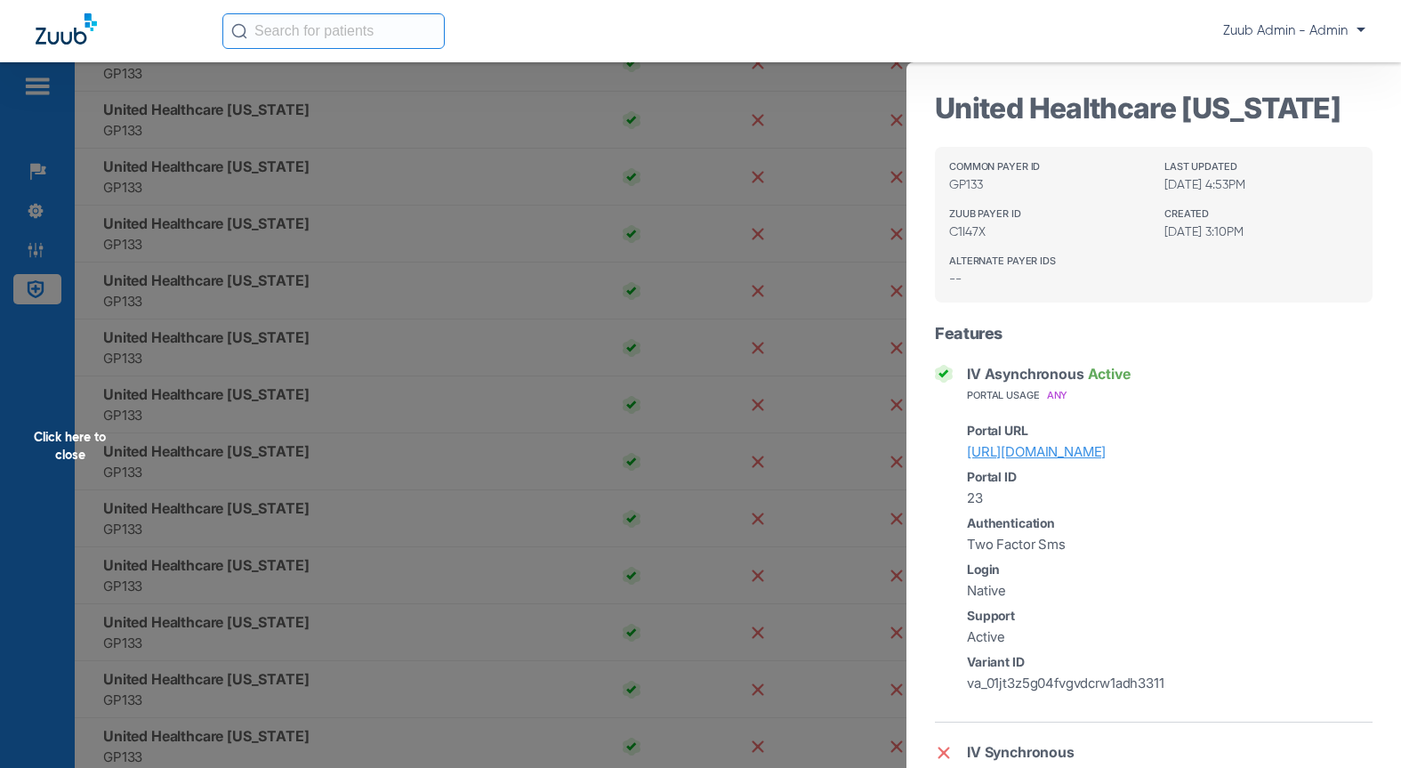
click at [242, 445] on div "Click here to close" at bounding box center [700, 446] width 1401 height 768
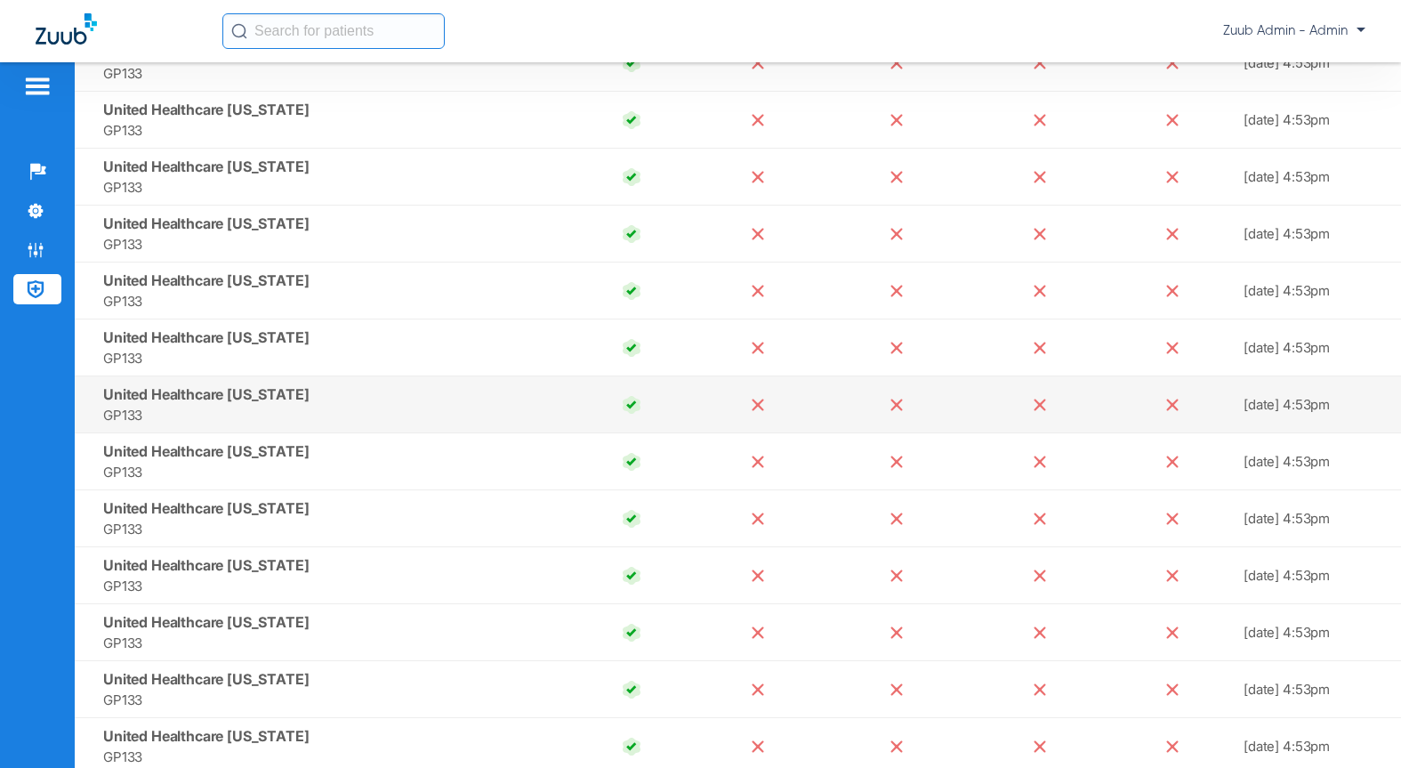
click at [238, 391] on span "United Healthcare Massachusetts" at bounding box center [206, 394] width 206 height 18
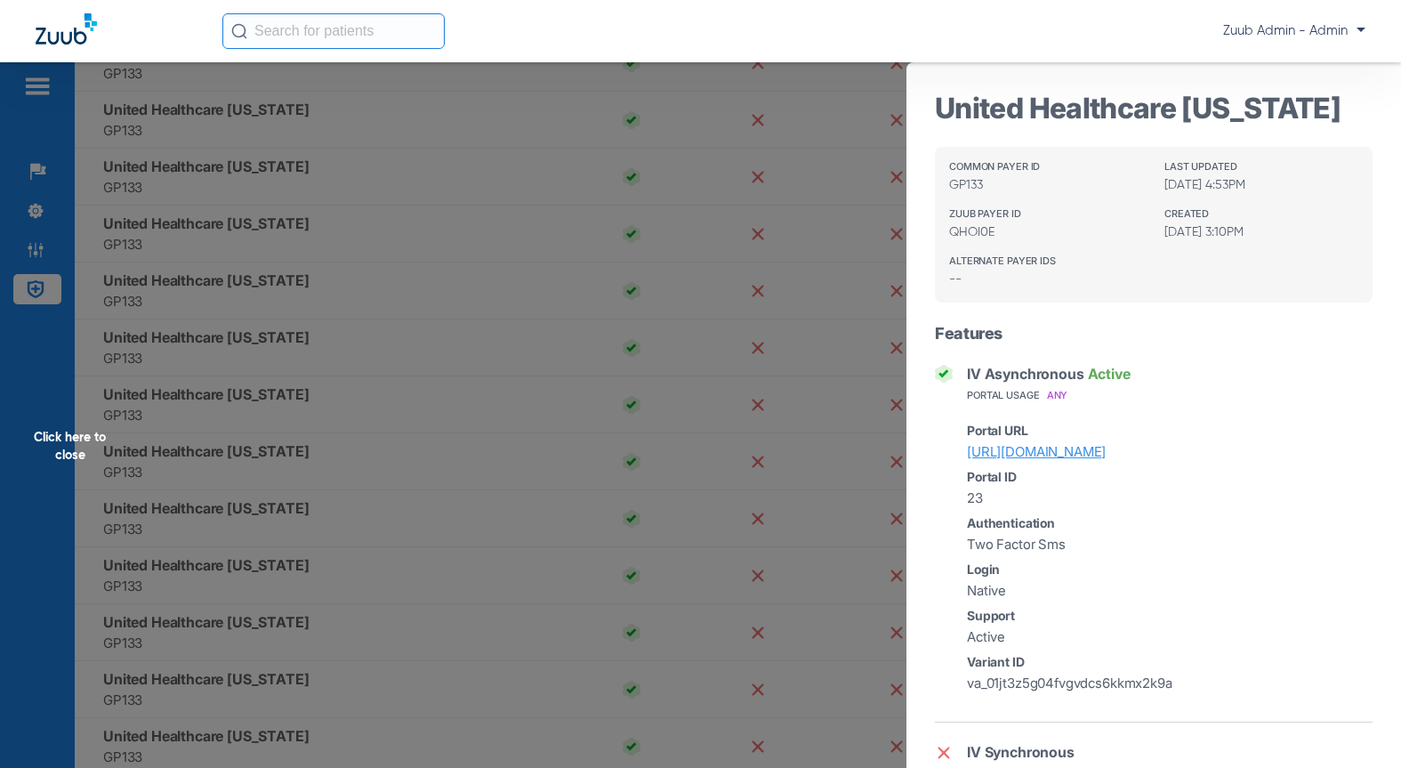
click at [290, 478] on div "Click here to close" at bounding box center [700, 446] width 1401 height 768
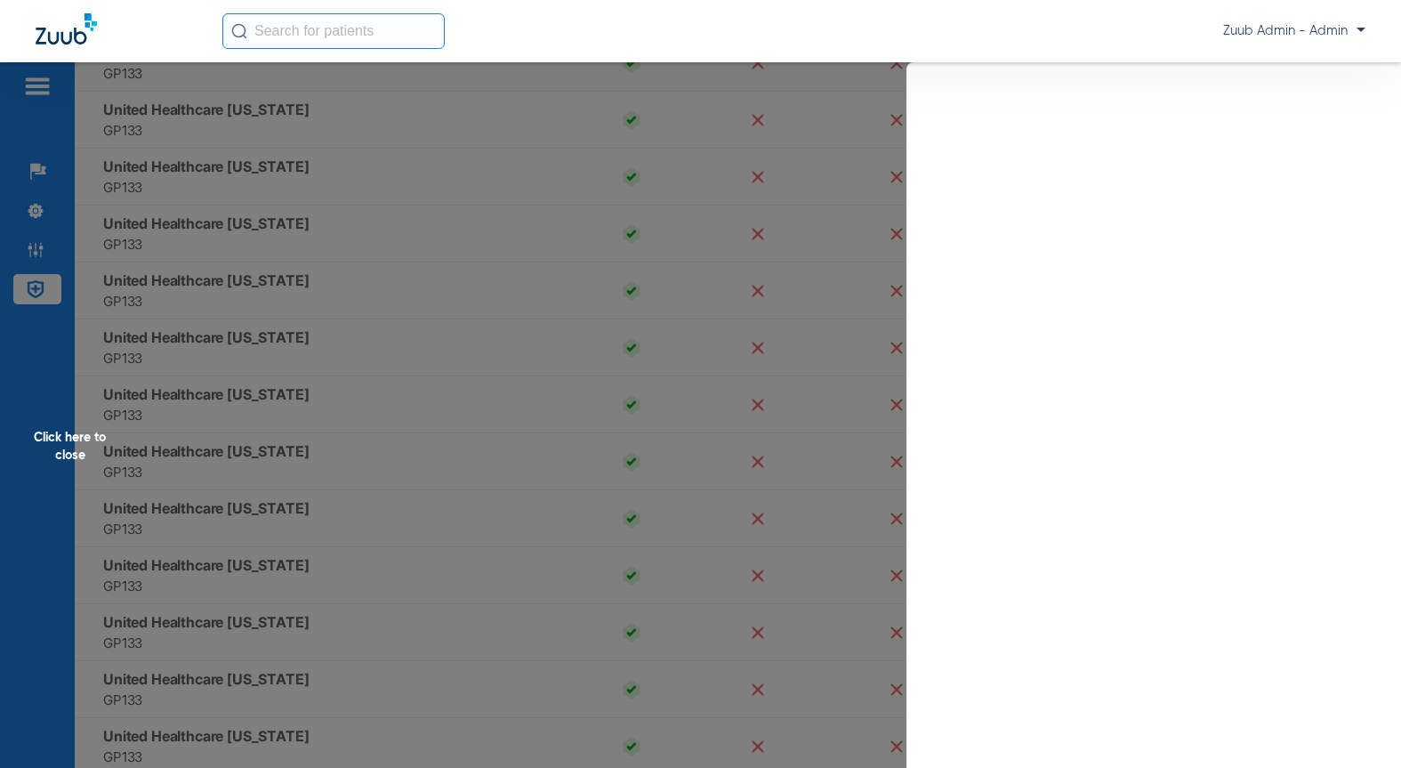
click at [255, 454] on div "Click here to close" at bounding box center [700, 446] width 1401 height 768
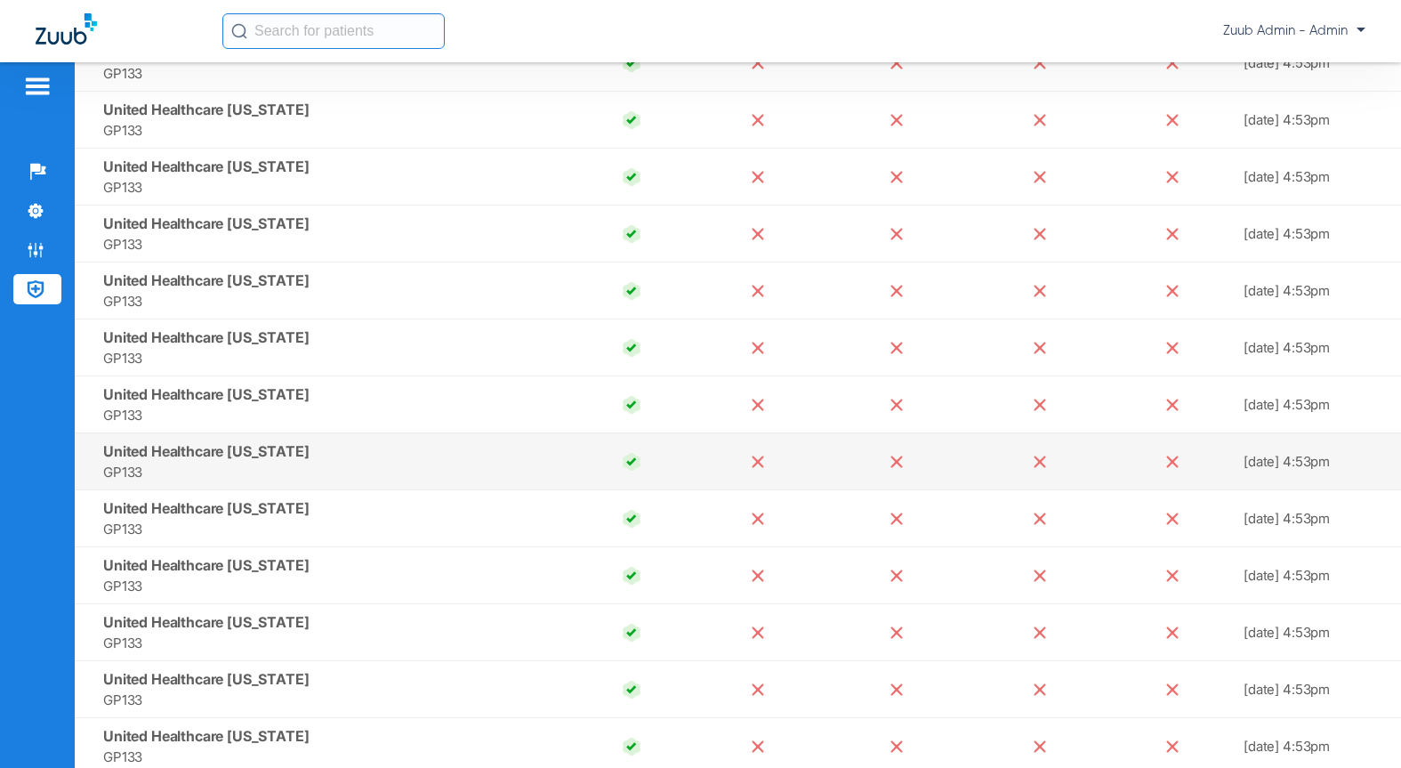
click at [202, 459] on span "United Healthcare Michigan" at bounding box center [206, 451] width 206 height 18
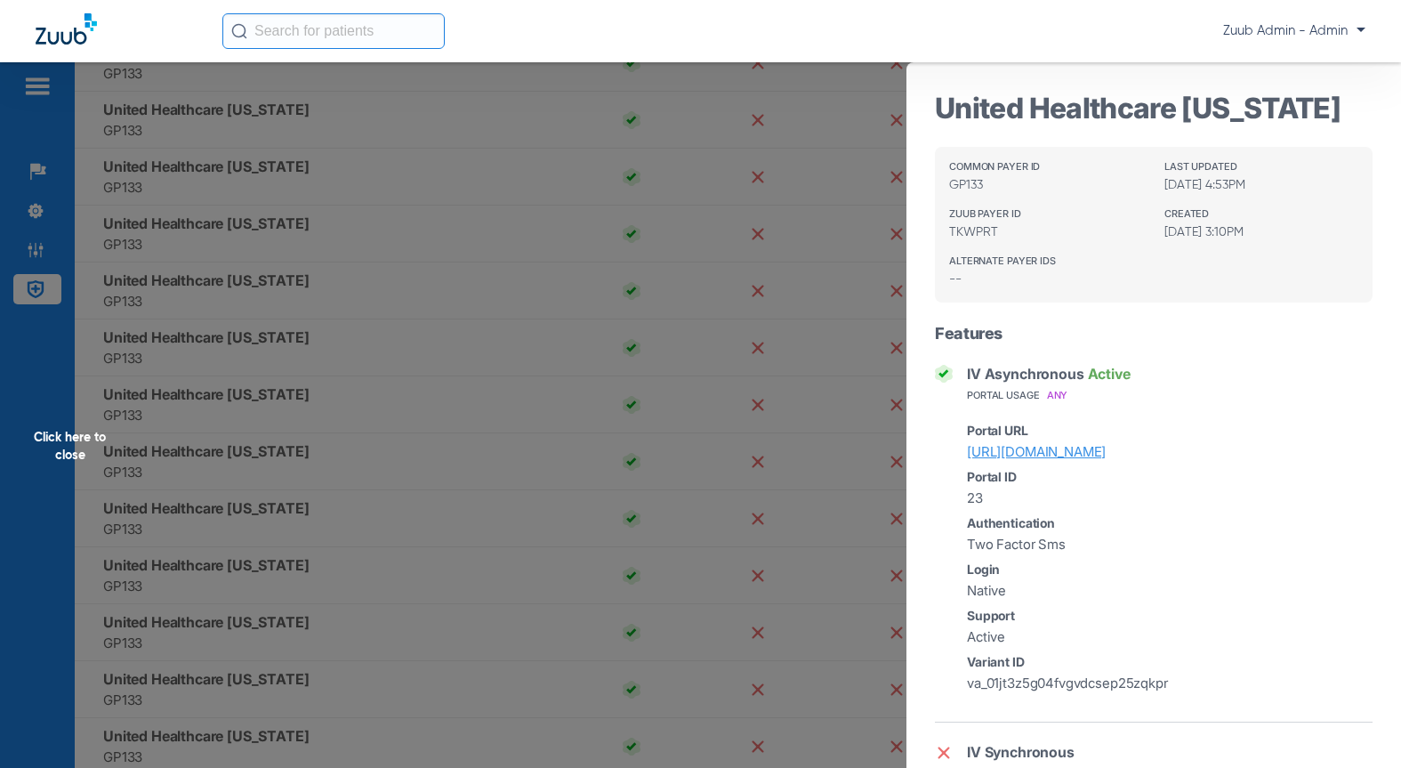
click at [455, 488] on div "Click here to close" at bounding box center [700, 446] width 1401 height 768
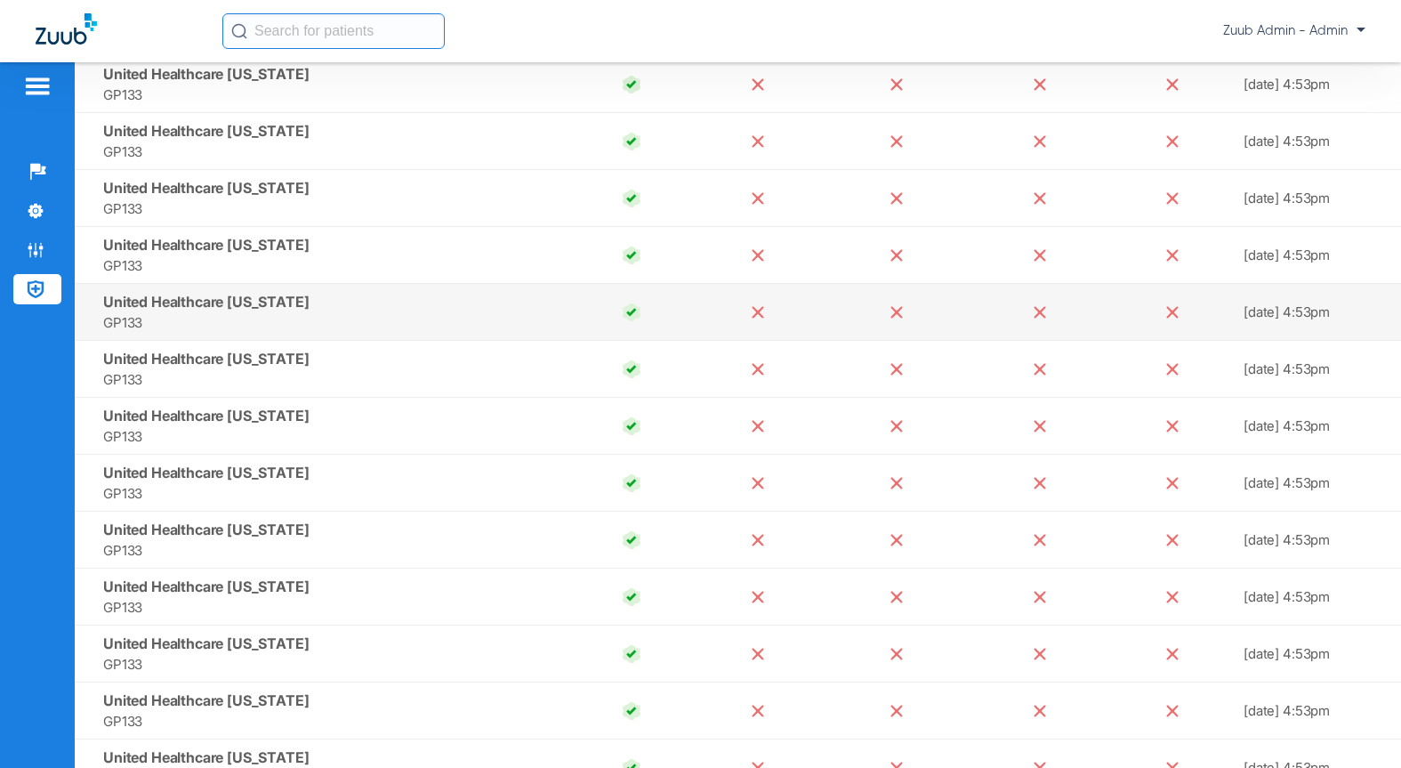
scroll to position [16520, 0]
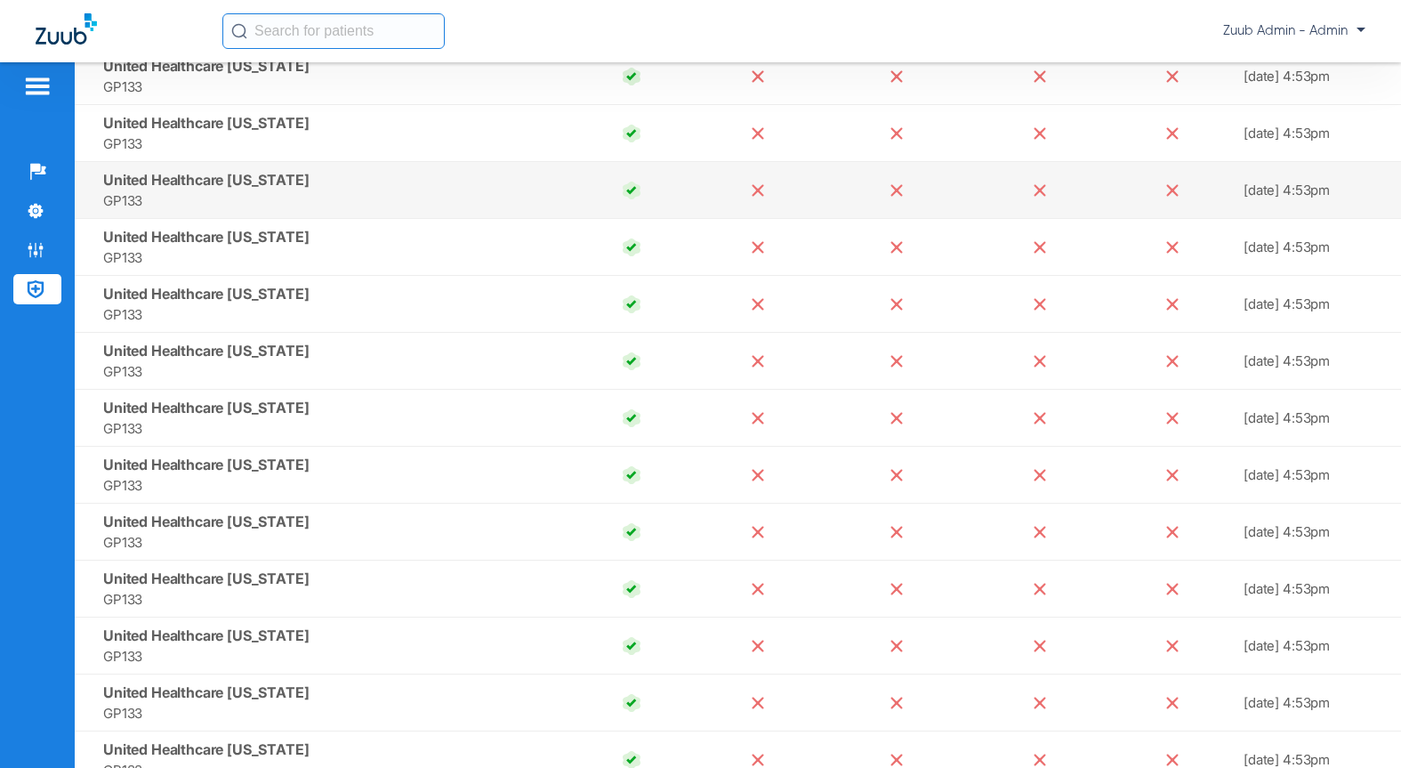
click at [273, 186] on span "United Healthcare Mississippi" at bounding box center [206, 180] width 206 height 18
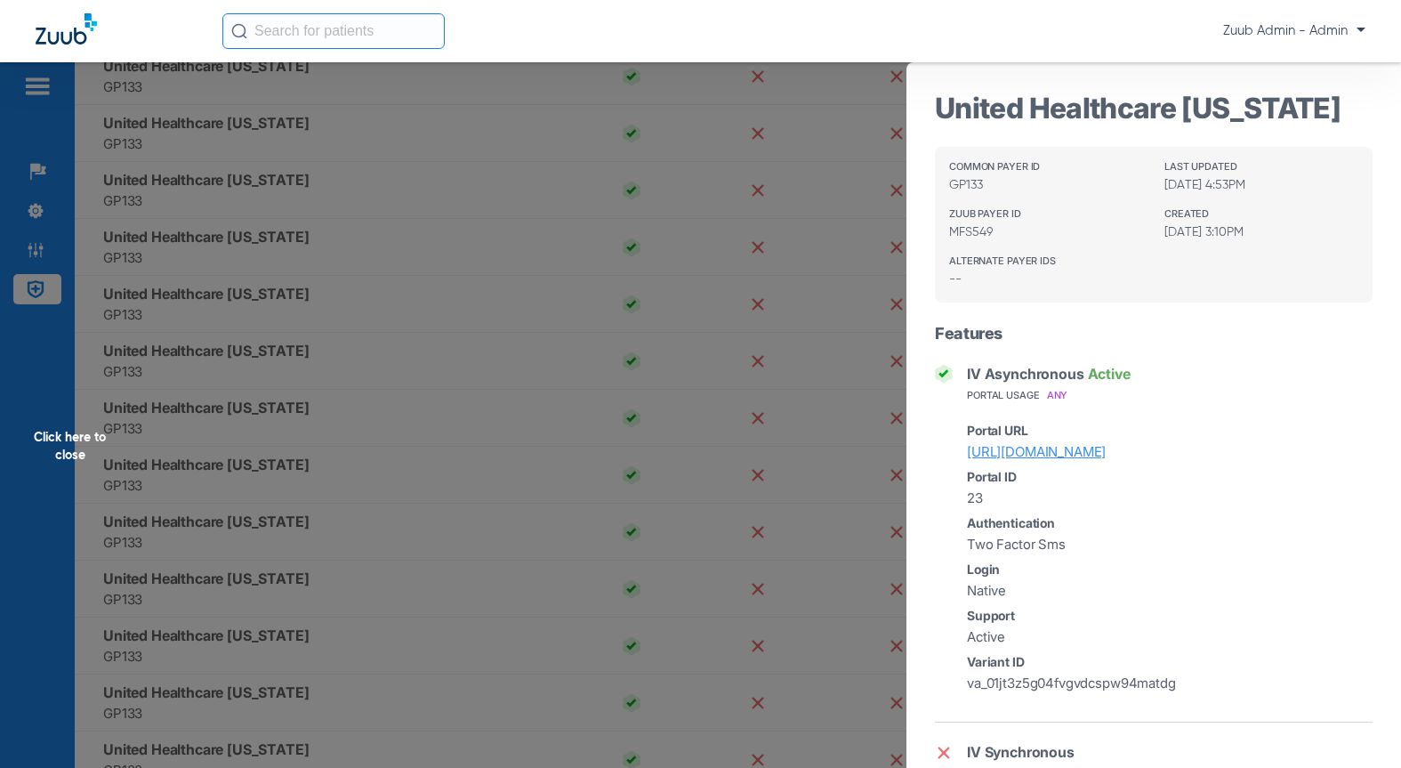
click at [295, 270] on div "Click here to close" at bounding box center [700, 446] width 1401 height 768
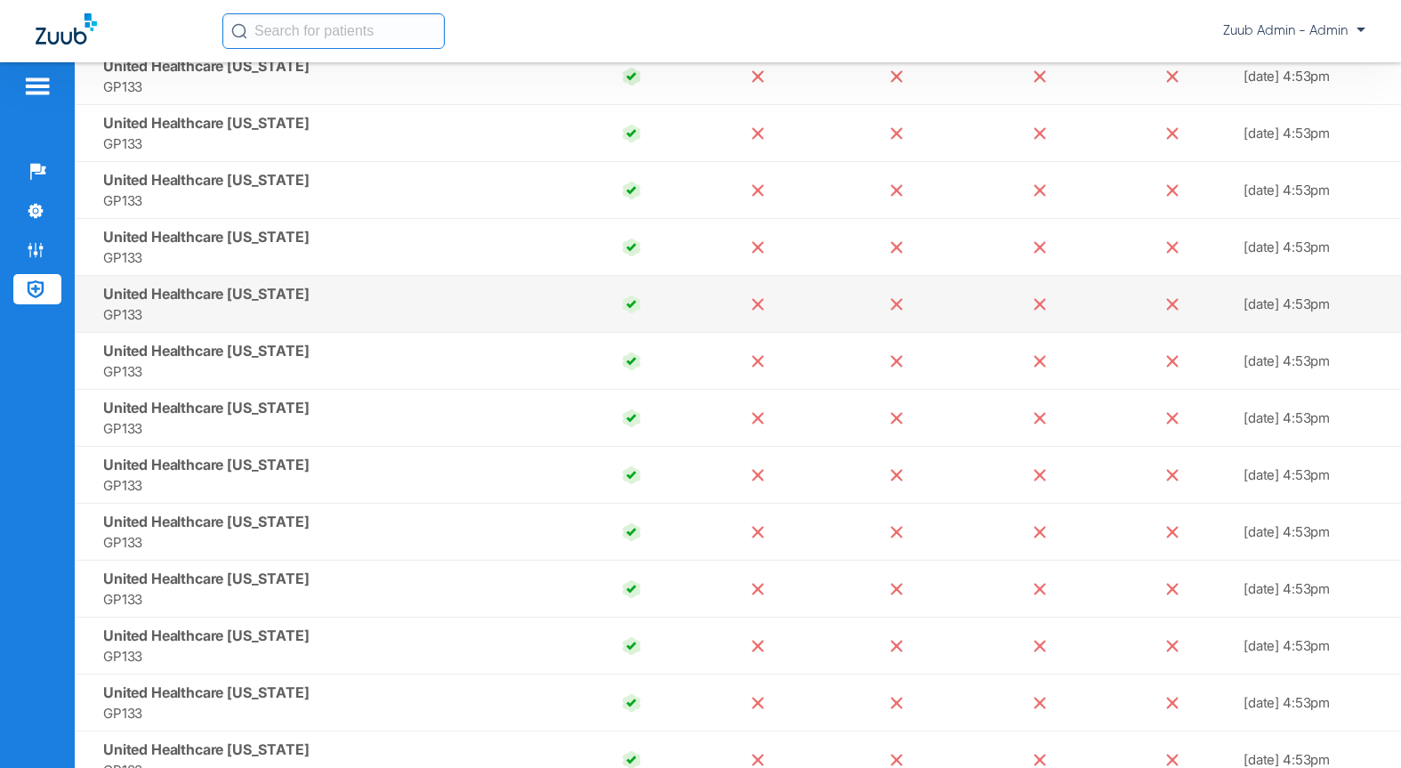
click at [237, 296] on span "United Healthcare Montana" at bounding box center [206, 294] width 206 height 18
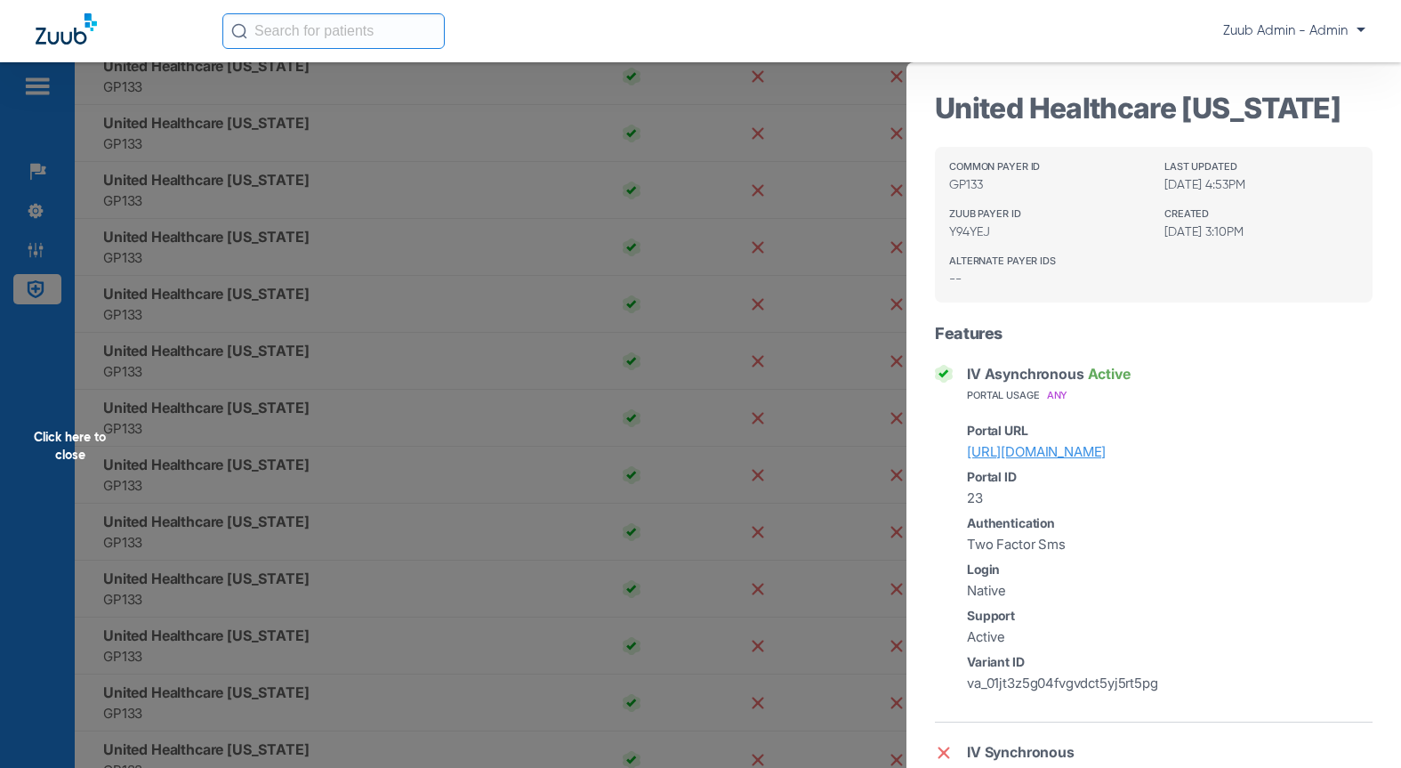
click at [395, 252] on div "Click here to close" at bounding box center [700, 446] width 1401 height 768
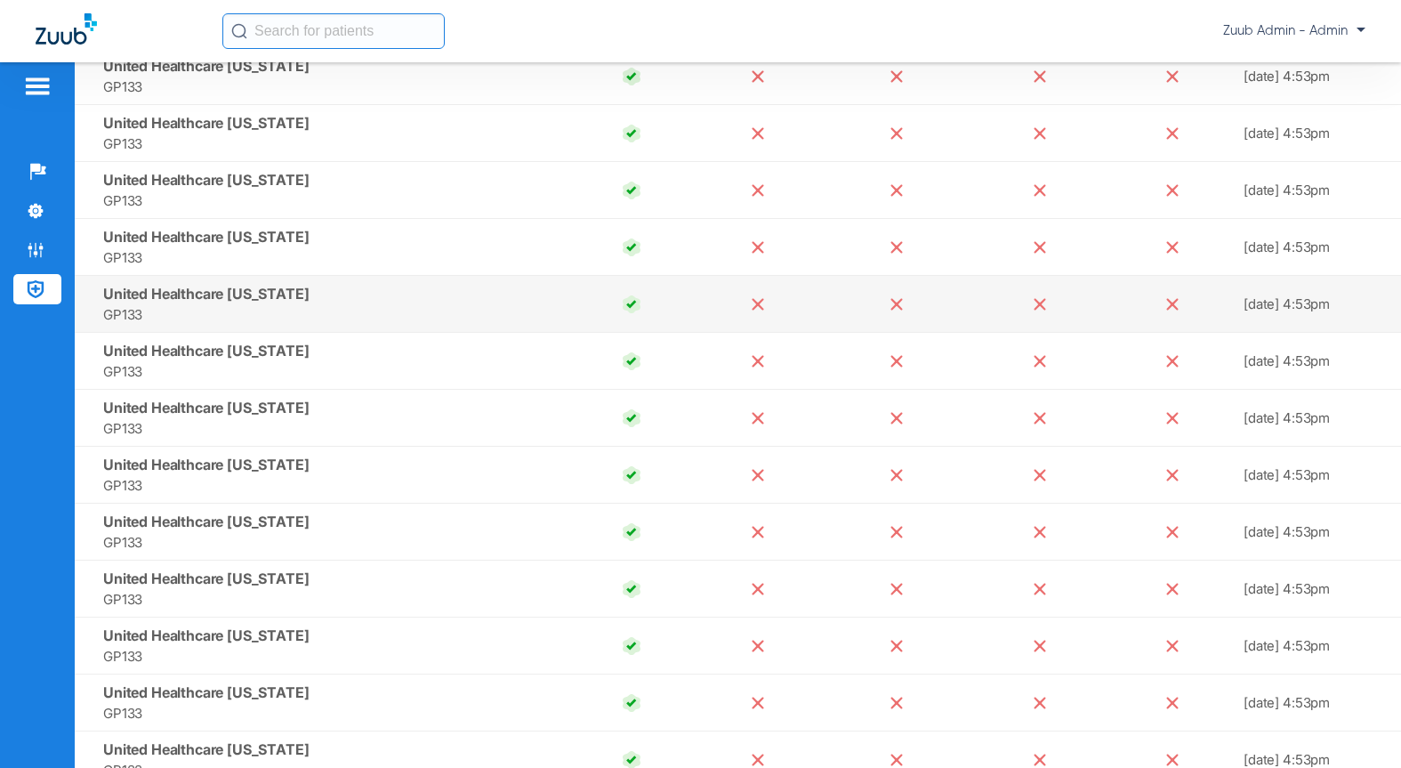
click at [261, 328] on td "United Healthcare Montana GP133" at bounding box center [322, 304] width 494 height 57
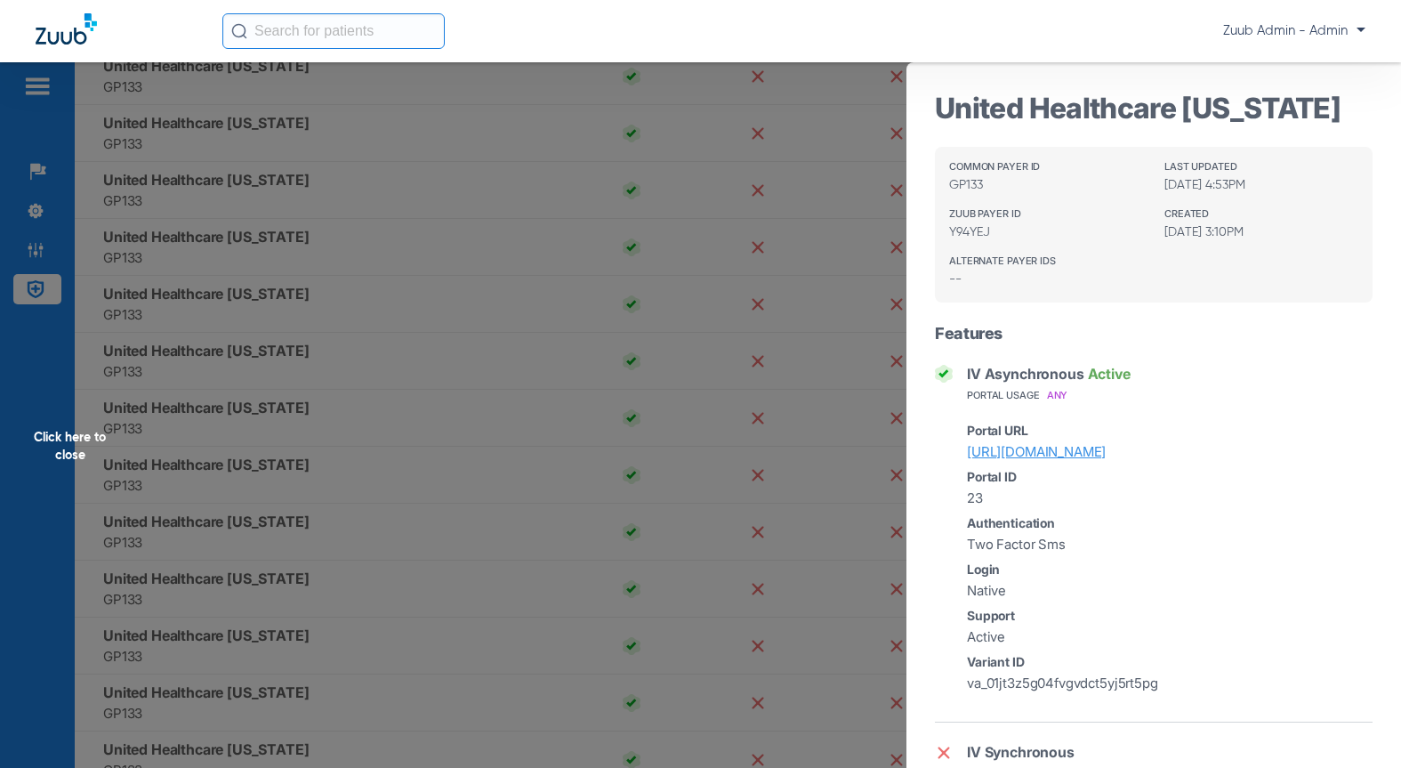
click at [253, 362] on div "Click here to close" at bounding box center [700, 446] width 1401 height 768
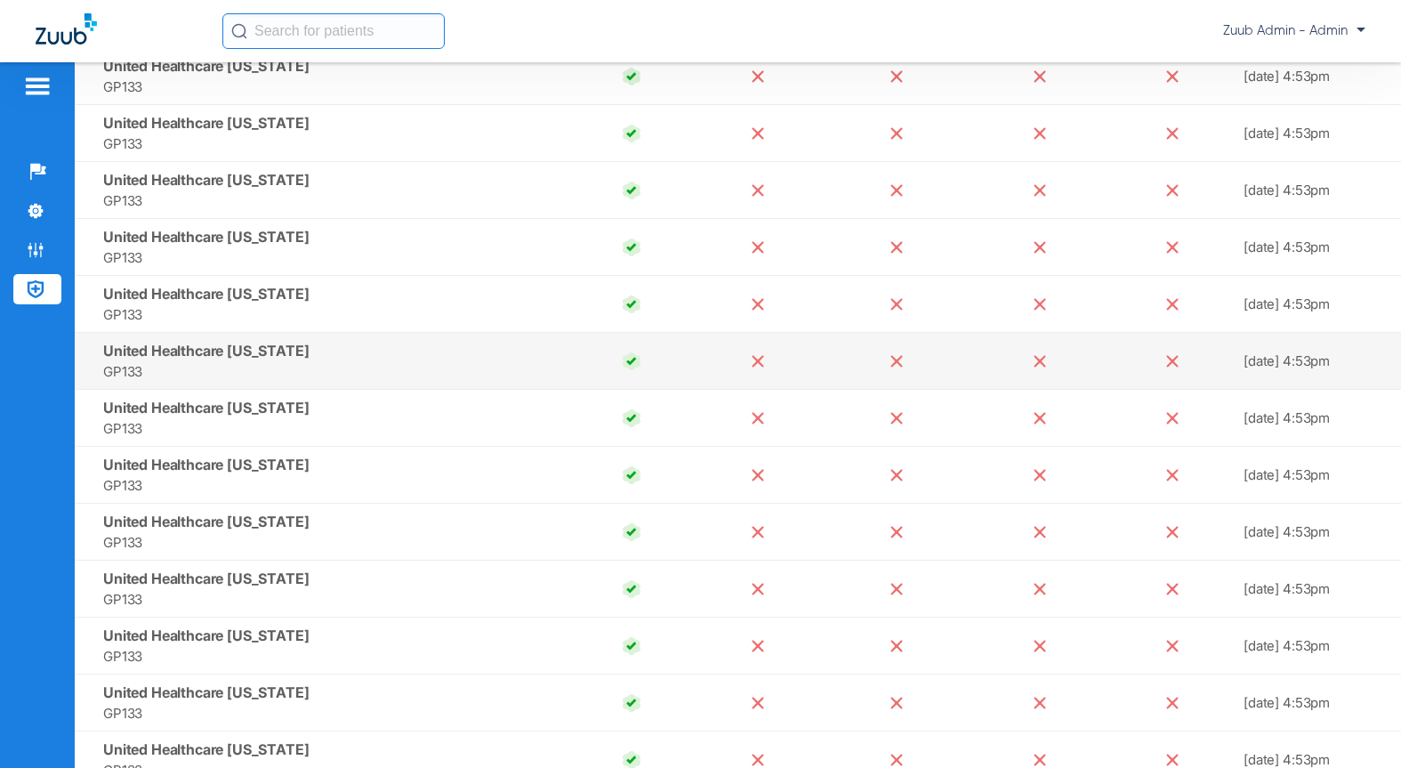
click at [244, 346] on span "United Healthcare Nebraska" at bounding box center [206, 351] width 206 height 18
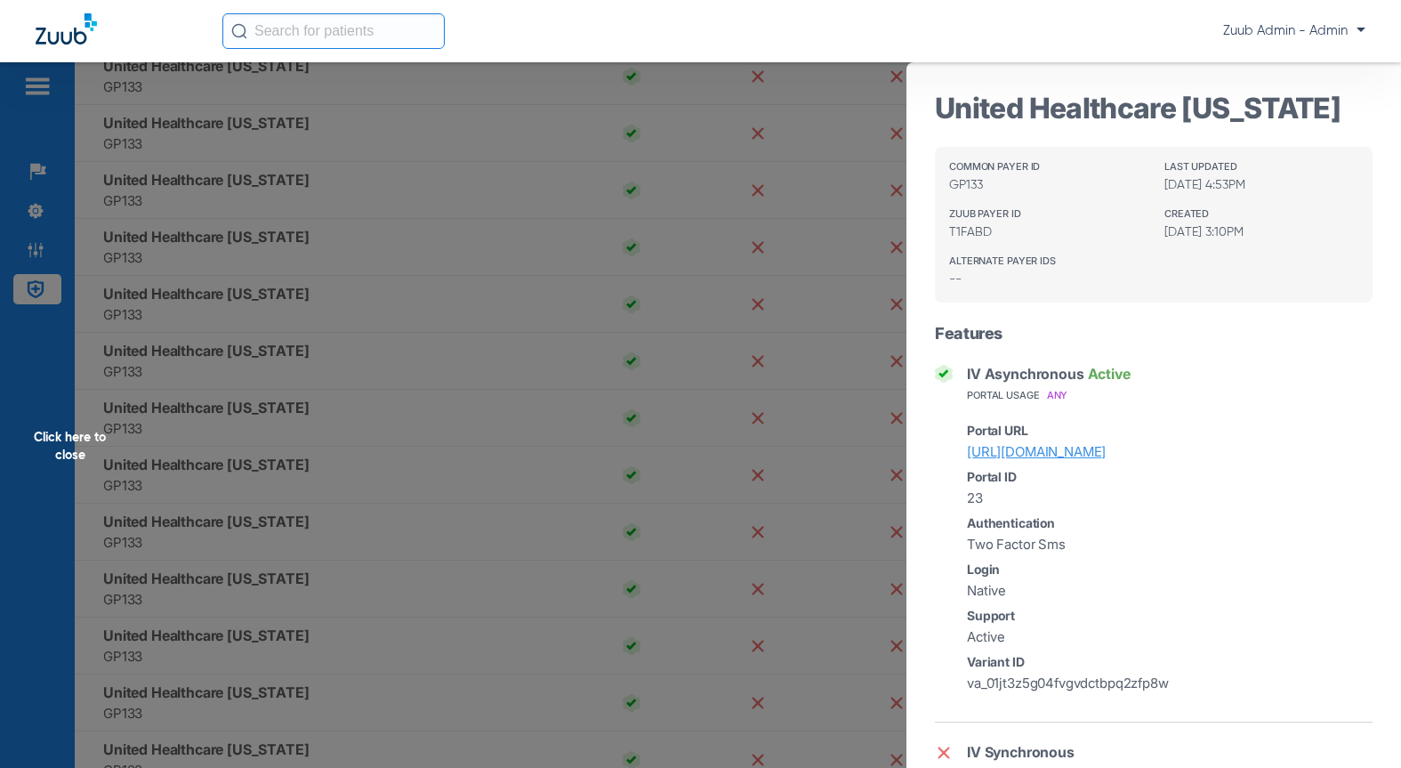
click at [232, 466] on div "Click here to close" at bounding box center [700, 446] width 1401 height 768
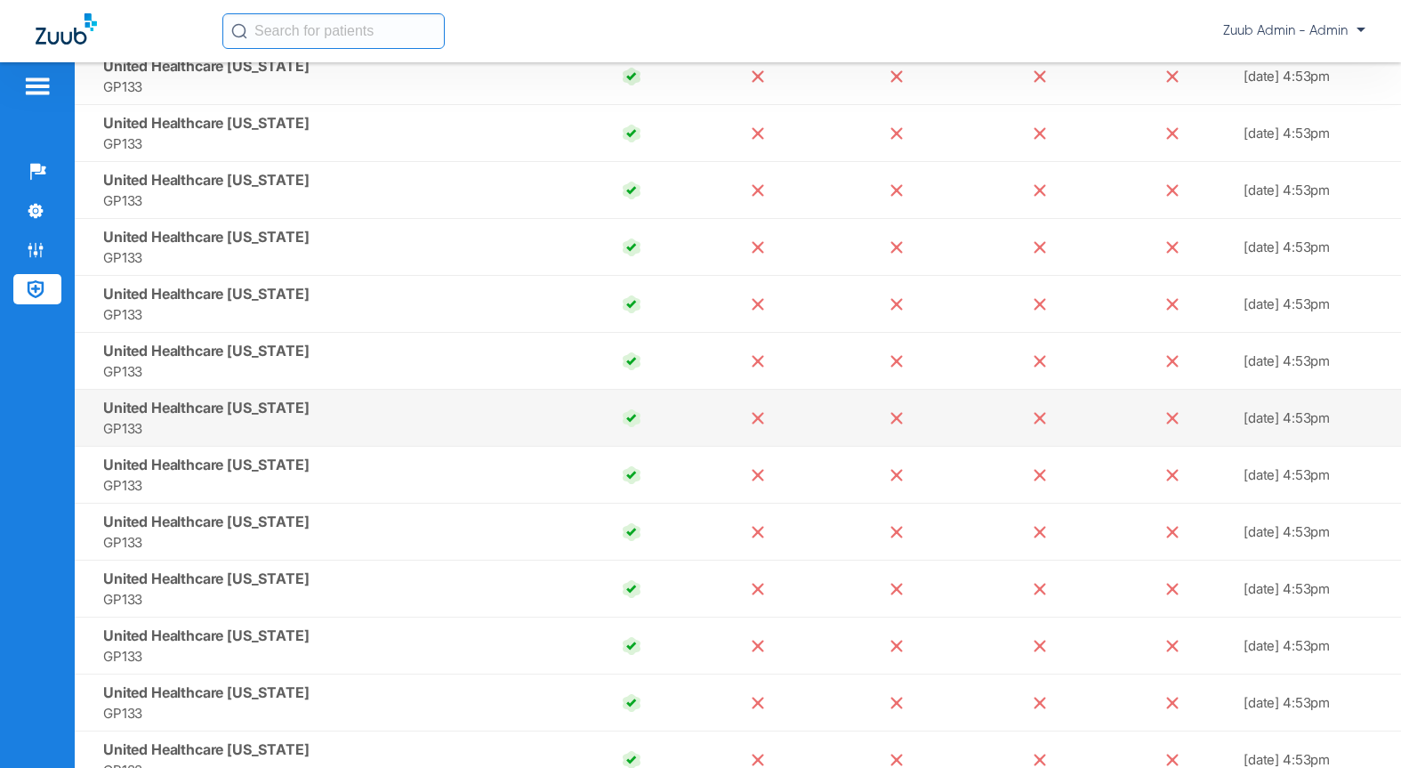
click at [245, 409] on span "United Healthcare Nevada" at bounding box center [206, 407] width 206 height 18
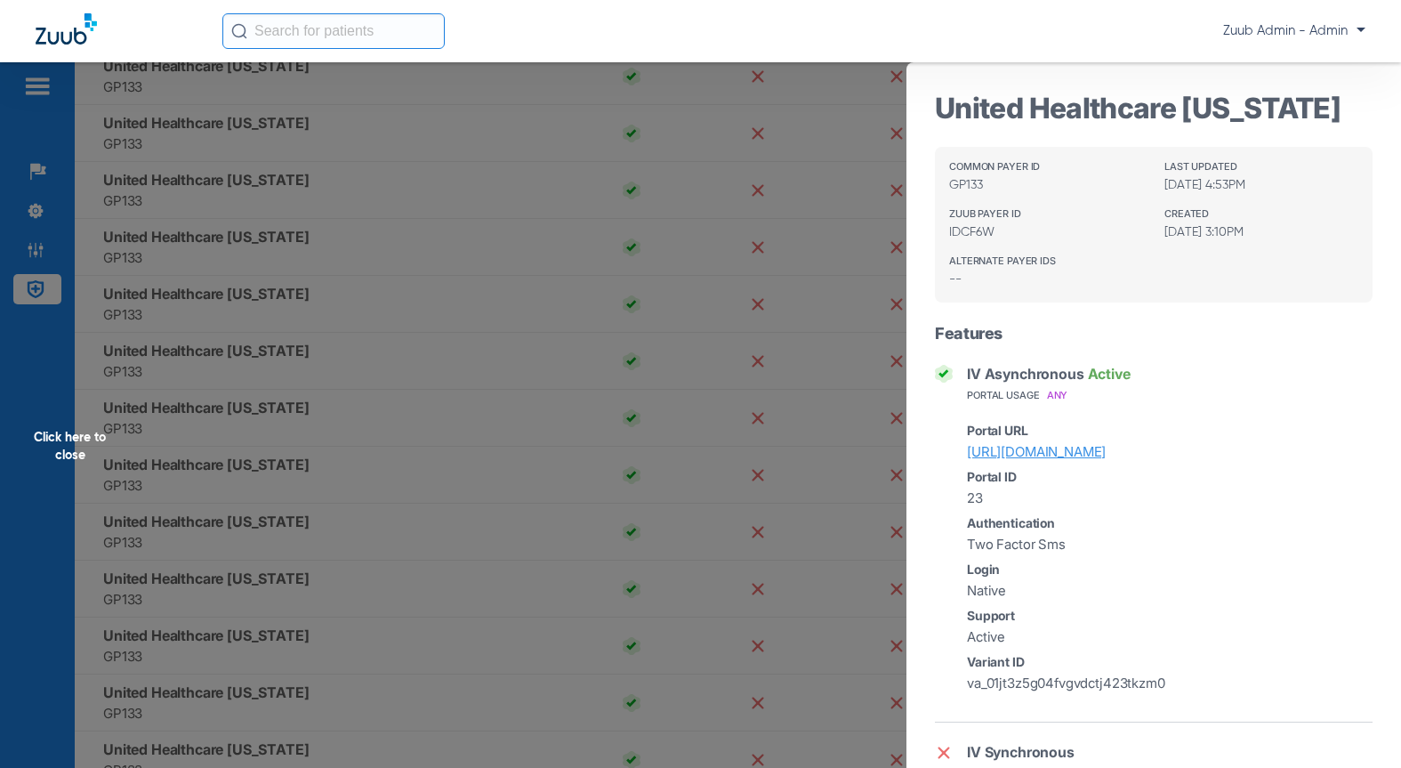
click at [300, 498] on div "Click here to close" at bounding box center [700, 446] width 1401 height 768
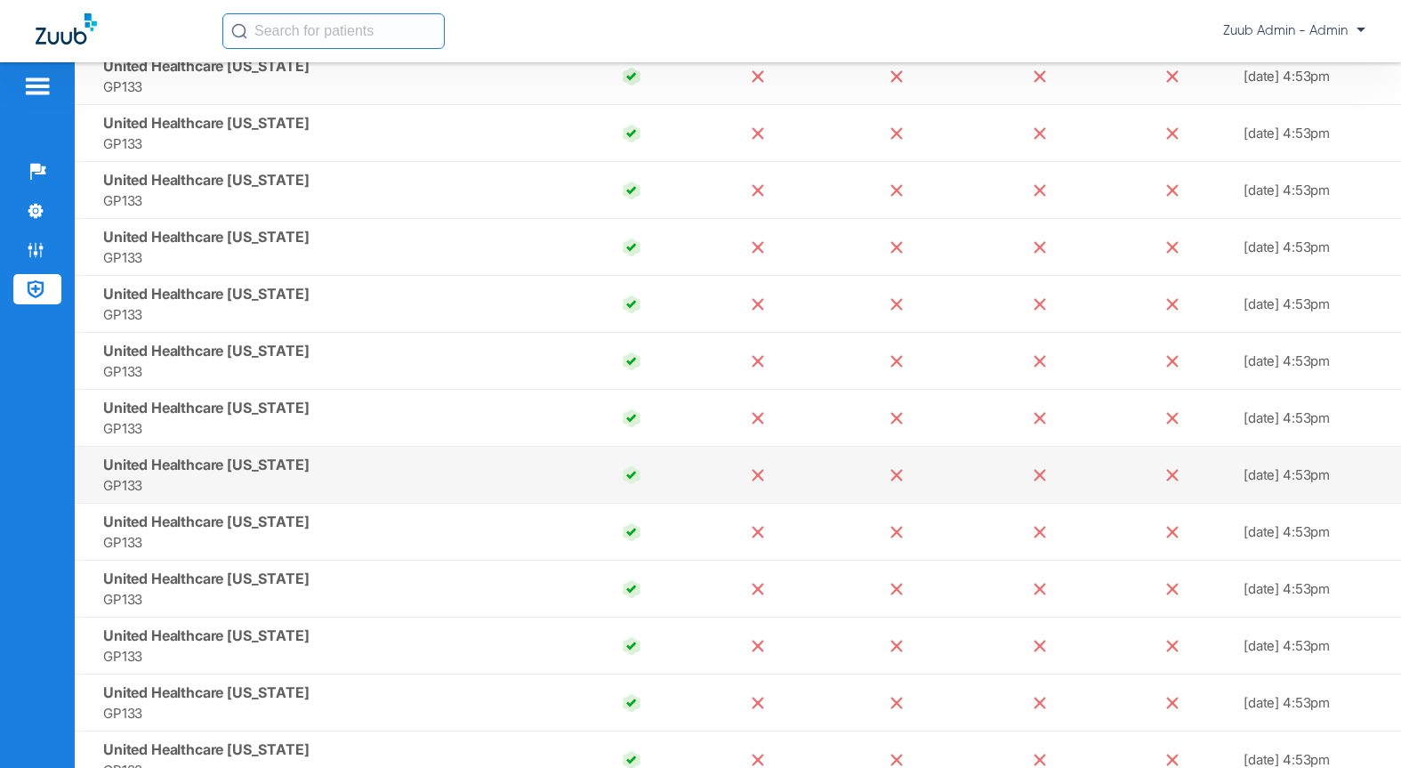
click at [237, 470] on span "United Healthcare North Carolina" at bounding box center [206, 464] width 206 height 18
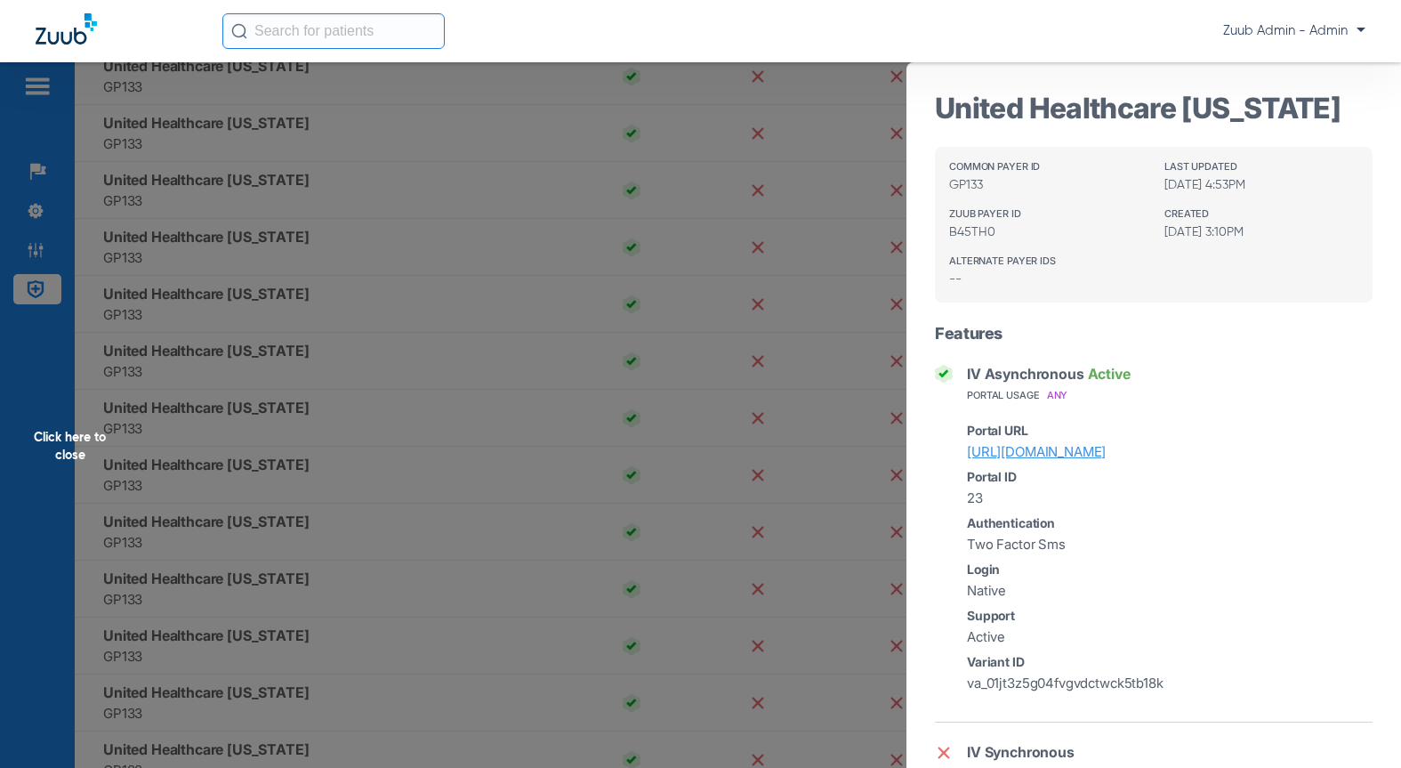
click at [297, 582] on div "Click here to close" at bounding box center [700, 446] width 1401 height 768
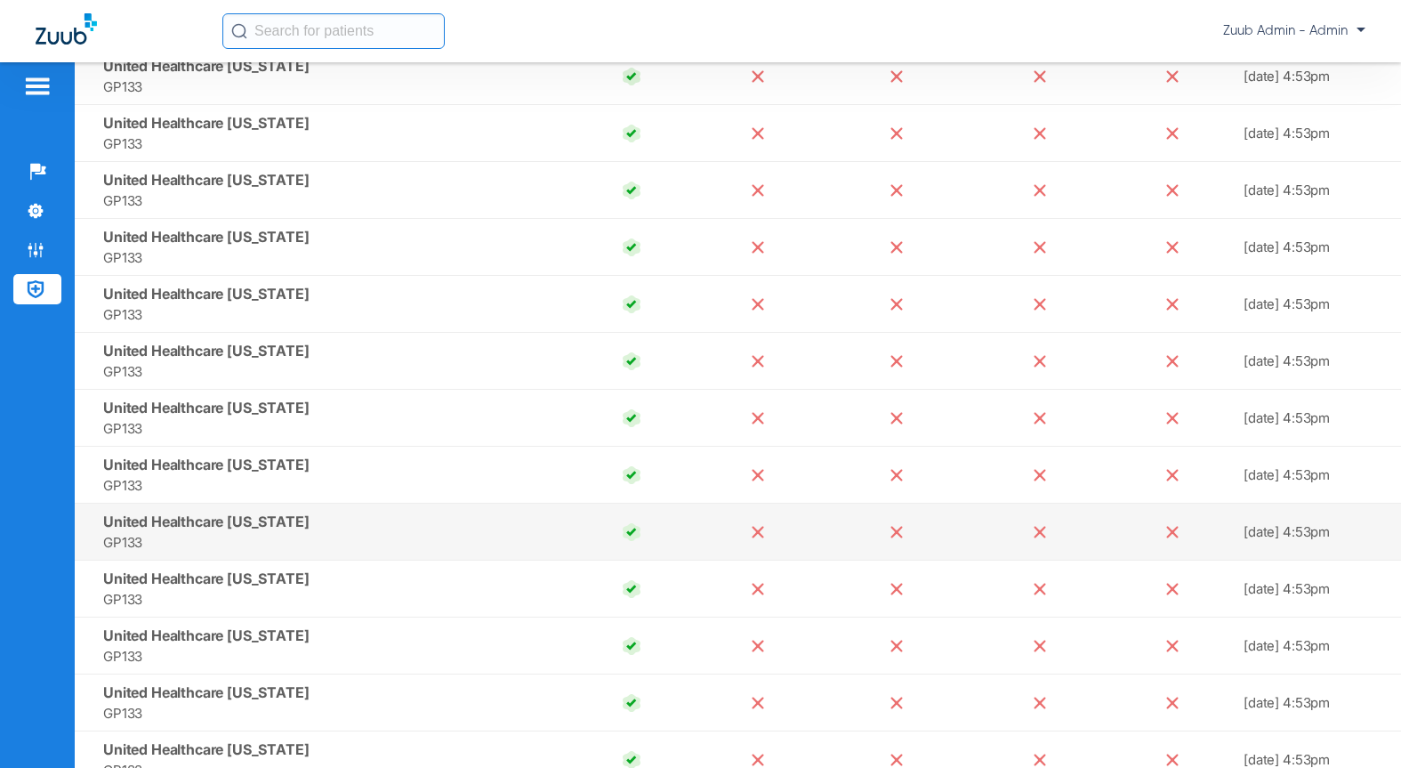
click at [251, 541] on span "GP133" at bounding box center [332, 542] width 458 height 20
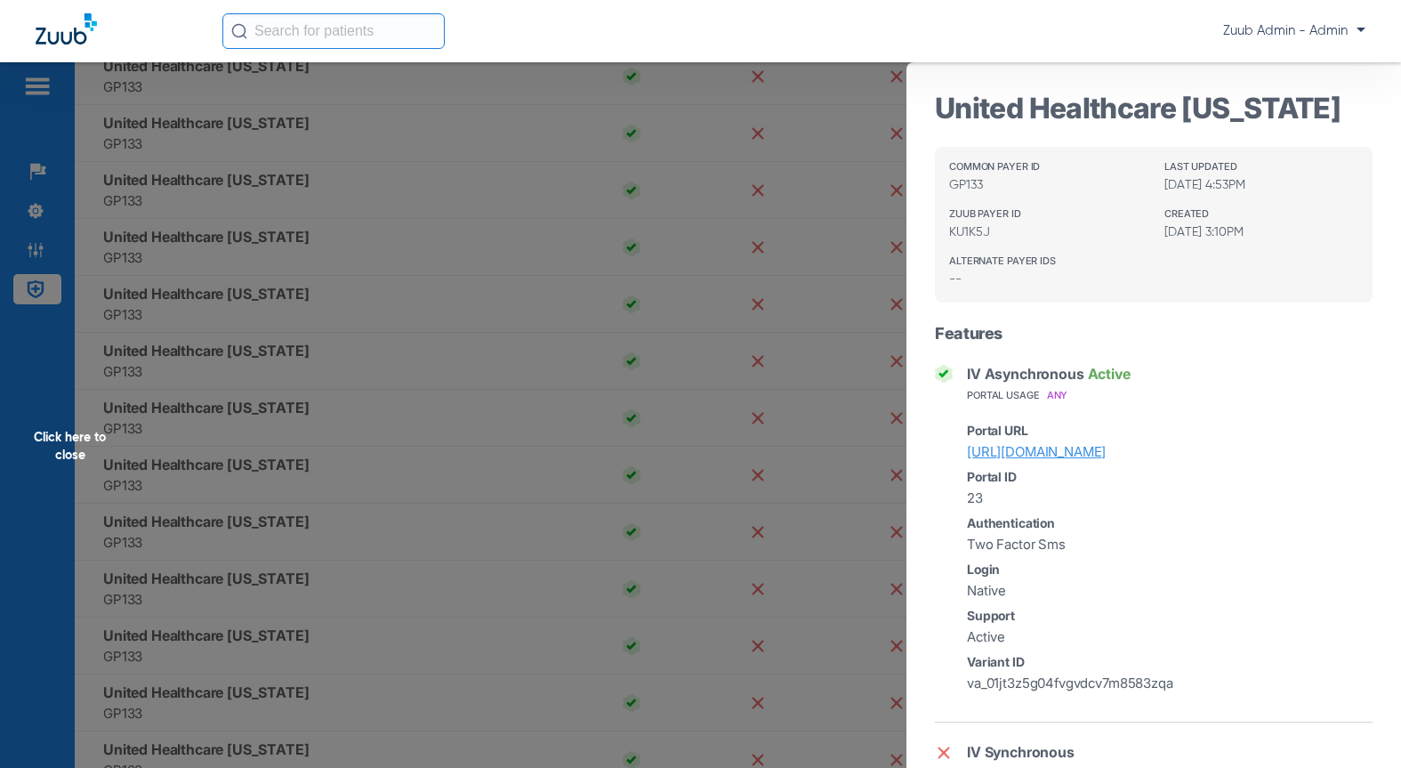
click at [398, 590] on div "Click here to close" at bounding box center [700, 446] width 1401 height 768
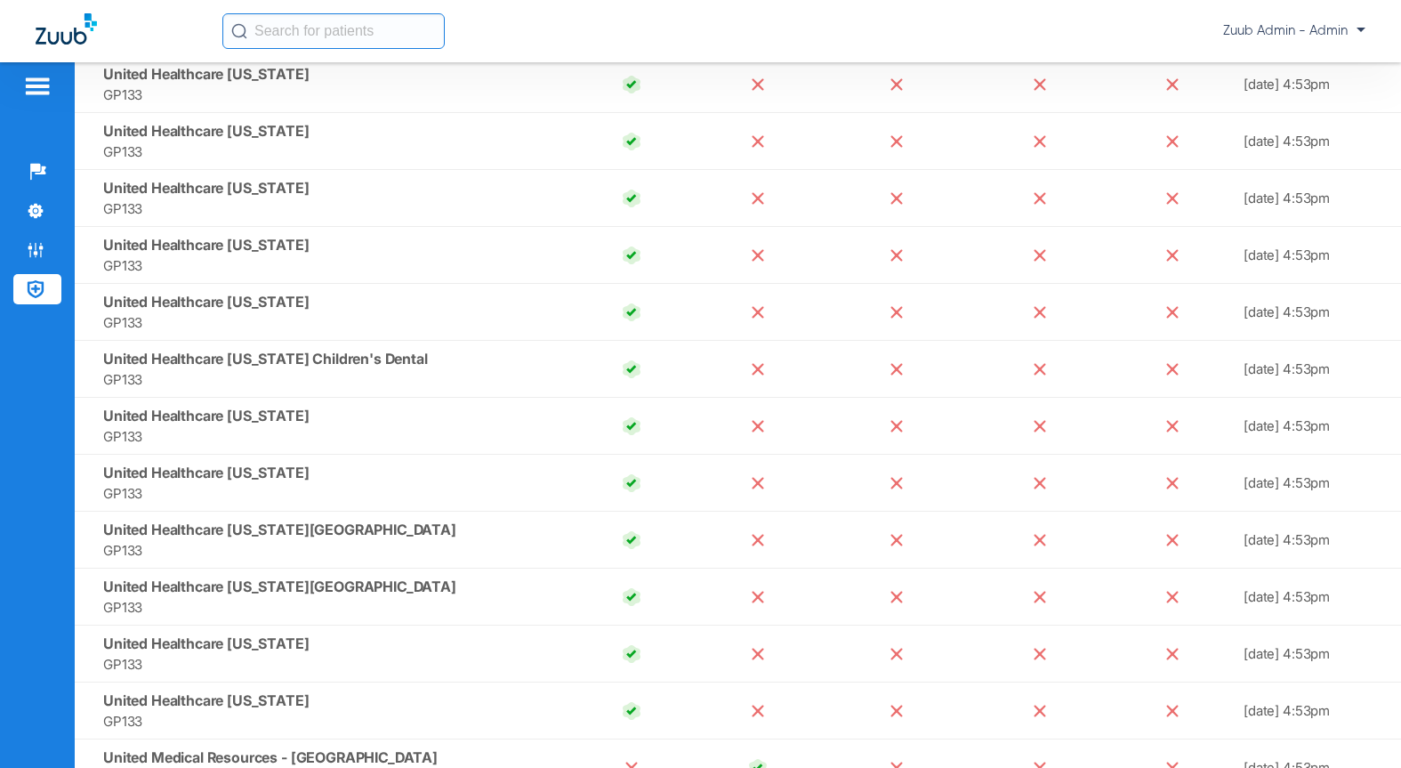
scroll to position [17011, 0]
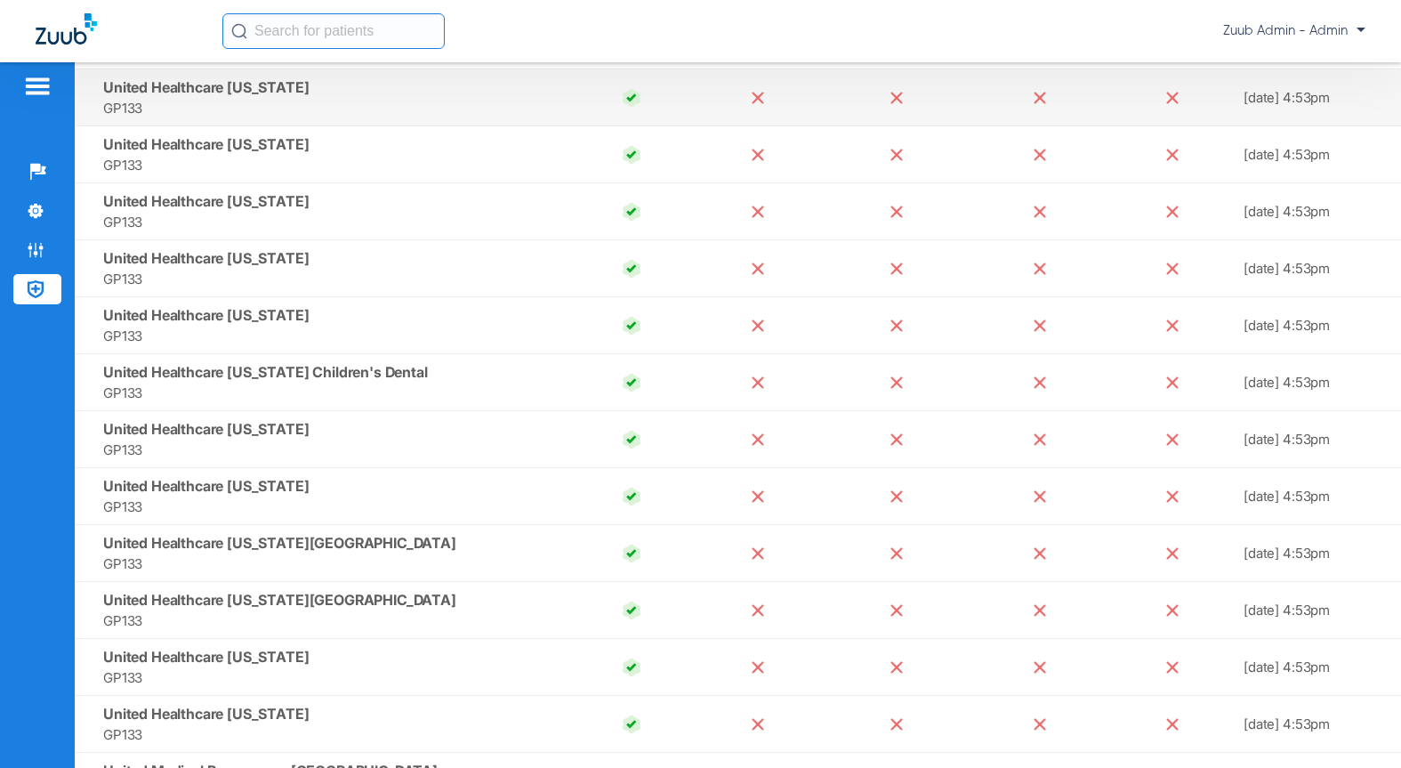
click at [295, 88] on span "United Healthcare Oklahoma" at bounding box center [206, 87] width 206 height 18
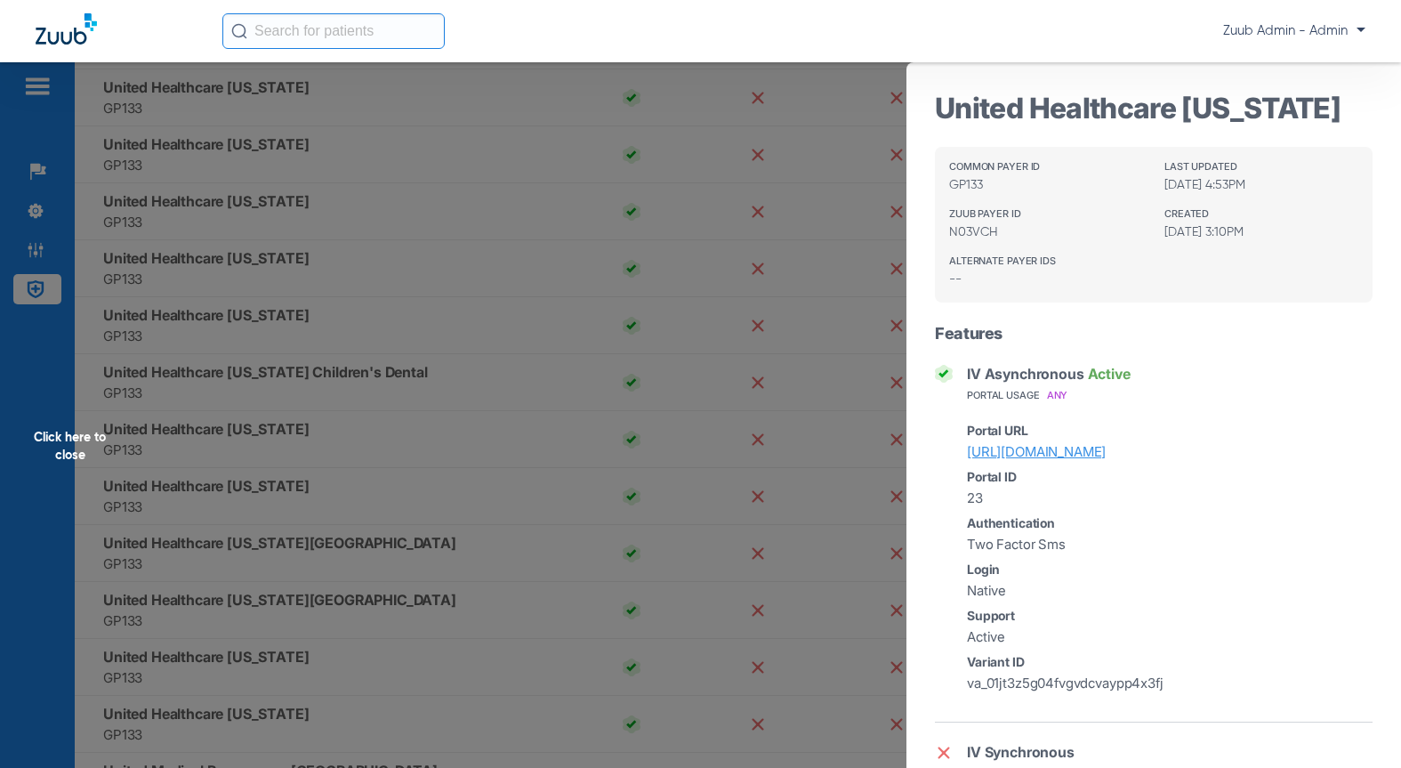
click at [288, 184] on div "Click here to close" at bounding box center [700, 446] width 1401 height 768
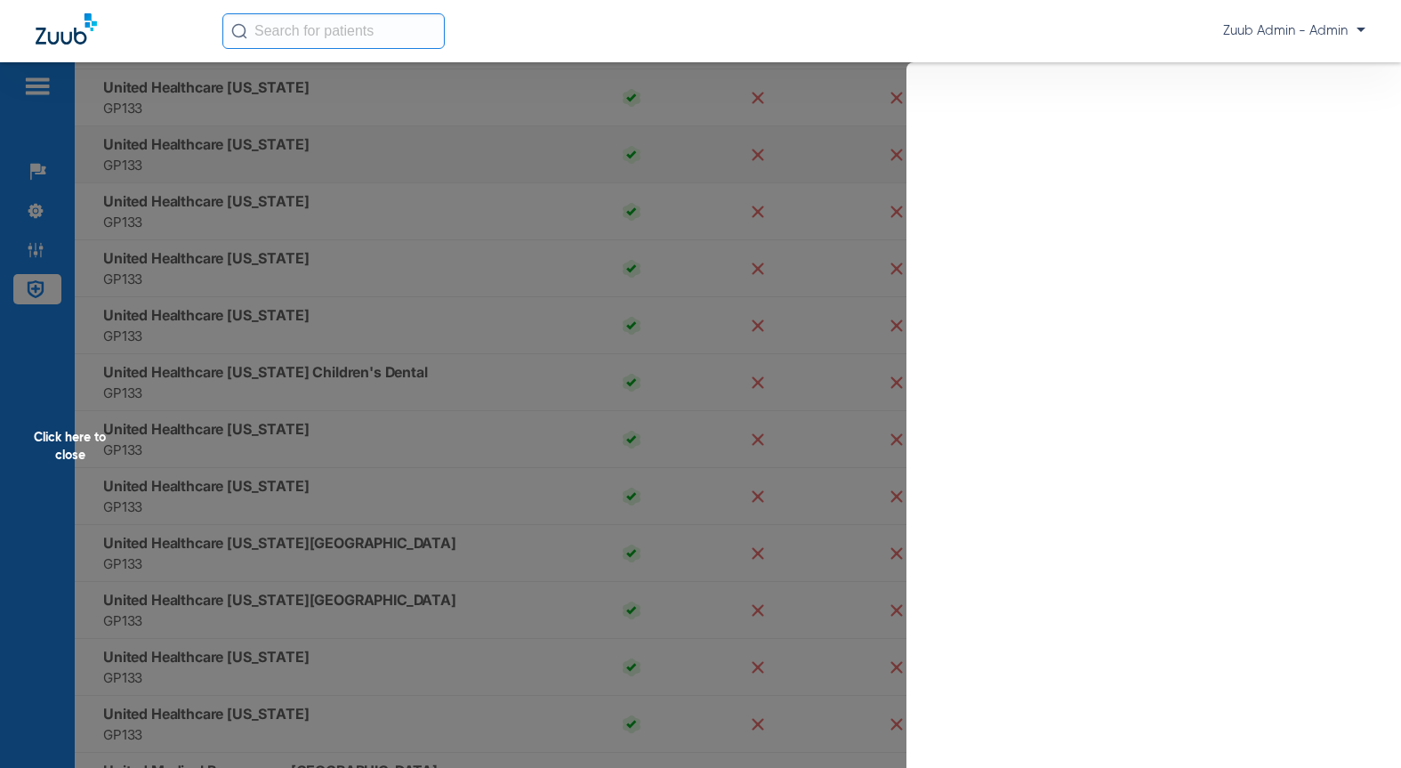
click at [288, 159] on span "GP133" at bounding box center [332, 165] width 458 height 20
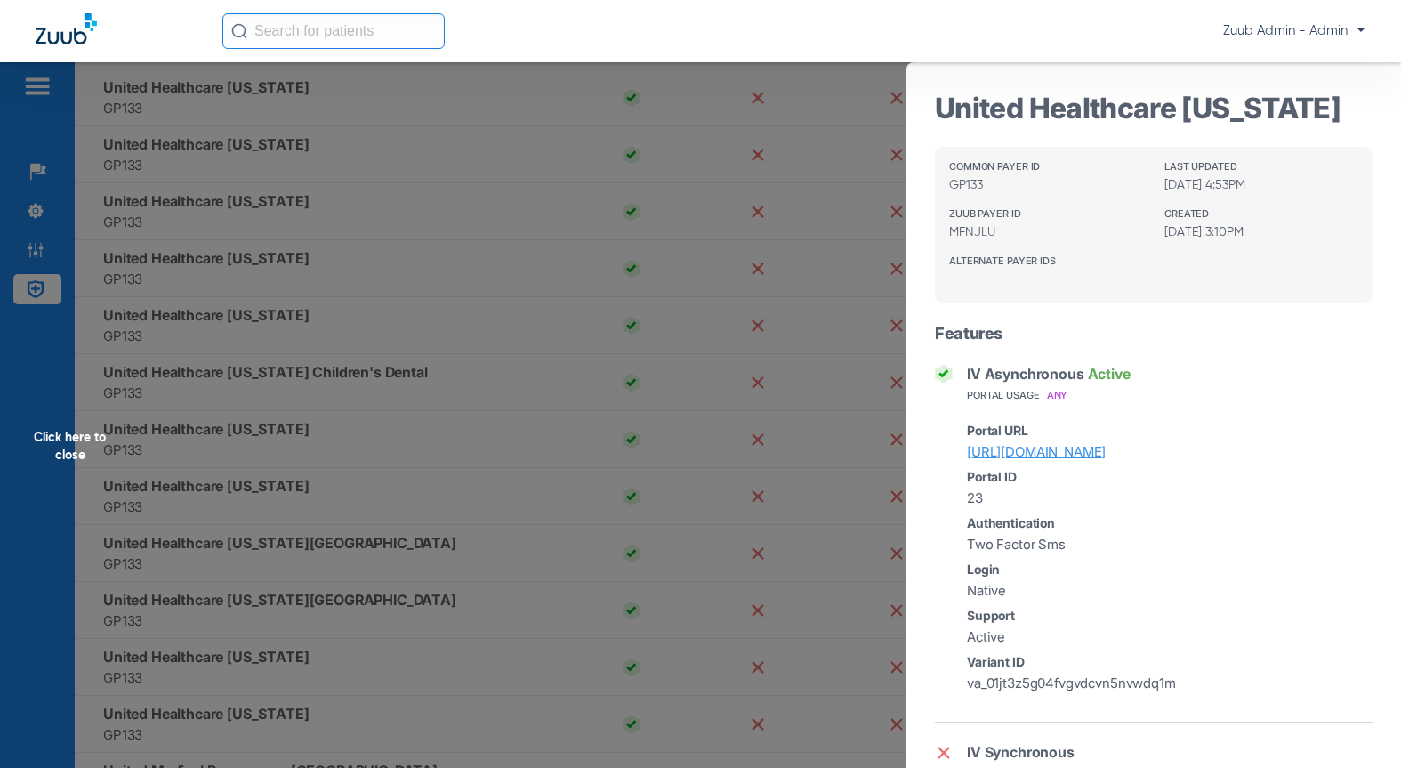
click at [258, 309] on div "Click here to close" at bounding box center [700, 446] width 1401 height 768
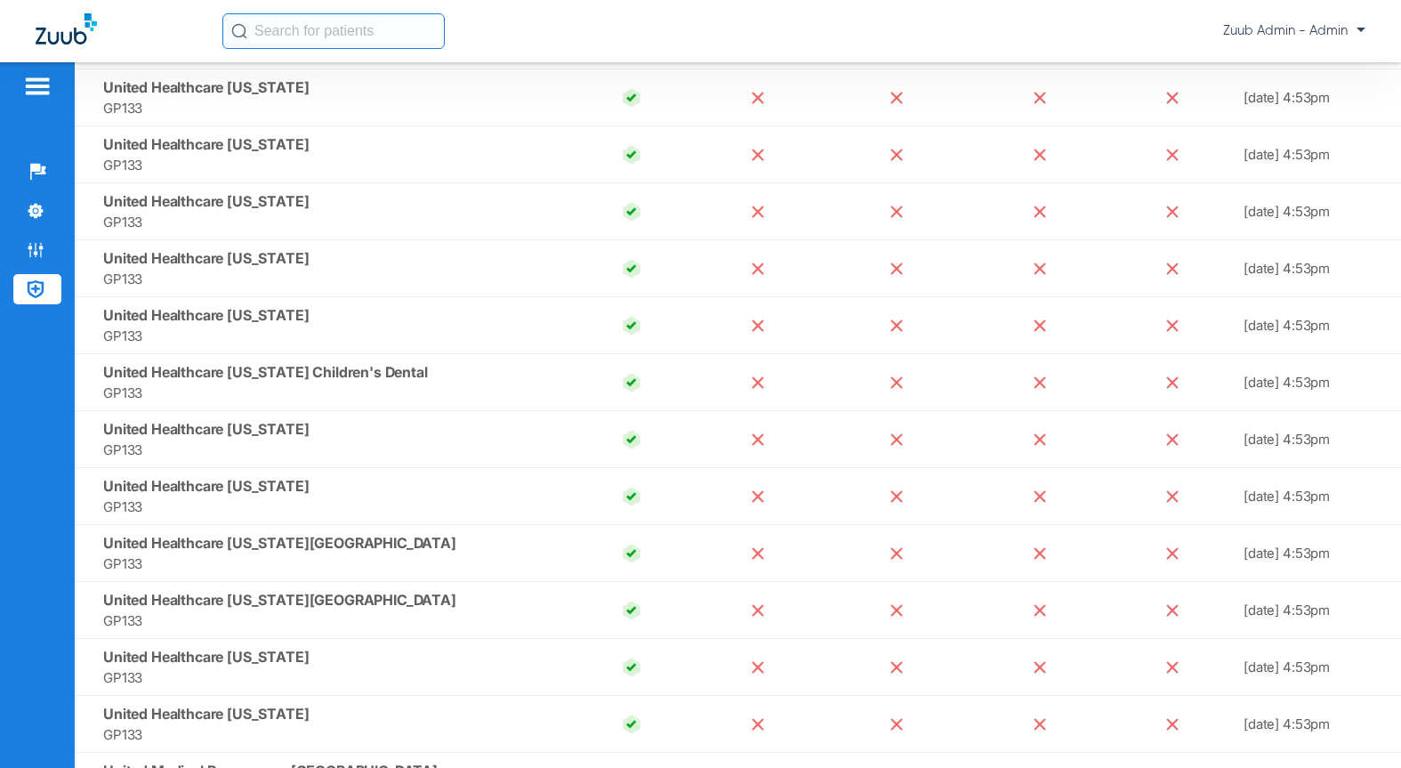
click at [288, 203] on span "United Healthcare South Carolina" at bounding box center [206, 201] width 206 height 18
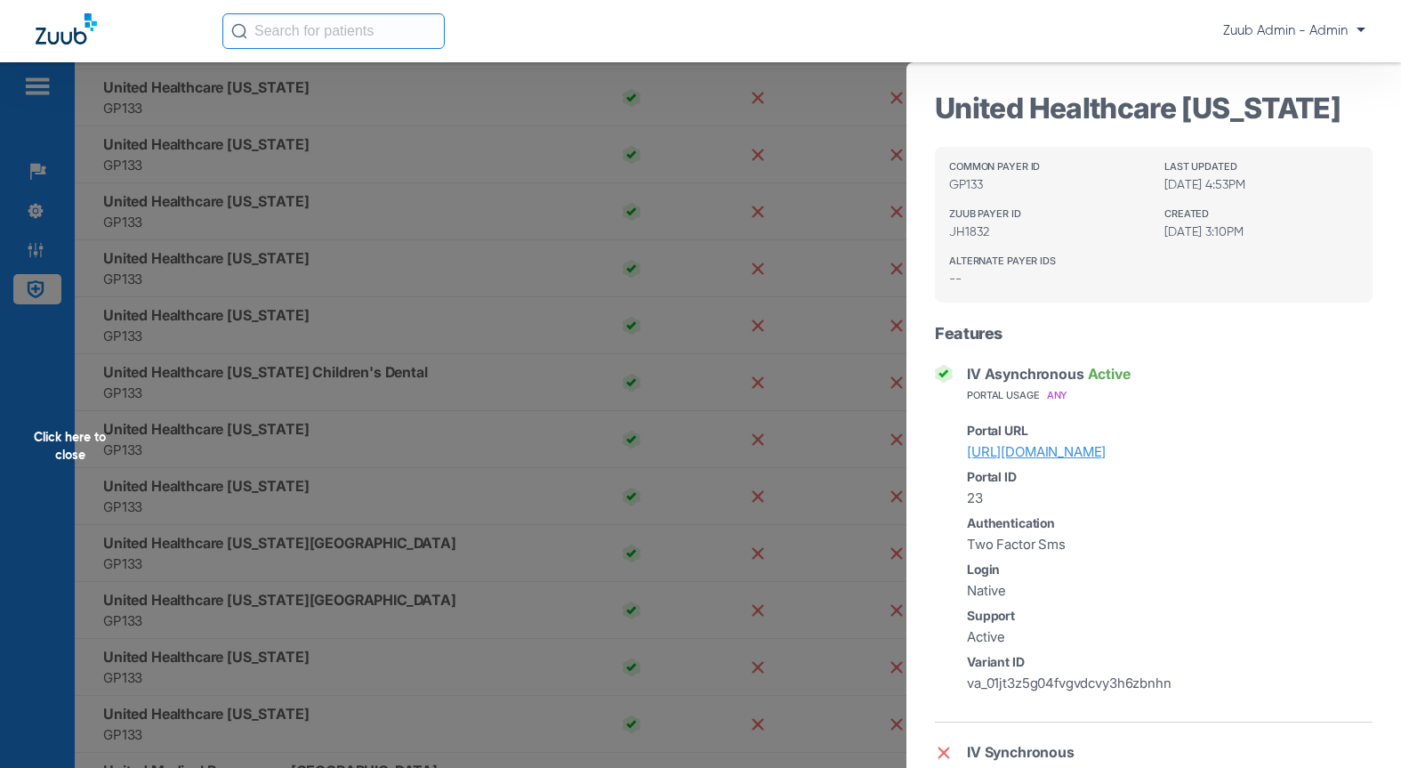
click at [253, 308] on div "Click here to close" at bounding box center [700, 446] width 1401 height 768
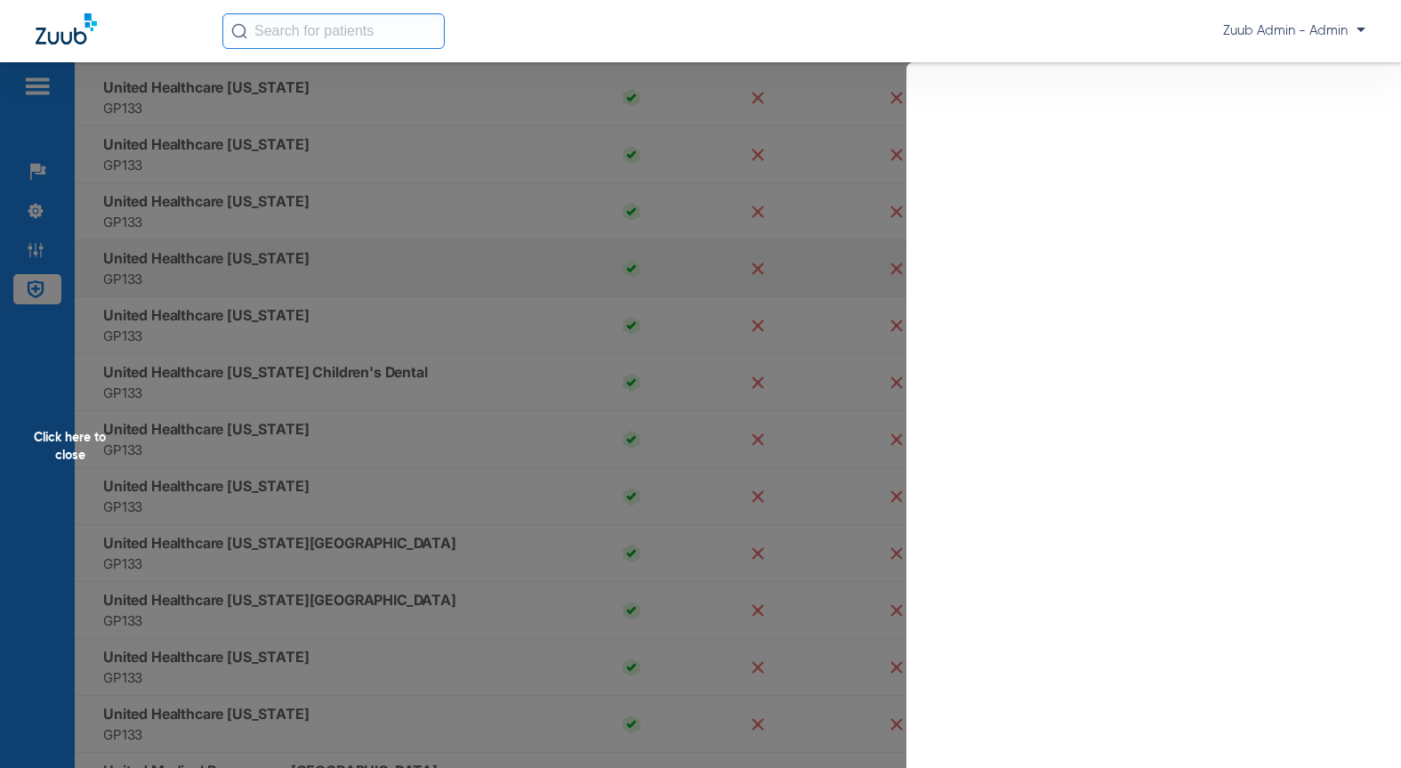
click at [266, 259] on span "United Healthcare South Dakota" at bounding box center [206, 258] width 206 height 18
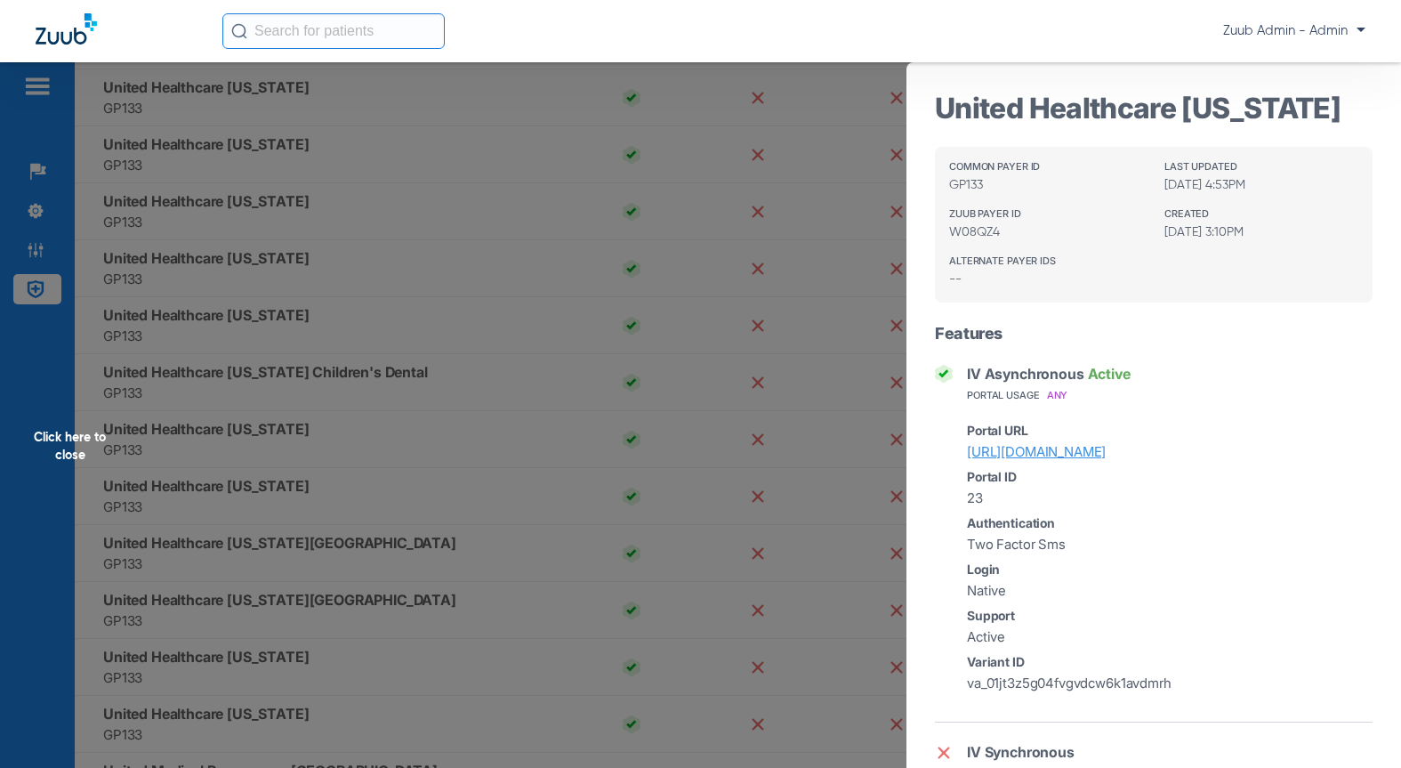
click at [238, 359] on div "Click here to close" at bounding box center [700, 446] width 1401 height 768
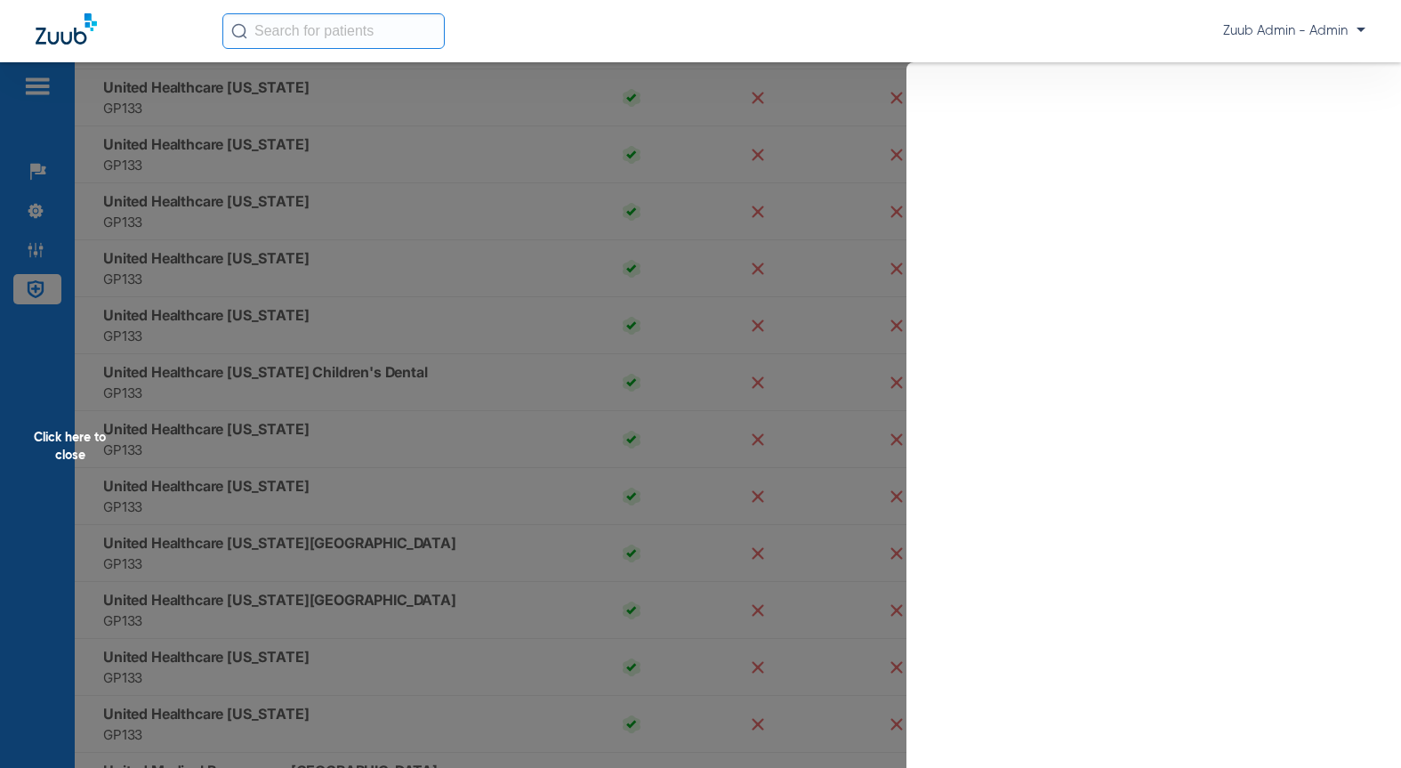
click at [246, 317] on div "Click here to close" at bounding box center [700, 446] width 1401 height 768
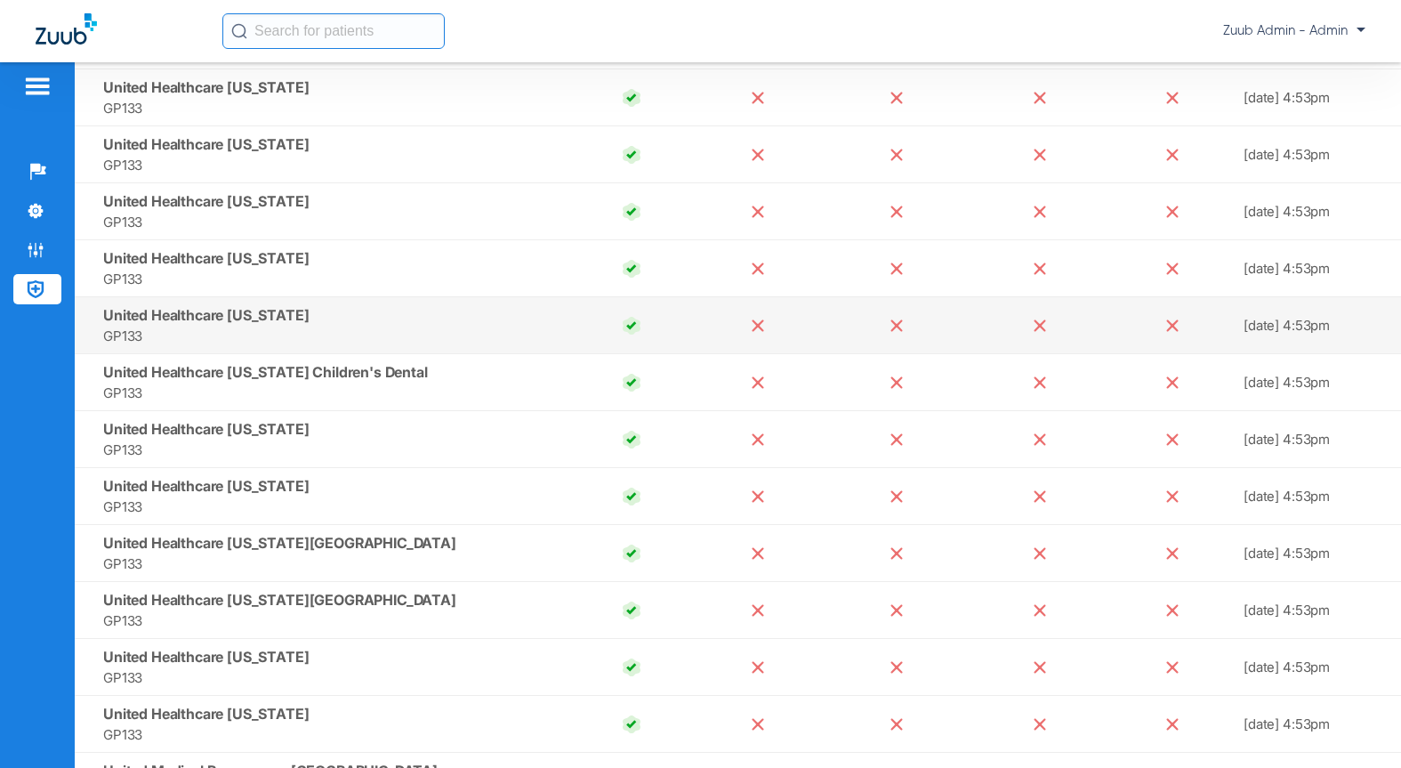
click at [229, 317] on span "United Healthcare Texas" at bounding box center [206, 315] width 206 height 18
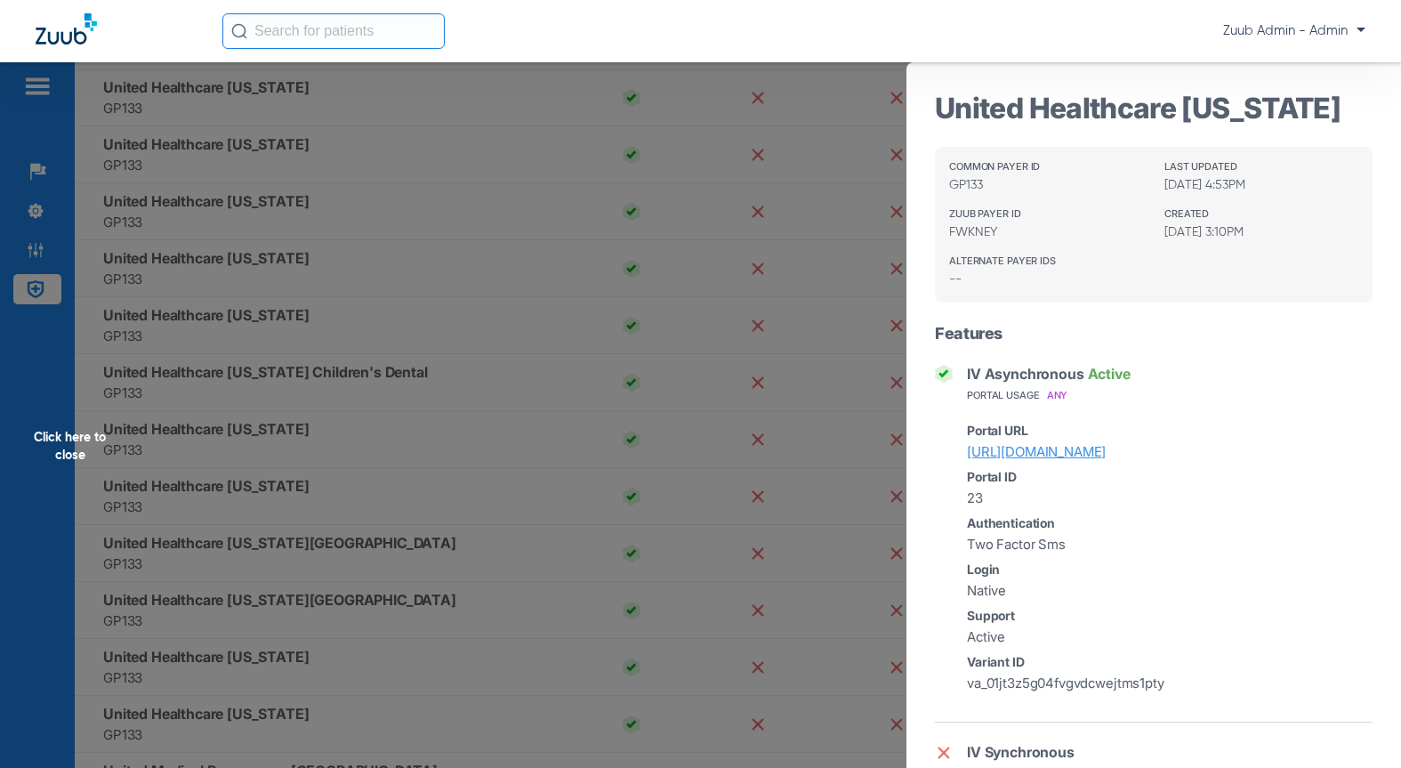
click at [217, 456] on div "Click here to close" at bounding box center [700, 446] width 1401 height 768
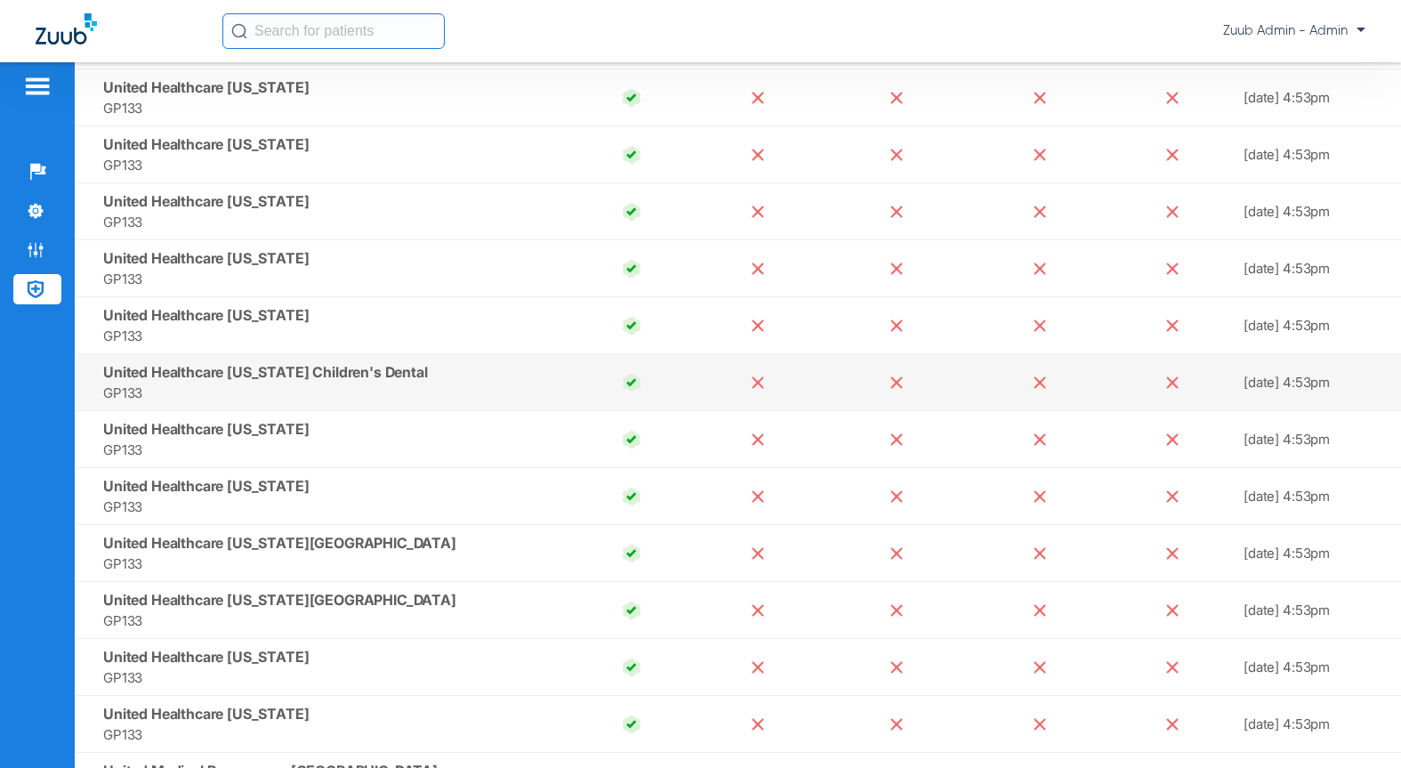
click at [261, 386] on span "GP133" at bounding box center [332, 392] width 458 height 20
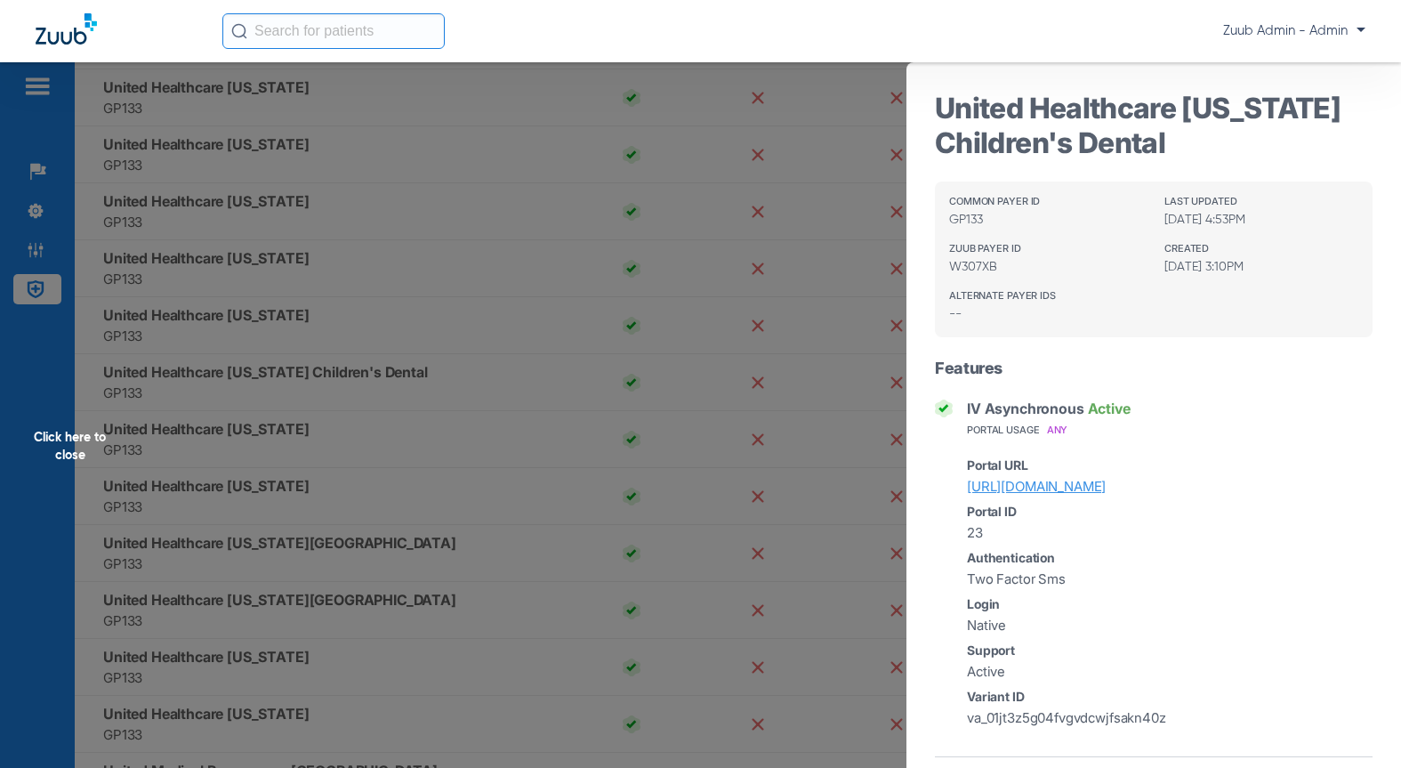
click at [258, 468] on div "Click here to close" at bounding box center [700, 446] width 1401 height 768
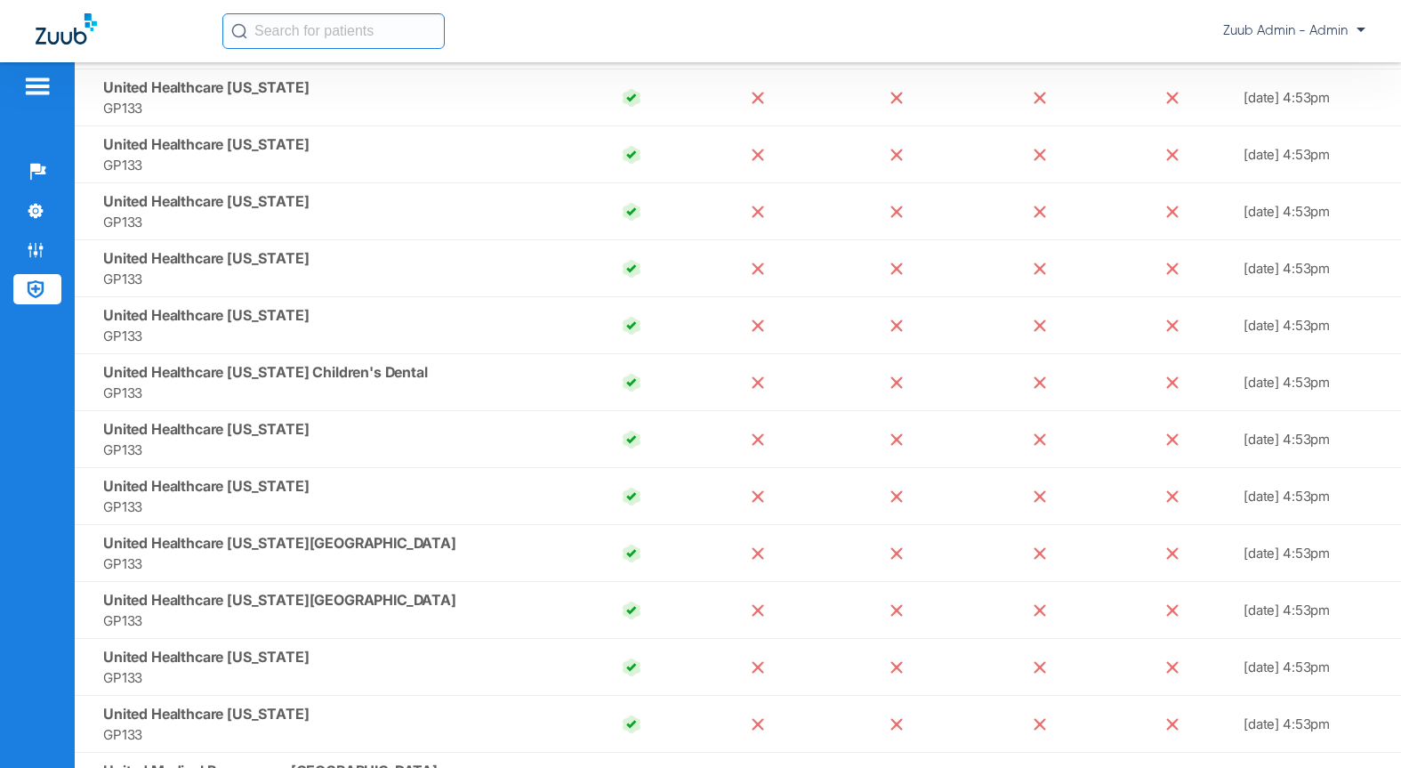
click at [269, 432] on td "United Healthcare Utah GP133" at bounding box center [322, 439] width 494 height 57
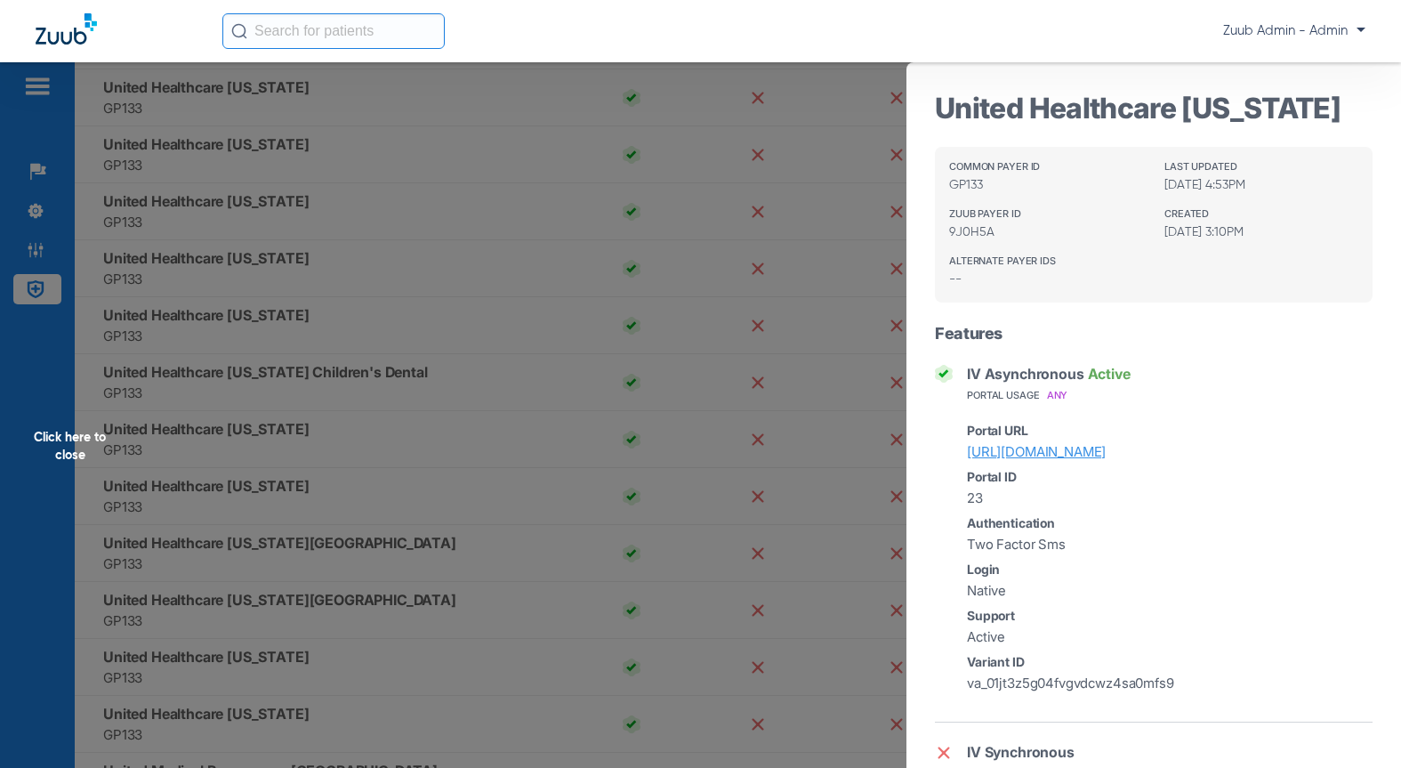
click at [221, 538] on div "Click here to close" at bounding box center [700, 446] width 1401 height 768
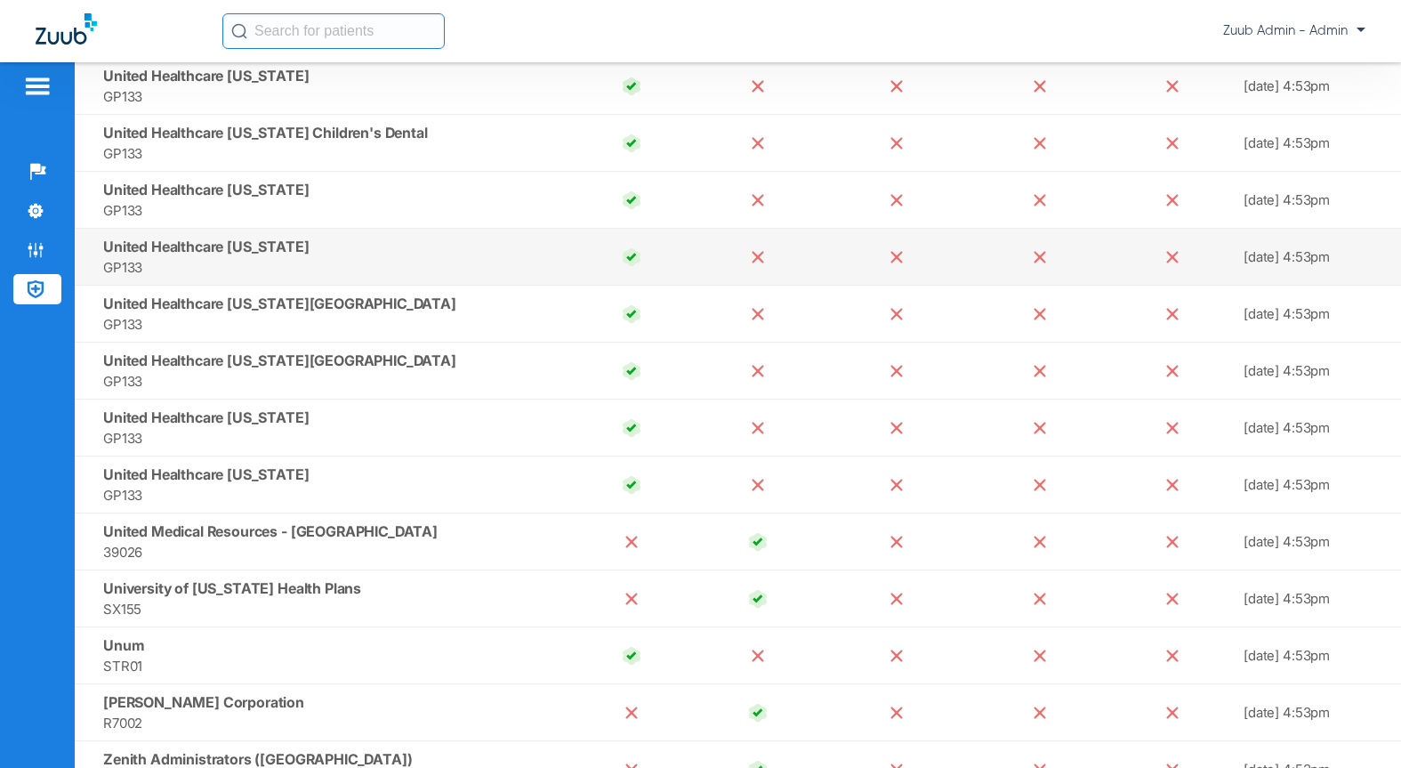
scroll to position [17281, 0]
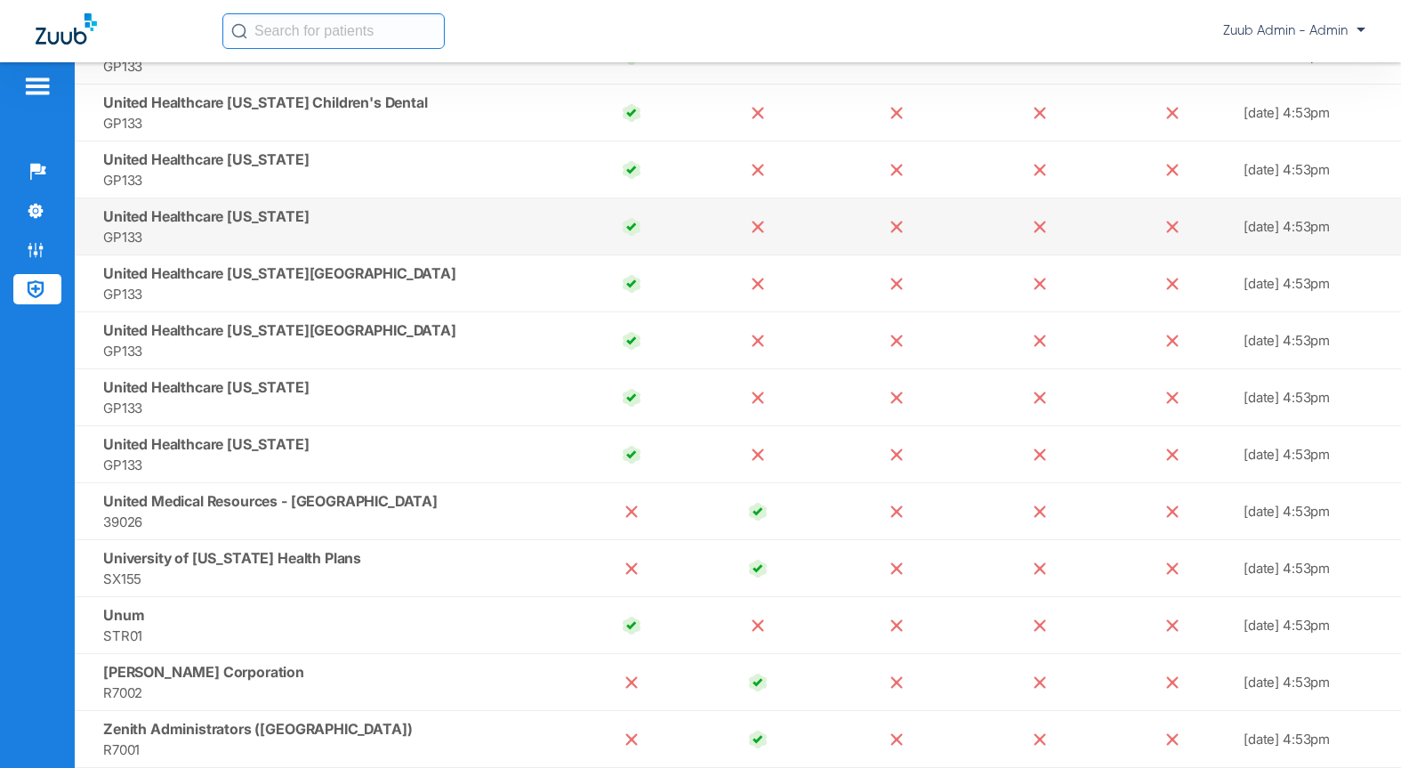
click at [274, 217] on span "United Healthcare Virginia" at bounding box center [206, 216] width 206 height 18
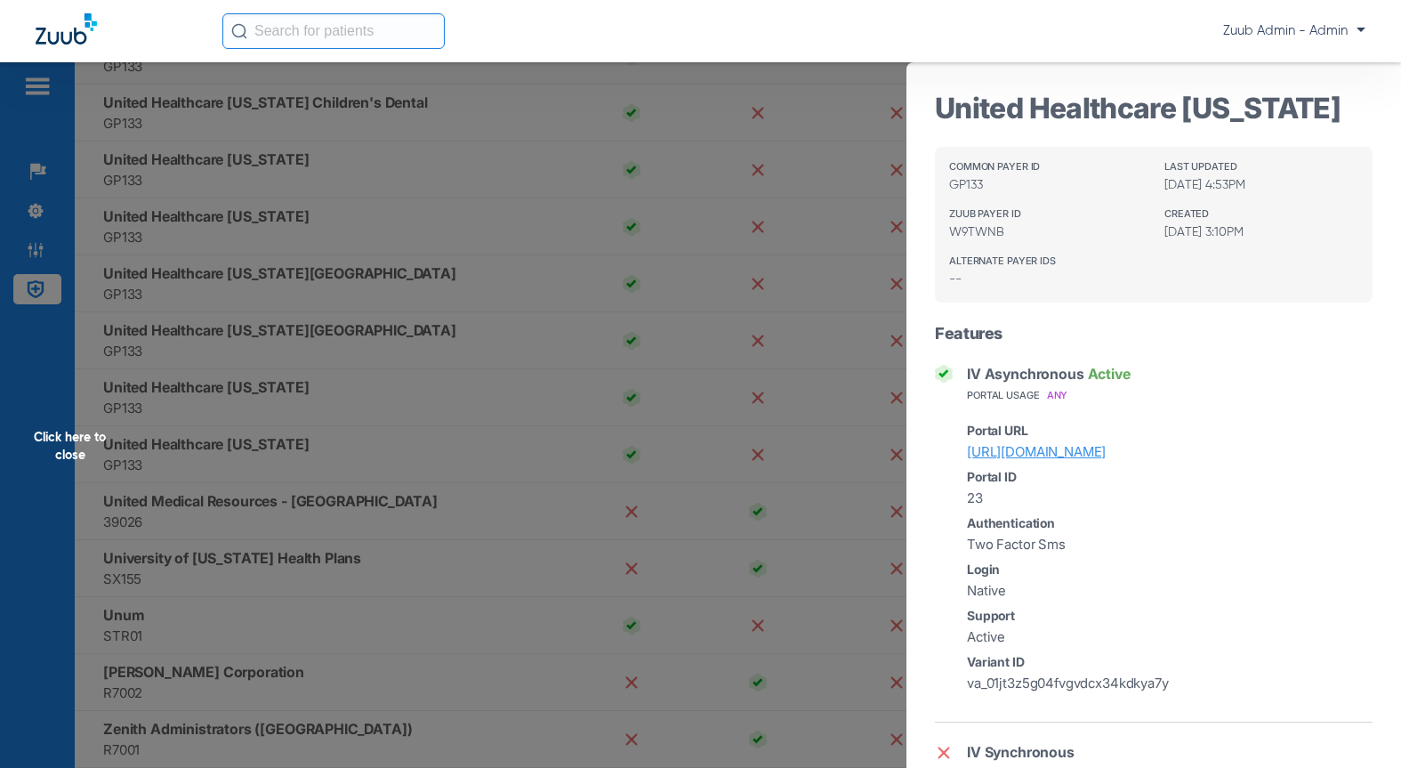
click at [293, 380] on div "Click here to close" at bounding box center [700, 446] width 1401 height 768
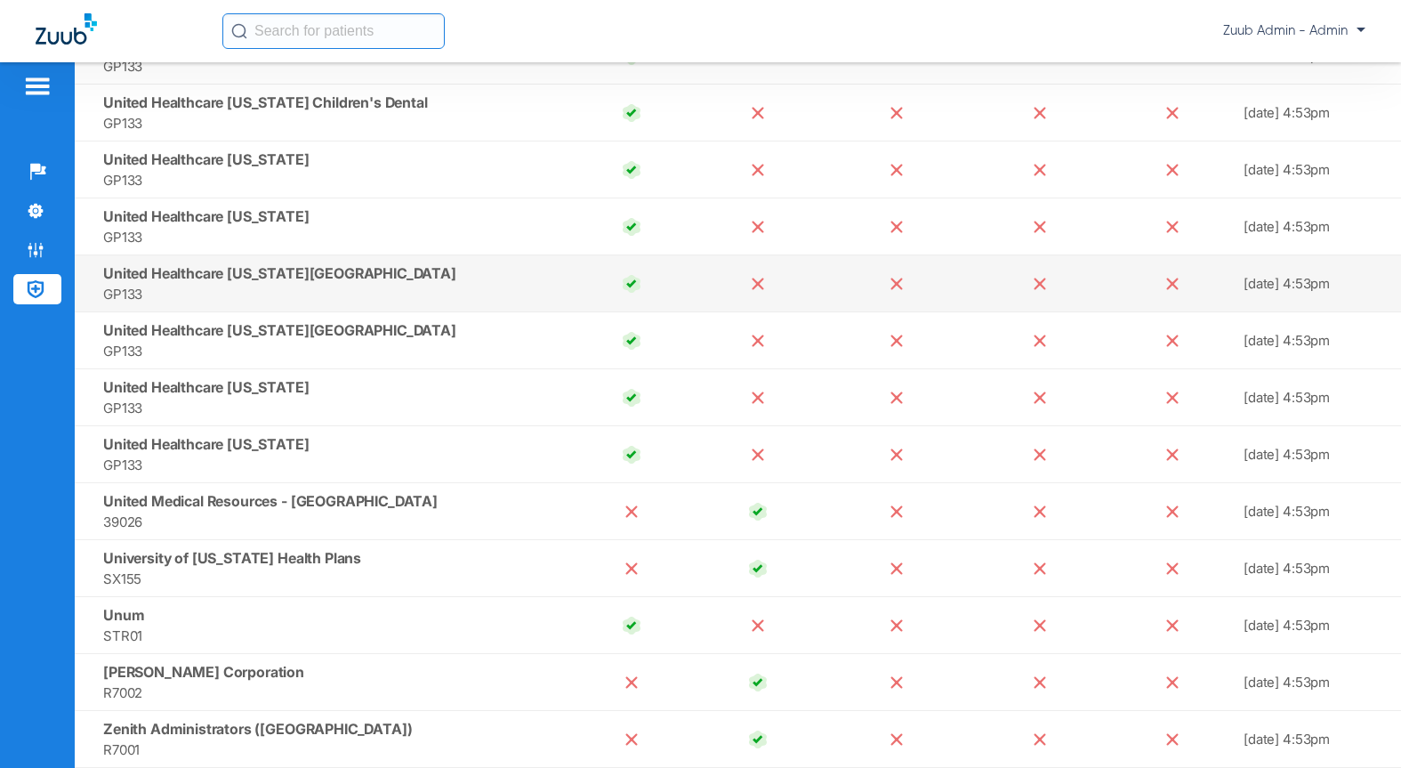
click at [275, 278] on span "United Healthcare Washington DC" at bounding box center [279, 273] width 353 height 18
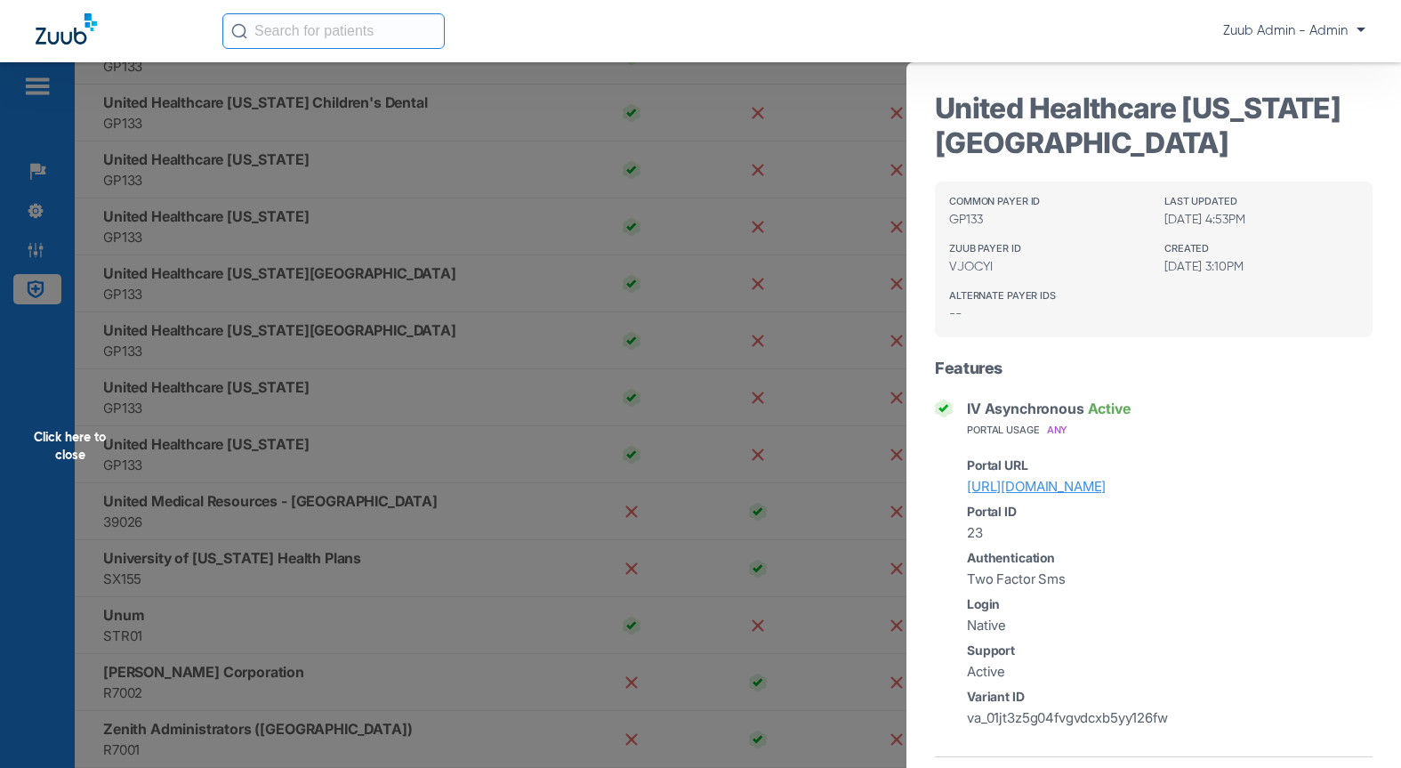
click at [277, 454] on div "Click here to close" at bounding box center [700, 446] width 1401 height 768
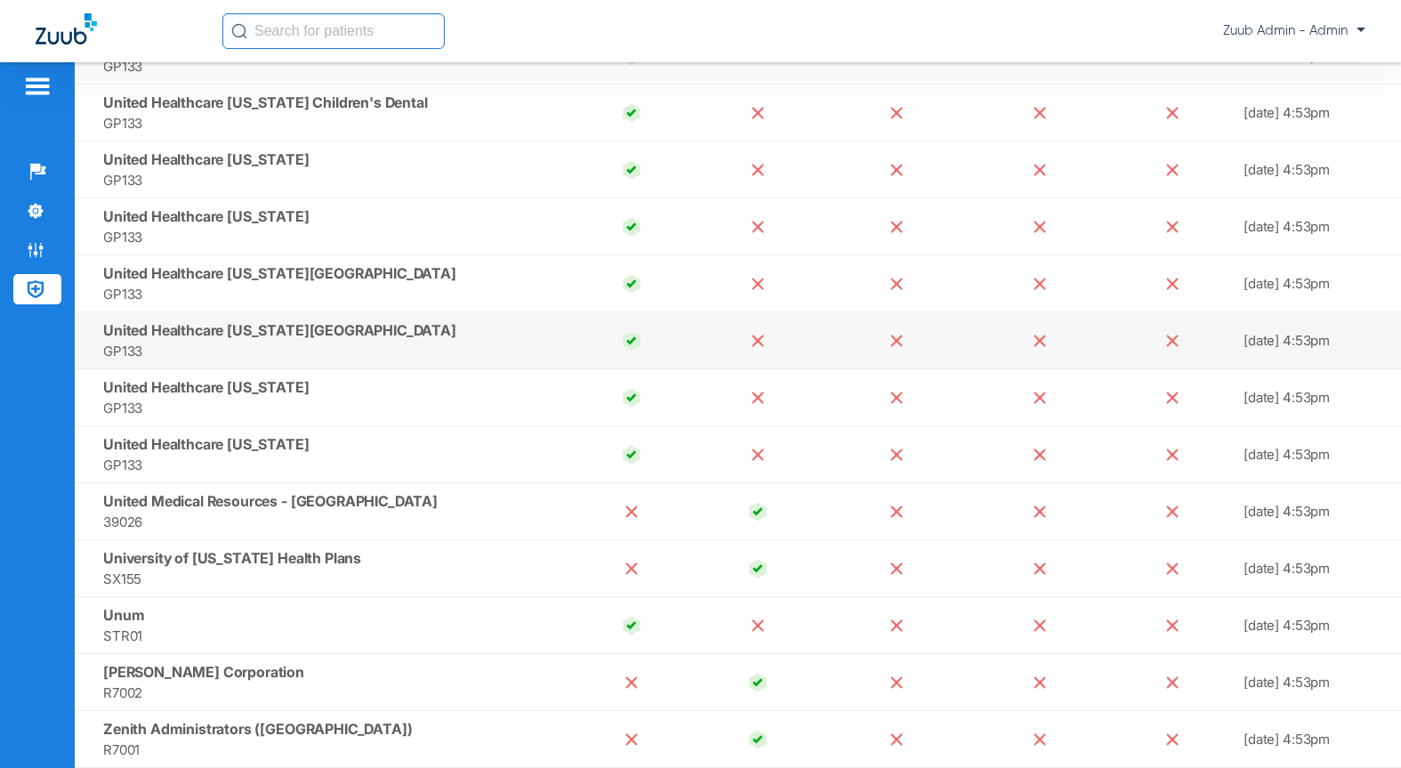
click at [271, 326] on span "United Healthcare Washington State" at bounding box center [279, 330] width 353 height 18
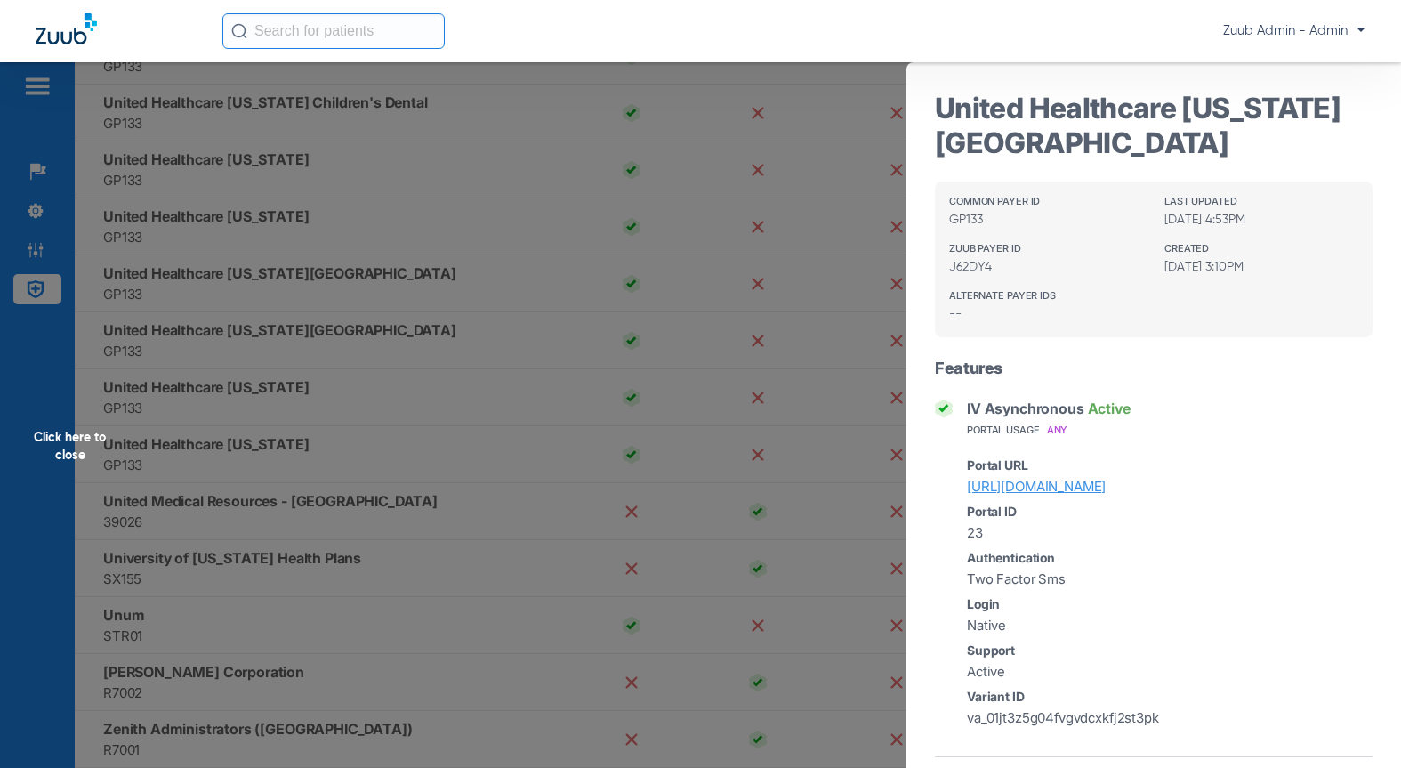
click at [248, 388] on div "Click here to close" at bounding box center [700, 446] width 1401 height 768
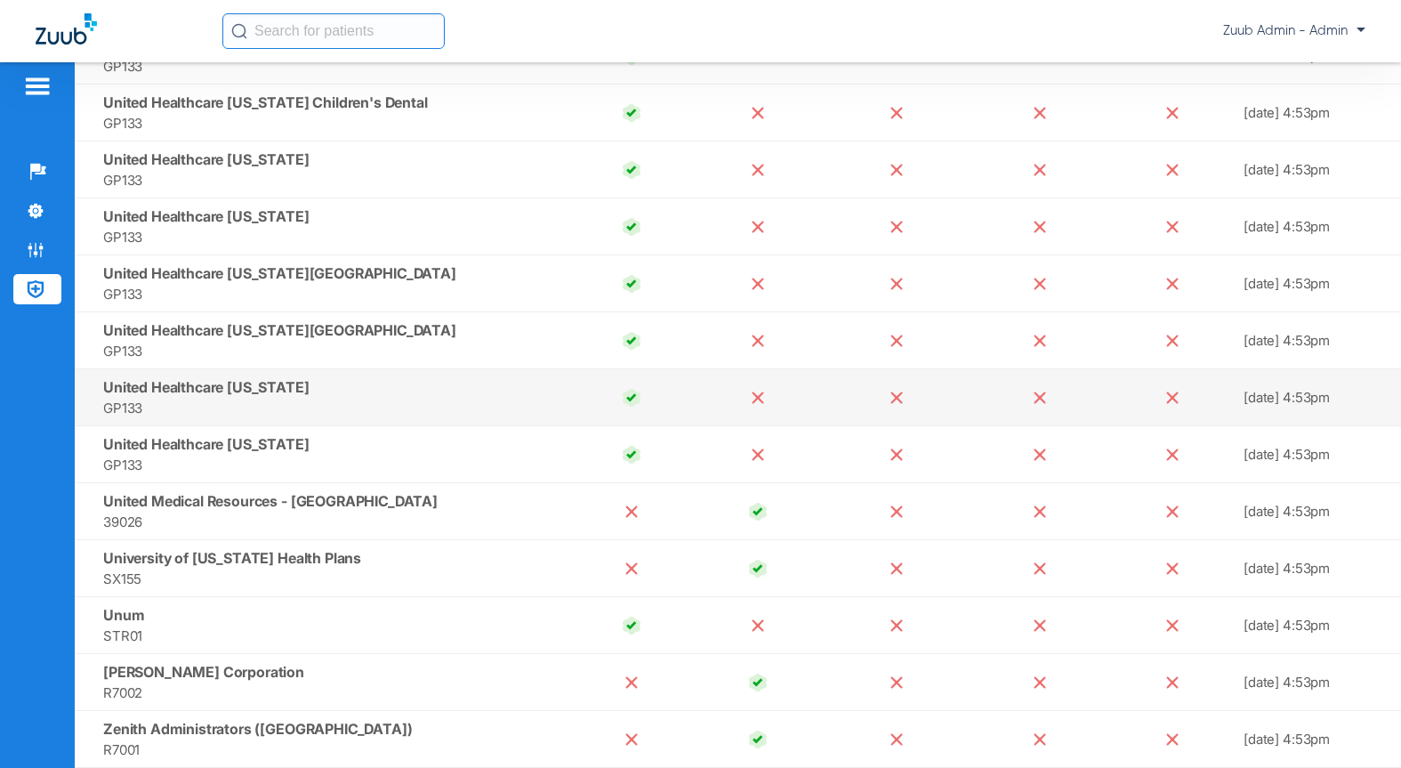
click at [196, 382] on span "United Healthcare West Virginia" at bounding box center [206, 387] width 206 height 18
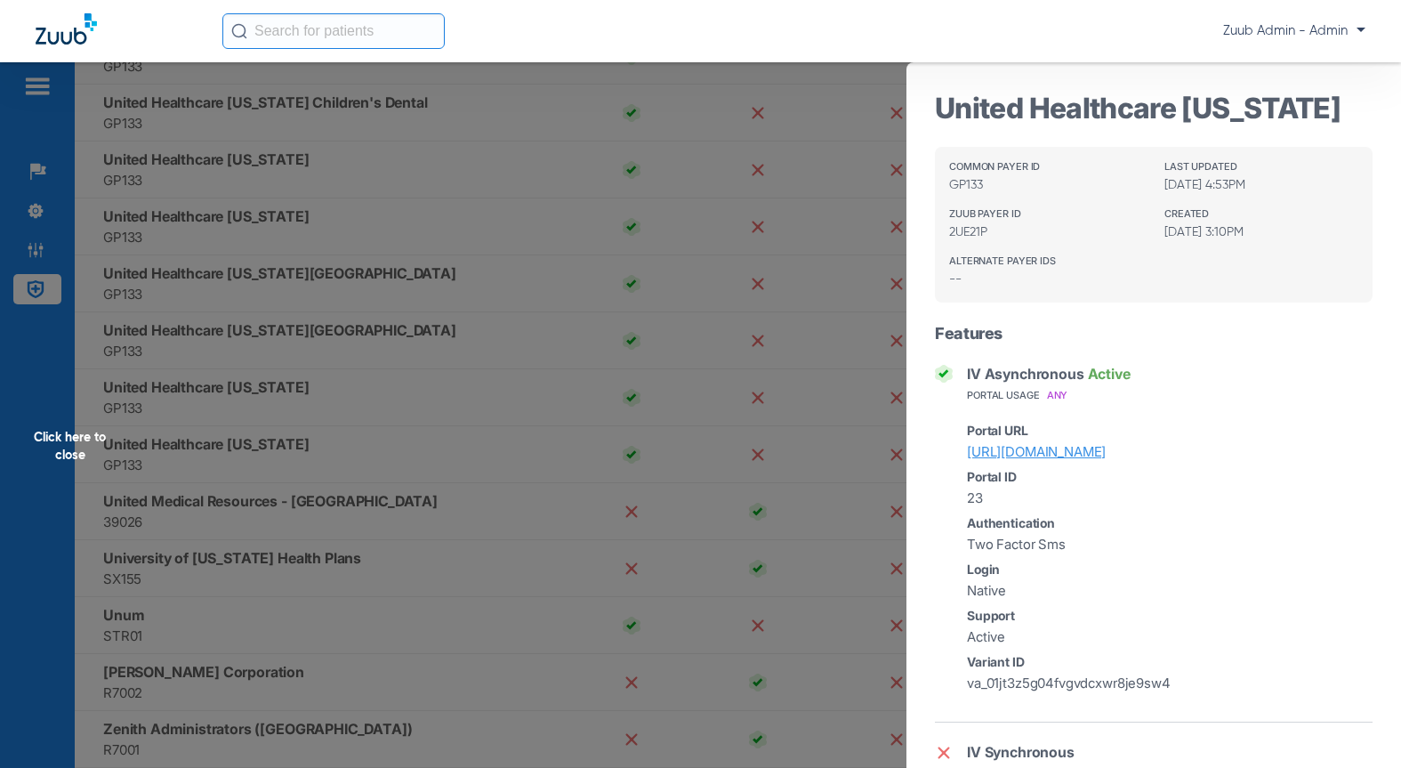
click at [232, 471] on div "Click here to close" at bounding box center [700, 446] width 1401 height 768
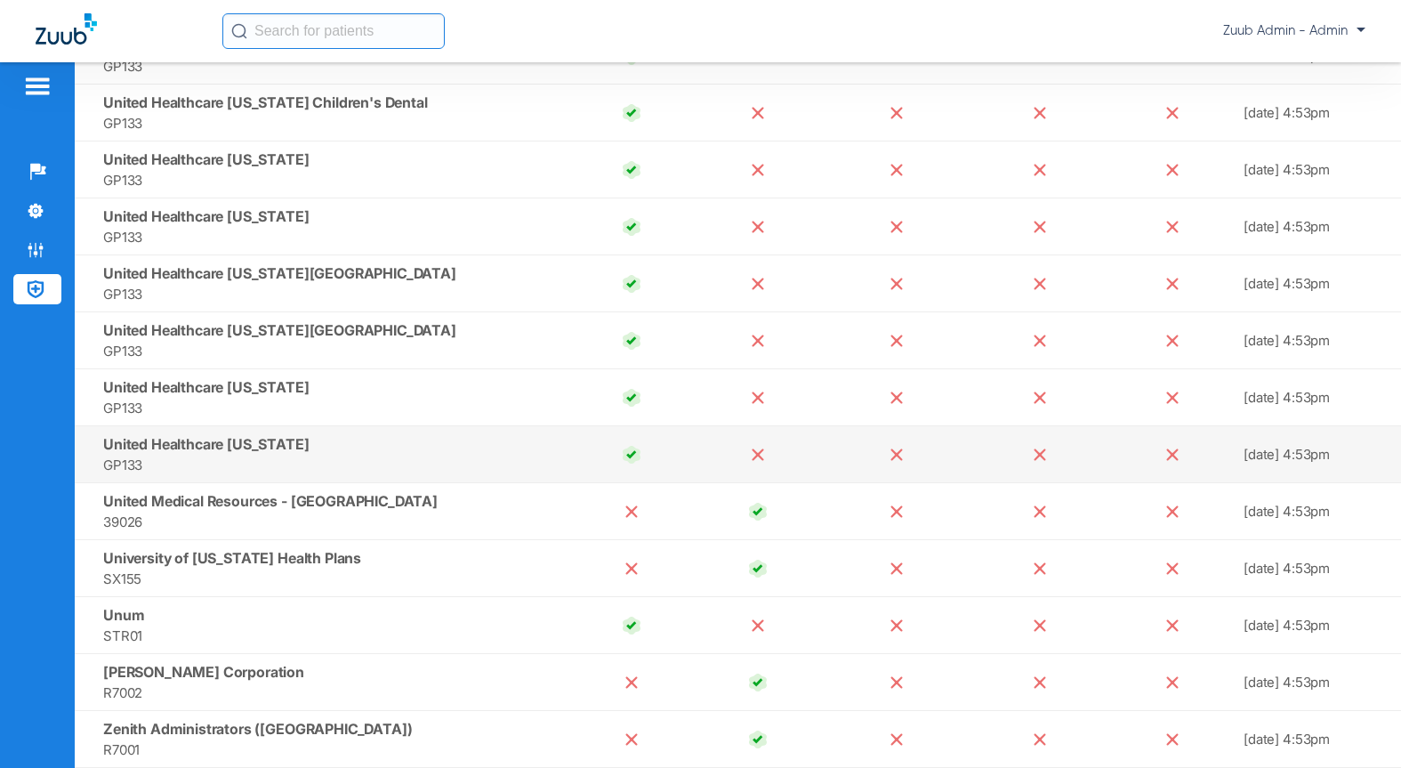
click at [241, 446] on span "United Healthcare Wyoming" at bounding box center [206, 444] width 206 height 18
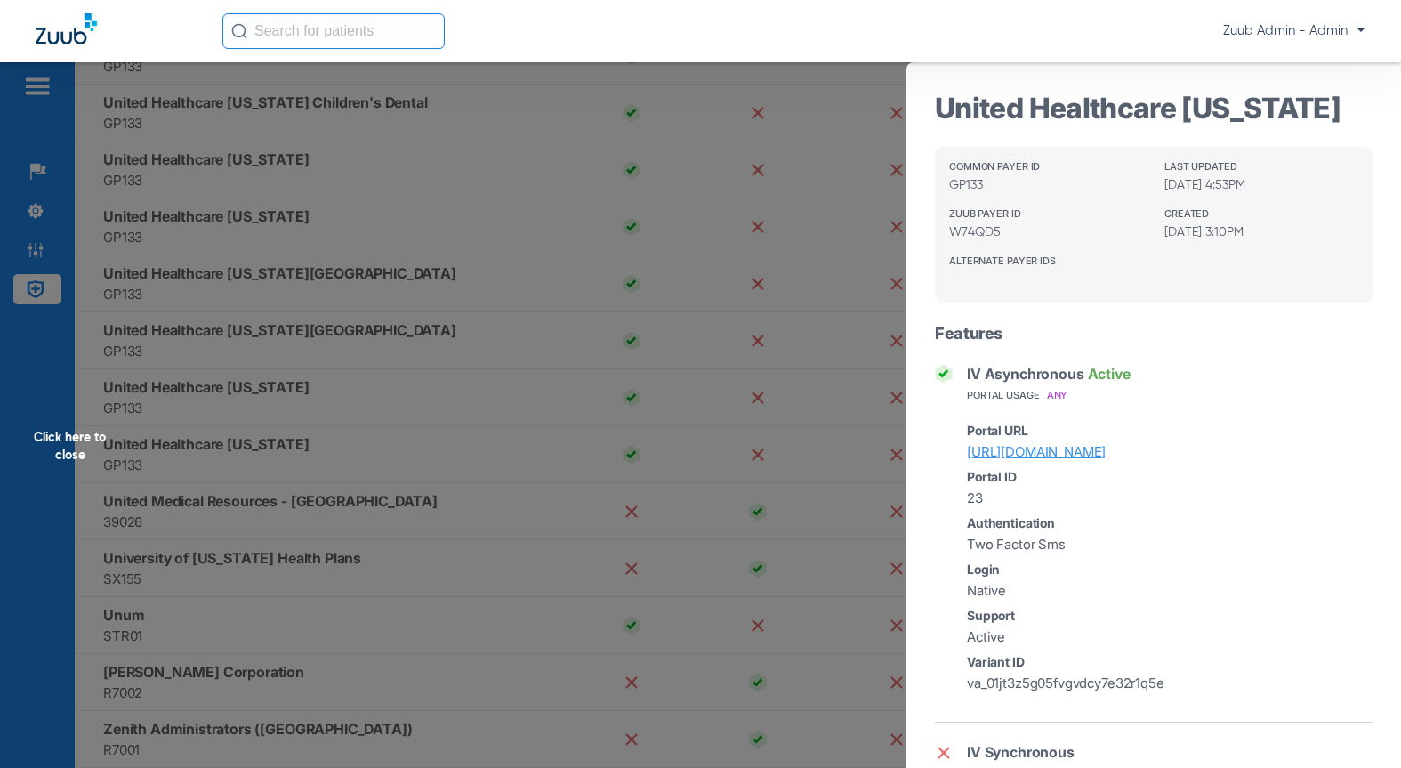
click at [240, 510] on div "Click here to close" at bounding box center [700, 446] width 1401 height 768
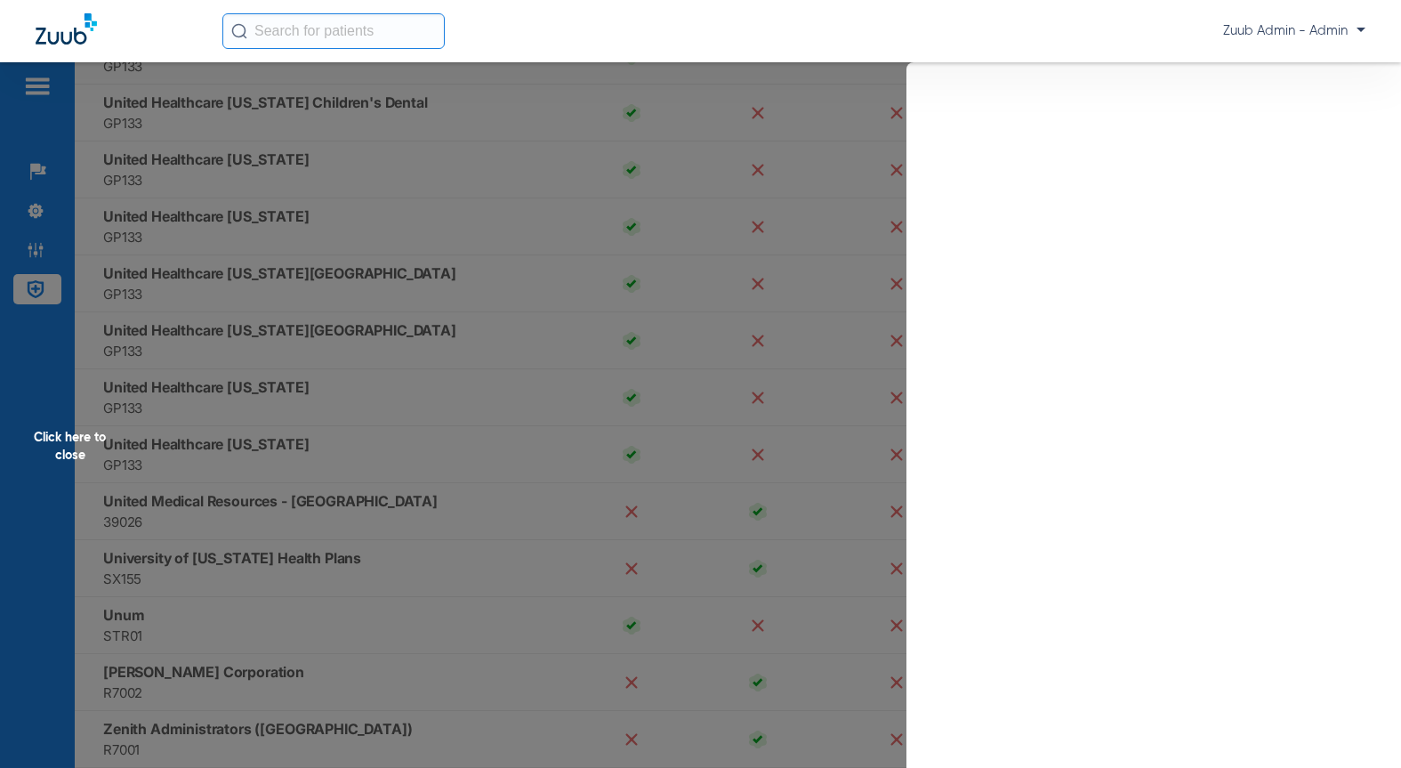
click at [220, 499] on span "United Medical Resources - [GEOGRAPHIC_DATA]" at bounding box center [270, 501] width 334 height 18
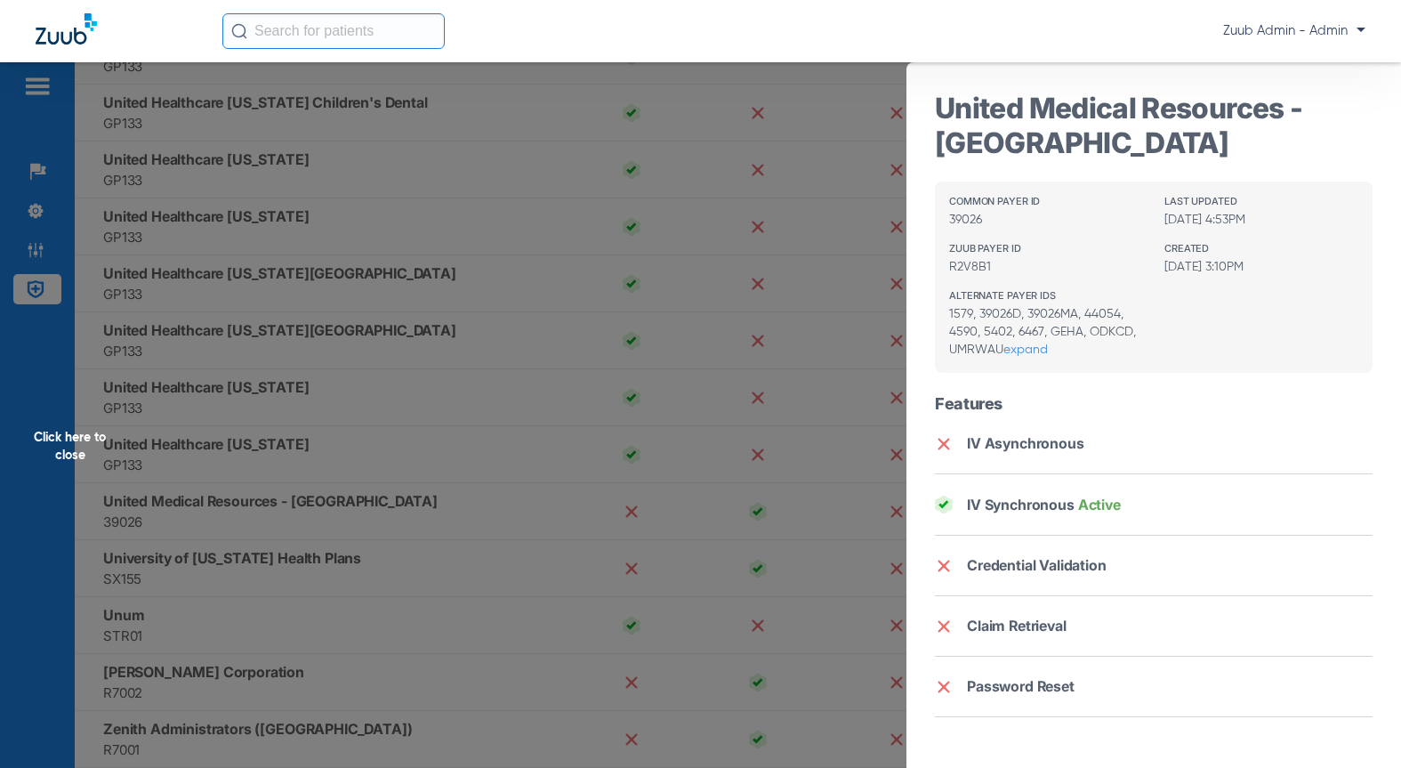
click at [210, 540] on div "Click here to close" at bounding box center [700, 446] width 1401 height 768
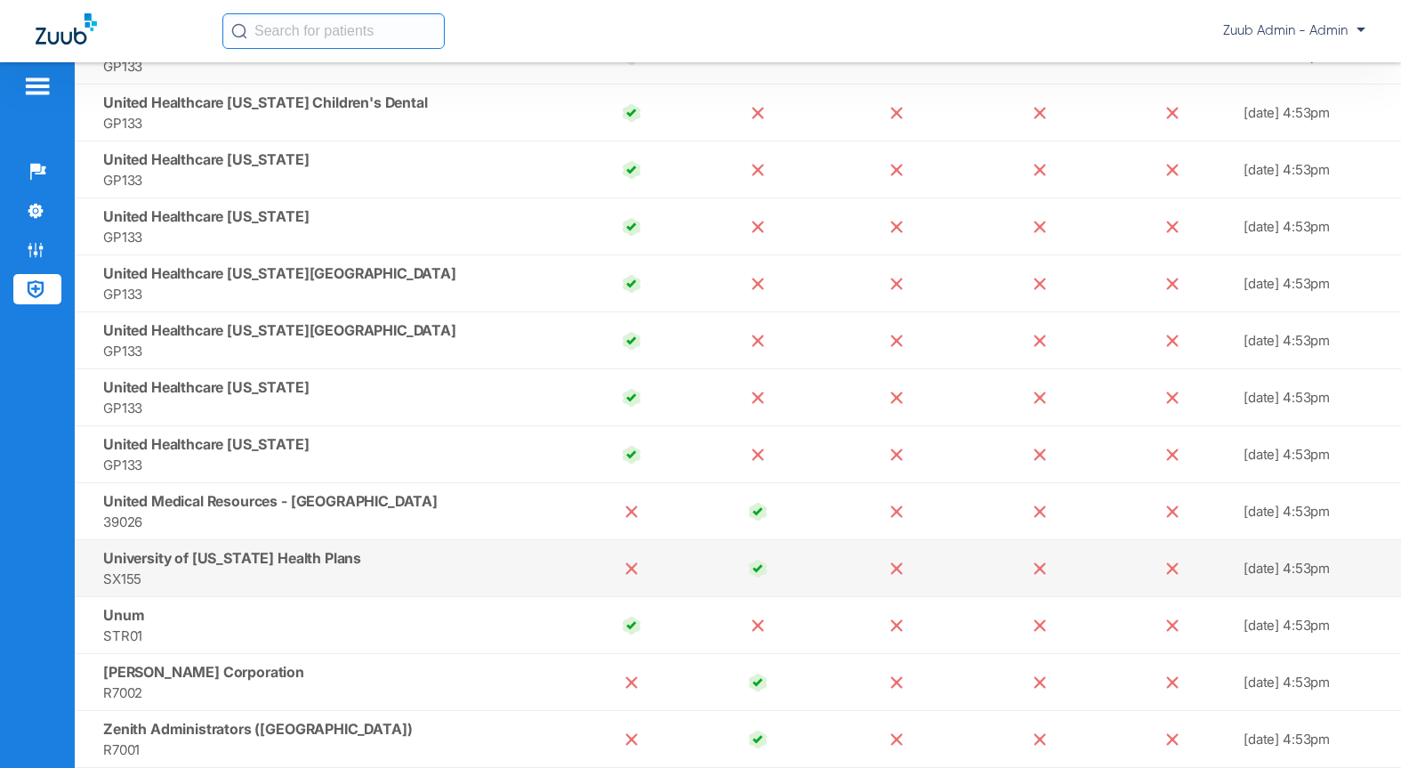
click at [233, 579] on span "SX155" at bounding box center [332, 578] width 458 height 20
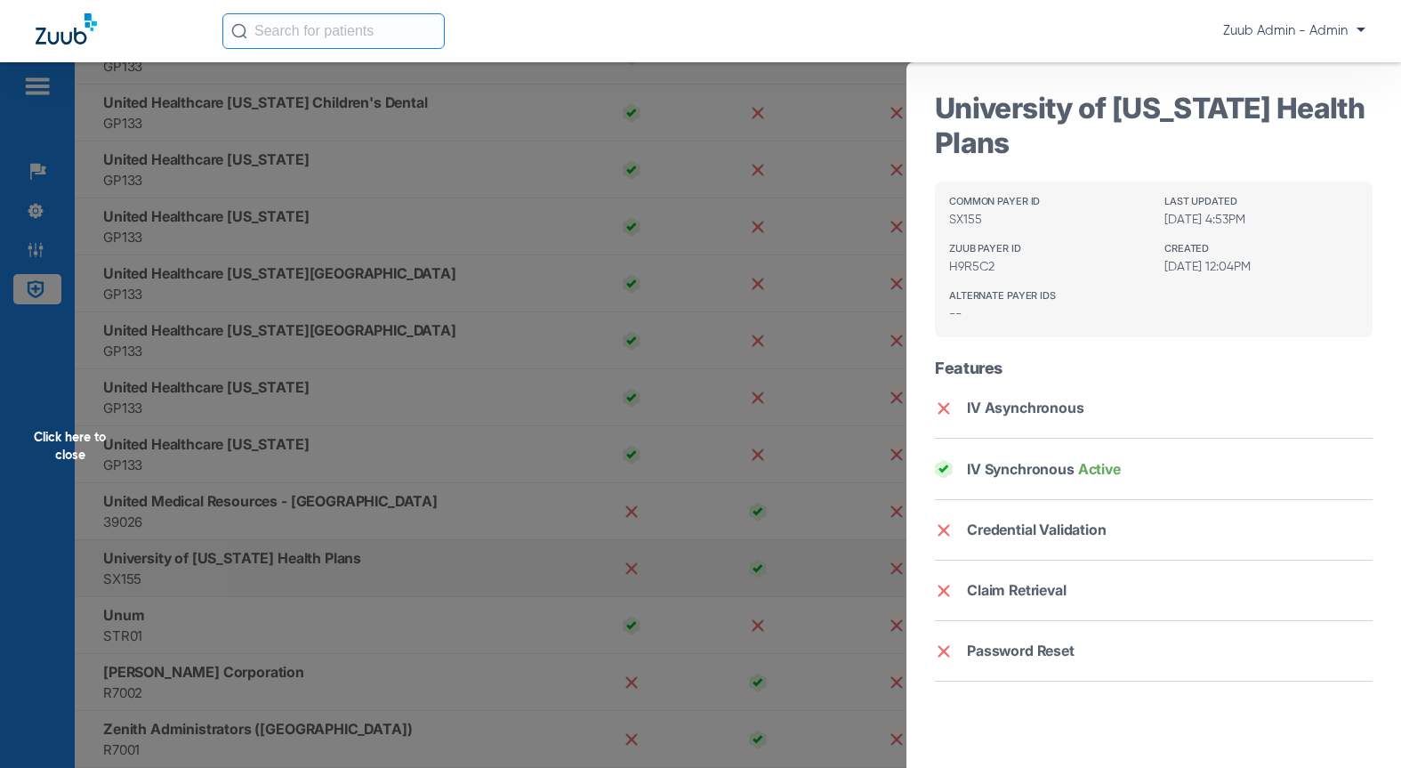
click at [233, 579] on div "Click here to close" at bounding box center [700, 446] width 1401 height 768
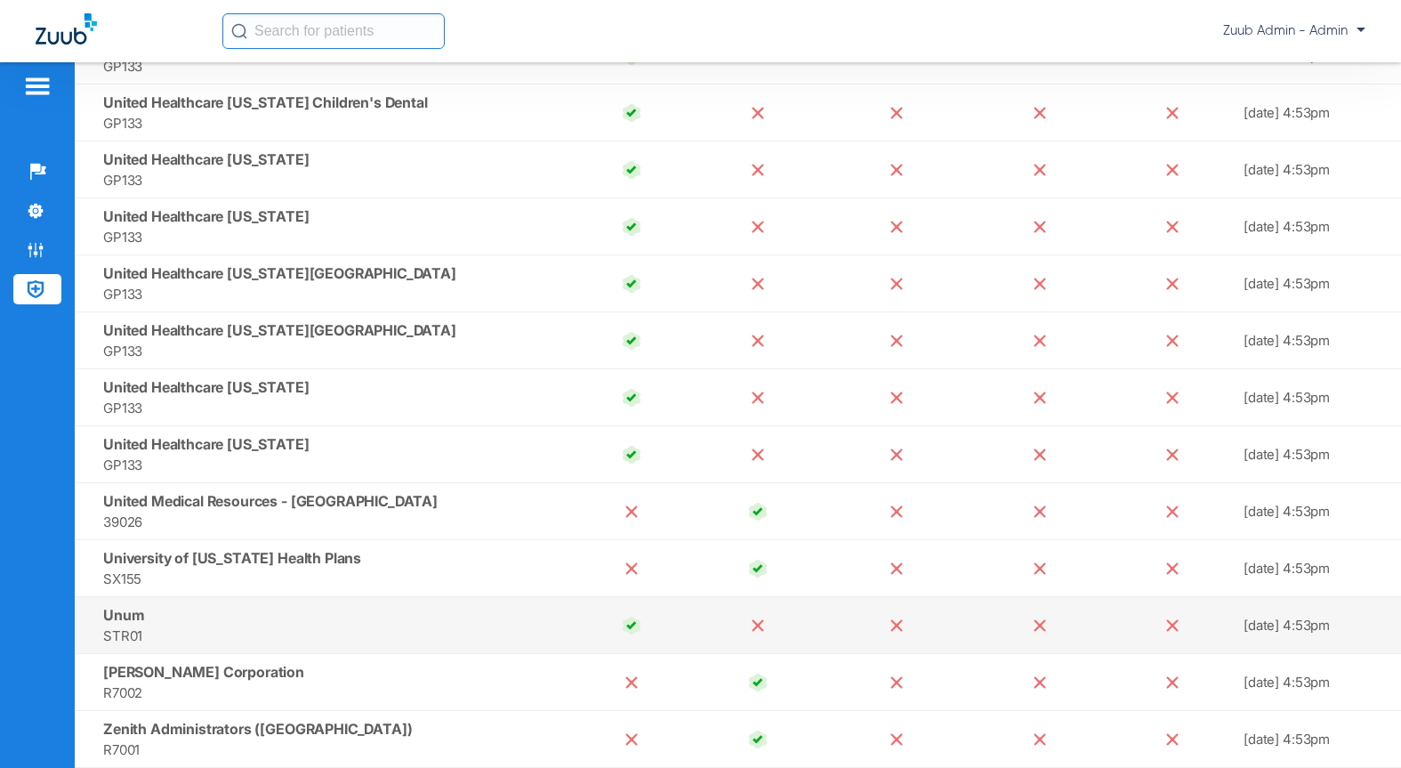
click at [204, 620] on td "Unum STR01" at bounding box center [322, 625] width 494 height 57
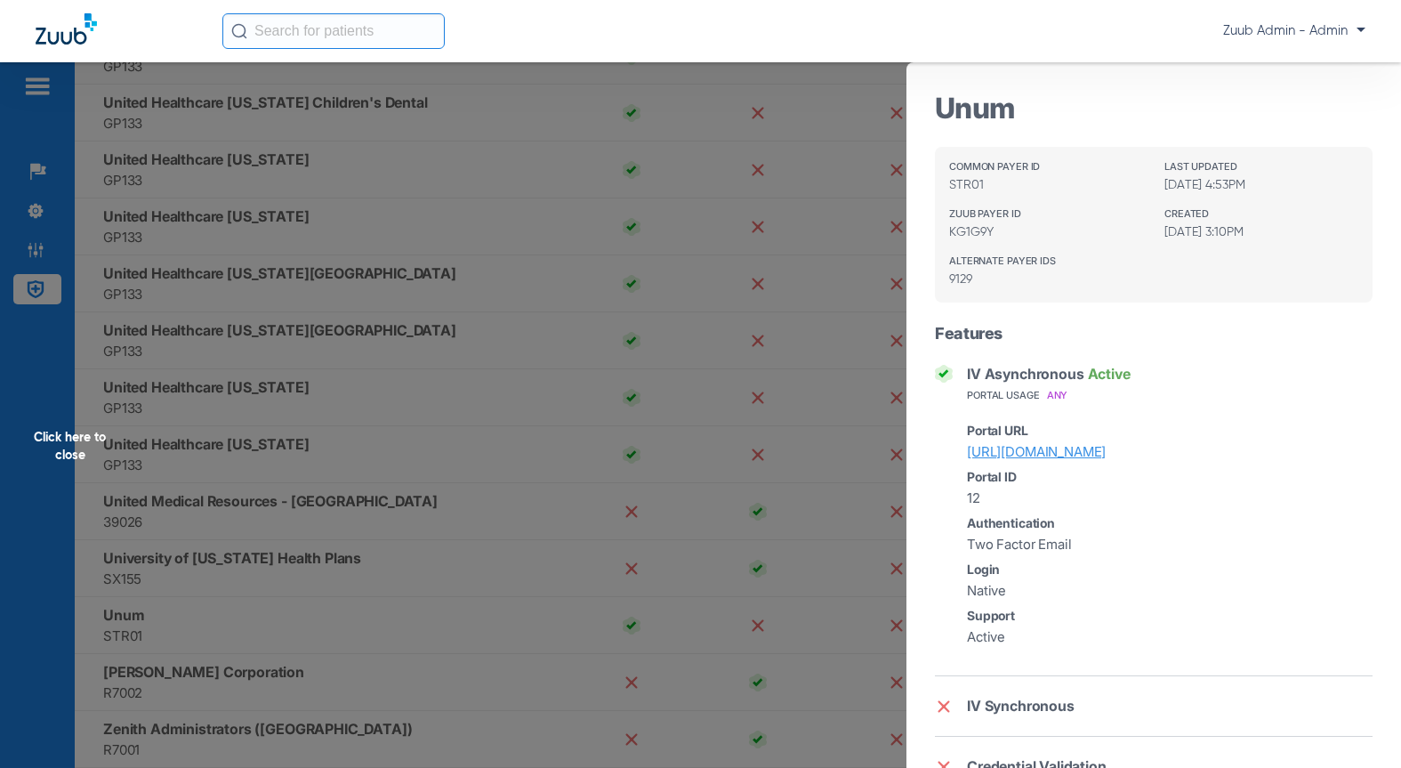
click at [453, 591] on div "Click here to close" at bounding box center [700, 446] width 1401 height 768
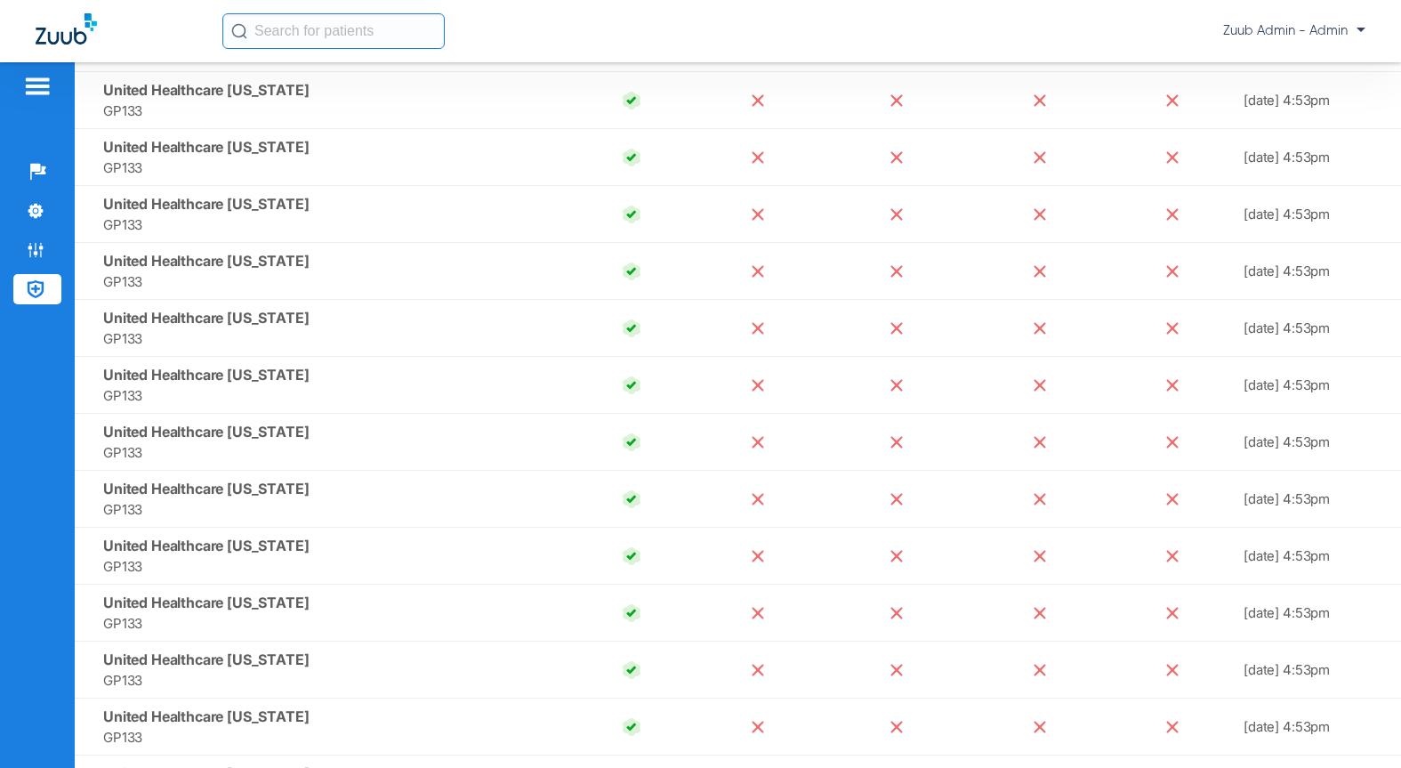
scroll to position [16385, 0]
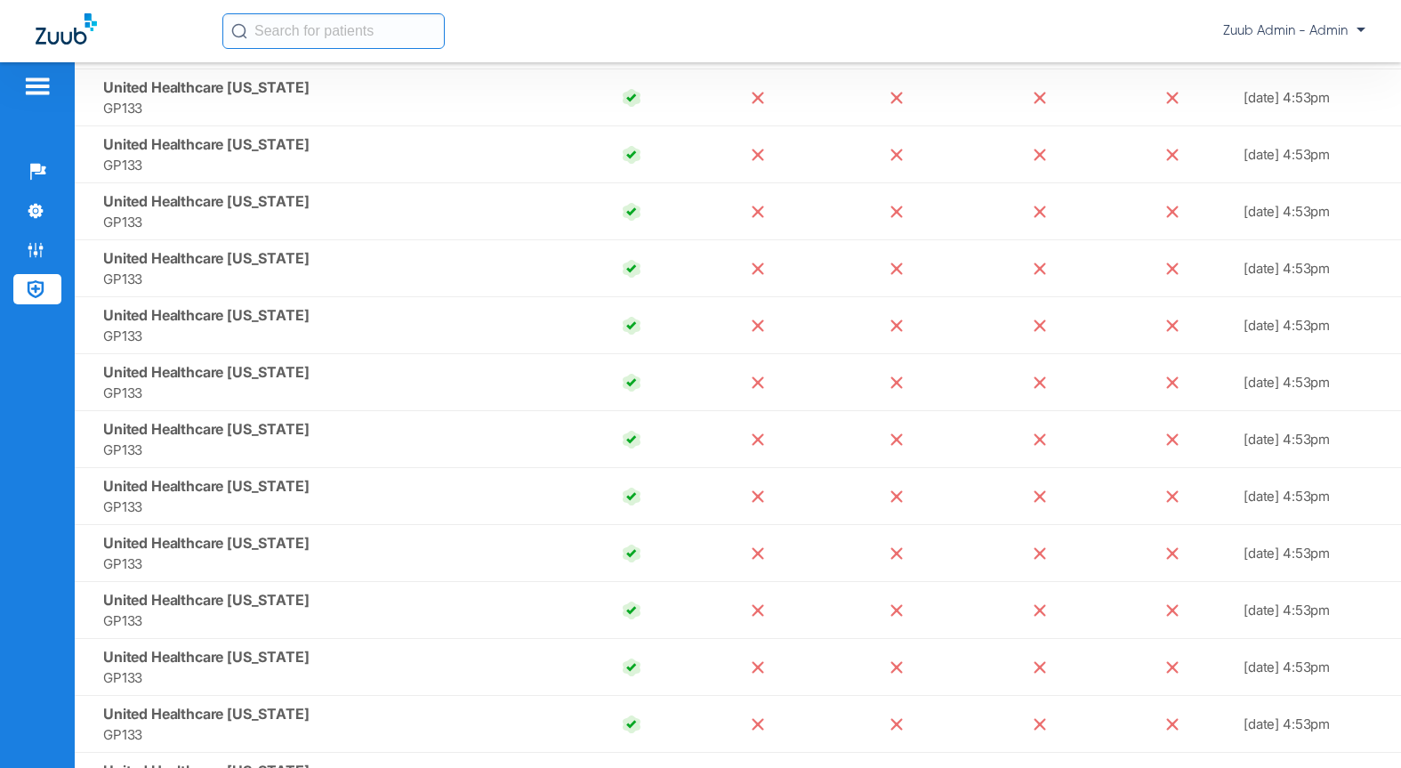
click at [286, 21] on input "text" at bounding box center [333, 31] width 222 height 36
type input "deltacare"
drag, startPoint x: 331, startPoint y: 35, endPoint x: 160, endPoint y: 6, distance: 173.1
click at [160, 6] on div "deltacare Searching Zuub Admin - Admin" at bounding box center [700, 31] width 1401 height 62
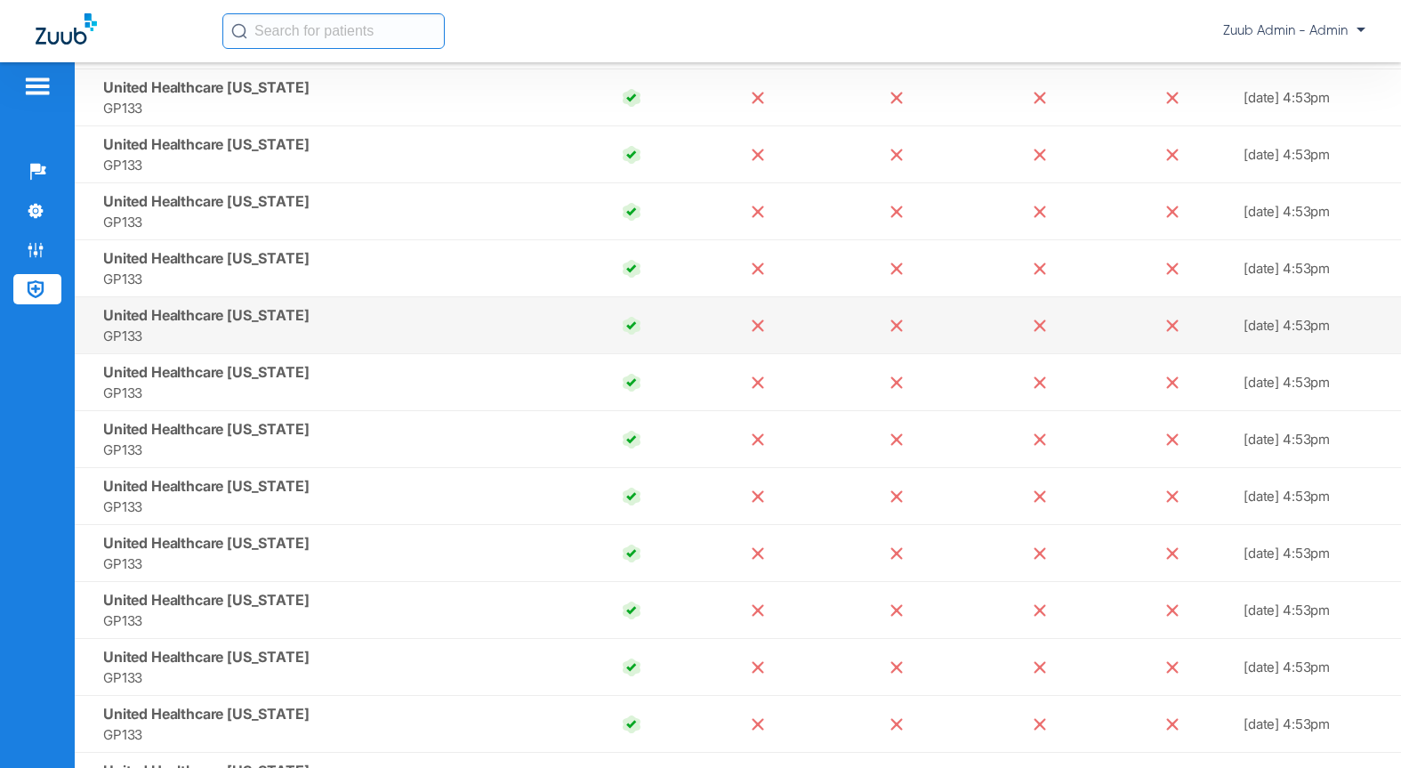
click at [415, 313] on td "United Healthcare Mississippi GP133" at bounding box center [322, 325] width 494 height 57
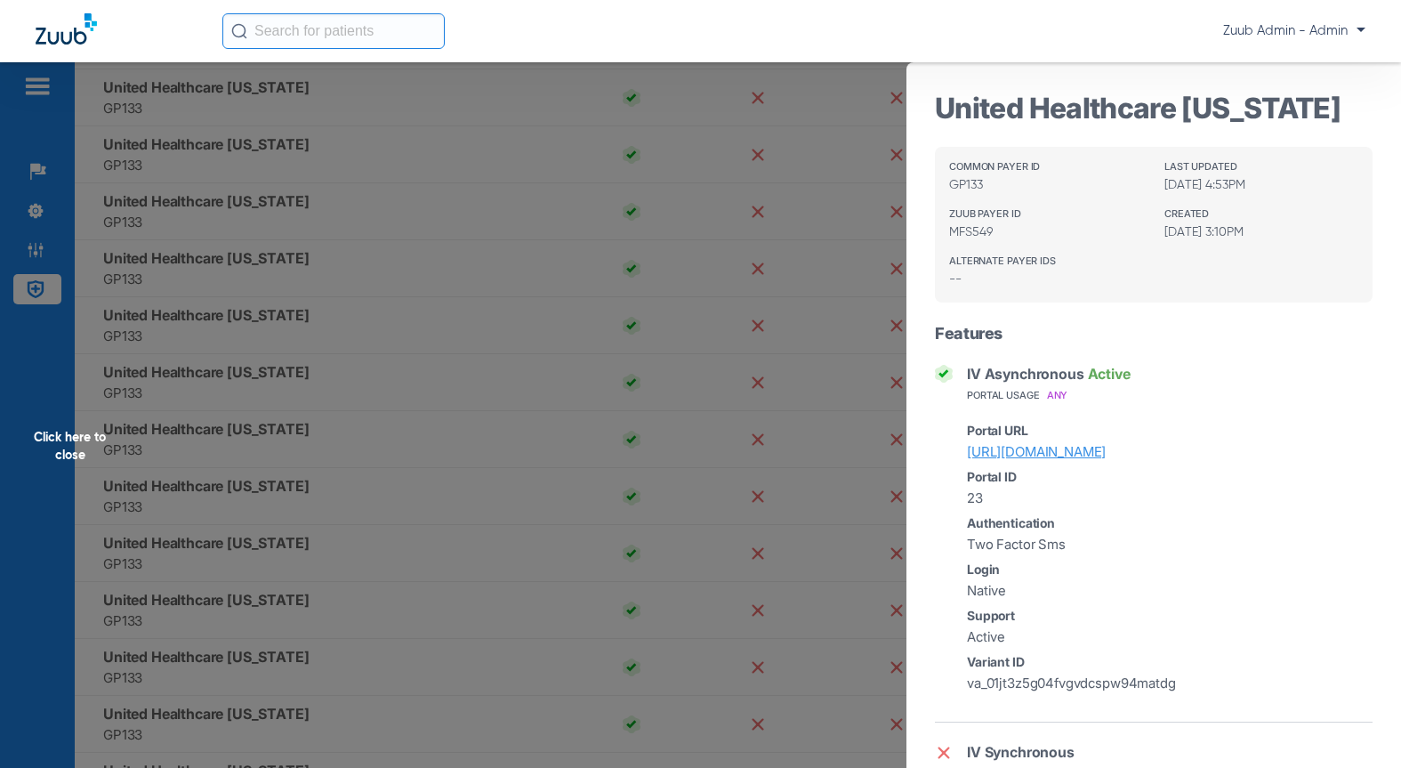
click at [513, 304] on div "Click here to close" at bounding box center [700, 446] width 1401 height 768
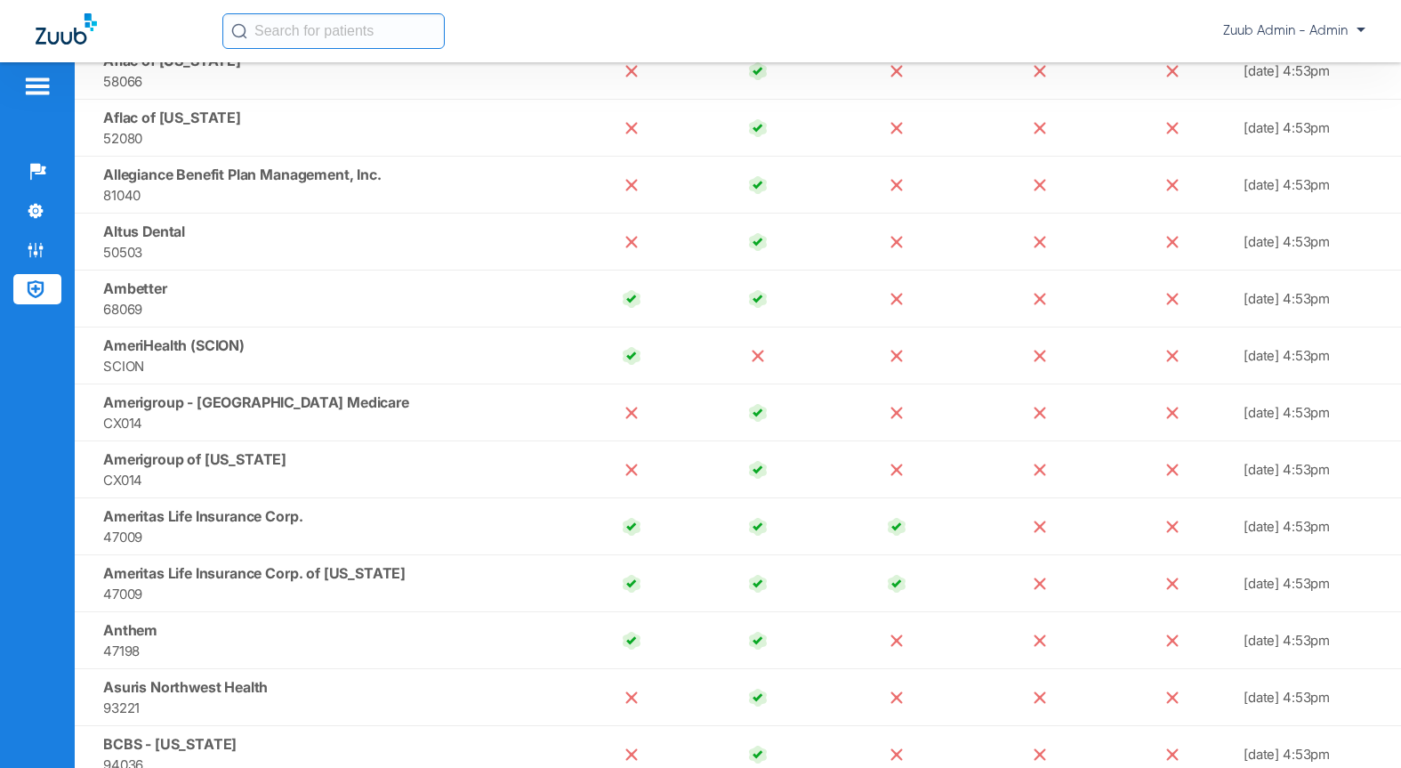
scroll to position [0, 0]
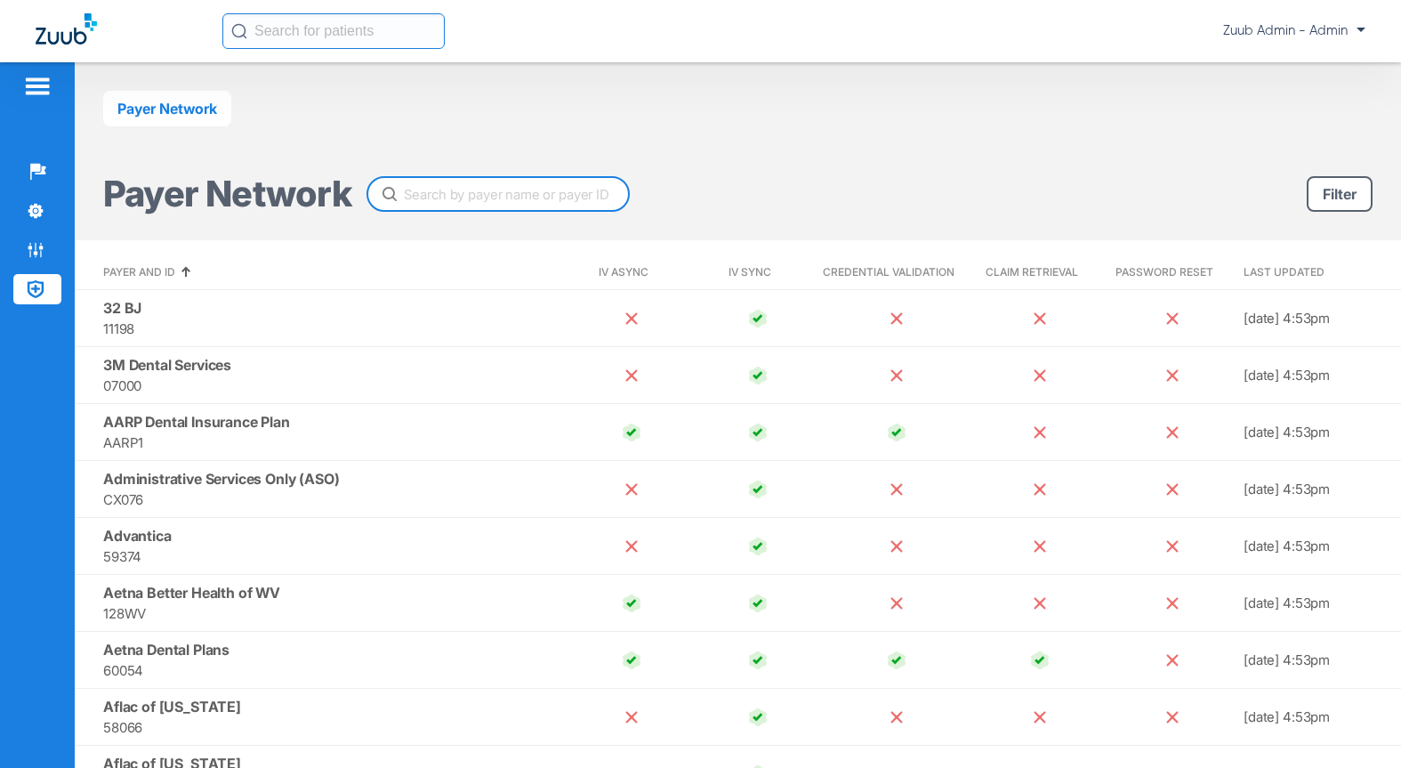
click at [414, 197] on input "text" at bounding box center [497, 194] width 263 height 36
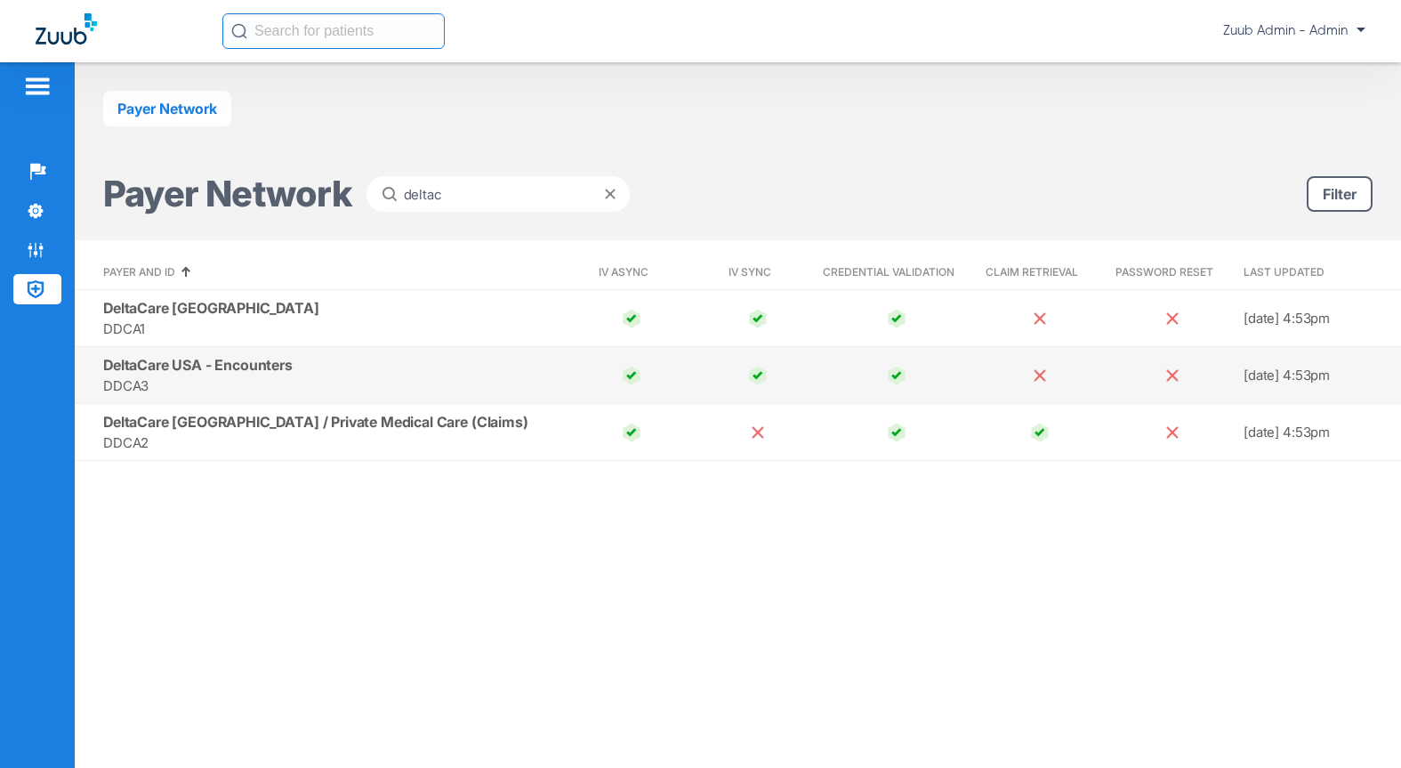
click at [269, 372] on span "DeltaCare USA - Encounters" at bounding box center [197, 365] width 189 height 18
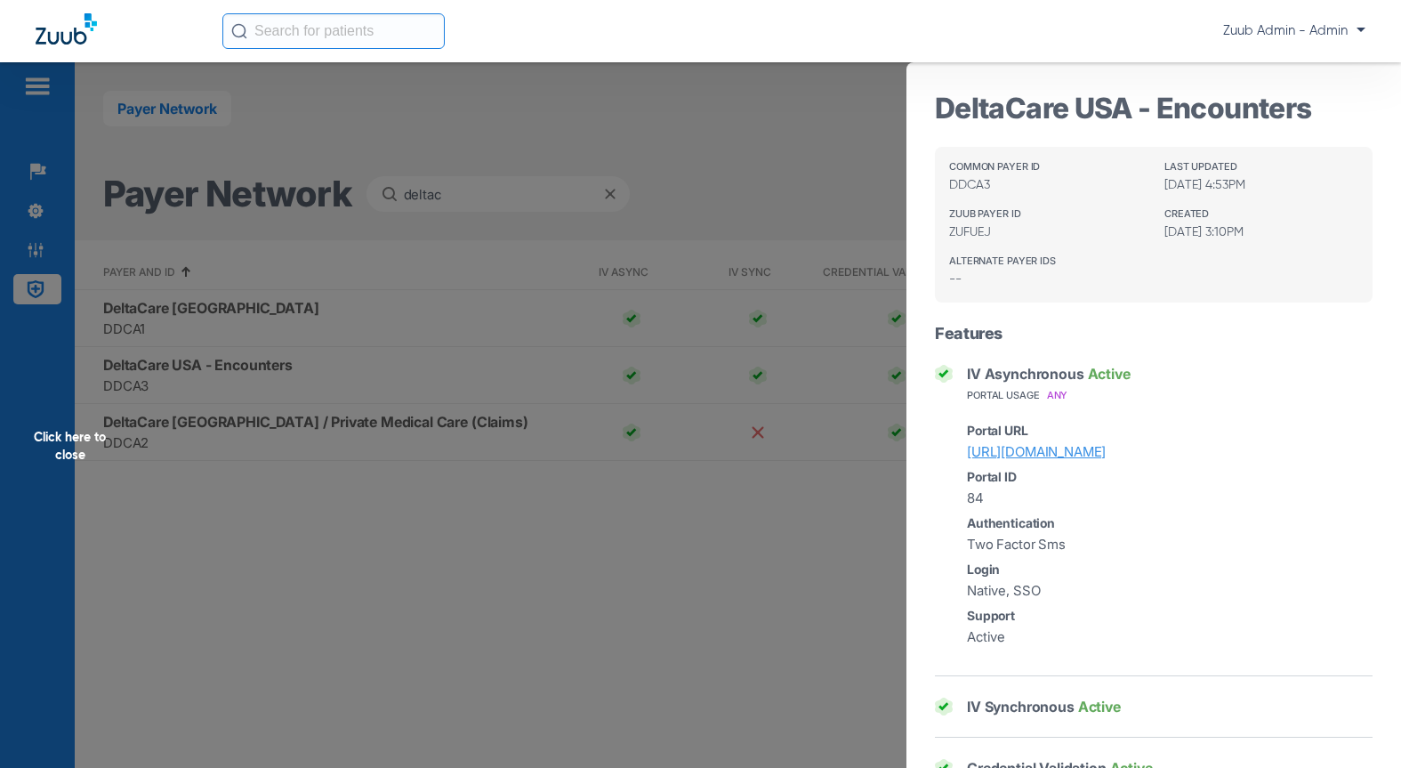
click at [268, 317] on div "Click here to close" at bounding box center [700, 446] width 1401 height 768
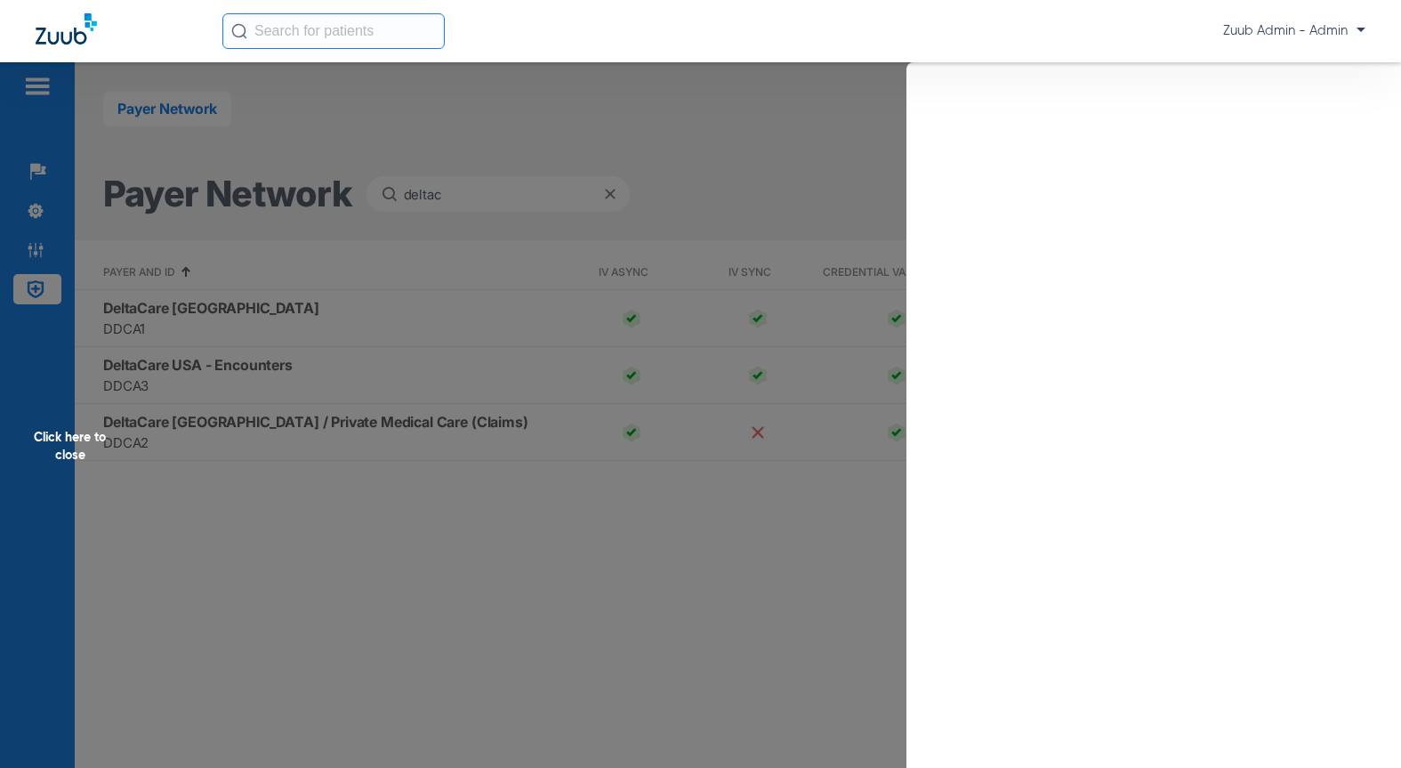
click at [261, 314] on div "Click here to close" at bounding box center [700, 446] width 1401 height 768
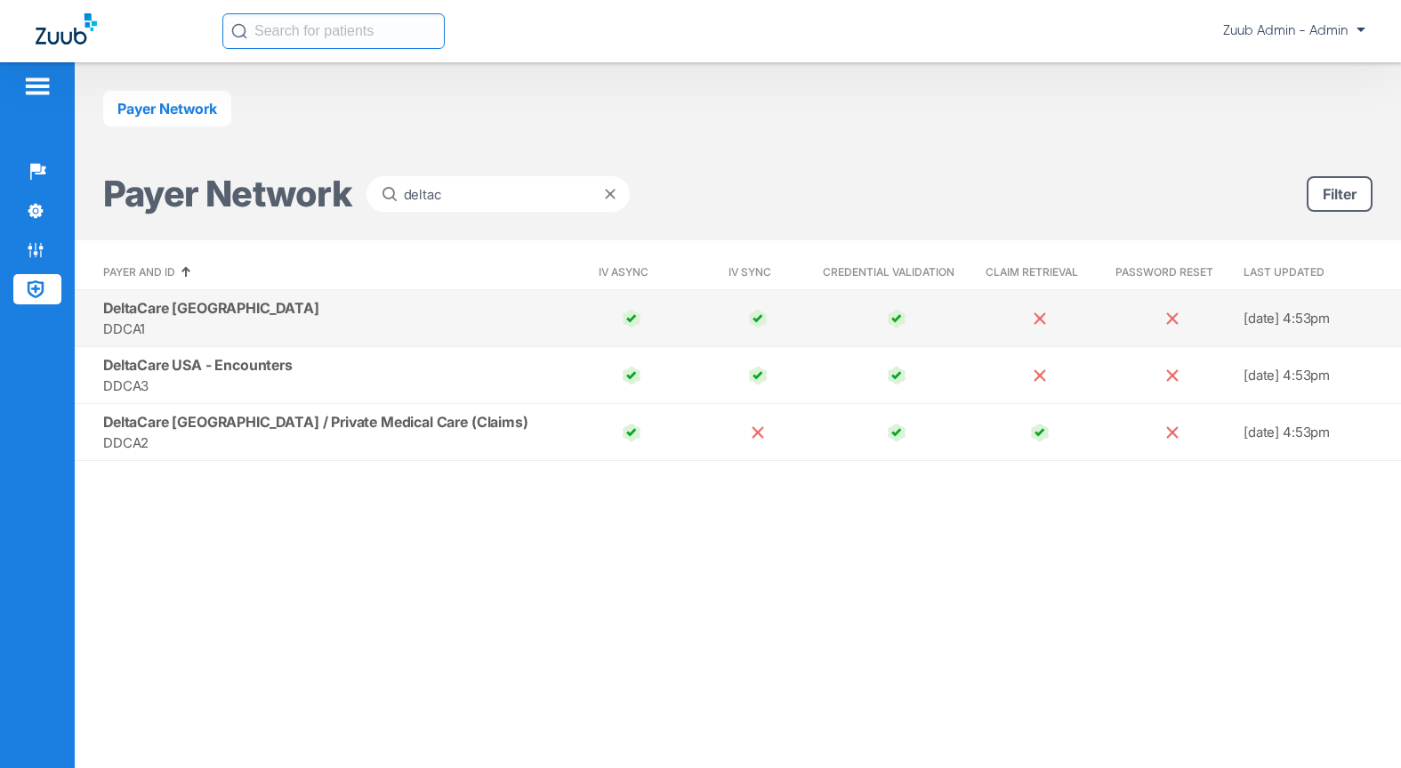
click at [224, 319] on span "DDCA1" at bounding box center [332, 328] width 458 height 20
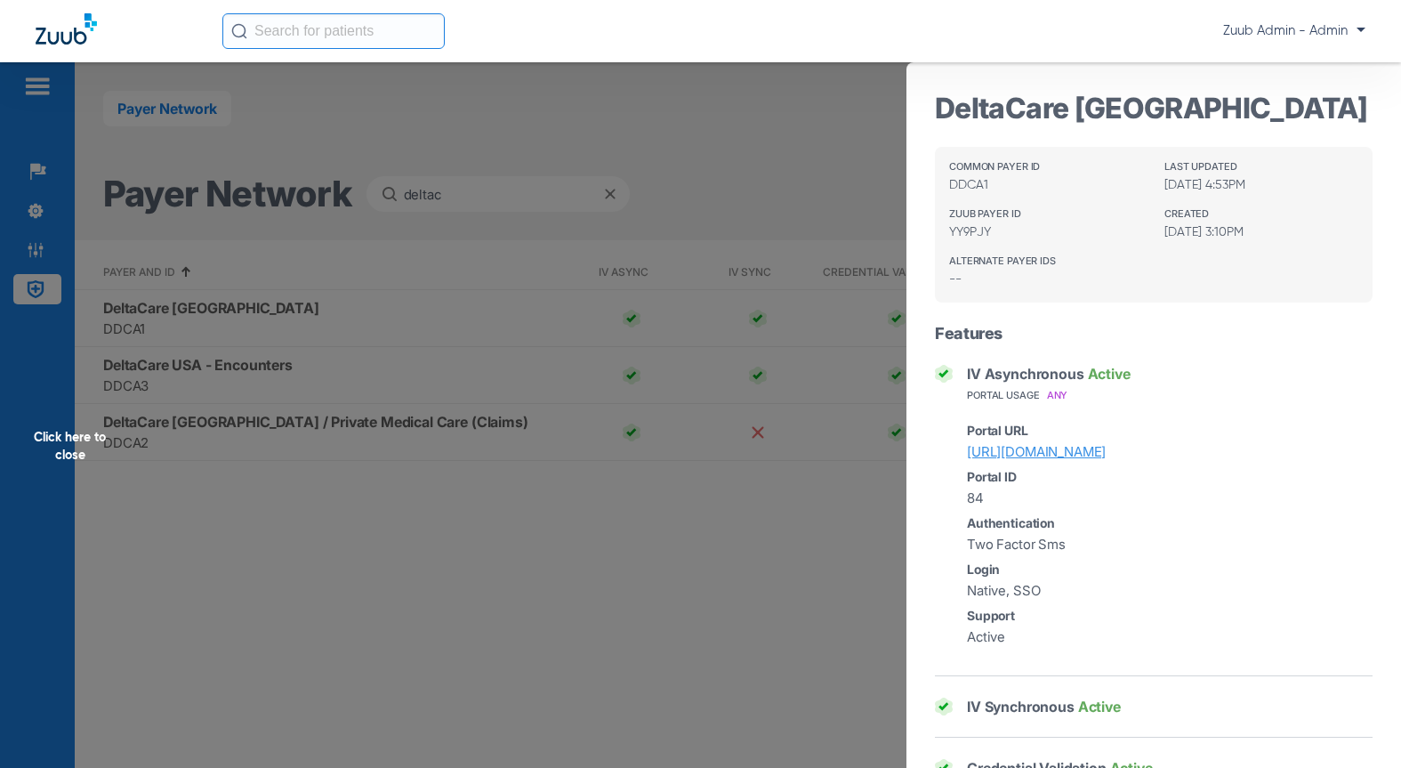
click at [251, 453] on div "Click here to close" at bounding box center [700, 446] width 1401 height 768
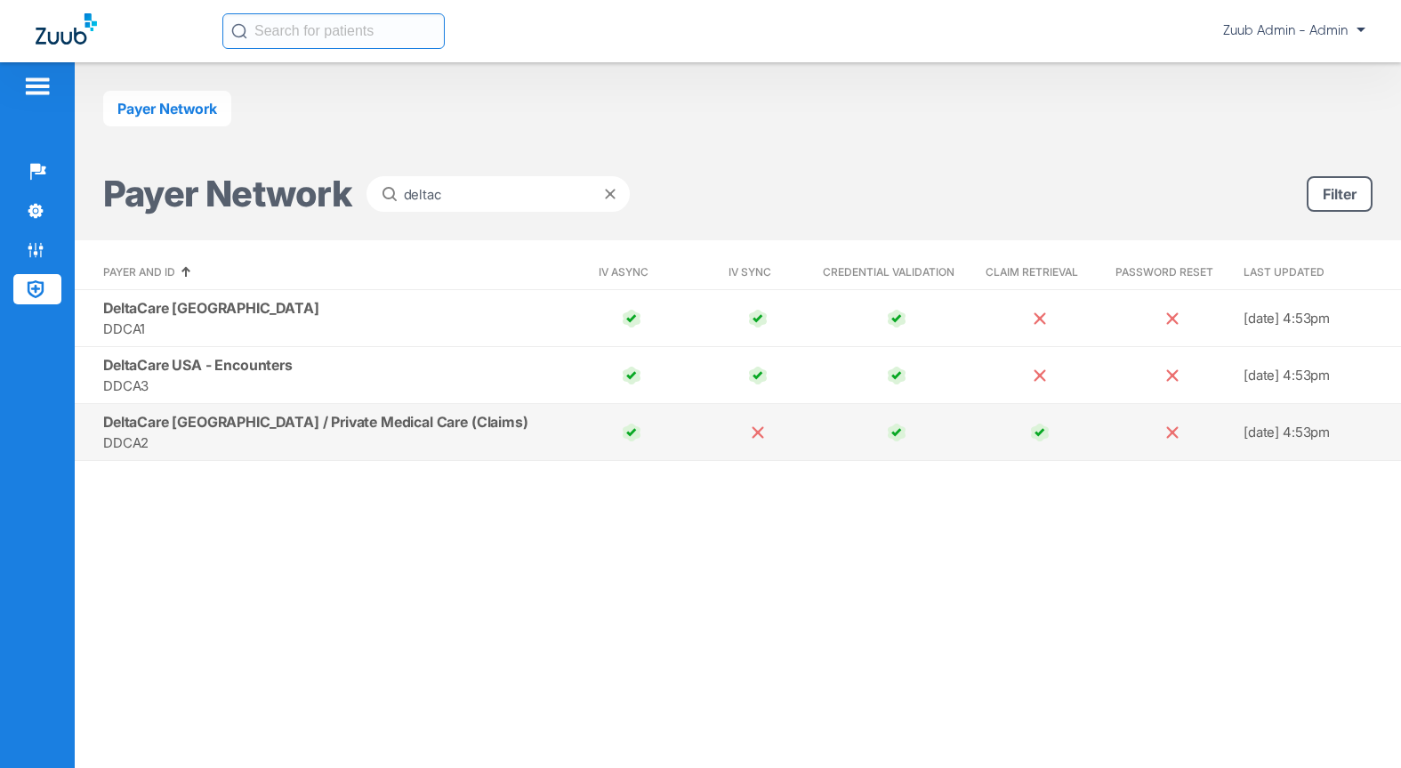
click at [239, 431] on td "DeltaCare USA / Private Medical Care (Claims) DDCA2" at bounding box center [322, 432] width 494 height 57
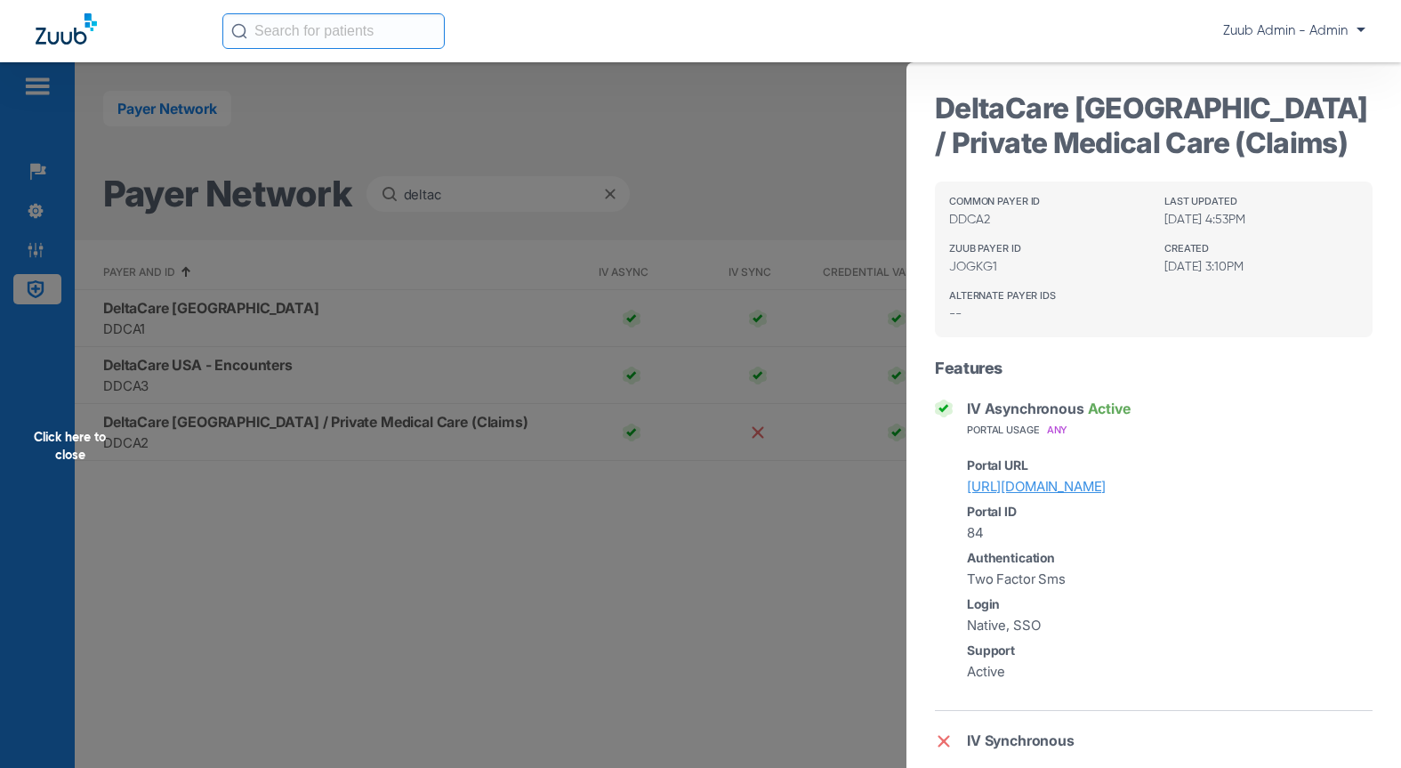
click at [247, 569] on div "Click here to close" at bounding box center [700, 446] width 1401 height 768
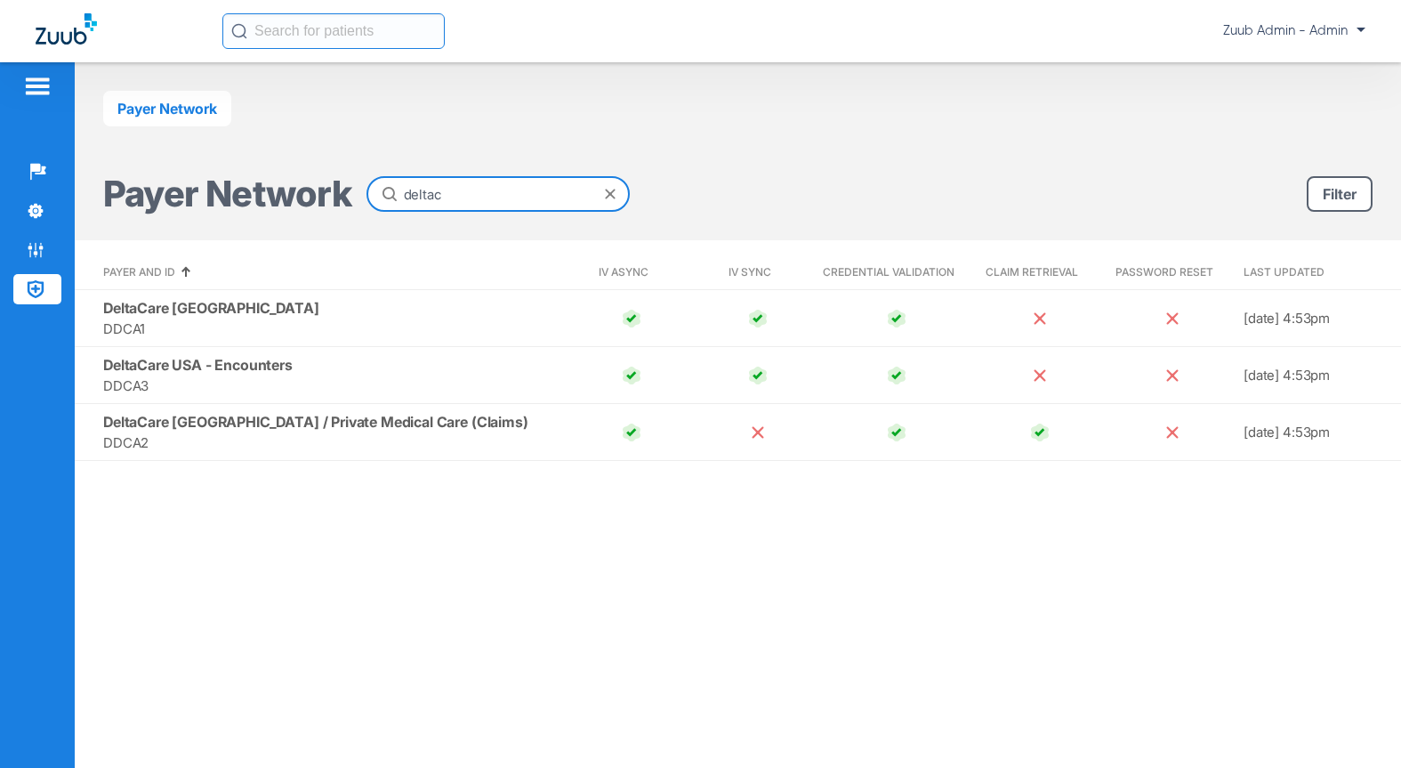
drag, startPoint x: 409, startPoint y: 189, endPoint x: 273, endPoint y: 186, distance: 136.1
click at [274, 186] on div "Payer Network deltac" at bounding box center [366, 194] width 526 height 36
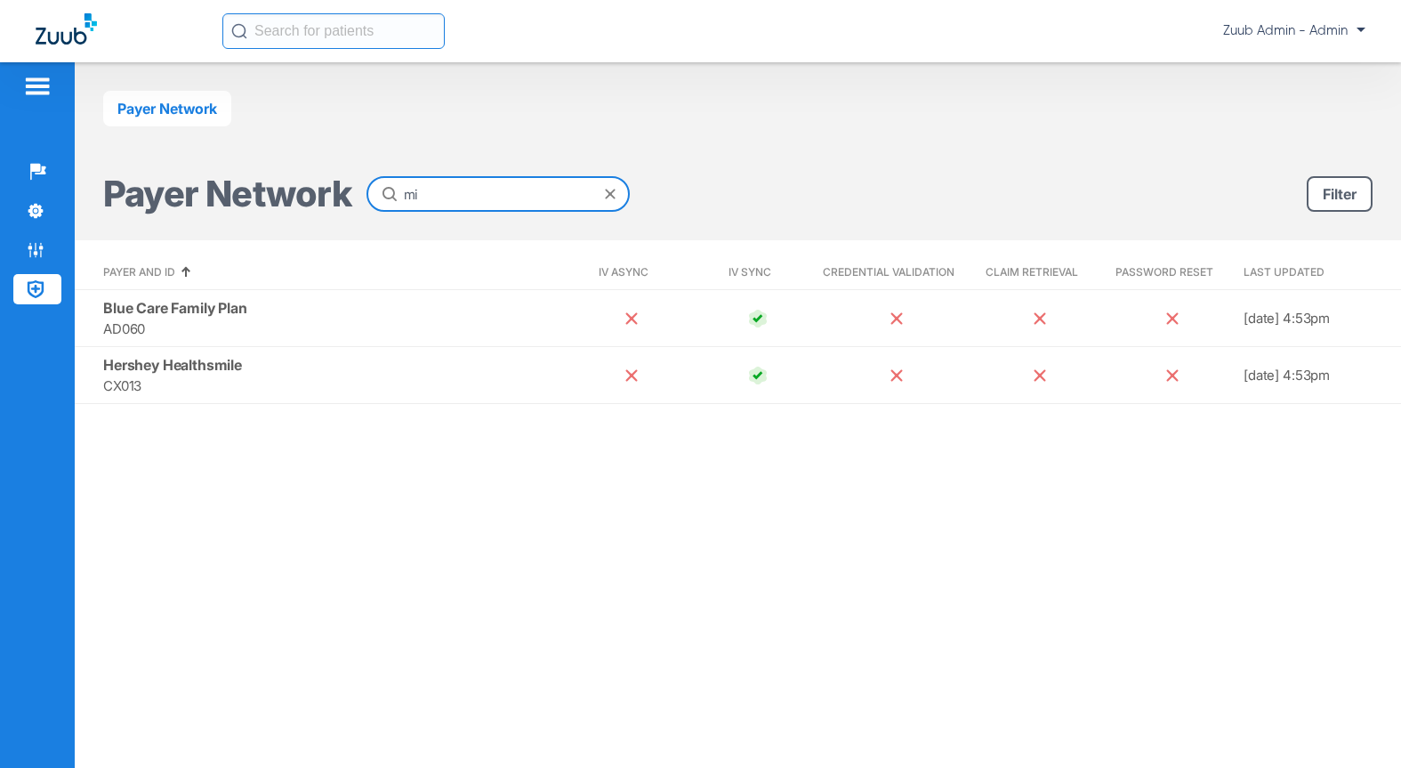
type input "m"
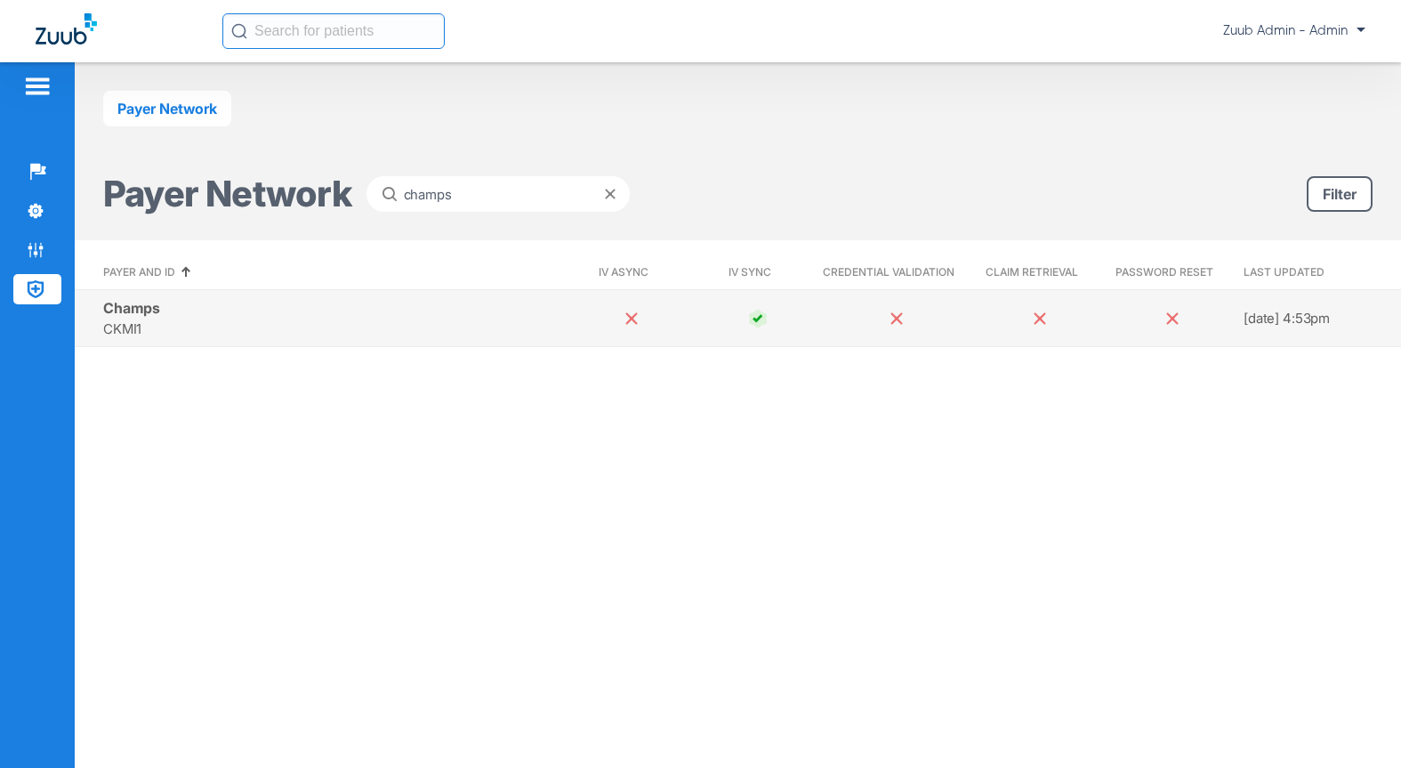
click at [246, 326] on span "CKMI1" at bounding box center [332, 328] width 458 height 20
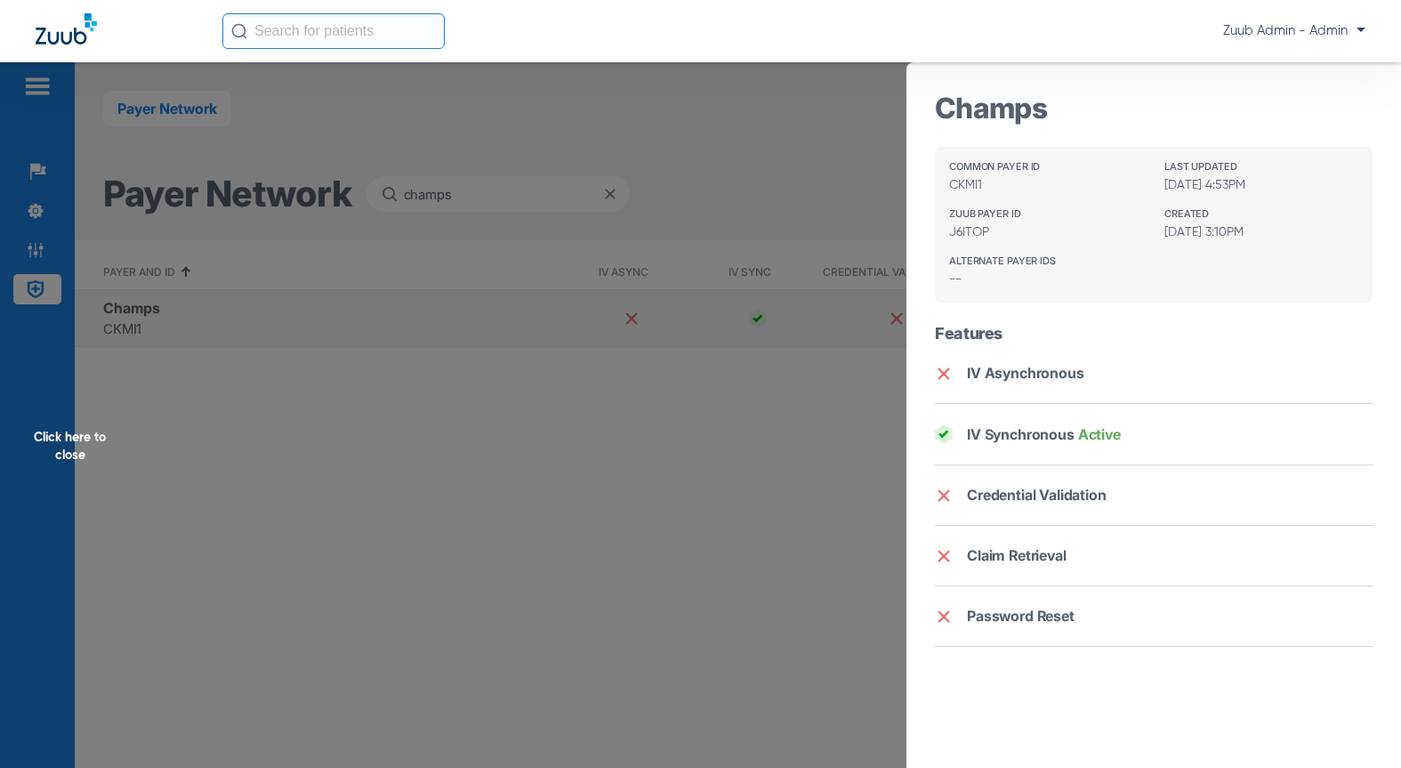
click at [246, 326] on div "Click here to close" at bounding box center [700, 446] width 1401 height 768
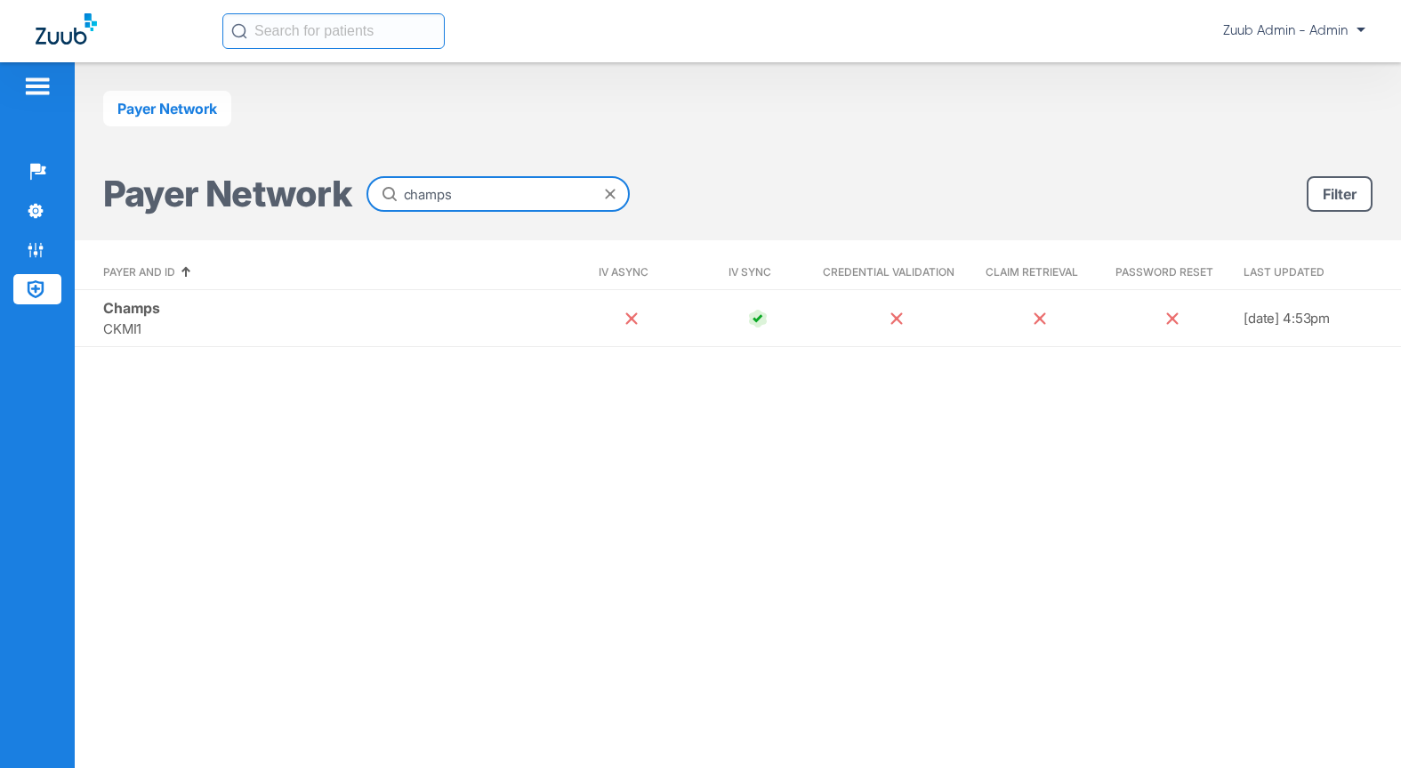
drag, startPoint x: 463, startPoint y: 192, endPoint x: 321, endPoint y: 192, distance: 142.3
click at [321, 192] on div "Payer Network champs" at bounding box center [366, 194] width 526 height 36
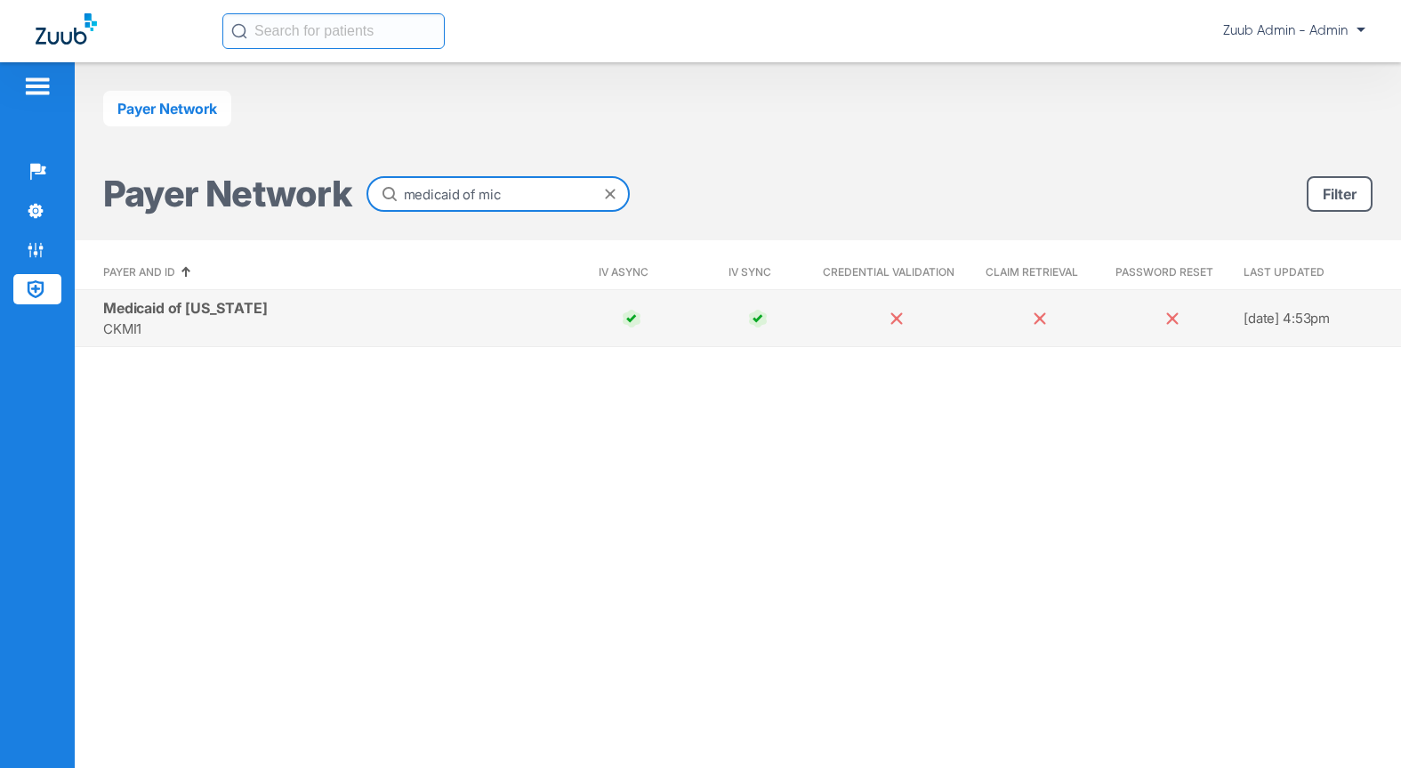
type input "medicaid of mic"
click at [260, 313] on td "Medicaid of Michigan CKMI1" at bounding box center [322, 318] width 494 height 57
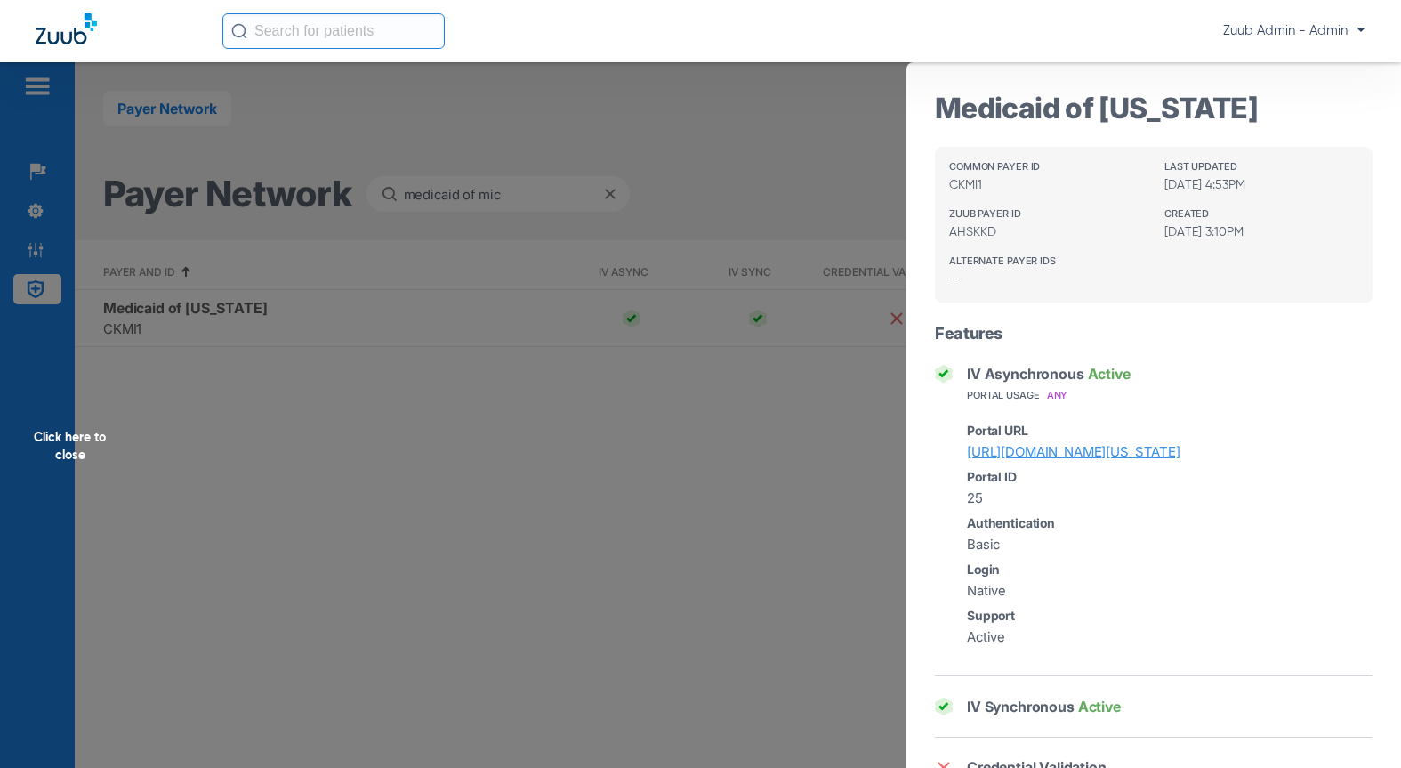
copy link "https://milogintp.michigan.gov"
drag, startPoint x: 1050, startPoint y: 448, endPoint x: 1122, endPoint y: 12, distance: 441.7
click at [0, 0] on app-portal-wrapper "Zuub Admin - Admin Setup Help Center Settings Admin Payer Network Payer Network…" at bounding box center [700, 415] width 1401 height 830
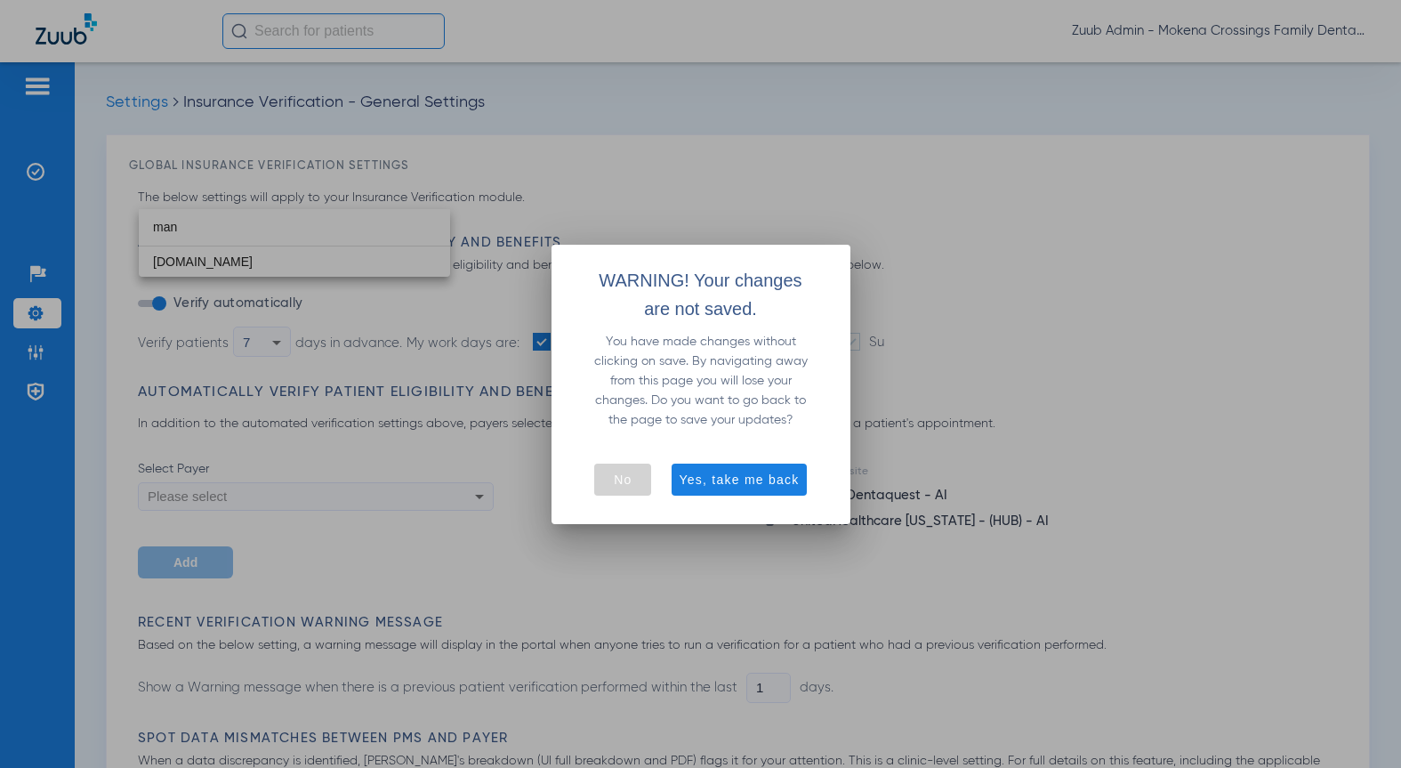
scroll to position [880, 0]
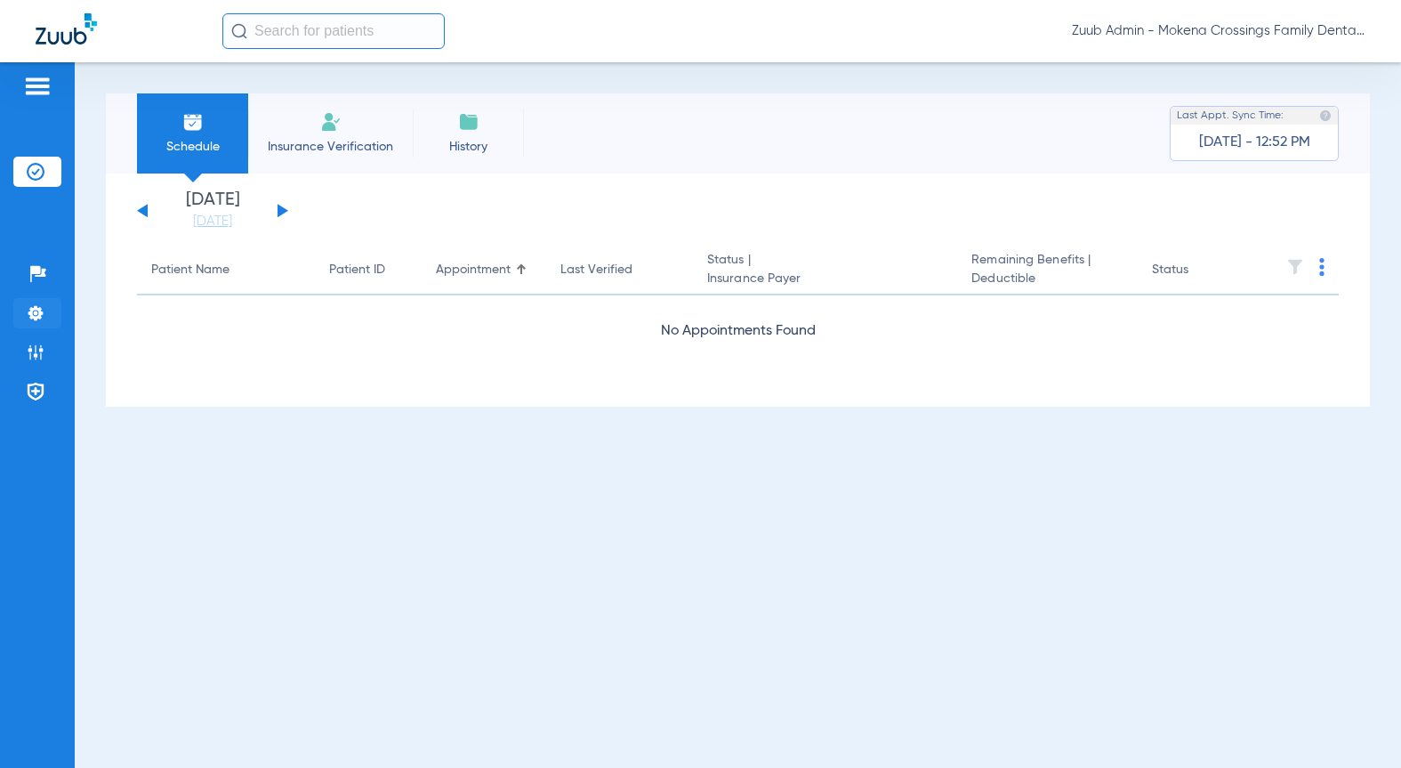
click at [48, 317] on li "Settings" at bounding box center [37, 313] width 48 height 30
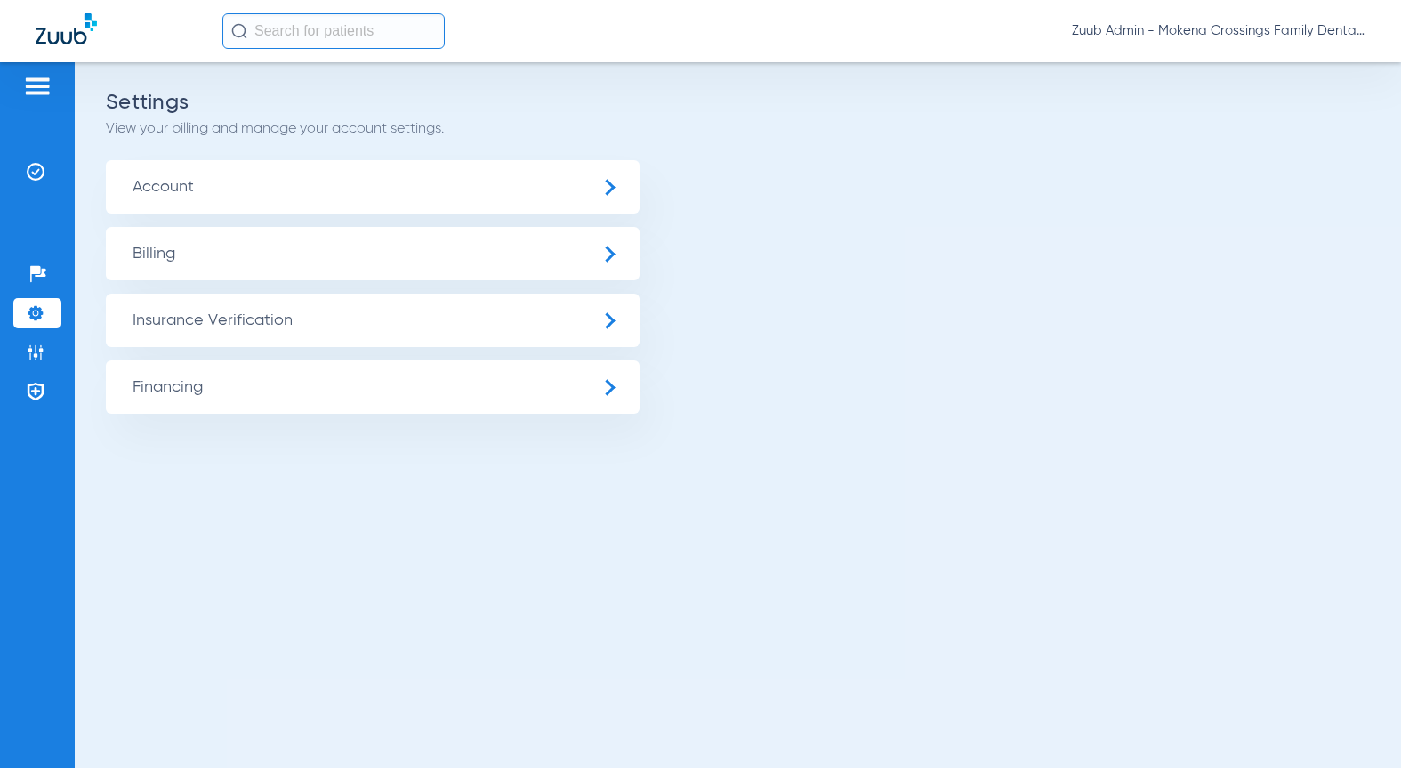
click at [316, 313] on span "Insurance Verification" at bounding box center [373, 319] width 534 height 53
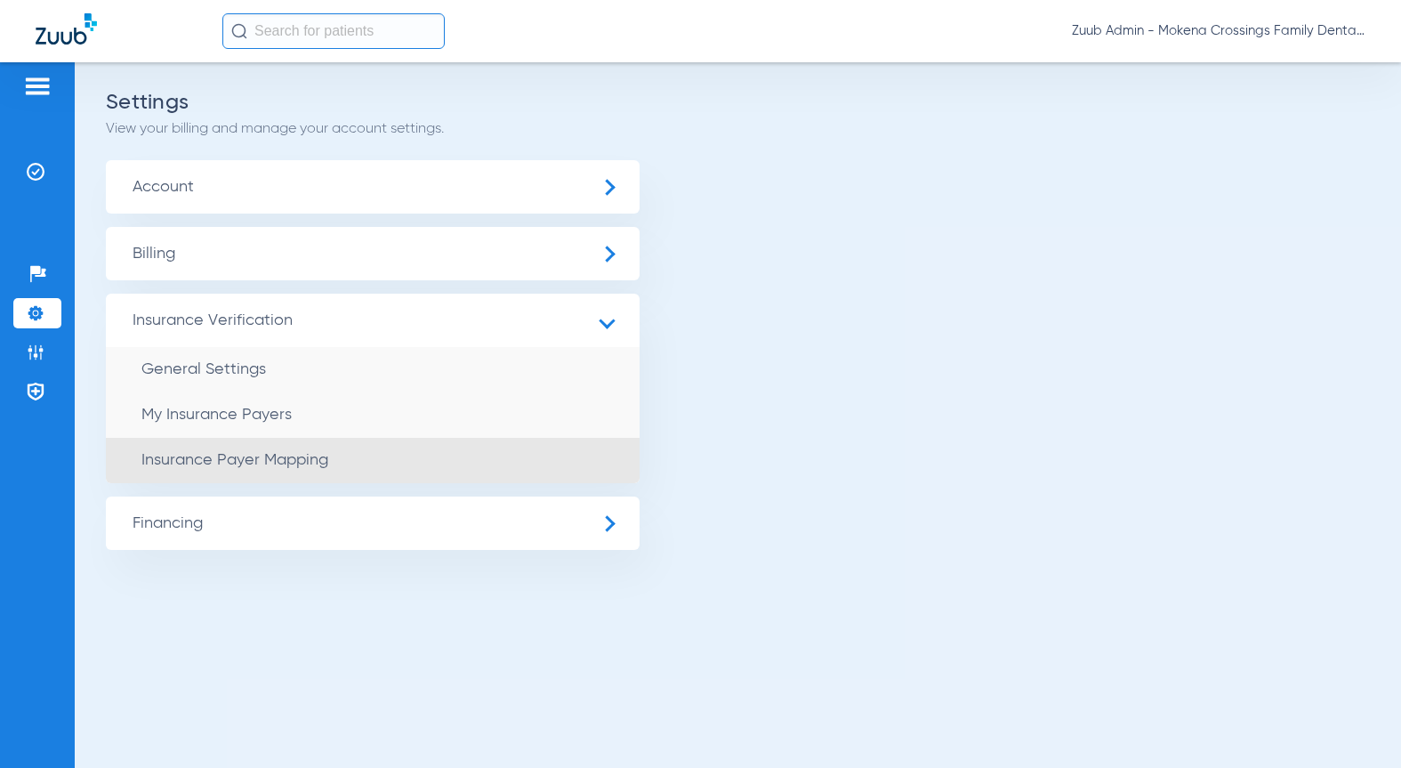
click at [270, 452] on span "Insurance Payer Mapping" at bounding box center [234, 460] width 187 height 16
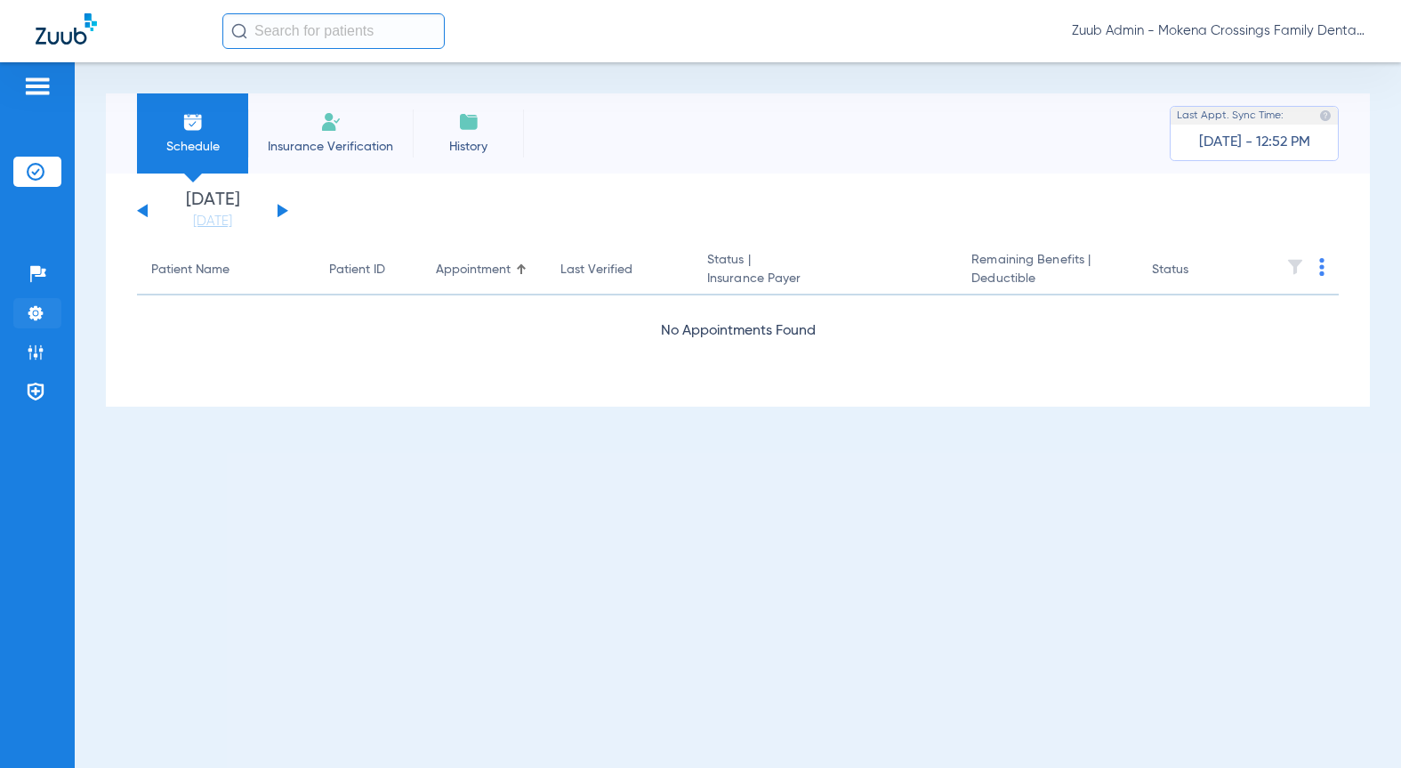
click at [51, 309] on li "Settings" at bounding box center [37, 313] width 48 height 30
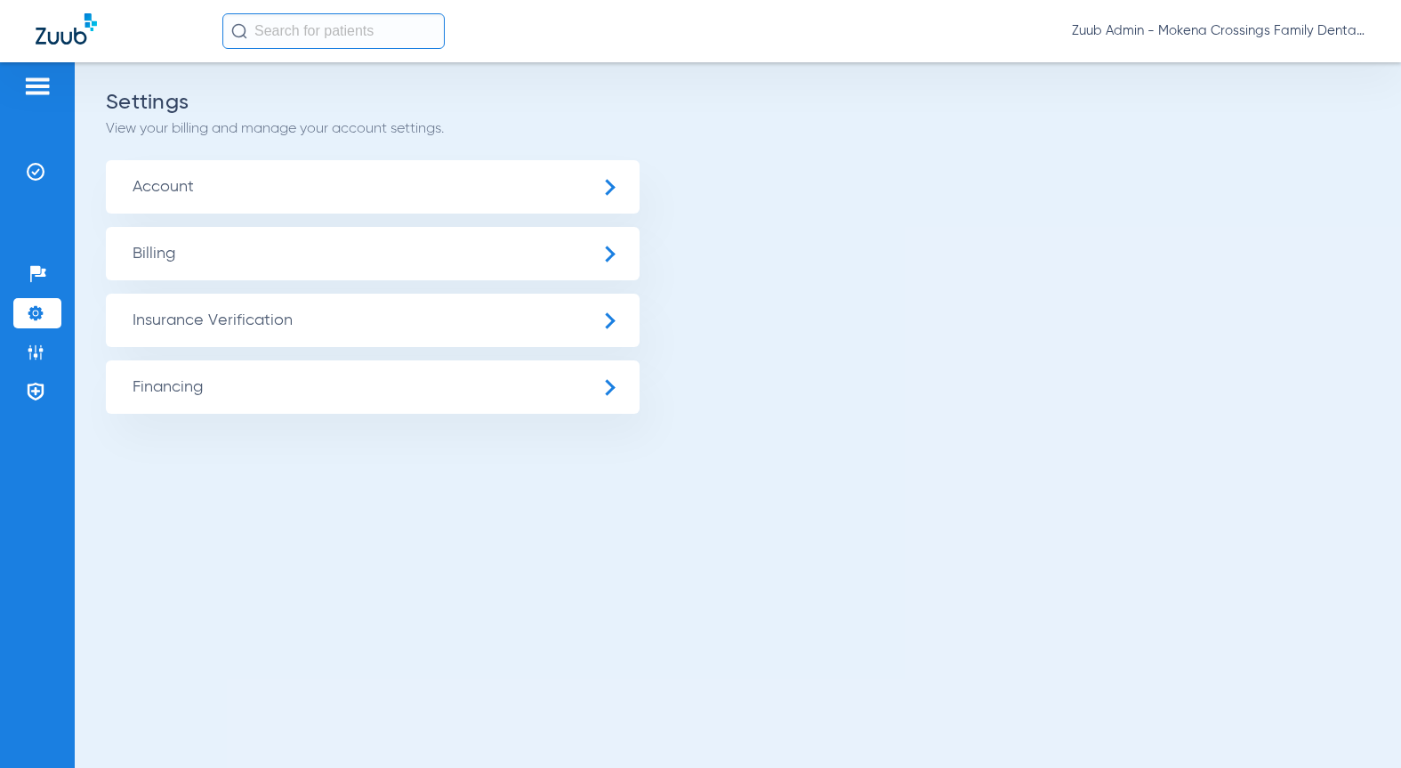
click at [220, 294] on span "Insurance Verification" at bounding box center [373, 319] width 534 height 53
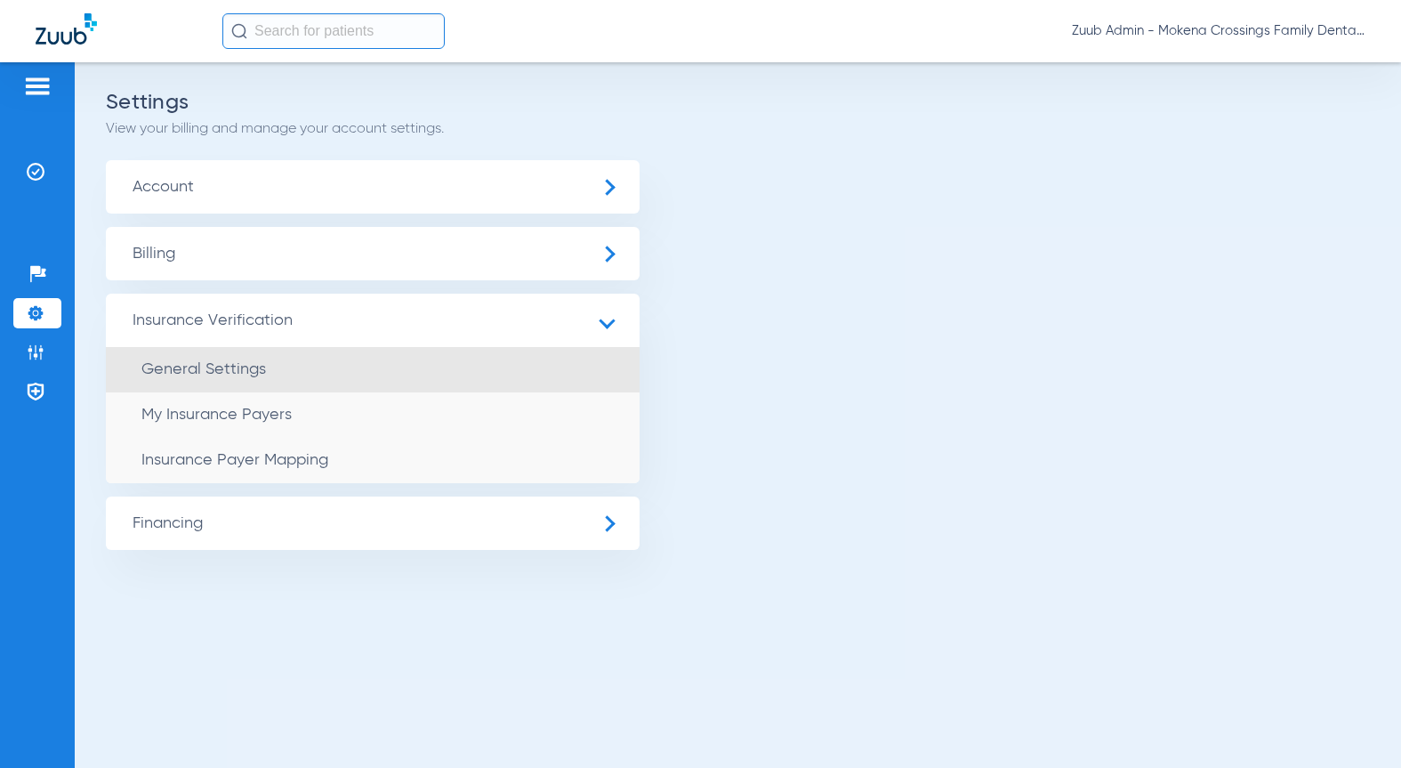
click at [247, 372] on span "General Settings" at bounding box center [203, 369] width 125 height 16
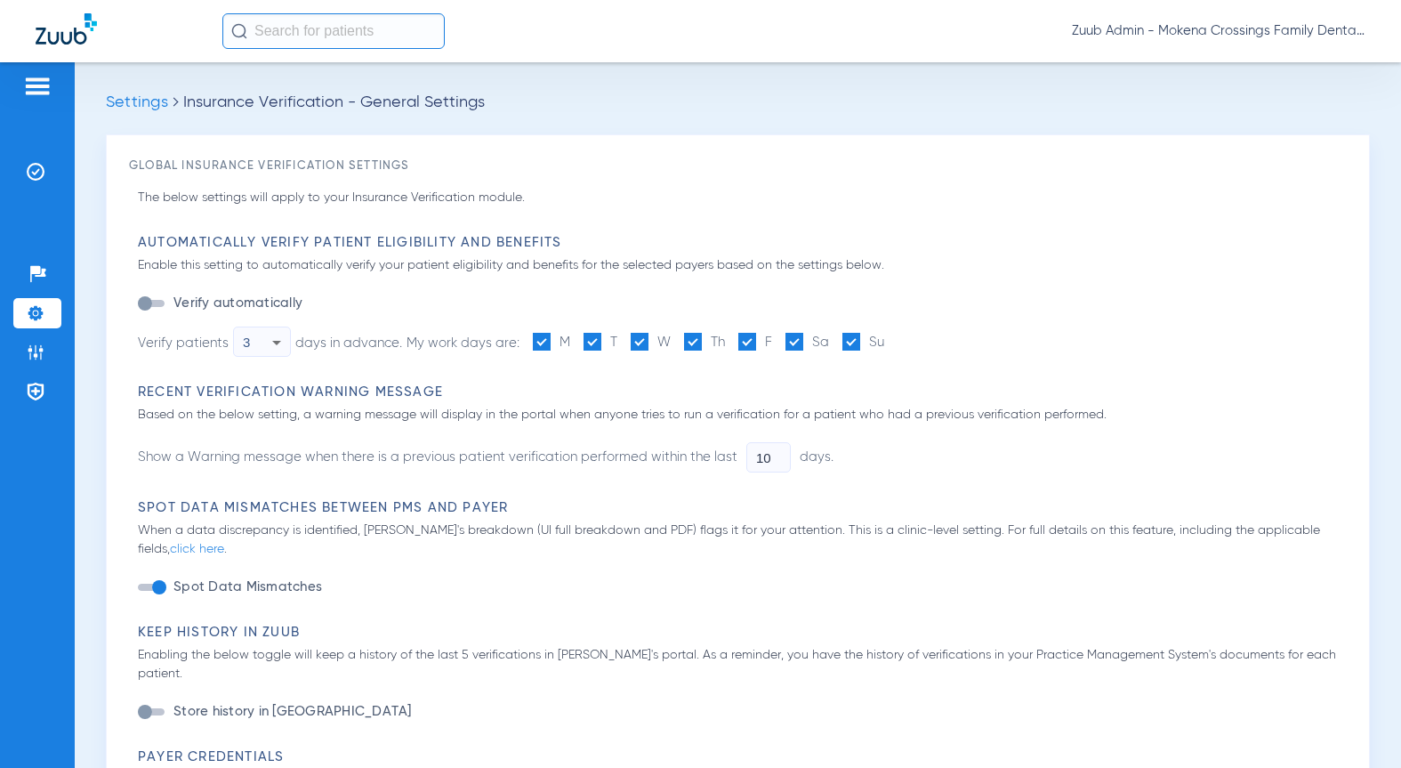
type input "1"
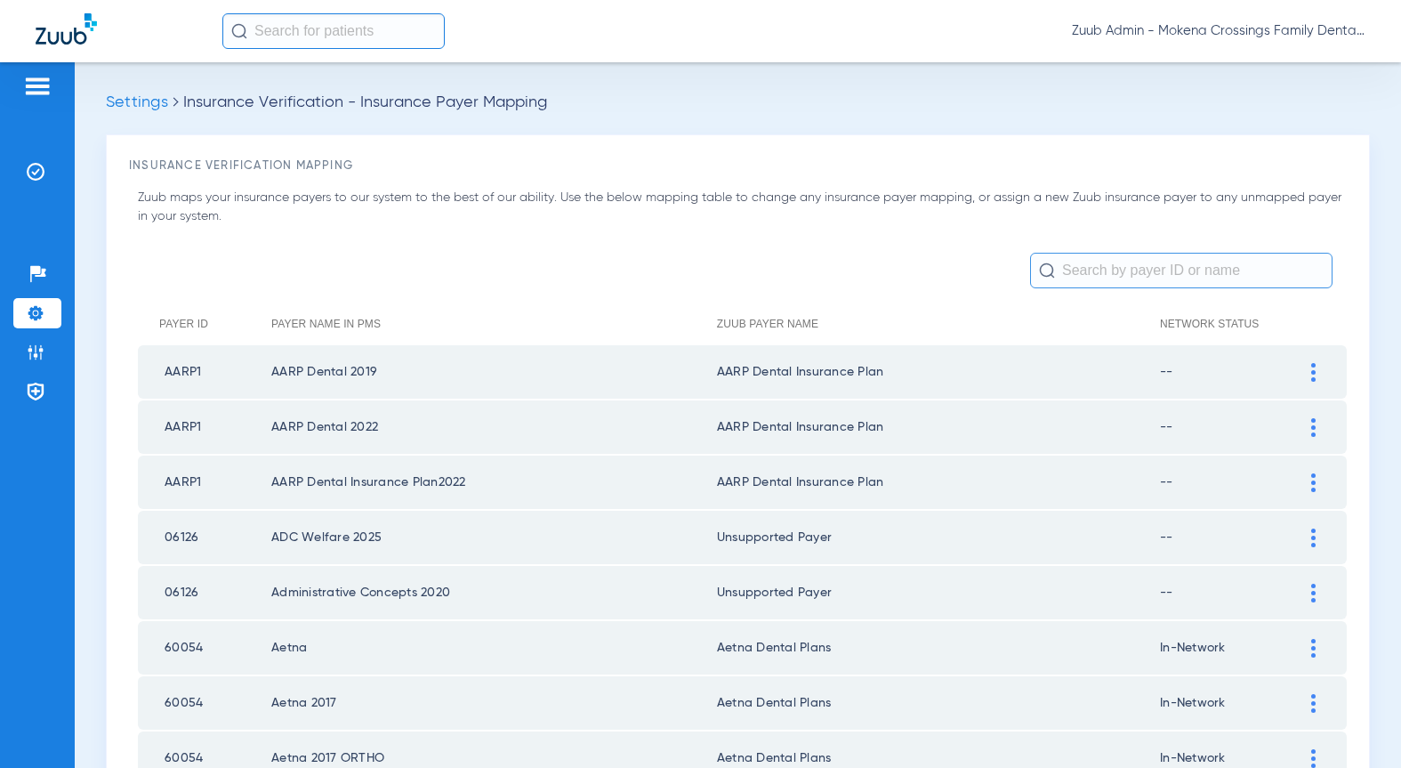
click at [1306, 375] on div at bounding box center [1313, 372] width 31 height 19
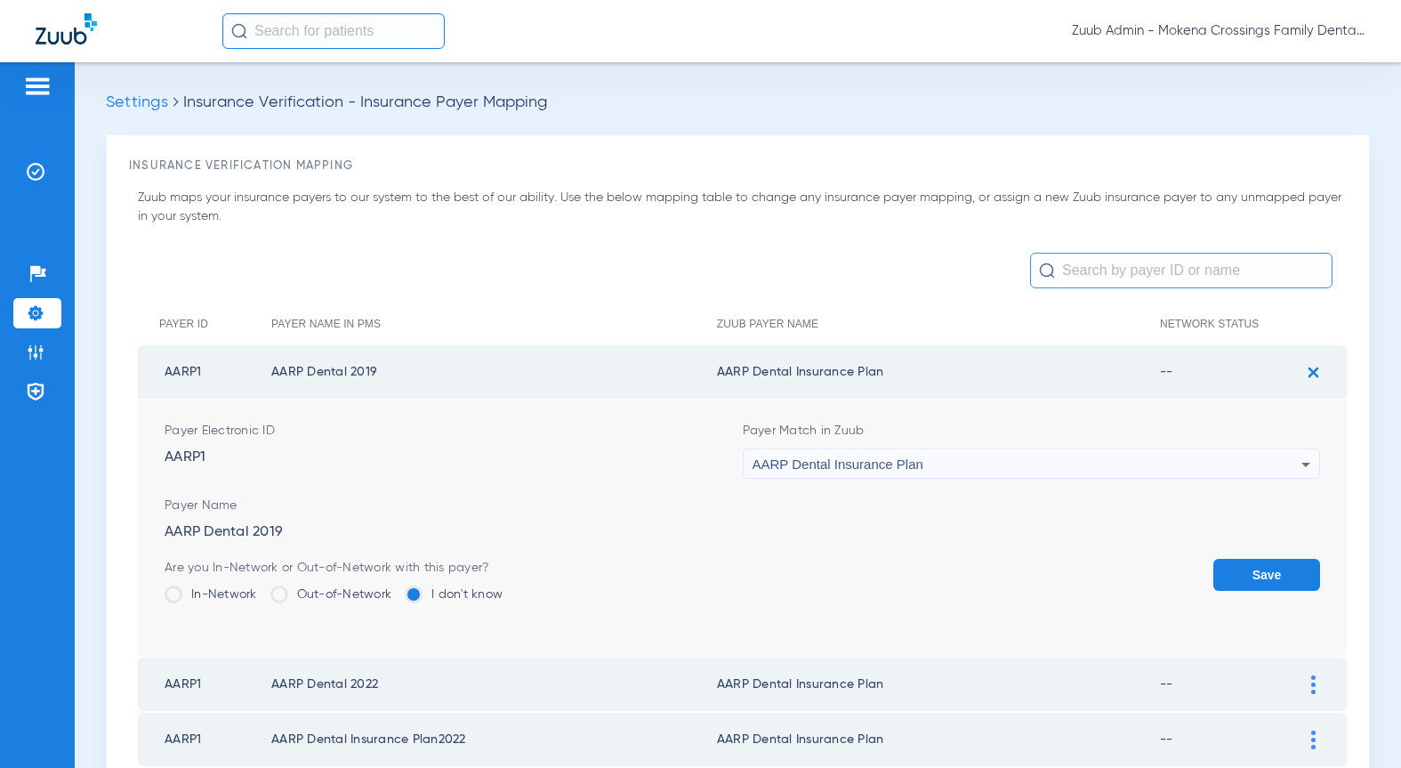
click at [944, 475] on div "AARP Dental Insurance Plan" at bounding box center [1027, 464] width 550 height 30
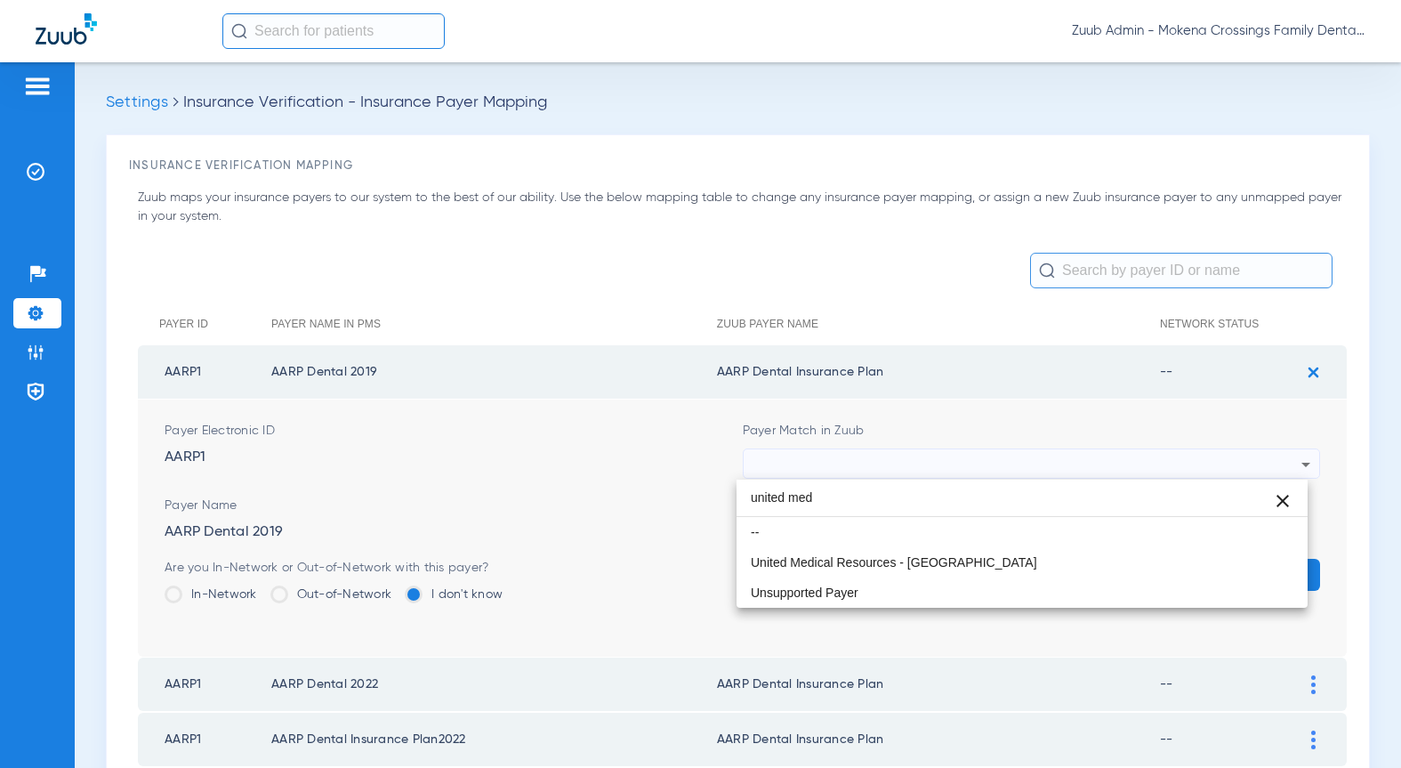
type input "united med"
click at [524, 243] on div at bounding box center [700, 384] width 1401 height 768
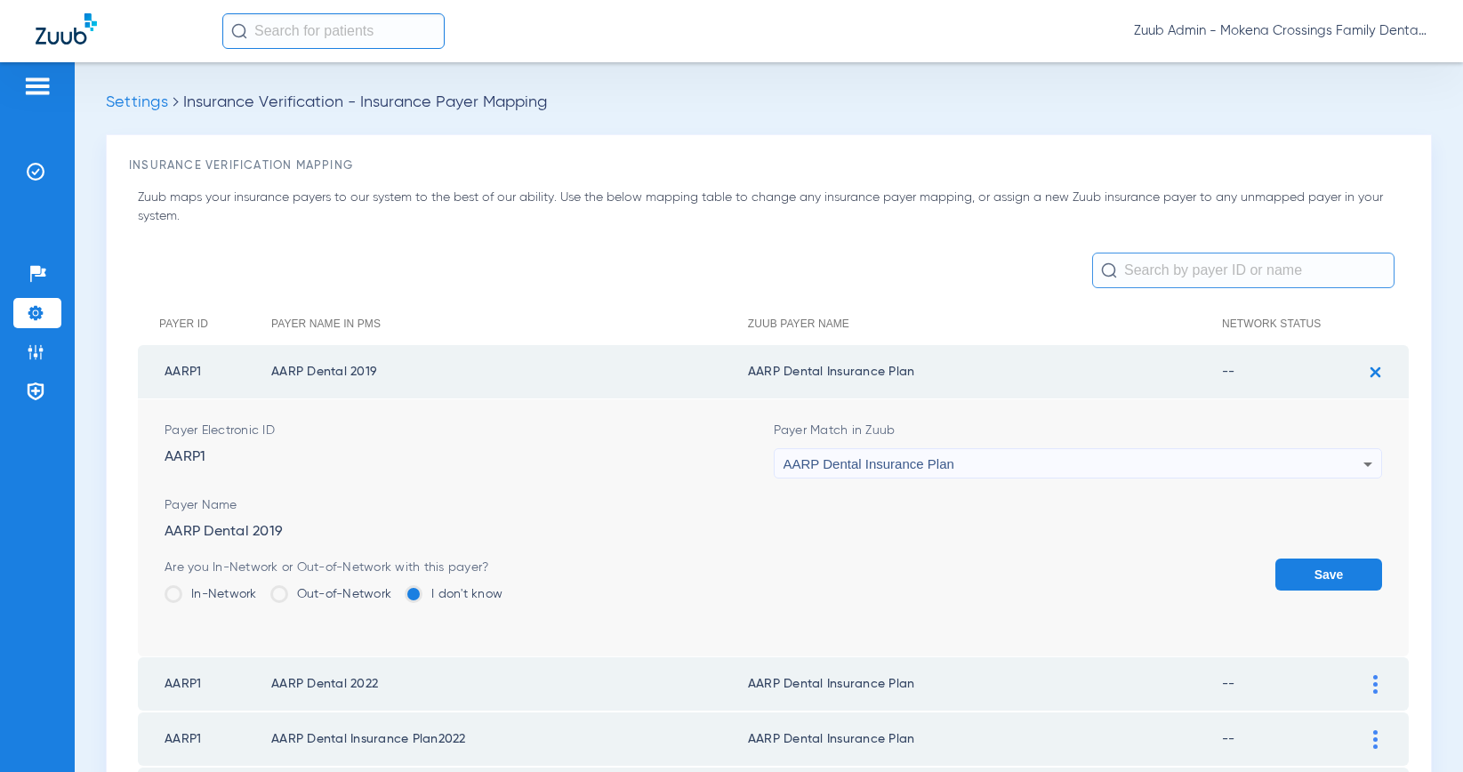
click at [929, 484] on form "Payer Electronic ID AARP1 Payer Match in Zuub AARP Dental Insurance Plan Payer …" at bounding box center [774, 527] width 1218 height 257
click at [925, 477] on div "AARP Dental Insurance Plan" at bounding box center [1074, 464] width 581 height 30
